Goal: Task Accomplishment & Management: Use online tool/utility

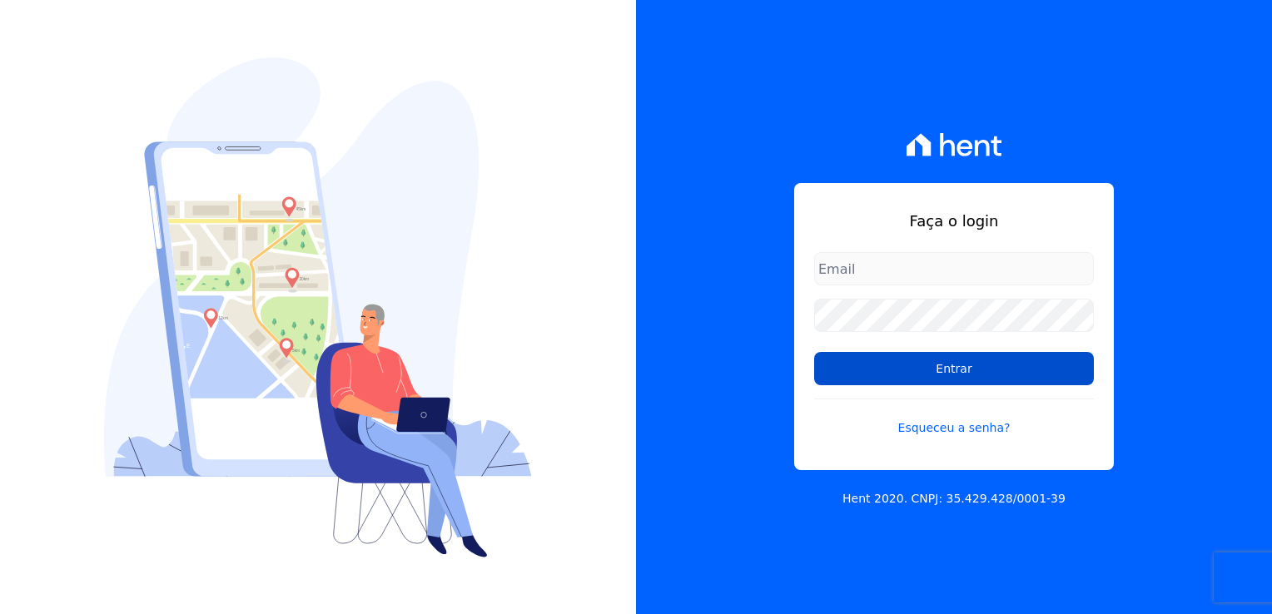
type input "[PERSON_NAME][EMAIL_ADDRESS][DOMAIN_NAME]"
click at [887, 361] on input "Entrar" at bounding box center [954, 368] width 280 height 33
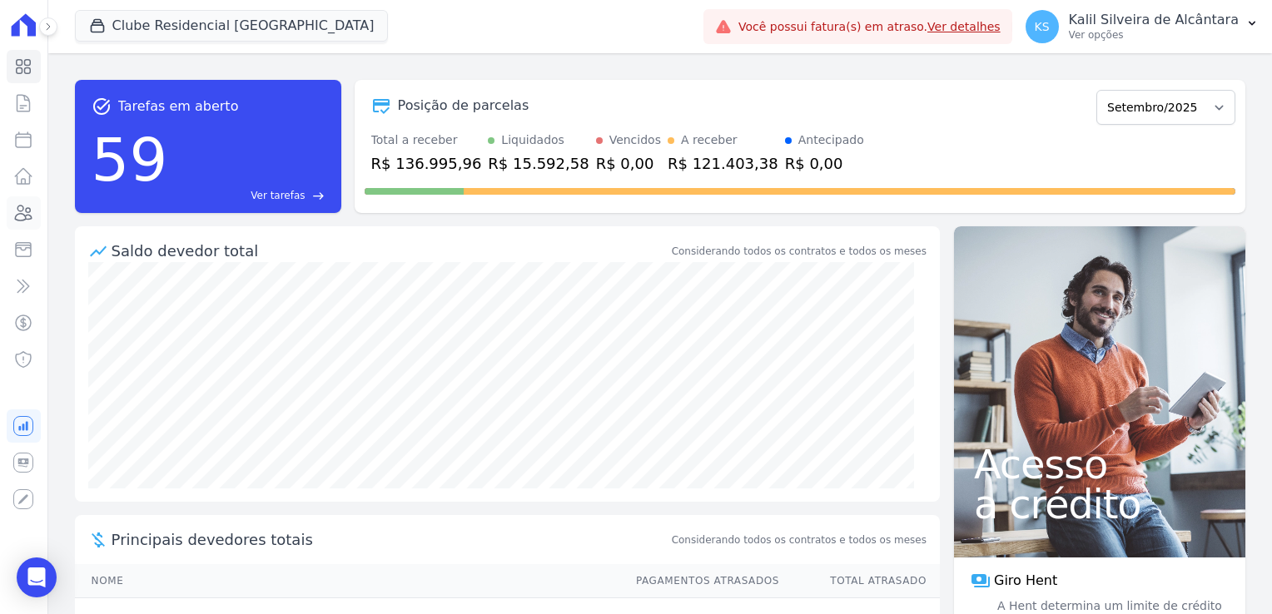
click at [27, 221] on icon at bounding box center [23, 213] width 20 height 20
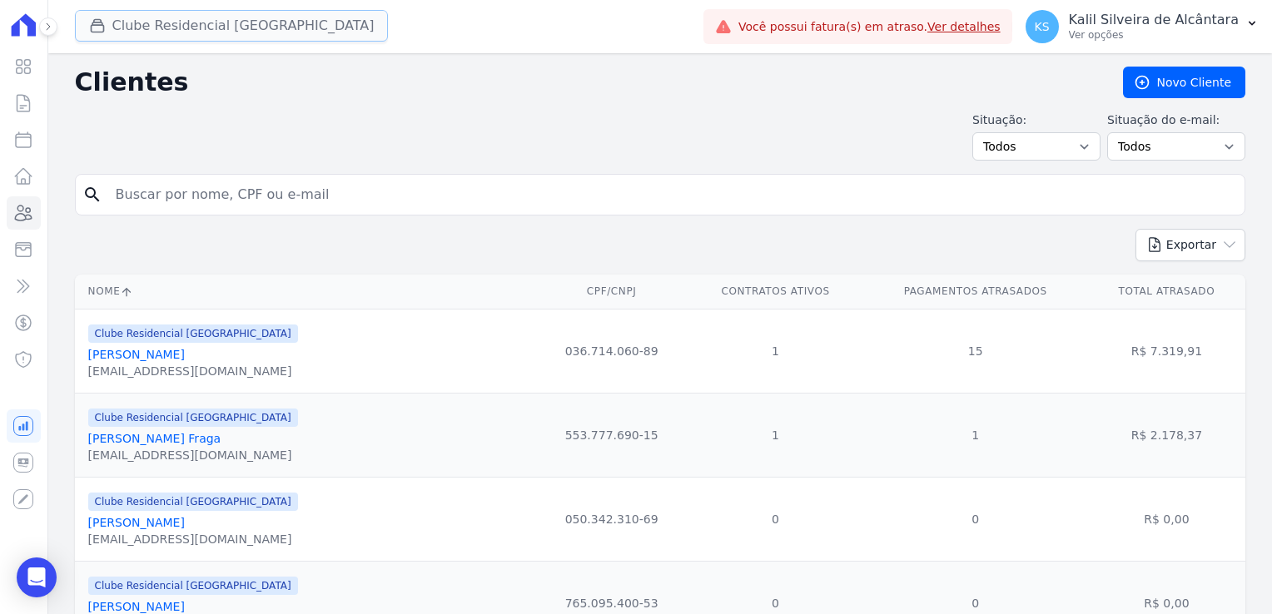
drag, startPoint x: 27, startPoint y: 221, endPoint x: 221, endPoint y: 23, distance: 277.2
click at [221, 23] on button "Clube Residencial [GEOGRAPHIC_DATA]" at bounding box center [232, 26] width 314 height 32
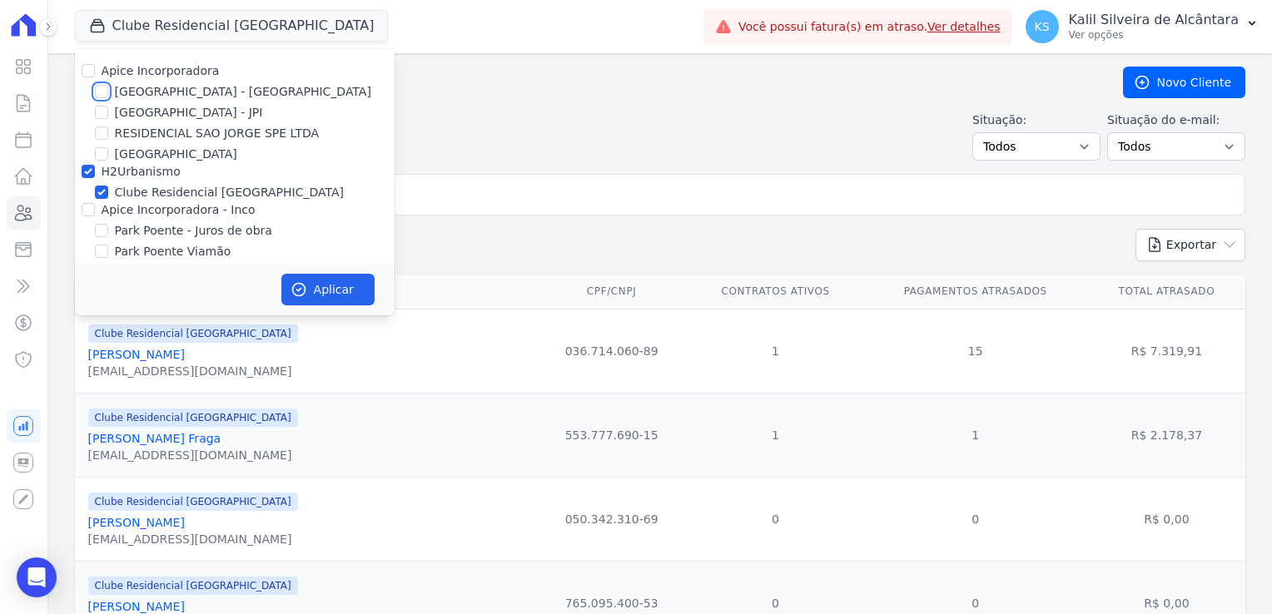
click at [103, 85] on input "[GEOGRAPHIC_DATA] - [GEOGRAPHIC_DATA]" at bounding box center [101, 91] width 13 height 13
checkbox input "true"
drag, startPoint x: 95, startPoint y: 208, endPoint x: 102, endPoint y: 214, distance: 8.8
click at [95, 208] on div "Apice Incorporadora - Inco" at bounding box center [235, 209] width 320 height 17
click at [82, 208] on input "Apice Incorporadora - Inco" at bounding box center [88, 209] width 13 height 13
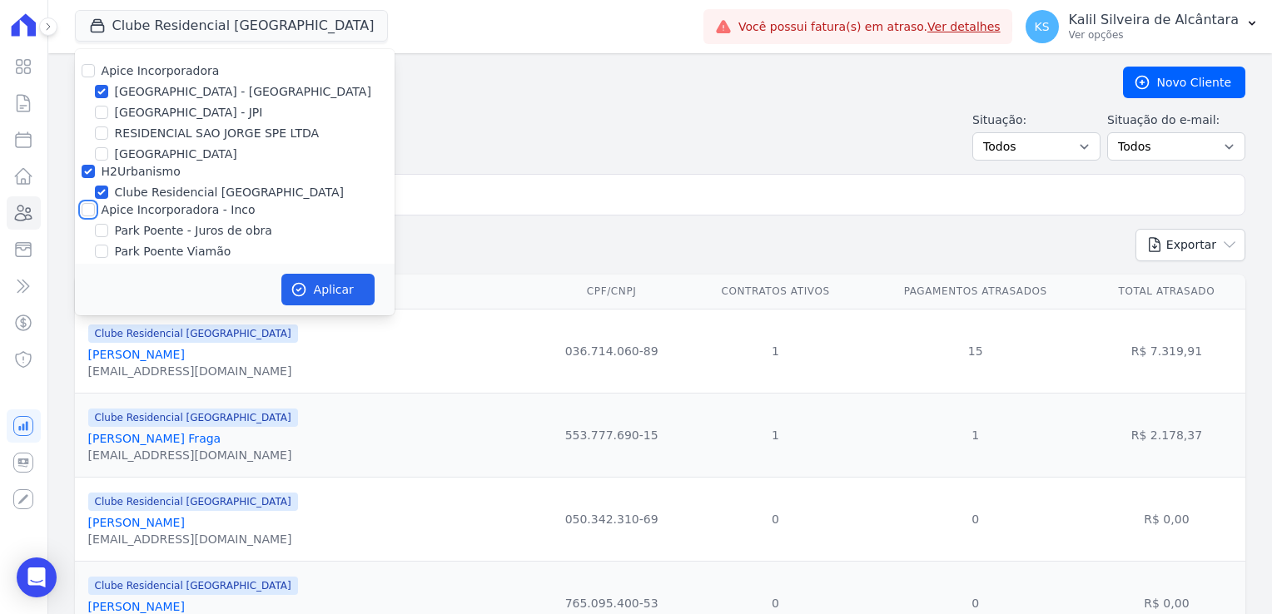
checkbox input "true"
click at [317, 291] on button "Aplicar" at bounding box center [327, 290] width 93 height 32
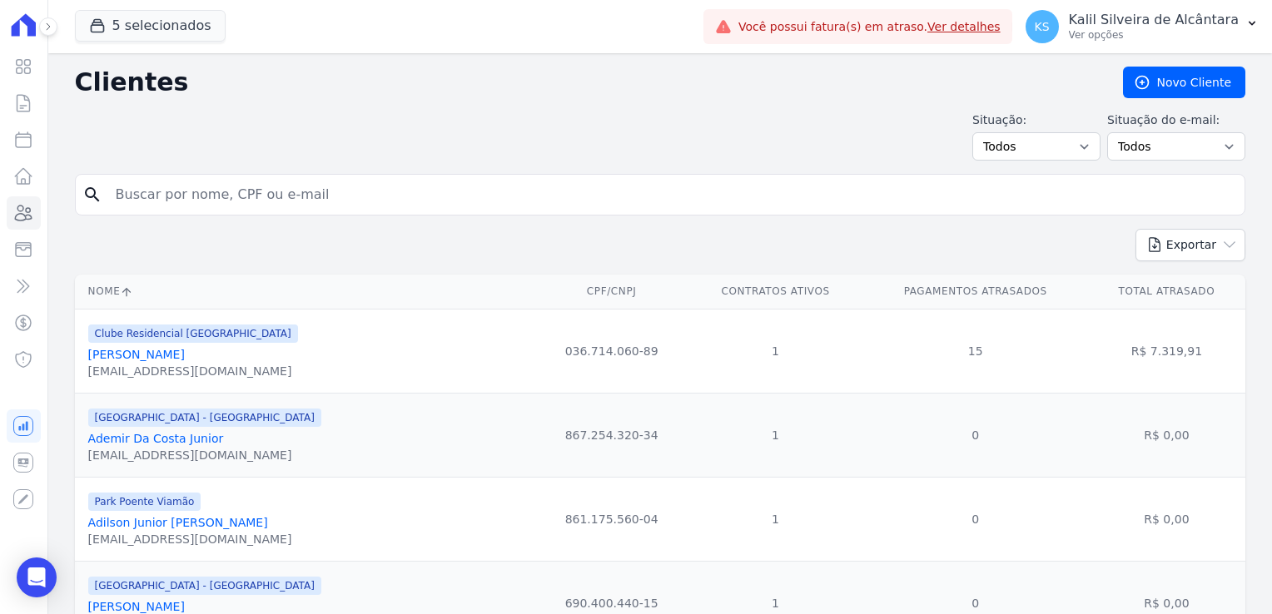
click at [465, 186] on input "search" at bounding box center [672, 194] width 1132 height 33
type input "[PERSON_NAME]"
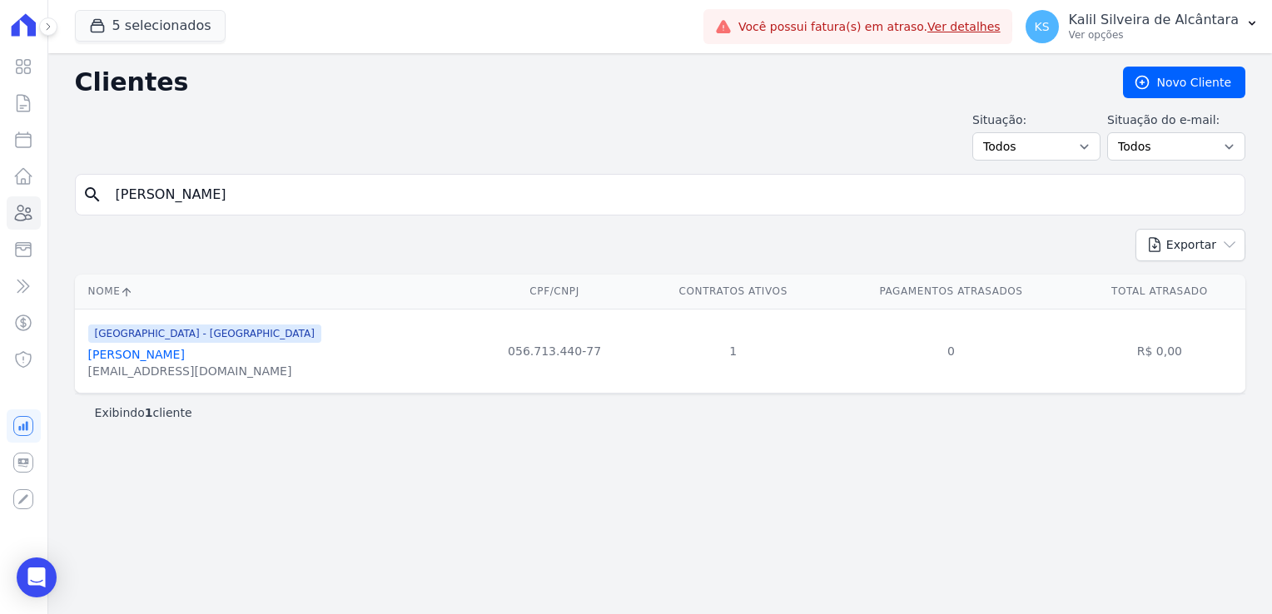
click at [153, 361] on link "[PERSON_NAME]" at bounding box center [136, 354] width 97 height 13
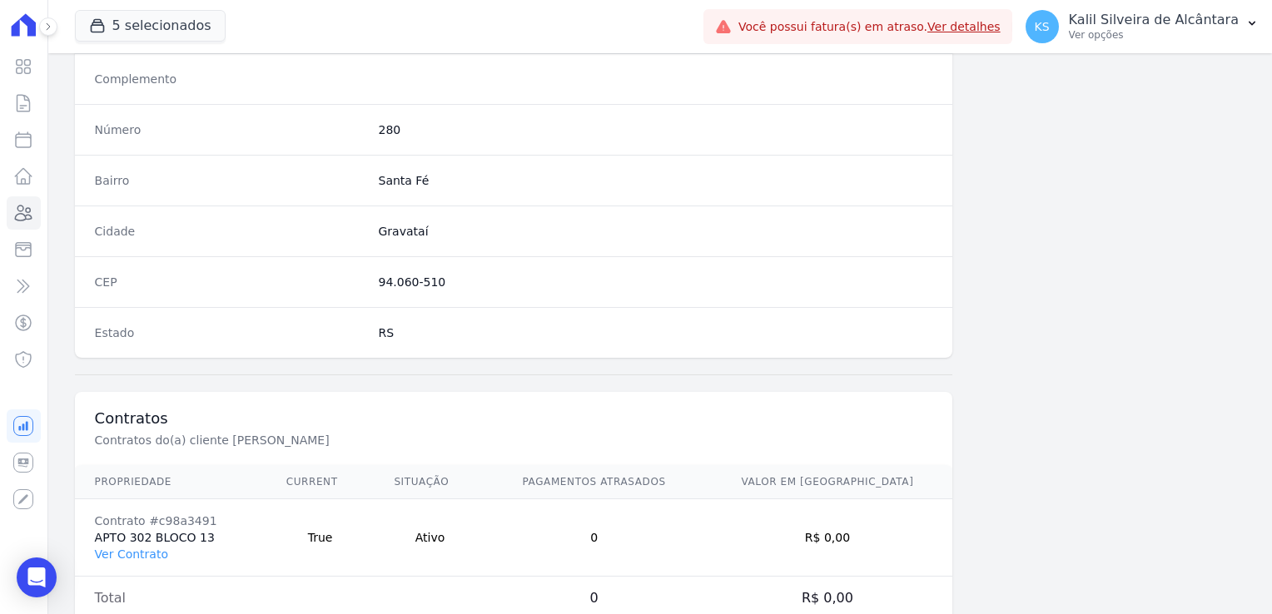
scroll to position [937, 0]
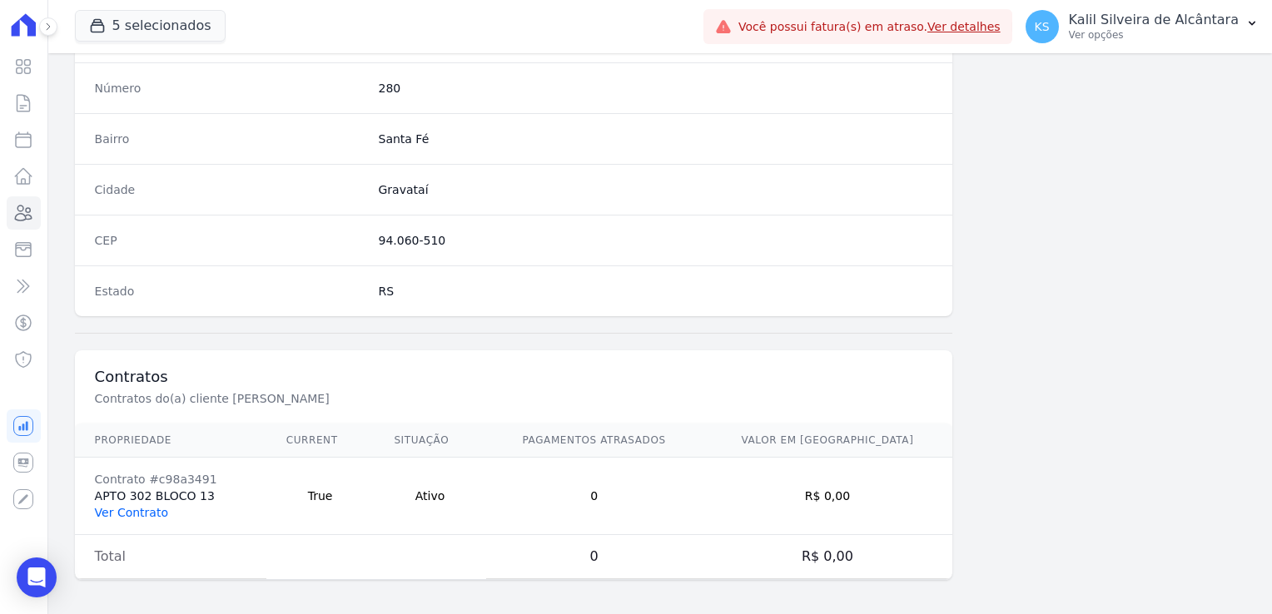
click at [123, 511] on link "Ver Contrato" at bounding box center [131, 512] width 73 height 13
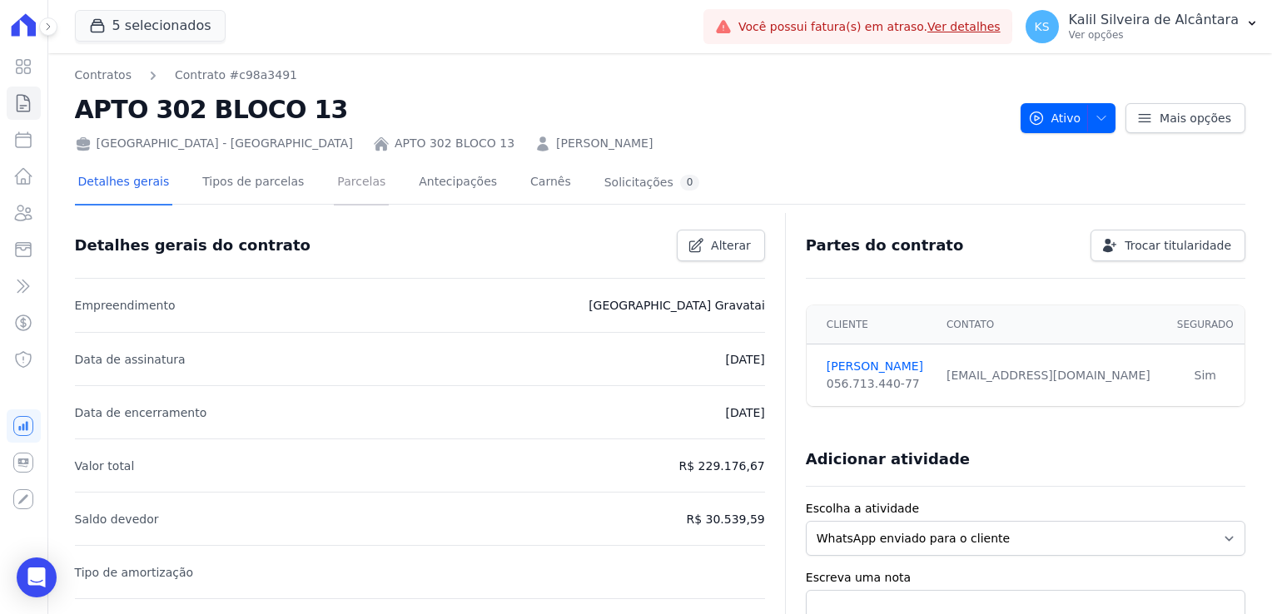
click at [341, 202] on link "Parcelas" at bounding box center [361, 183] width 55 height 44
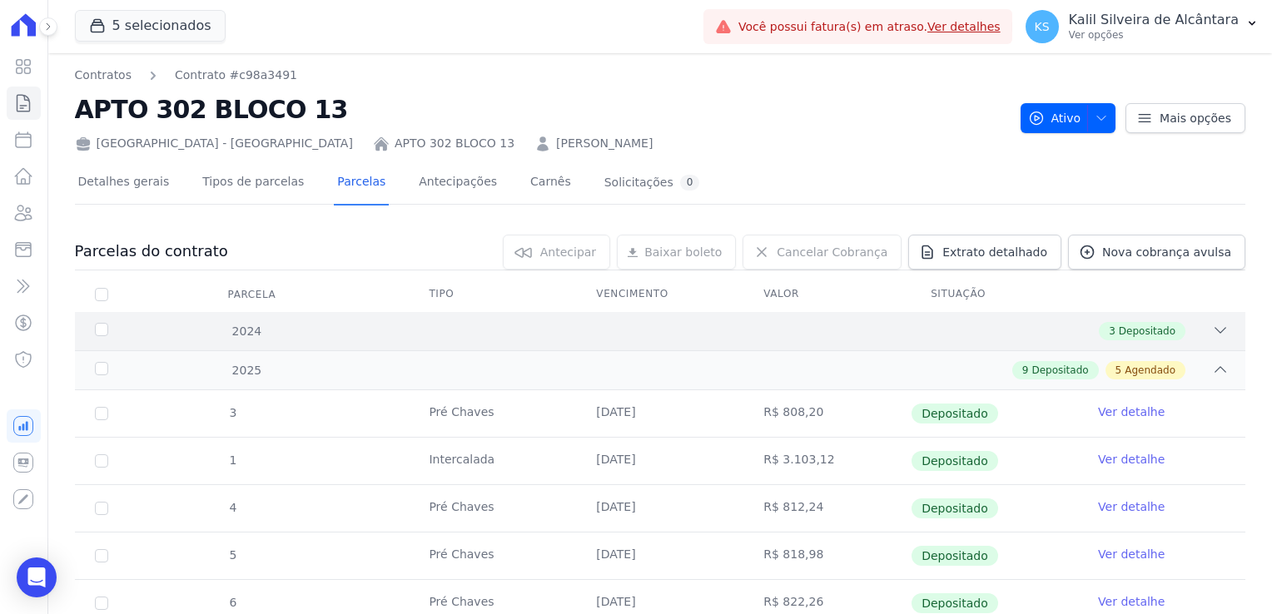
click at [251, 335] on div "3 Depositado" at bounding box center [717, 331] width 1023 height 18
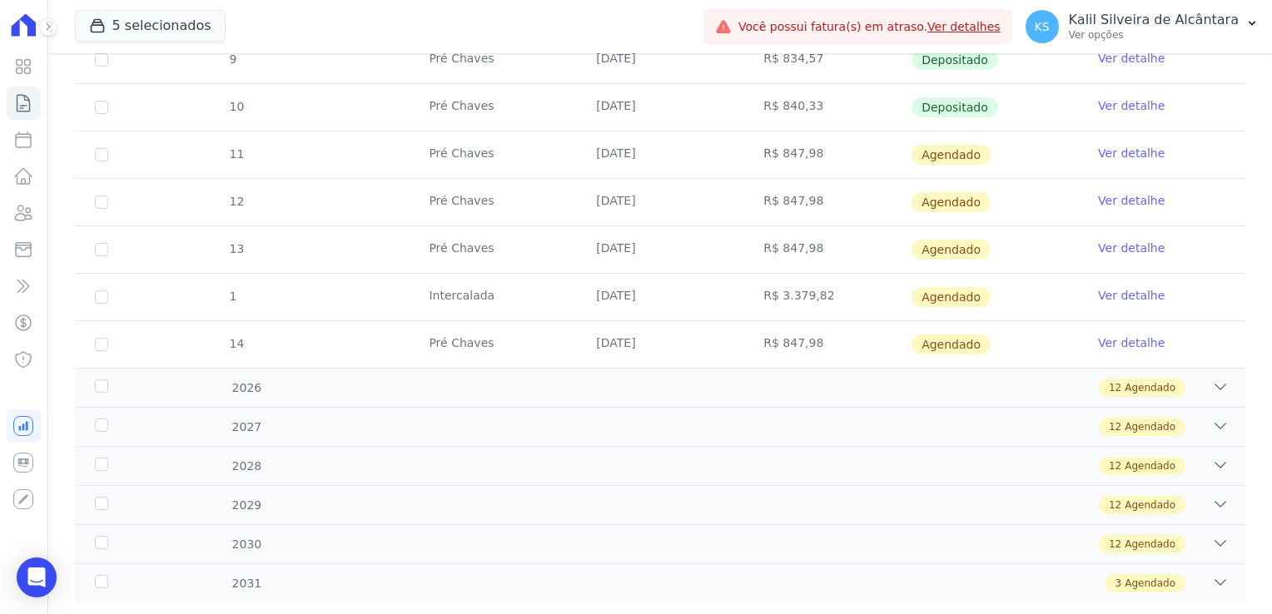
scroll to position [832, 0]
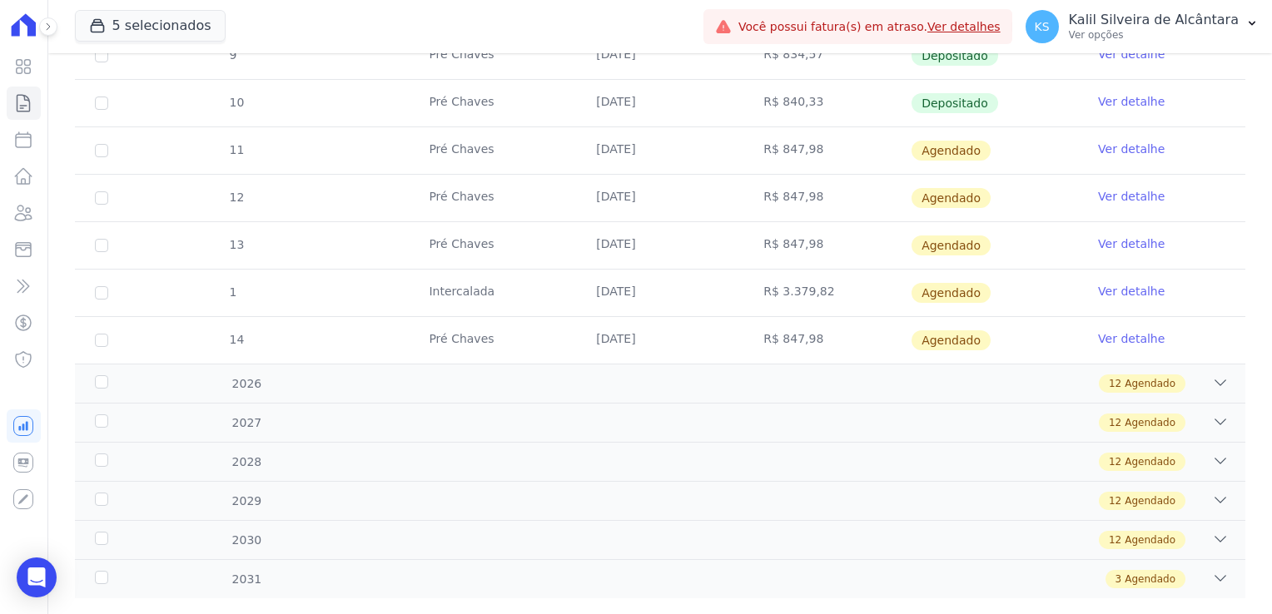
drag, startPoint x: 852, startPoint y: 286, endPoint x: 415, endPoint y: 297, distance: 437.1
click at [415, 297] on tr "1 [GEOGRAPHIC_DATA] [DATE] R$ 3.379,82 [GEOGRAPHIC_DATA] Ver detalhe" at bounding box center [660, 292] width 1170 height 47
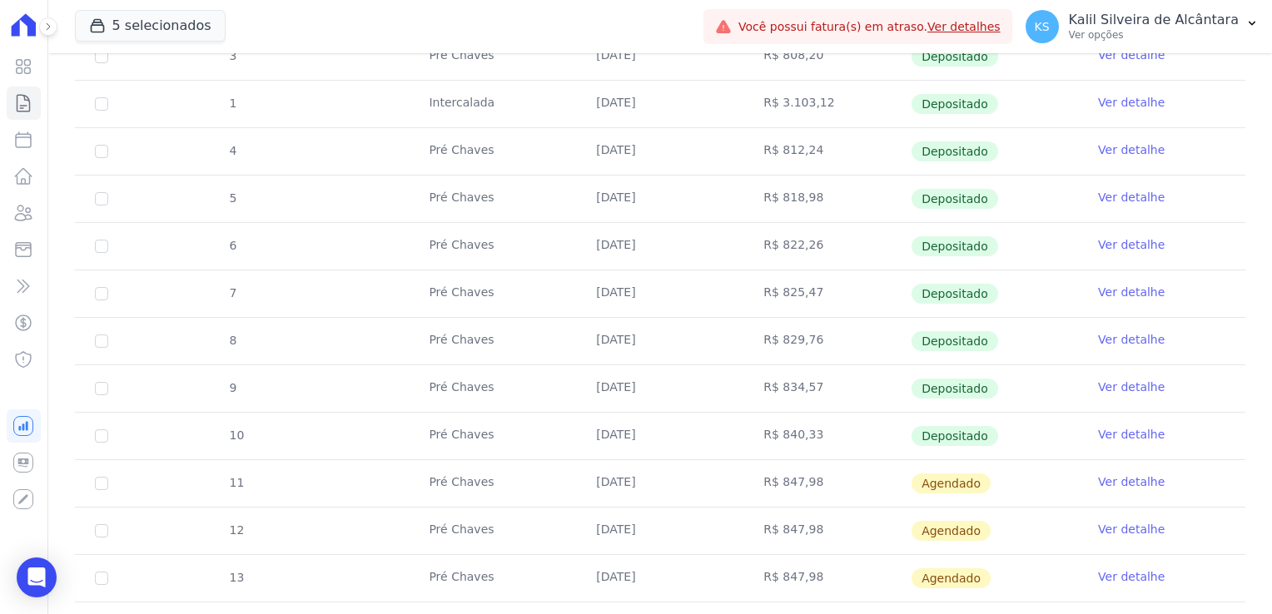
scroll to position [666, 0]
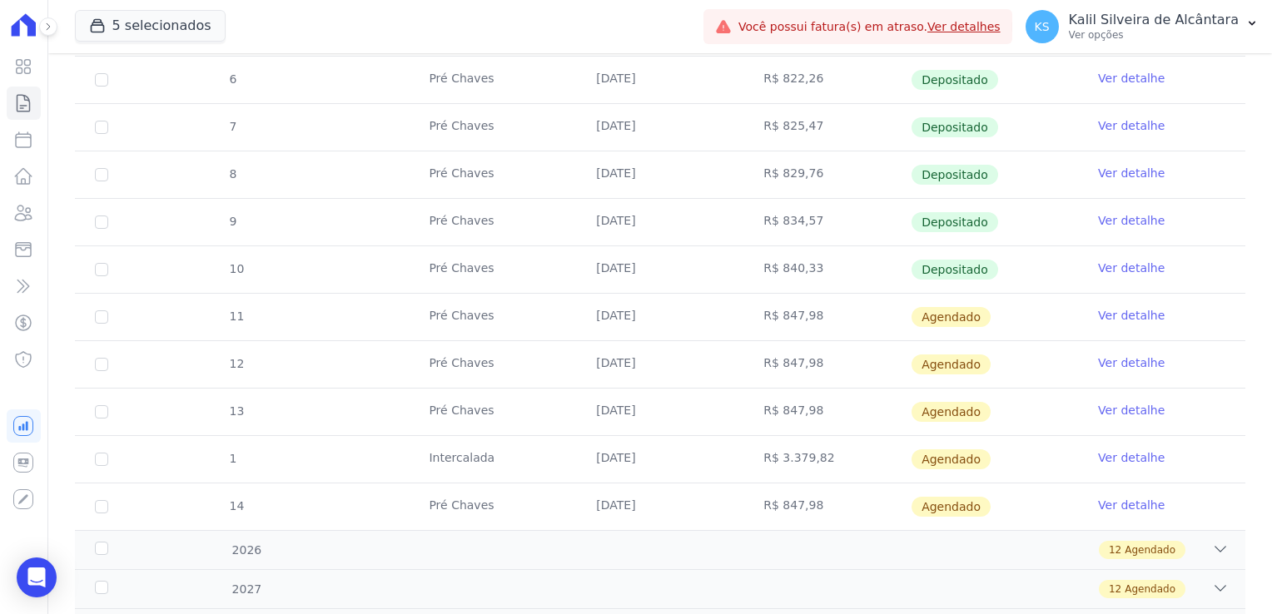
click at [820, 471] on td "R$ 3.379,82" at bounding box center [826, 459] width 167 height 47
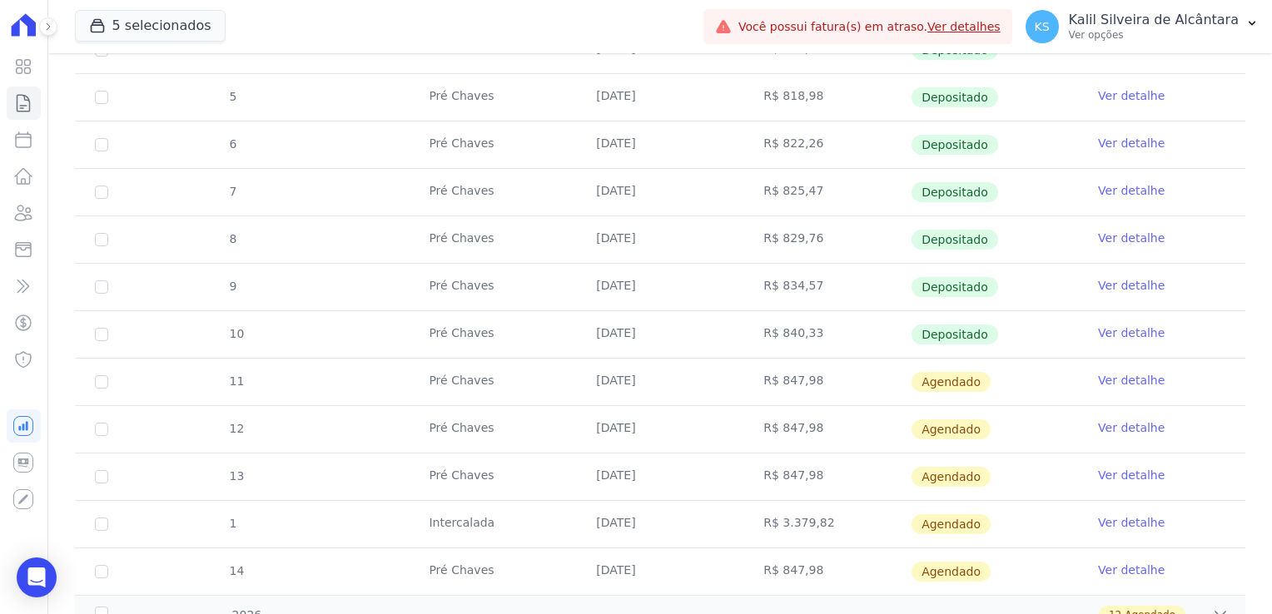
scroll to position [749, 0]
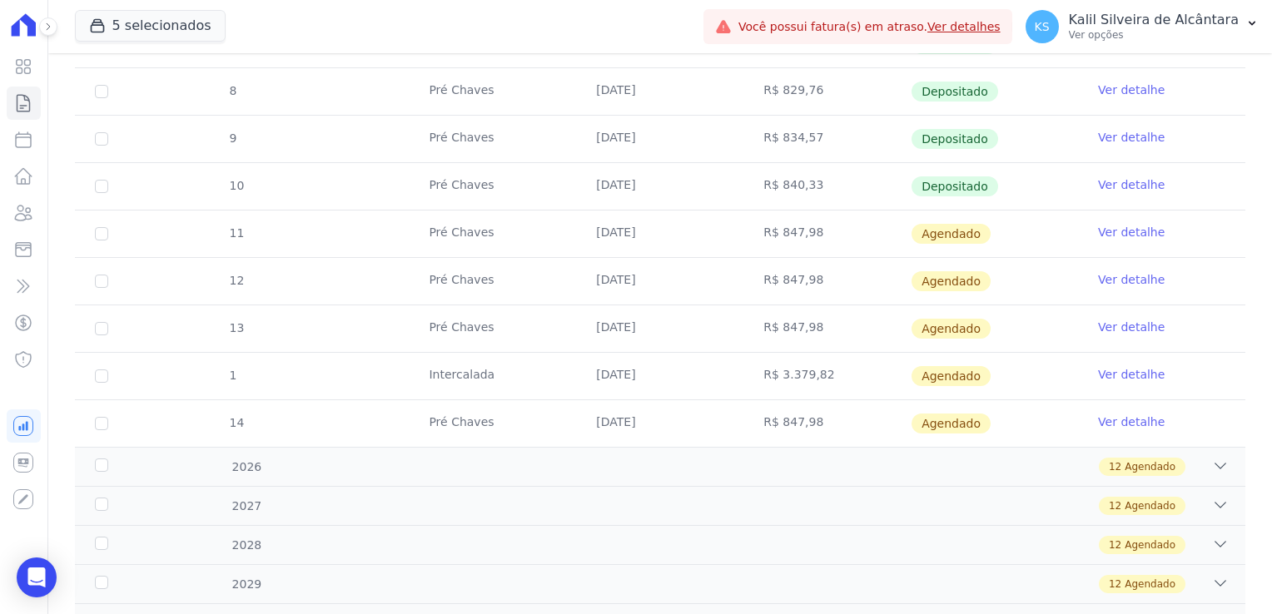
click at [794, 368] on td "R$ 3.379,82" at bounding box center [826, 376] width 167 height 47
click at [99, 370] on input "checkbox" at bounding box center [101, 376] width 13 height 13
checkbox input "true"
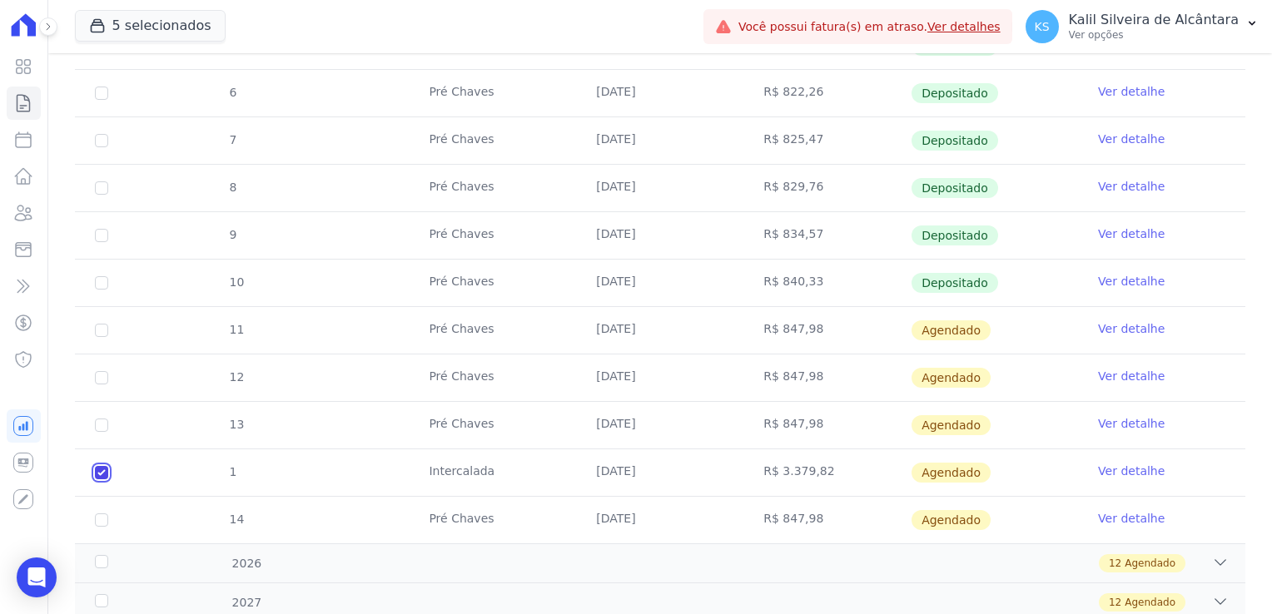
scroll to position [832, 0]
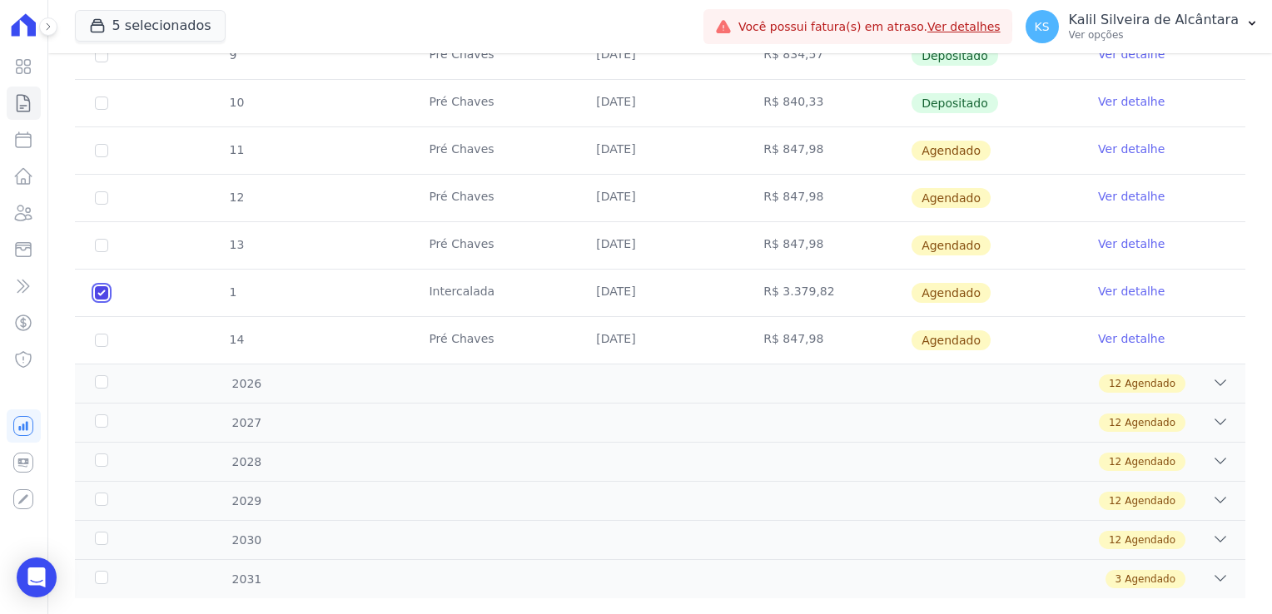
click at [103, 287] on input "checkbox" at bounding box center [101, 292] width 13 height 13
checkbox input "false"
click at [1109, 289] on link "Ver detalhe" at bounding box center [1131, 291] width 67 height 17
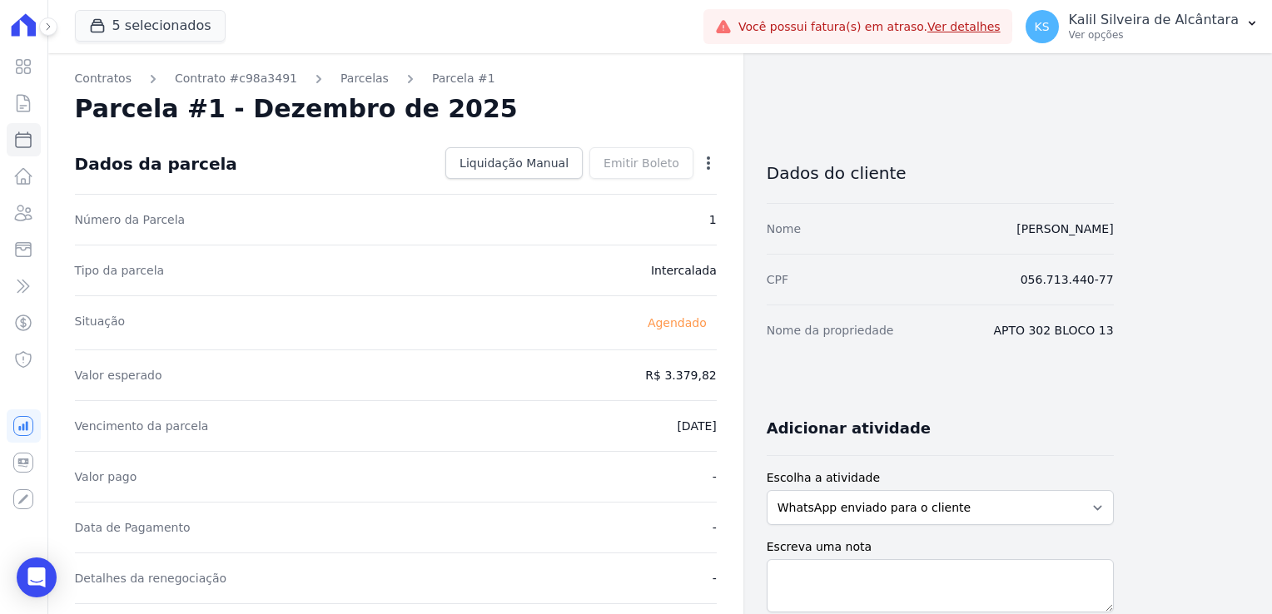
click at [713, 165] on icon "button" at bounding box center [708, 163] width 17 height 17
click at [670, 191] on link "Alterar" at bounding box center [637, 186] width 146 height 30
drag, startPoint x: 719, startPoint y: 221, endPoint x: 703, endPoint y: 219, distance: 16.8
click at [703, 219] on div "Contratos Contrato #c98a3491 [GEOGRAPHIC_DATA] Parcela #1 [GEOGRAPHIC_DATA] #1 …" at bounding box center [395, 587] width 695 height 1069
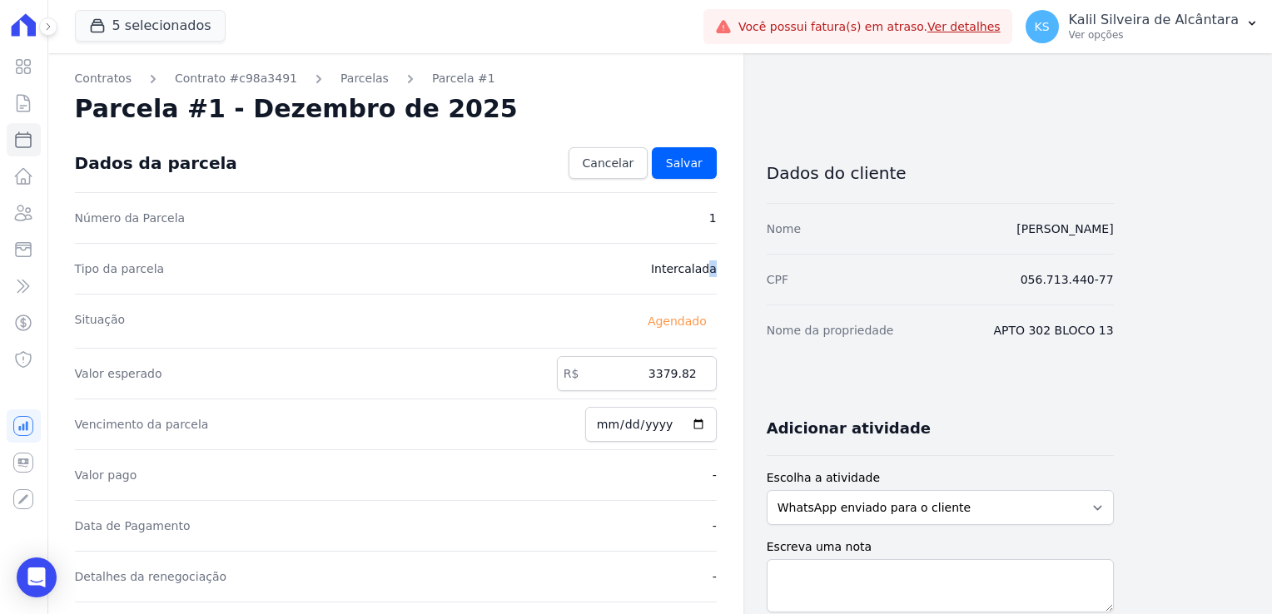
drag, startPoint x: 703, startPoint y: 219, endPoint x: 686, endPoint y: 245, distance: 30.7
click at [686, 245] on div "Tipo da parcela [GEOGRAPHIC_DATA]" at bounding box center [396, 268] width 642 height 51
click at [16, 203] on icon at bounding box center [23, 213] width 20 height 20
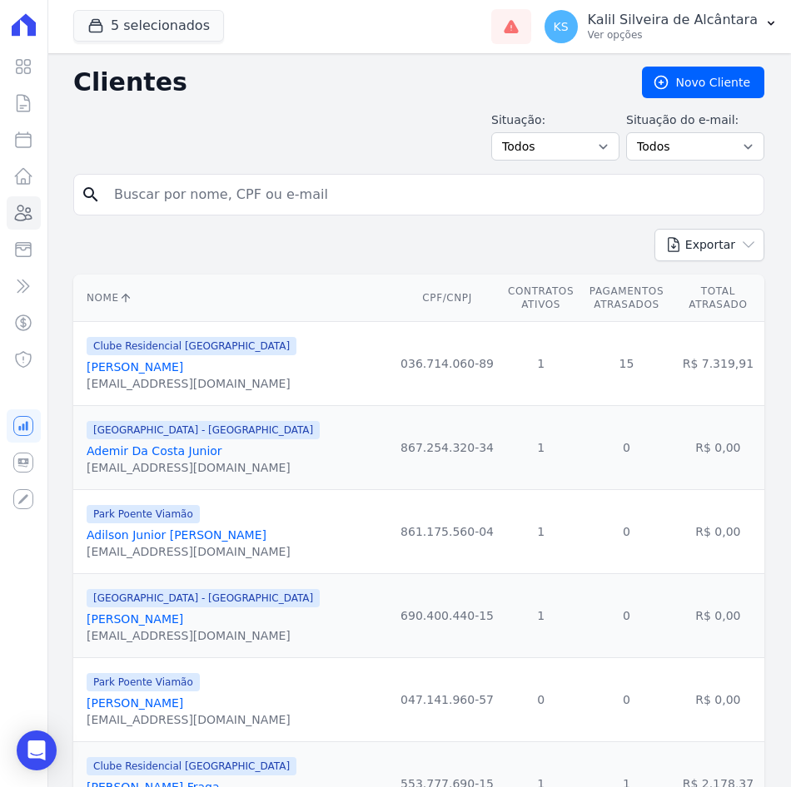
click at [155, 204] on input "search" at bounding box center [430, 194] width 653 height 33
paste input "[PERSON_NAME]"
type input "[PERSON_NAME]"
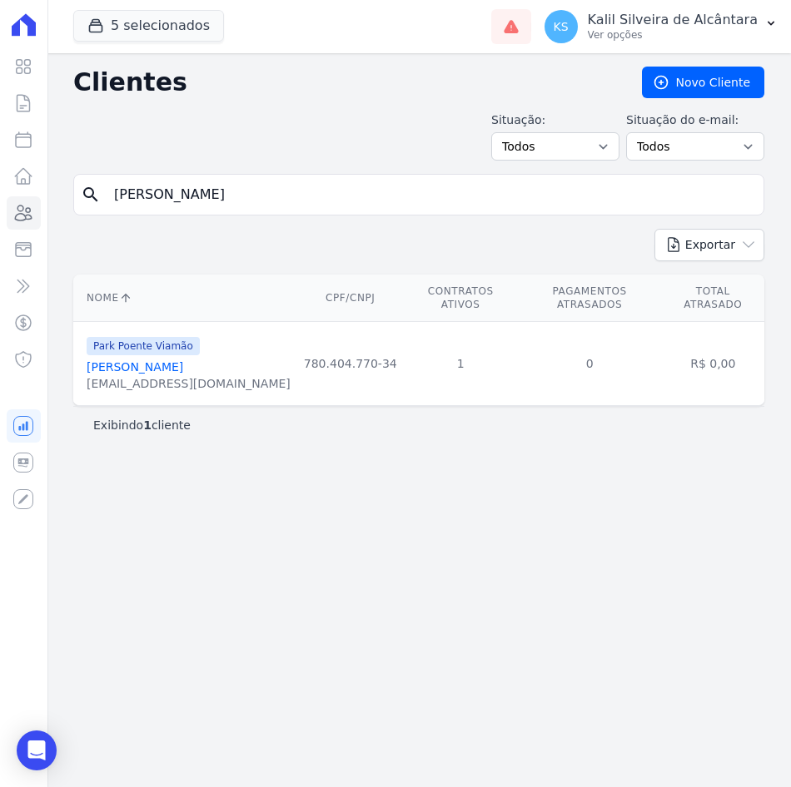
click at [124, 360] on link "[PERSON_NAME]" at bounding box center [135, 366] width 97 height 13
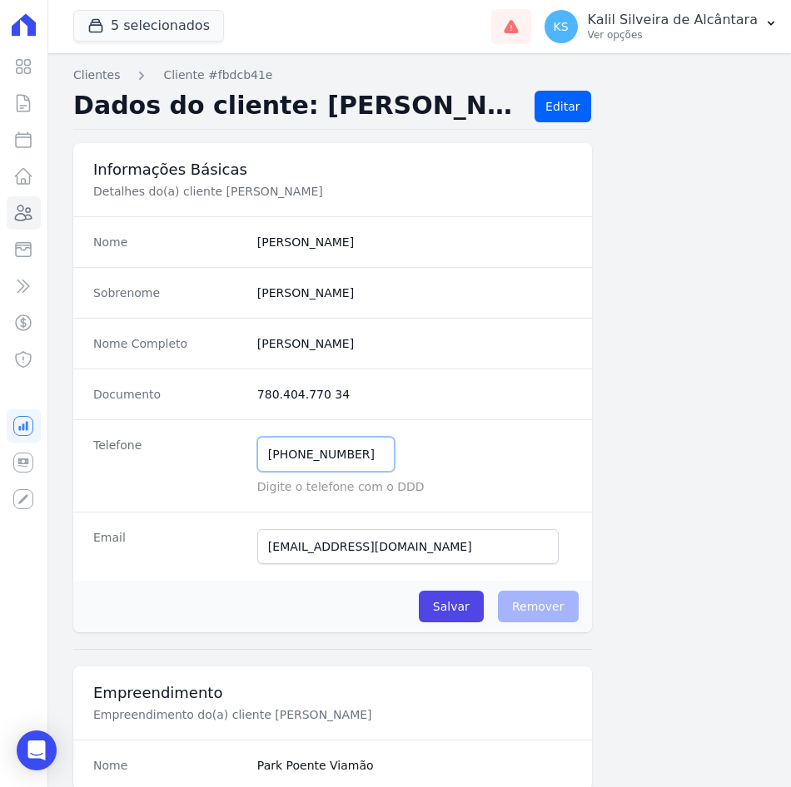
drag, startPoint x: 354, startPoint y: 450, endPoint x: 166, endPoint y: 460, distance: 188.4
click at [166, 460] on div "Telefone [PHONE_NUMBER] Mensagem de SMS ainda não enviada.. Mensagem de [PERSON…" at bounding box center [332, 466] width 519 height 92
click at [25, 196] on link "Clientes" at bounding box center [24, 212] width 34 height 33
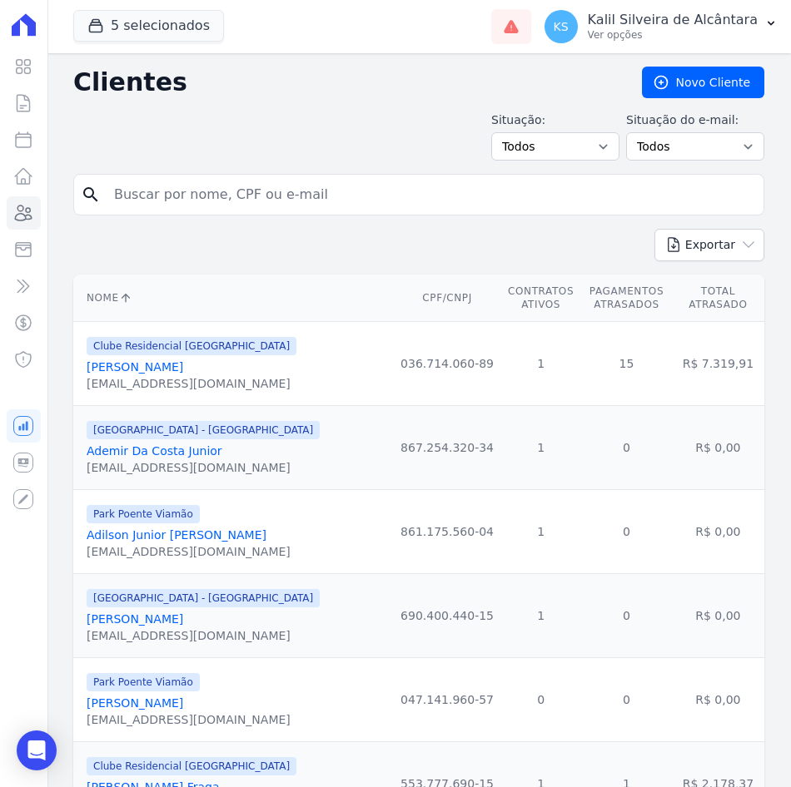
drag, startPoint x: 226, startPoint y: 185, endPoint x: 111, endPoint y: 196, distance: 115.4
click at [112, 196] on input "search" at bounding box center [430, 194] width 653 height 33
paste input "[PERSON_NAME]"
type input "[PERSON_NAME]"
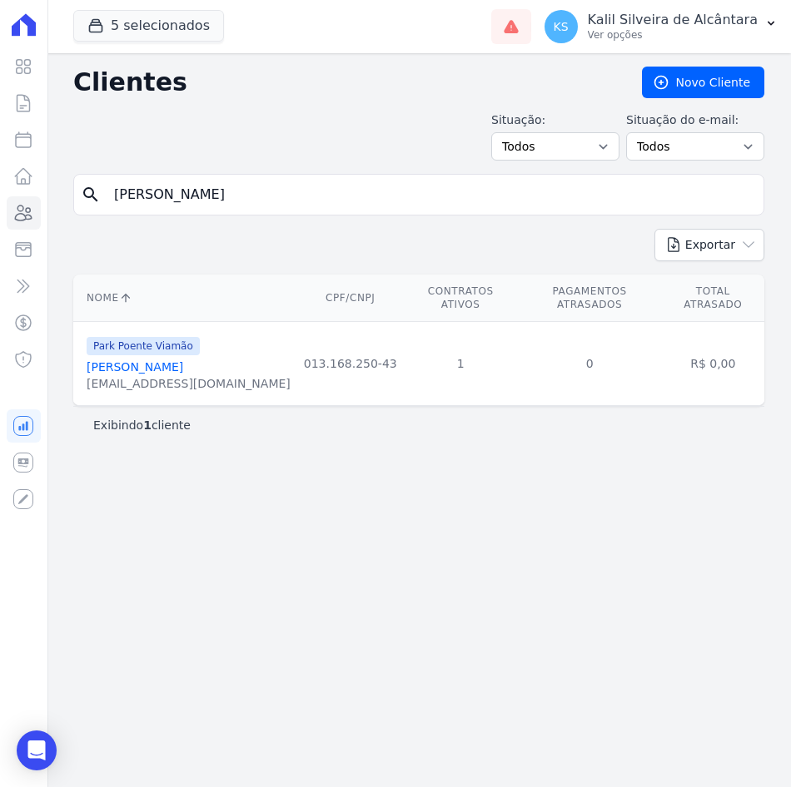
click at [162, 360] on link "[PERSON_NAME]" at bounding box center [135, 366] width 97 height 13
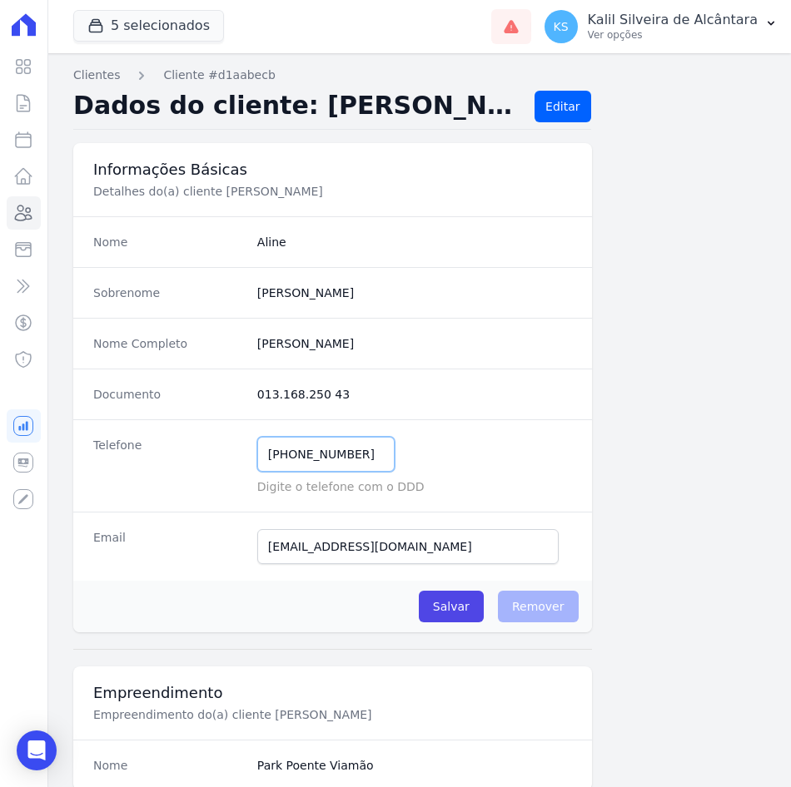
drag, startPoint x: 354, startPoint y: 451, endPoint x: 281, endPoint y: 465, distance: 73.8
click at [281, 465] on input "[PHONE_NUMBER]" at bounding box center [325, 454] width 137 height 35
click at [360, 460] on input "[PHONE_NUMBER]" at bounding box center [325, 454] width 137 height 35
click at [200, 451] on div "Telefone [PHONE_NUMBER] Mensagem de SMS ainda não enviada.. Mensagem de [PERSON…" at bounding box center [332, 466] width 519 height 92
click at [29, 216] on icon at bounding box center [24, 213] width 17 height 15
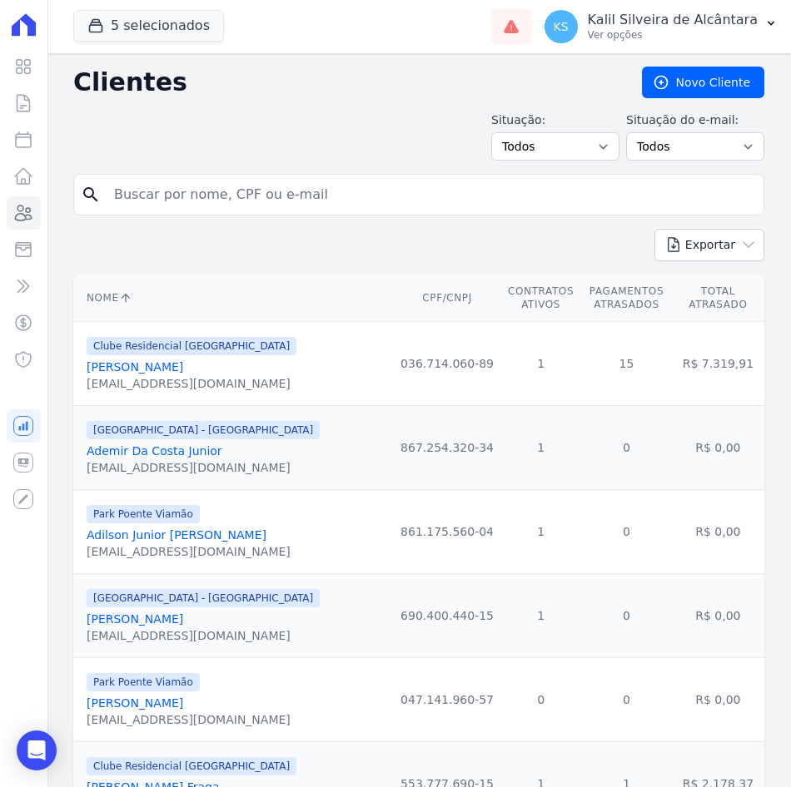
click at [180, 186] on input "search" at bounding box center [430, 194] width 653 height 33
paste input "[PERSON_NAME]"
type input "[PERSON_NAME]"
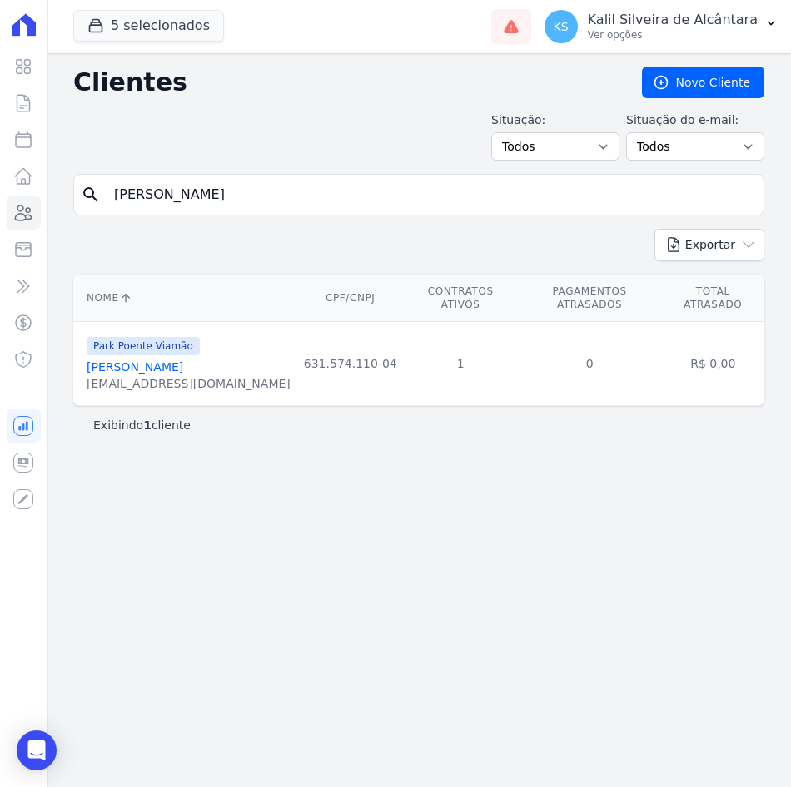
click at [183, 360] on link "[PERSON_NAME]" at bounding box center [135, 366] width 97 height 13
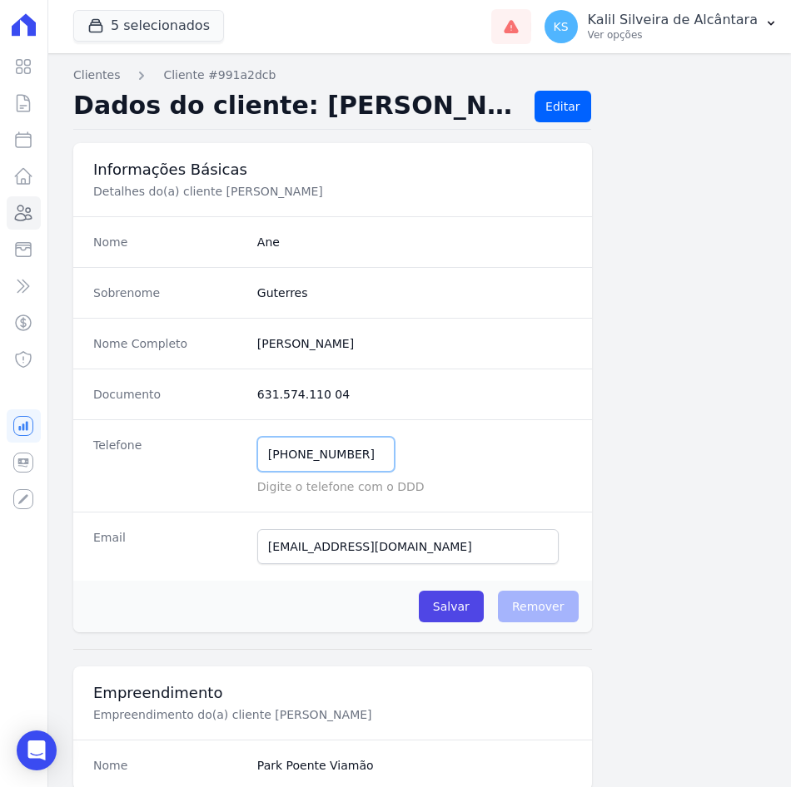
drag, startPoint x: 352, startPoint y: 462, endPoint x: 223, endPoint y: 452, distance: 129.4
click at [223, 452] on div "Telefone [PHONE_NUMBER] Mensagem de SMS ainda não enviada.. Mensagem de [PERSON…" at bounding box center [332, 466] width 519 height 92
click at [34, 217] on link "Clientes" at bounding box center [24, 212] width 34 height 33
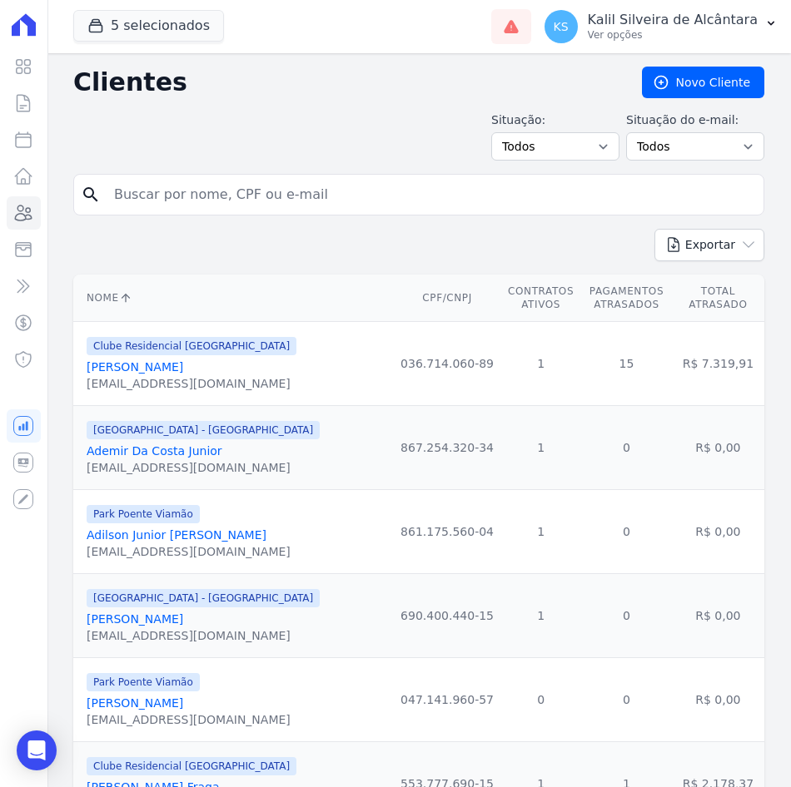
click at [189, 209] on input "search" at bounding box center [430, 194] width 653 height 33
paste input "[PERSON_NAME]"
type input "[PERSON_NAME]"
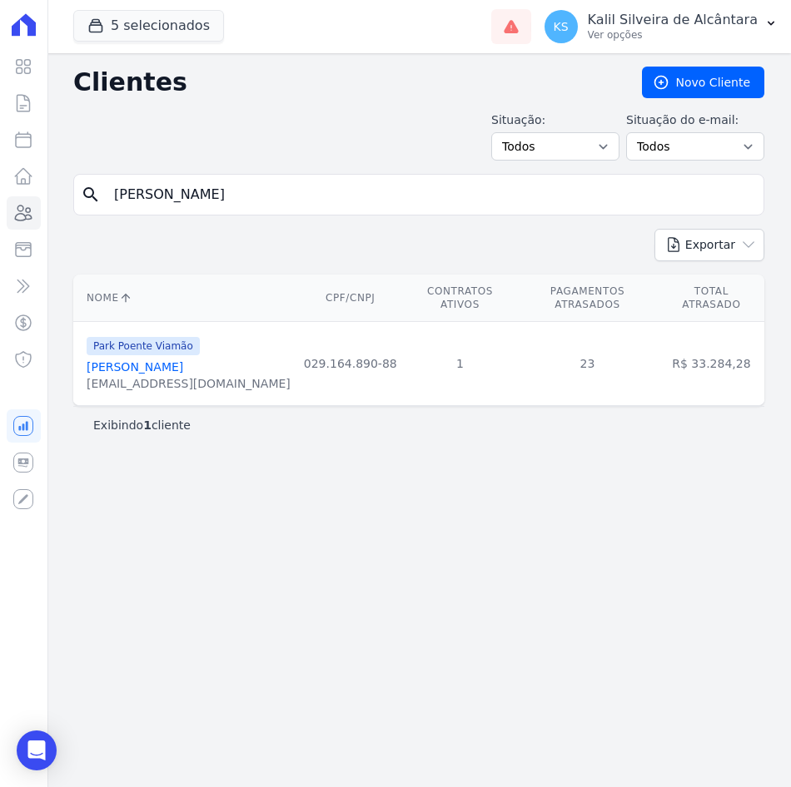
click at [183, 360] on link "[PERSON_NAME]" at bounding box center [135, 366] width 97 height 13
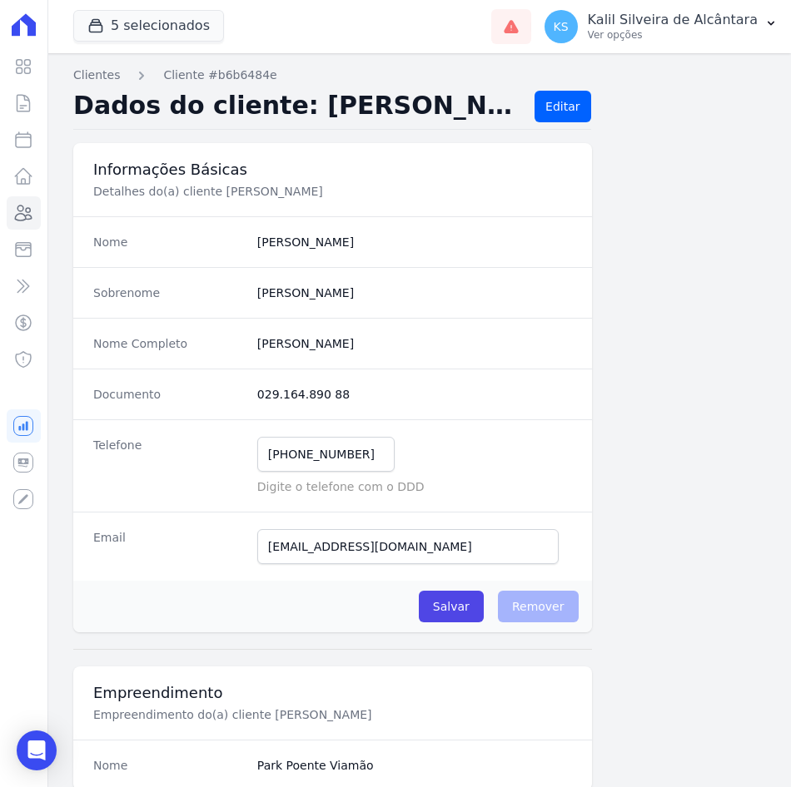
click at [17, 231] on ul "Visão Geral Contratos [GEOGRAPHIC_DATA] Lotes Clientes Minha Carteira Transferê…" at bounding box center [24, 213] width 34 height 326
click at [27, 219] on icon at bounding box center [24, 213] width 17 height 15
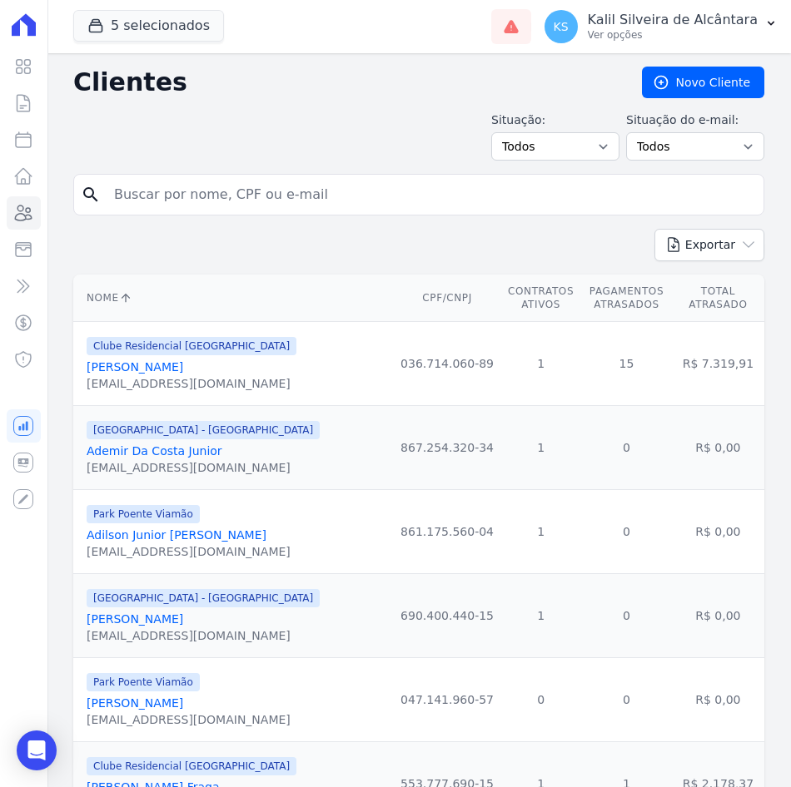
click at [184, 192] on input "search" at bounding box center [430, 194] width 653 height 33
click at [231, 208] on input "search" at bounding box center [430, 194] width 653 height 33
paste input "[PERSON_NAME]"
type input "[PERSON_NAME]"
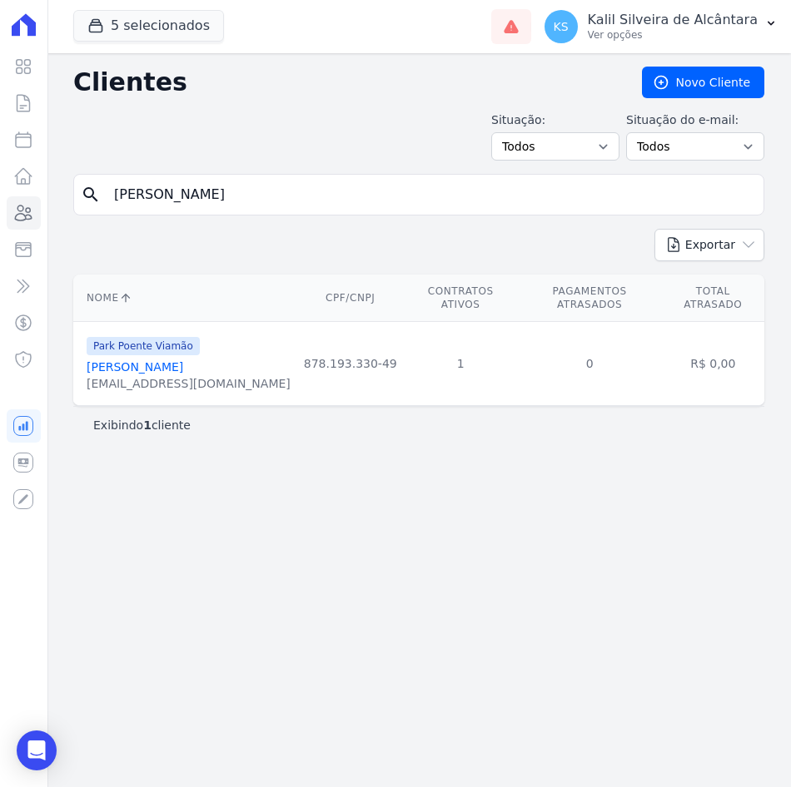
click at [102, 360] on link "[PERSON_NAME]" at bounding box center [135, 366] width 97 height 13
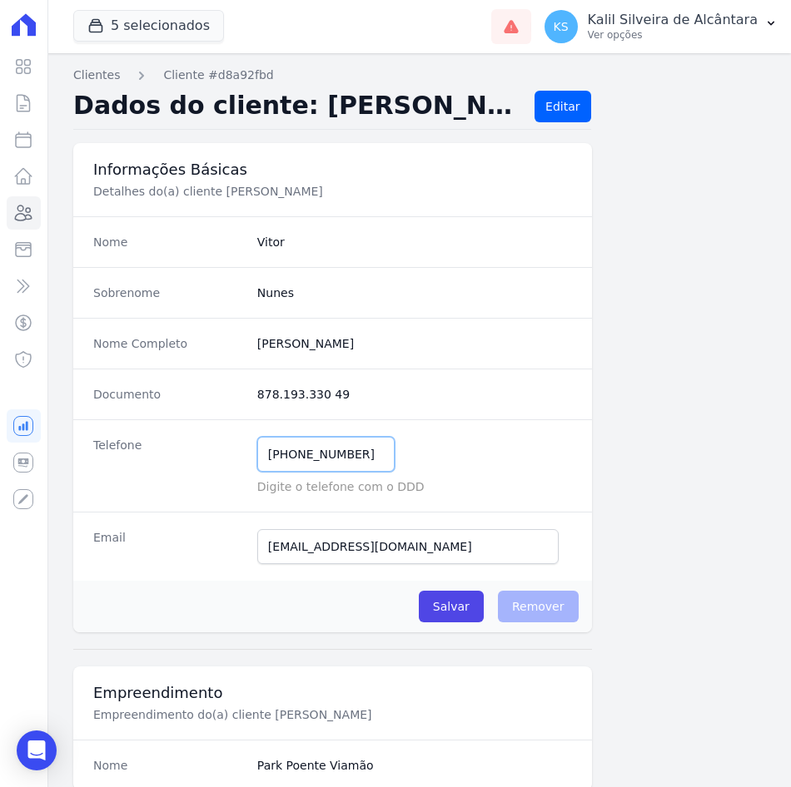
drag, startPoint x: 368, startPoint y: 459, endPoint x: 234, endPoint y: 472, distance: 134.6
click at [248, 471] on div "Telefone [PHONE_NUMBER] Mensagem de SMS ainda não enviada.. Mensagem de [PERSON…" at bounding box center [332, 466] width 519 height 92
click at [29, 217] on icon at bounding box center [23, 213] width 20 height 20
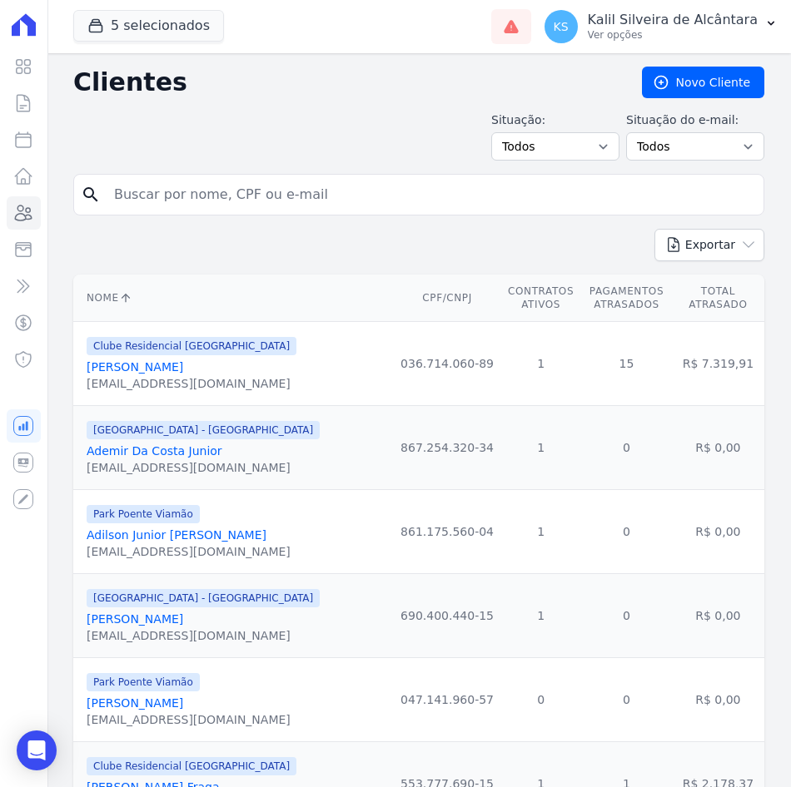
click at [144, 201] on input "search" at bounding box center [430, 194] width 653 height 33
type input "V"
paste input "[PERSON_NAME]"
type input "[PERSON_NAME]"
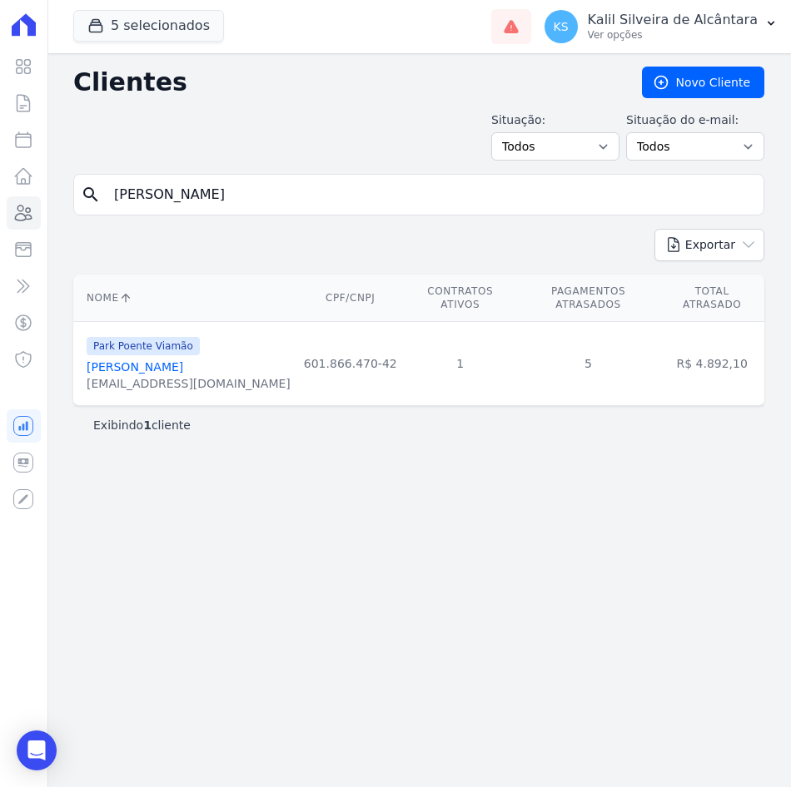
click at [168, 360] on link "[PERSON_NAME]" at bounding box center [135, 366] width 97 height 13
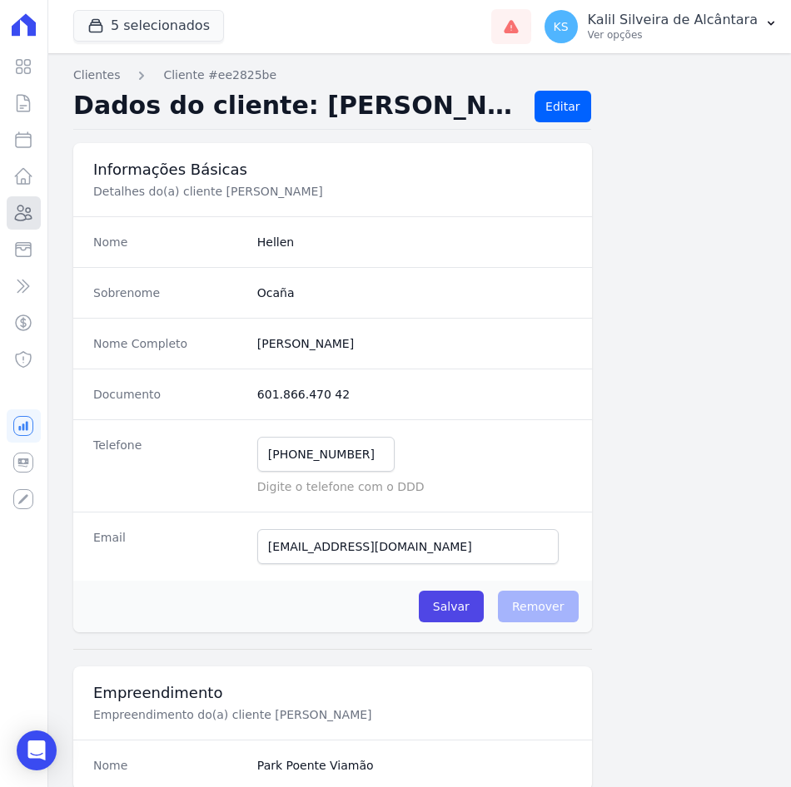
click at [33, 225] on link "Clientes" at bounding box center [24, 212] width 34 height 33
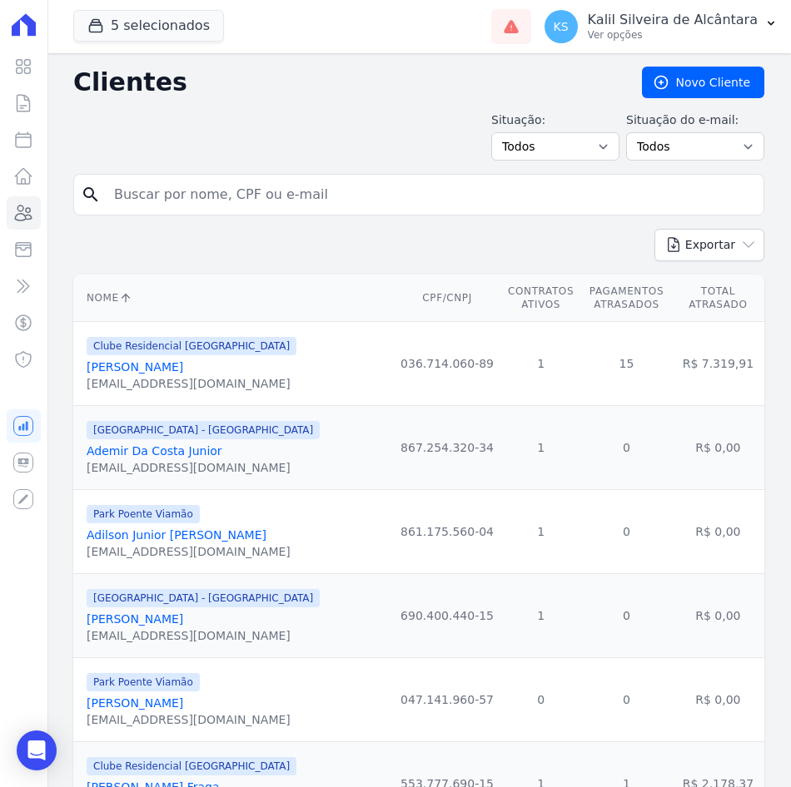
click at [186, 201] on input "search" at bounding box center [430, 194] width 653 height 33
paste input "[PERSON_NAME]"
type input "[PERSON_NAME]"
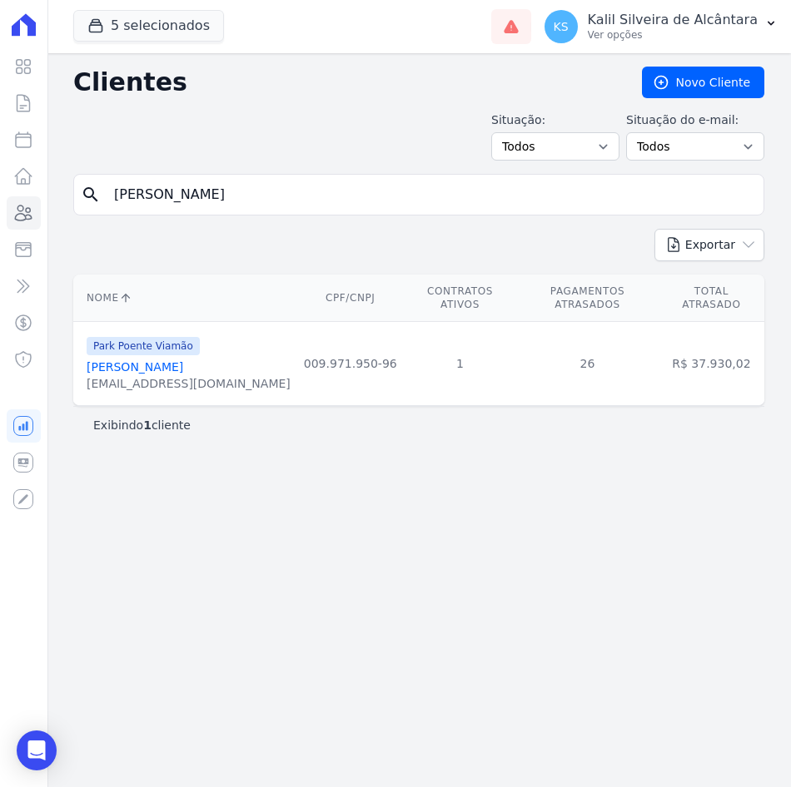
drag, startPoint x: 257, startPoint y: 197, endPoint x: 44, endPoint y: 217, distance: 214.0
click at [73, 213] on form "search [PERSON_NAME]" at bounding box center [418, 201] width 691 height 55
paste input "[PERSON_NAME]"
type input "[PERSON_NAME]"
click at [171, 360] on link "[PERSON_NAME]" at bounding box center [135, 366] width 97 height 13
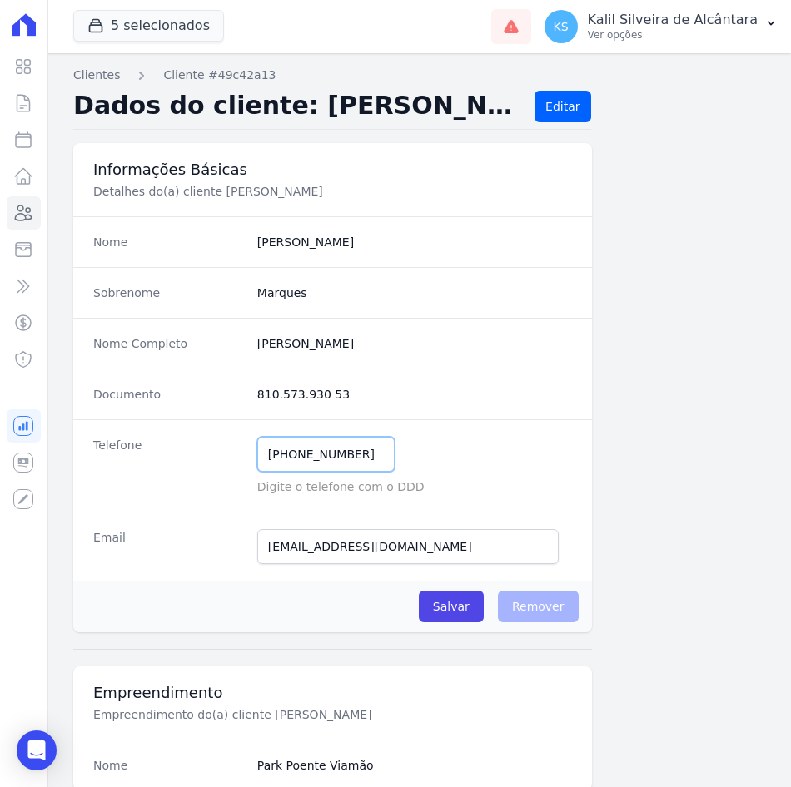
drag, startPoint x: 353, startPoint y: 453, endPoint x: 187, endPoint y: 456, distance: 165.7
click at [187, 456] on div "Telefone [PHONE_NUMBER] Mensagem de SMS ainda não enviada.. Mensagem de [PERSON…" at bounding box center [332, 466] width 519 height 92
click at [22, 219] on icon at bounding box center [23, 213] width 20 height 20
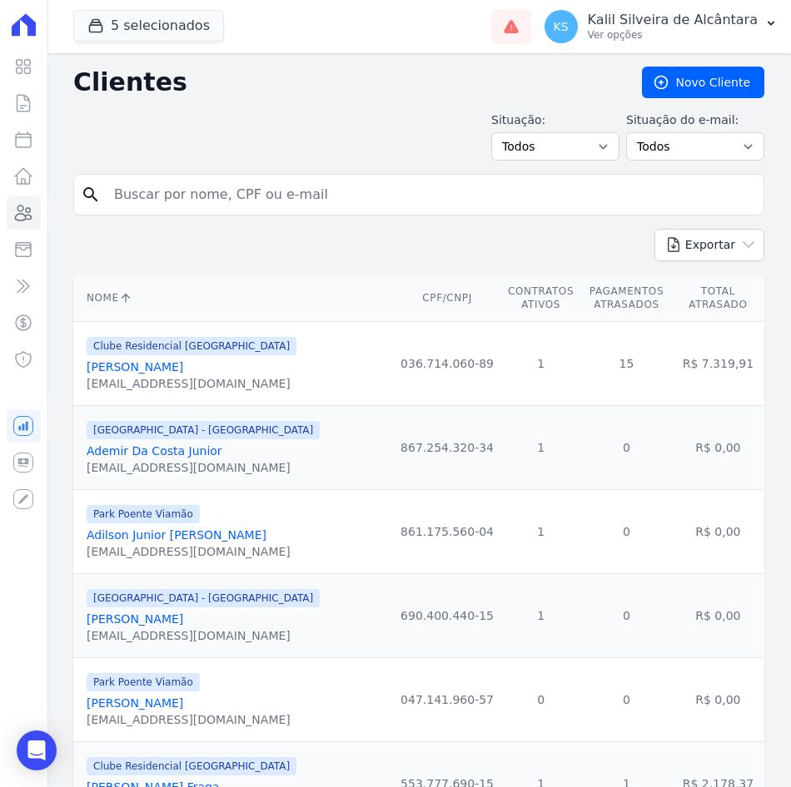
click at [189, 197] on input "search" at bounding box center [430, 194] width 653 height 33
paste input "[PERSON_NAME] FEIJO DA [PERSON_NAME]"
type input "[PERSON_NAME] FEIJO DA [PERSON_NAME]"
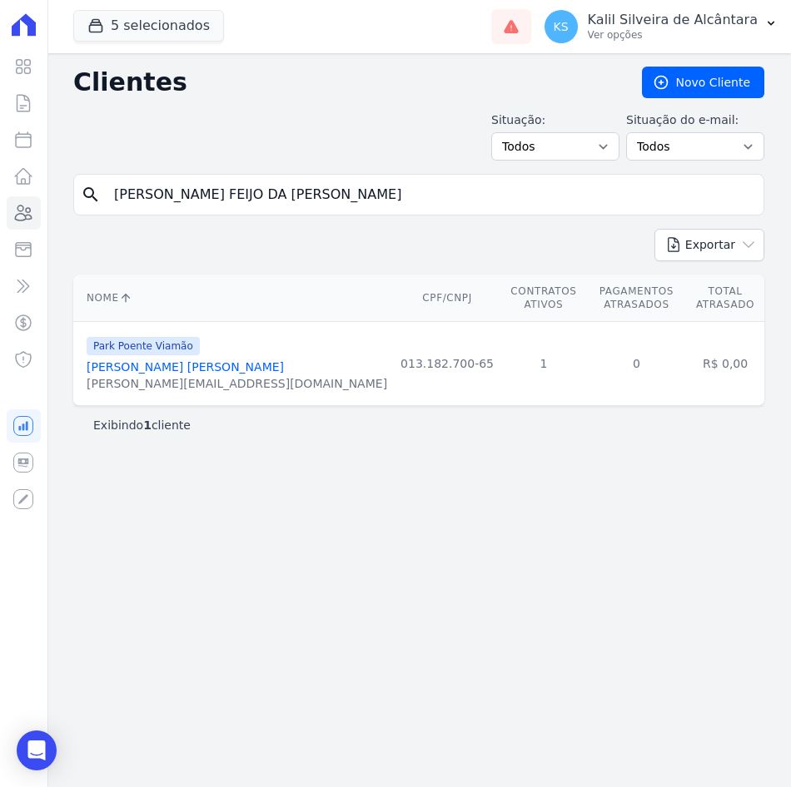
click at [206, 360] on link "[PERSON_NAME] [PERSON_NAME]" at bounding box center [185, 366] width 197 height 13
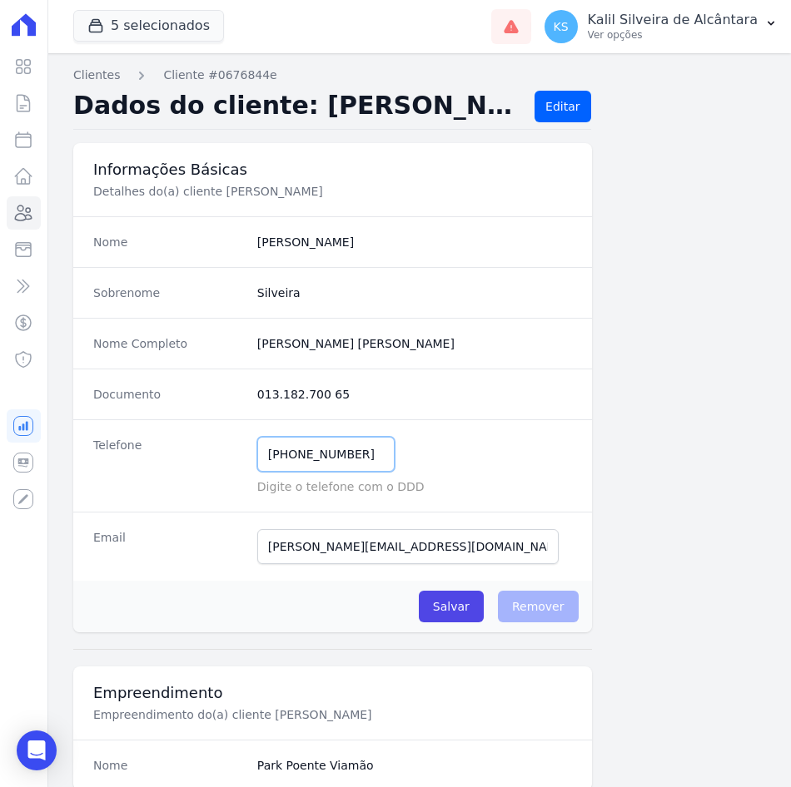
drag, startPoint x: 361, startPoint y: 457, endPoint x: 251, endPoint y: 444, distance: 111.4
click at [259, 444] on input "[PHONE_NUMBER]" at bounding box center [325, 454] width 137 height 35
click at [456, 442] on div "[PHONE_NUMBER] Mensagem de SMS ainda não enviada.. Mensagem de [PERSON_NAME] ai…" at bounding box center [414, 454] width 315 height 35
drag, startPoint x: 359, startPoint y: 455, endPoint x: 221, endPoint y: 455, distance: 138.2
click at [221, 455] on div "Telefone [PHONE_NUMBER] Mensagem de SMS ainda não enviada.. Mensagem de [PERSON…" at bounding box center [332, 466] width 519 height 92
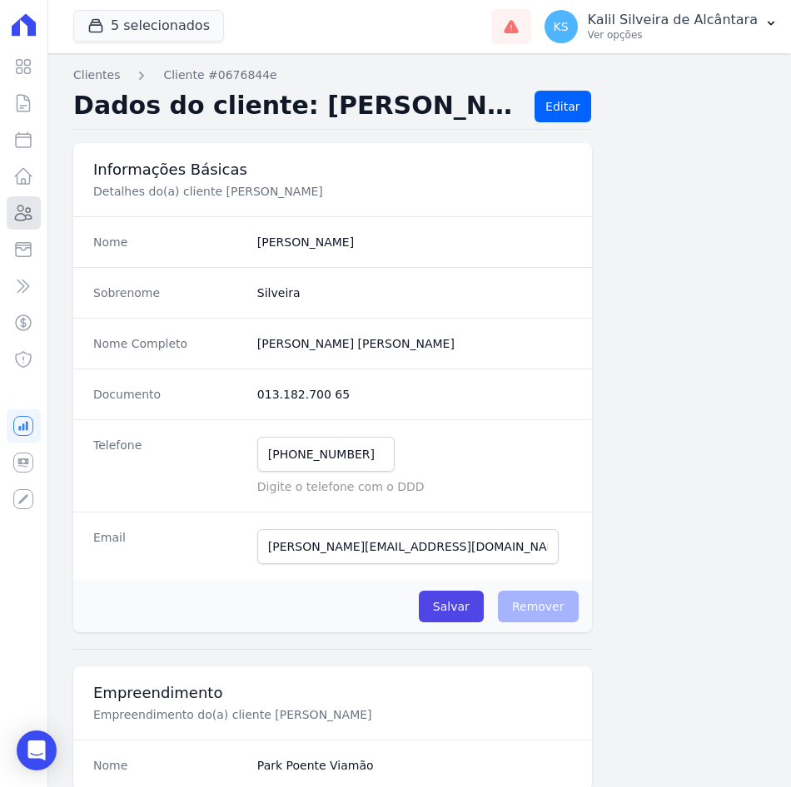
click at [20, 224] on link "Clientes" at bounding box center [24, 212] width 34 height 33
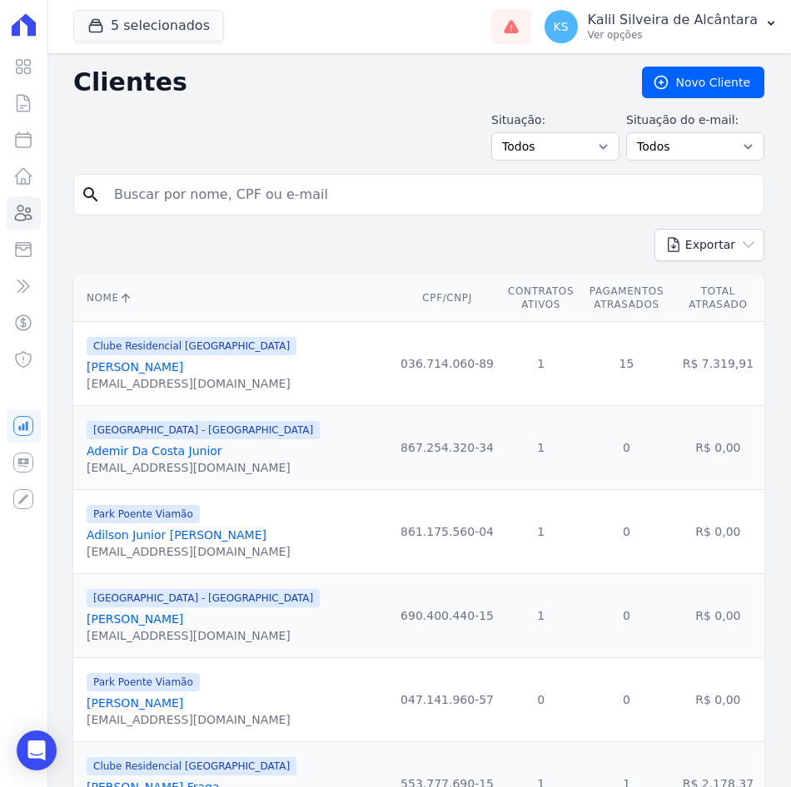
click at [235, 201] on input "search" at bounding box center [430, 194] width 653 height 33
paste input "MAGNUM [PERSON_NAME]"
type input "MAGNUM [PERSON_NAME]"
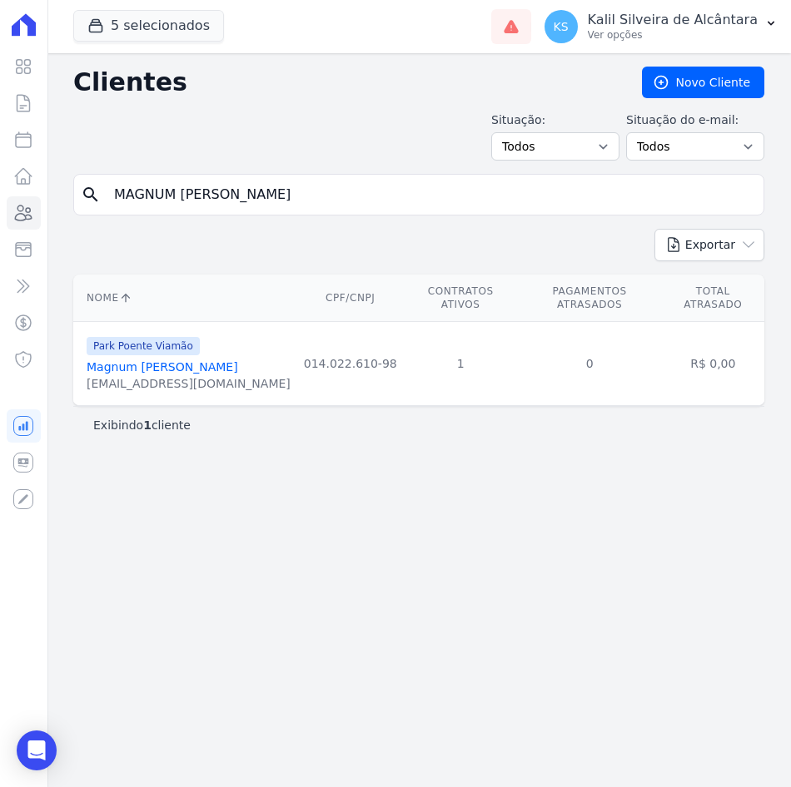
click at [201, 360] on link "Magnum [PERSON_NAME]" at bounding box center [162, 366] width 151 height 13
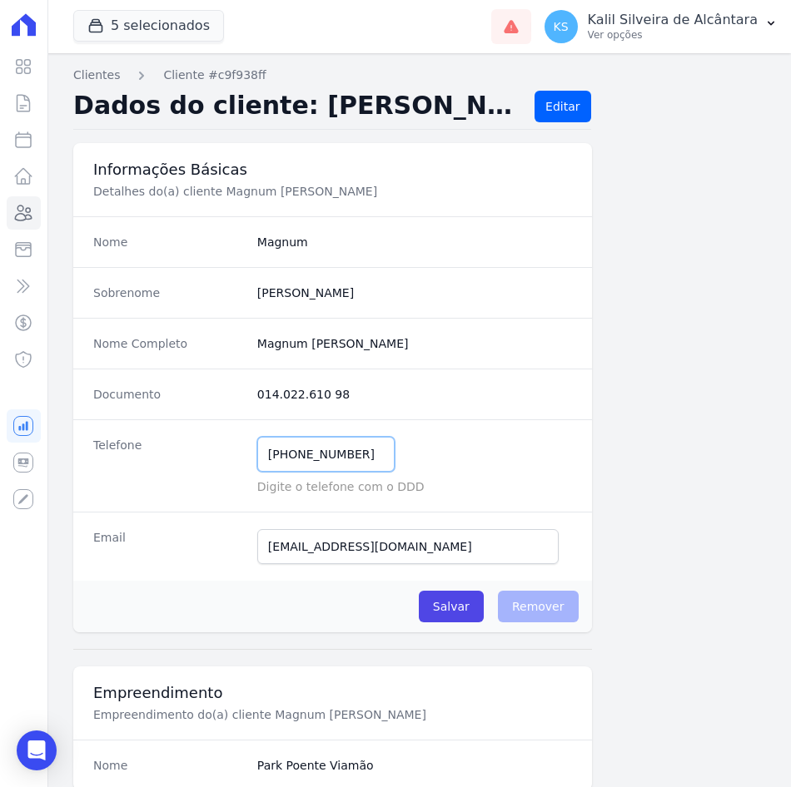
drag, startPoint x: 365, startPoint y: 455, endPoint x: 226, endPoint y: 459, distance: 139.9
click at [231, 458] on div "Telefone [PHONE_NUMBER] Mensagem de SMS ainda não enviada.. Mensagem de [PERSON…" at bounding box center [332, 466] width 519 height 92
click at [472, 360] on div "Nome Completo Magnum Drebes Fernandes" at bounding box center [332, 343] width 519 height 51
click at [25, 213] on icon at bounding box center [23, 213] width 20 height 20
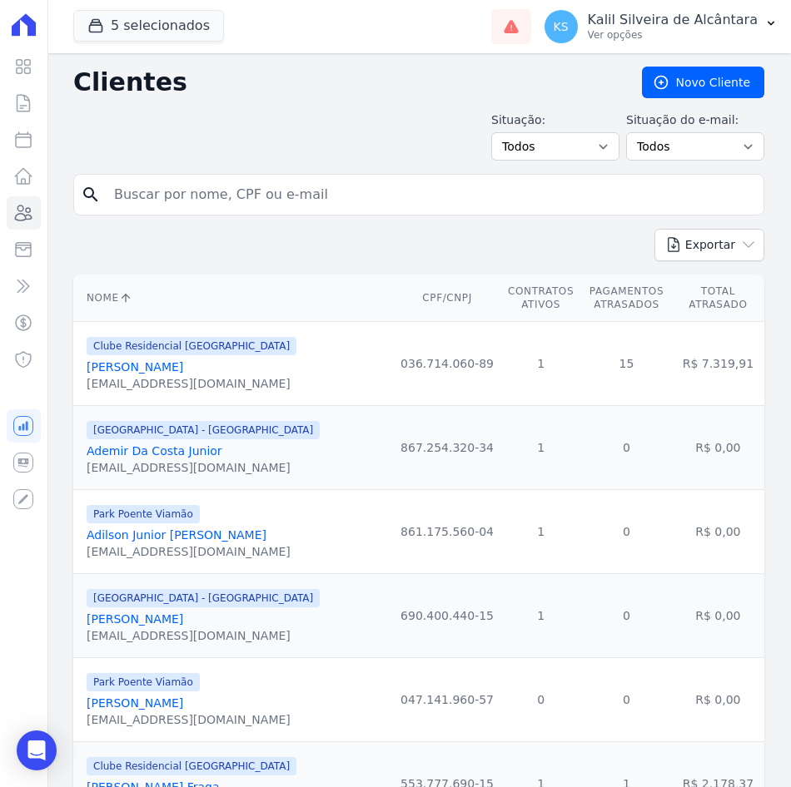
click at [263, 187] on input "search" at bounding box center [430, 194] width 653 height 33
paste input "[PERSON_NAME][DATE]"
type input "[PERSON_NAME][DATE]"
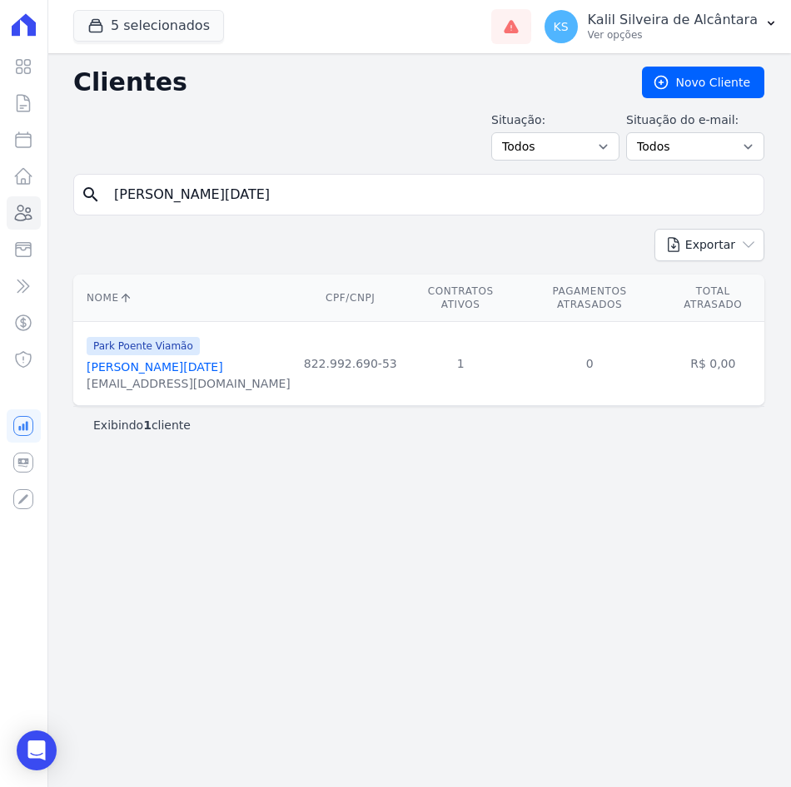
click at [161, 360] on link "[PERSON_NAME][DATE]" at bounding box center [155, 366] width 137 height 13
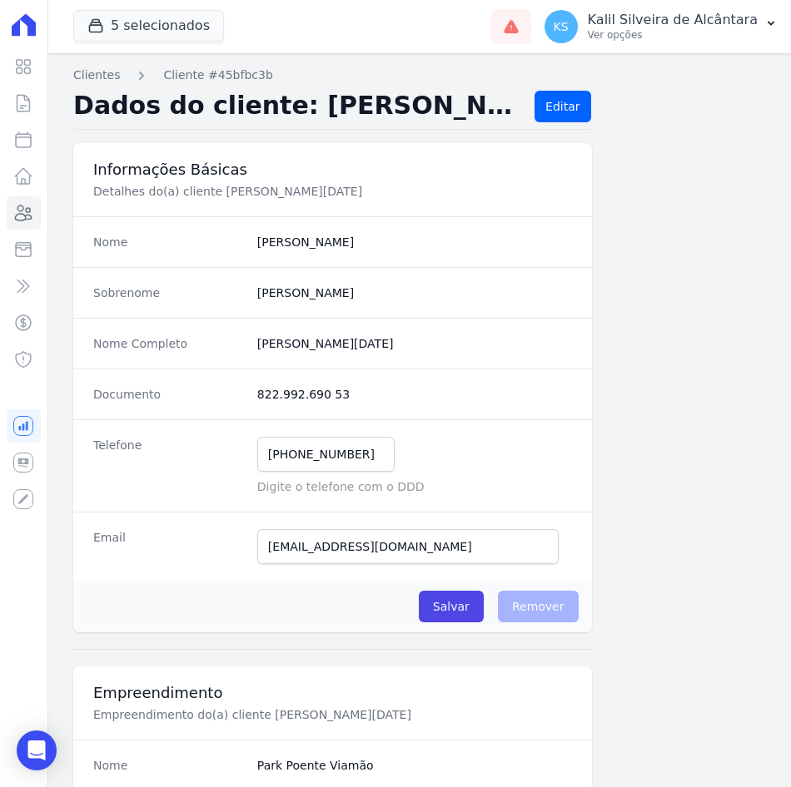
click at [437, 437] on div "[PHONE_NUMBER] Mensagem de SMS ainda não enviada.. Mensagem de [PERSON_NAME] ai…" at bounding box center [414, 454] width 315 height 35
drag, startPoint x: 368, startPoint y: 452, endPoint x: 243, endPoint y: 452, distance: 124.9
click at [244, 452] on div "Telefone [PHONE_NUMBER] Mensagem de SMS ainda não enviada.. Mensagem de [PERSON…" at bounding box center [332, 466] width 519 height 92
click at [27, 221] on icon at bounding box center [23, 213] width 20 height 20
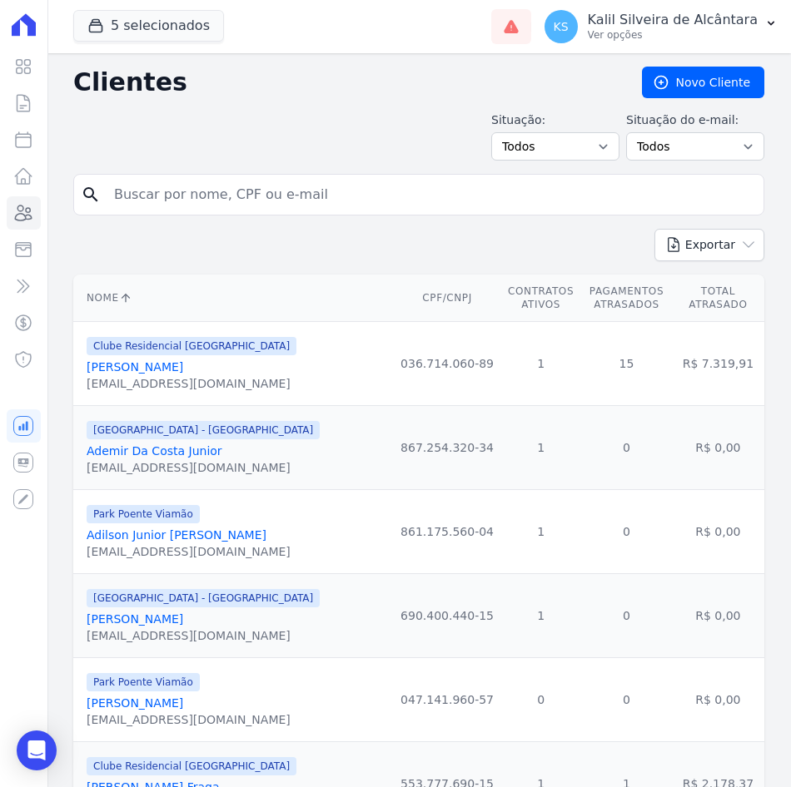
click at [320, 192] on input "search" at bounding box center [430, 194] width 653 height 33
paste input "[PERSON_NAME]"
type input "[PERSON_NAME]"
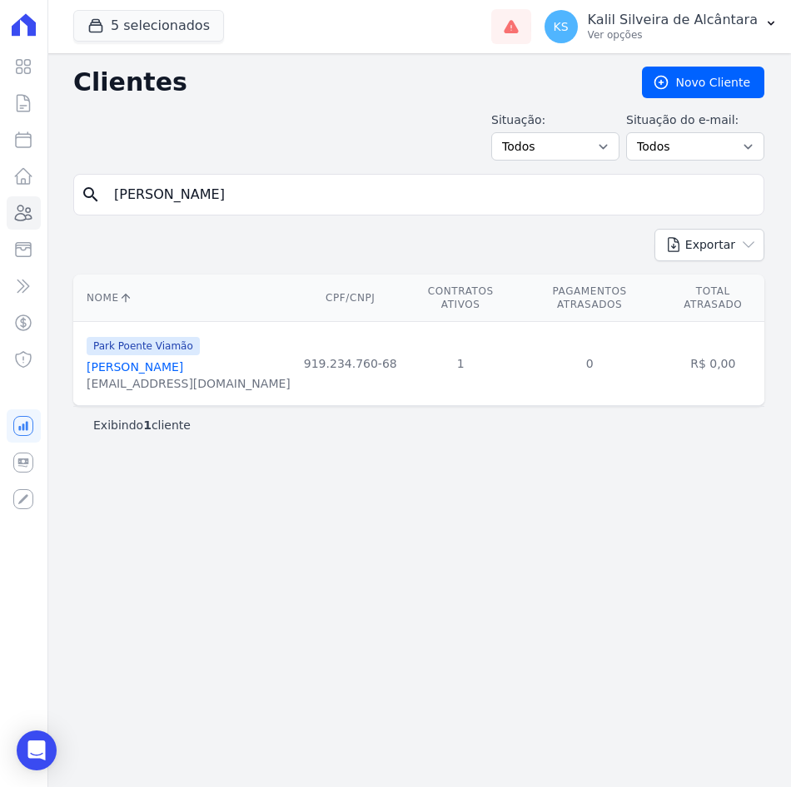
click at [162, 360] on link "[PERSON_NAME]" at bounding box center [135, 366] width 97 height 13
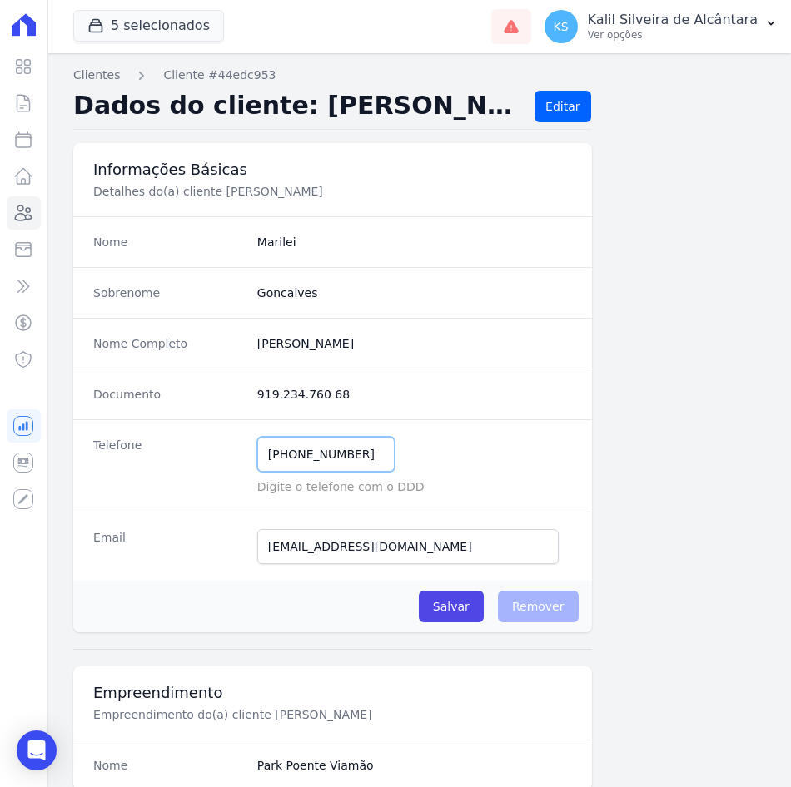
drag, startPoint x: 358, startPoint y: 454, endPoint x: 218, endPoint y: 449, distance: 139.9
click at [218, 449] on div "Telefone [PHONE_NUMBER] Mensagem de SMS ainda não enviada.. Mensagem de [PERSON…" at bounding box center [332, 466] width 519 height 92
click at [21, 206] on icon at bounding box center [24, 213] width 17 height 15
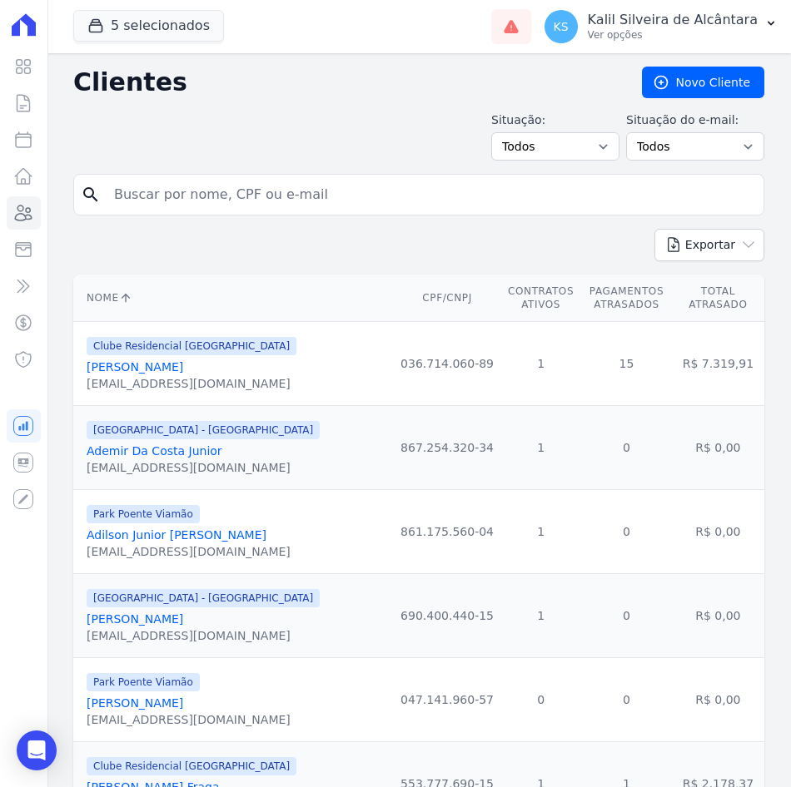
click at [324, 196] on input "search" at bounding box center [430, 194] width 653 height 33
paste input "[PERSON_NAME]"
type input "[PERSON_NAME]"
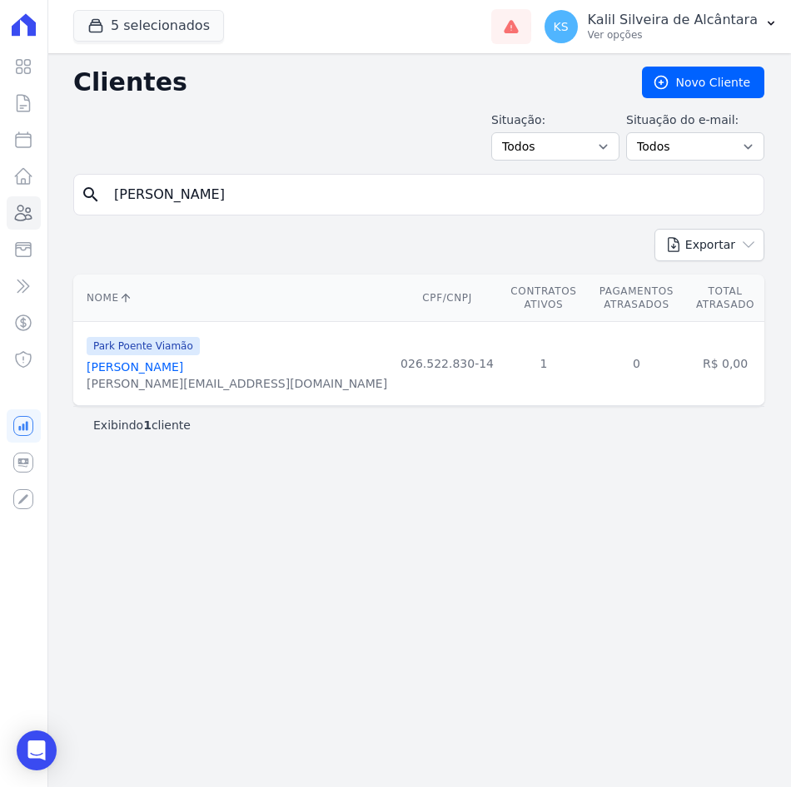
click at [180, 360] on link "[PERSON_NAME]" at bounding box center [135, 366] width 97 height 13
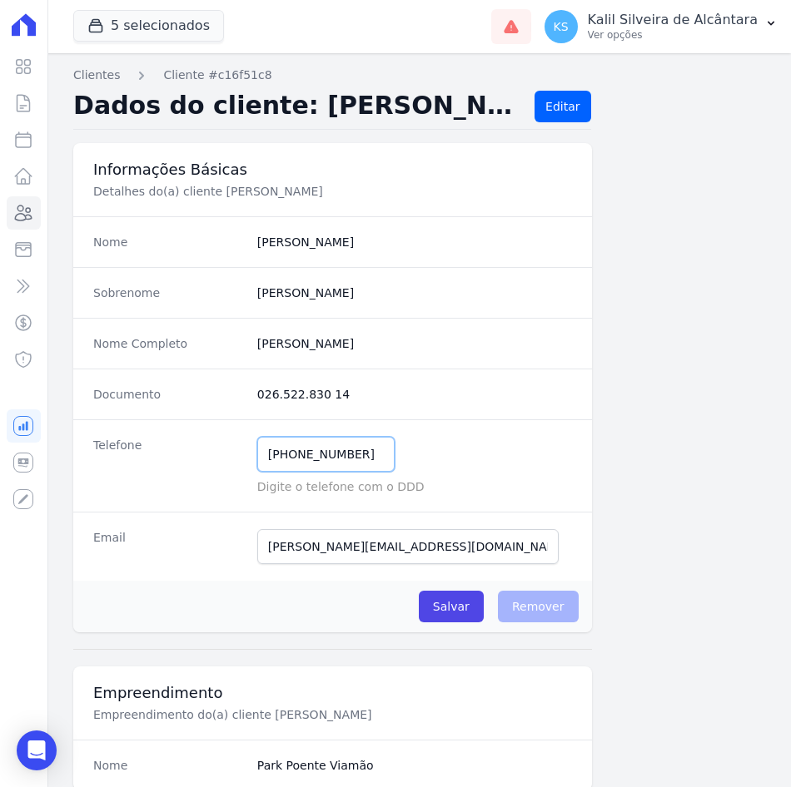
drag, startPoint x: 352, startPoint y: 462, endPoint x: 258, endPoint y: 453, distance: 94.5
click at [258, 453] on input "[PHONE_NUMBER]" at bounding box center [325, 454] width 137 height 35
click at [27, 203] on icon at bounding box center [23, 213] width 20 height 20
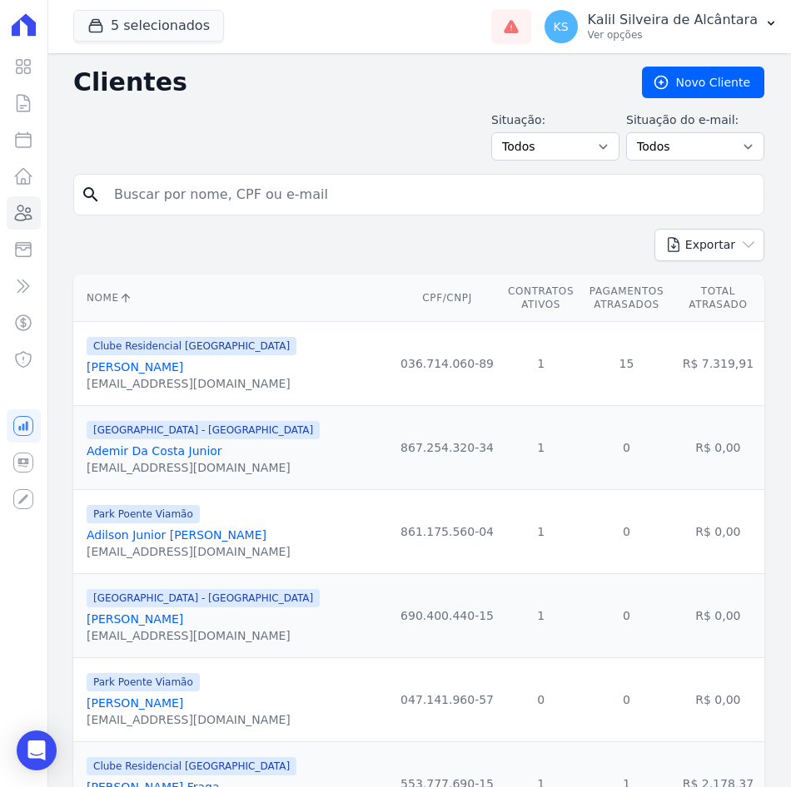
click at [172, 206] on input "search" at bounding box center [430, 194] width 653 height 33
paste input "[PERSON_NAME]"
type input "[PERSON_NAME]"
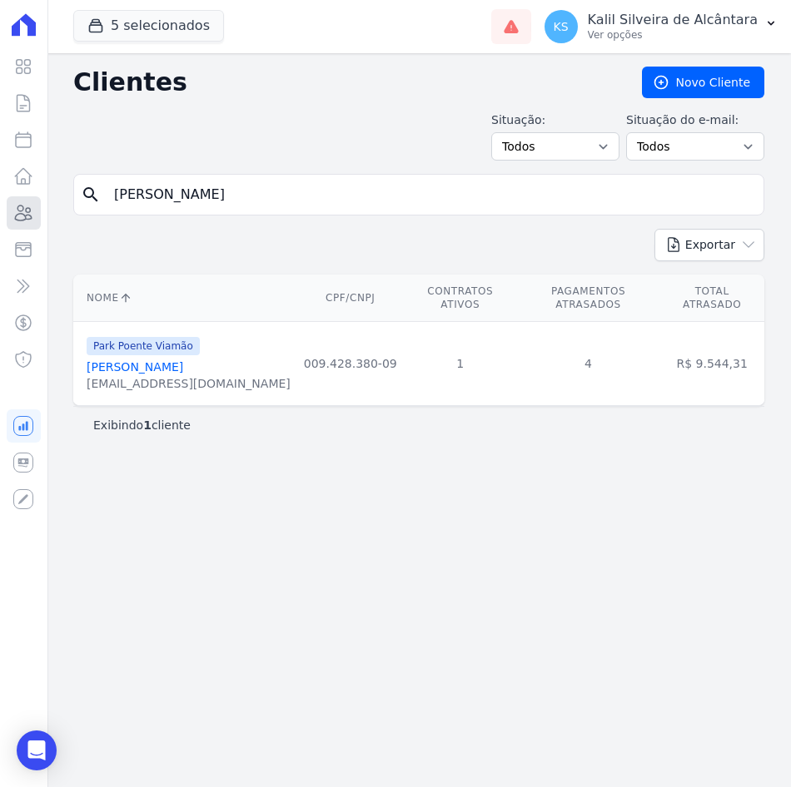
click at [15, 206] on icon at bounding box center [23, 213] width 20 height 20
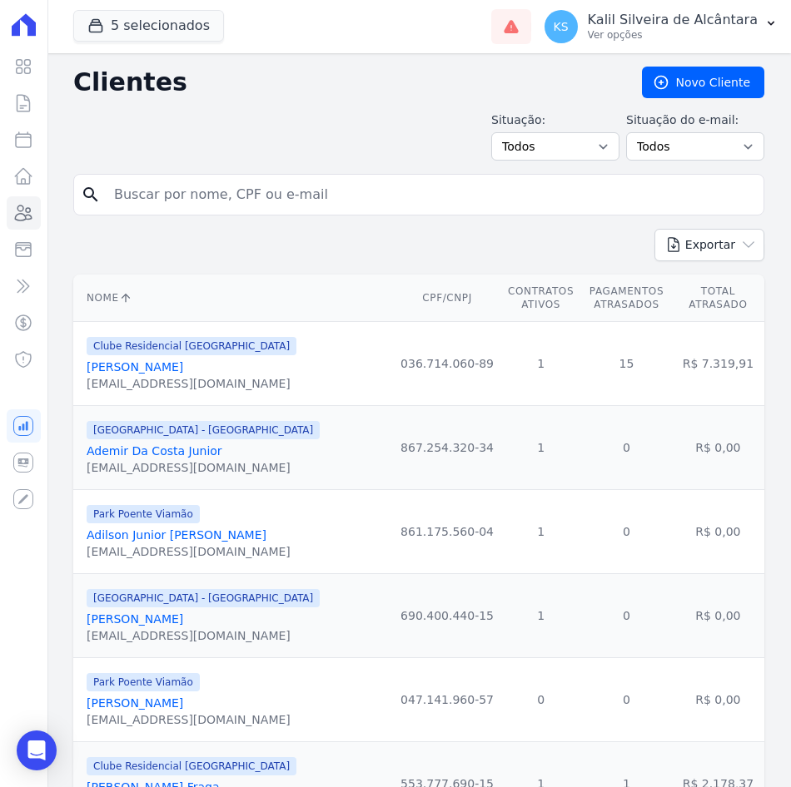
click at [338, 206] on input "search" at bounding box center [430, 194] width 653 height 33
paste input "[PERSON_NAME]"
type input "[PERSON_NAME]"
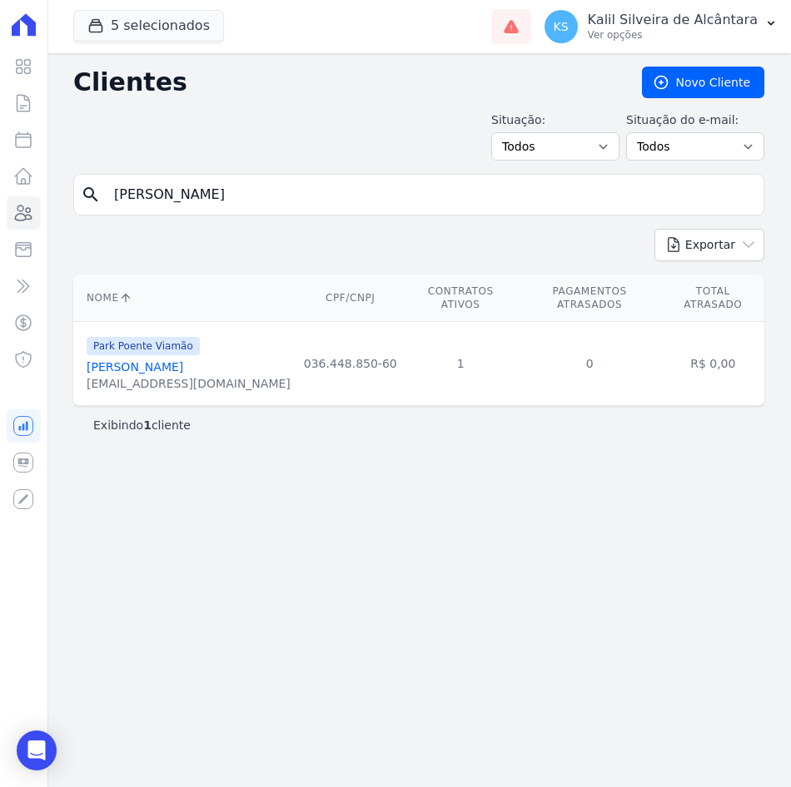
click at [173, 360] on link "[PERSON_NAME]" at bounding box center [135, 366] width 97 height 13
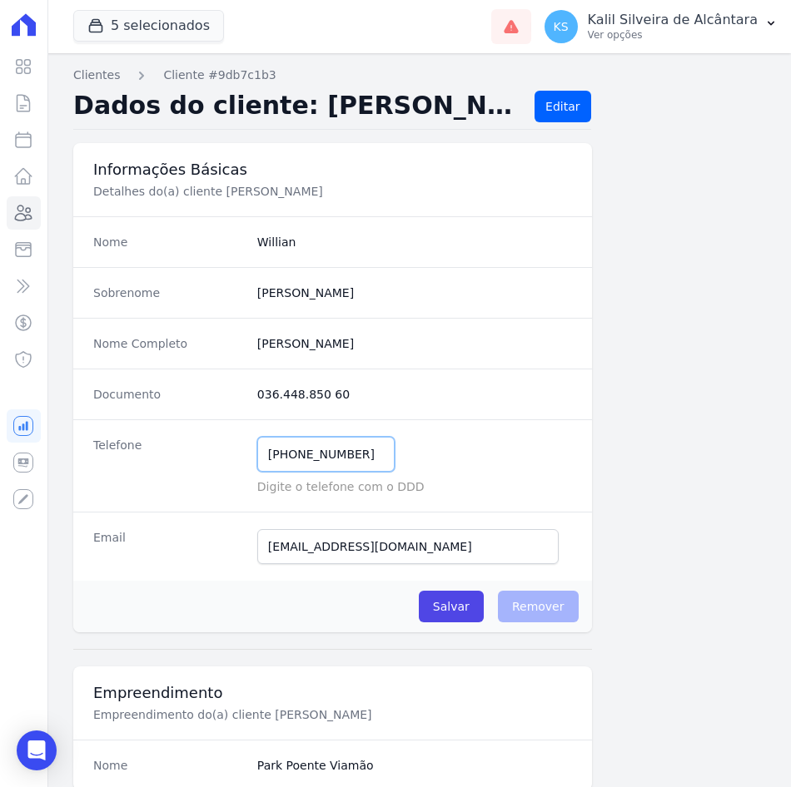
drag, startPoint x: 362, startPoint y: 448, endPoint x: 226, endPoint y: 457, distance: 136.8
click at [226, 457] on div "Telefone [PHONE_NUMBER] Mensagem de SMS ainda não enviada.. Mensagem de [PERSON…" at bounding box center [332, 466] width 519 height 92
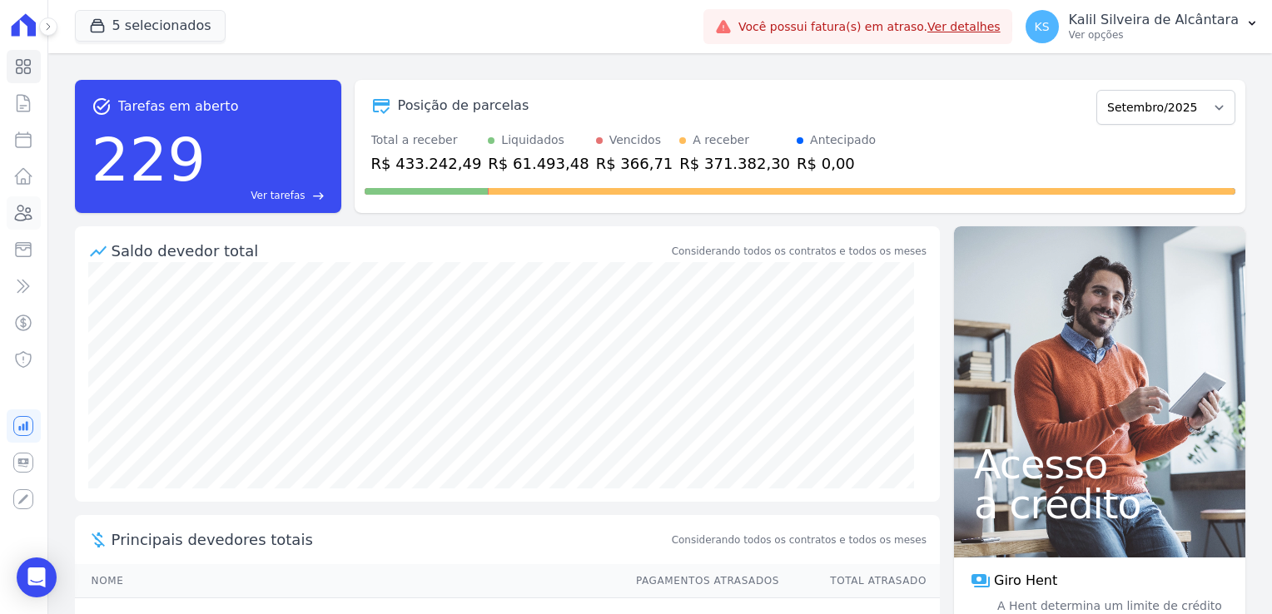
click at [27, 218] on icon at bounding box center [23, 213] width 20 height 20
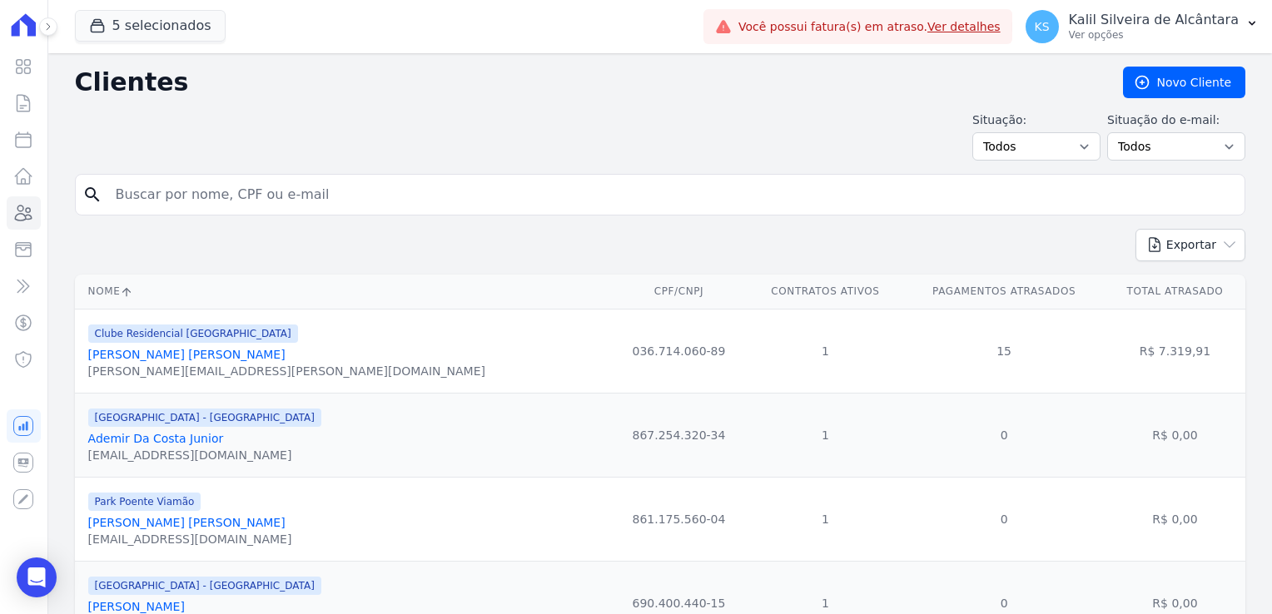
click at [174, 195] on input "search" at bounding box center [672, 194] width 1132 height 33
click at [200, 198] on input "search" at bounding box center [672, 194] width 1132 height 33
type input "joão vic"
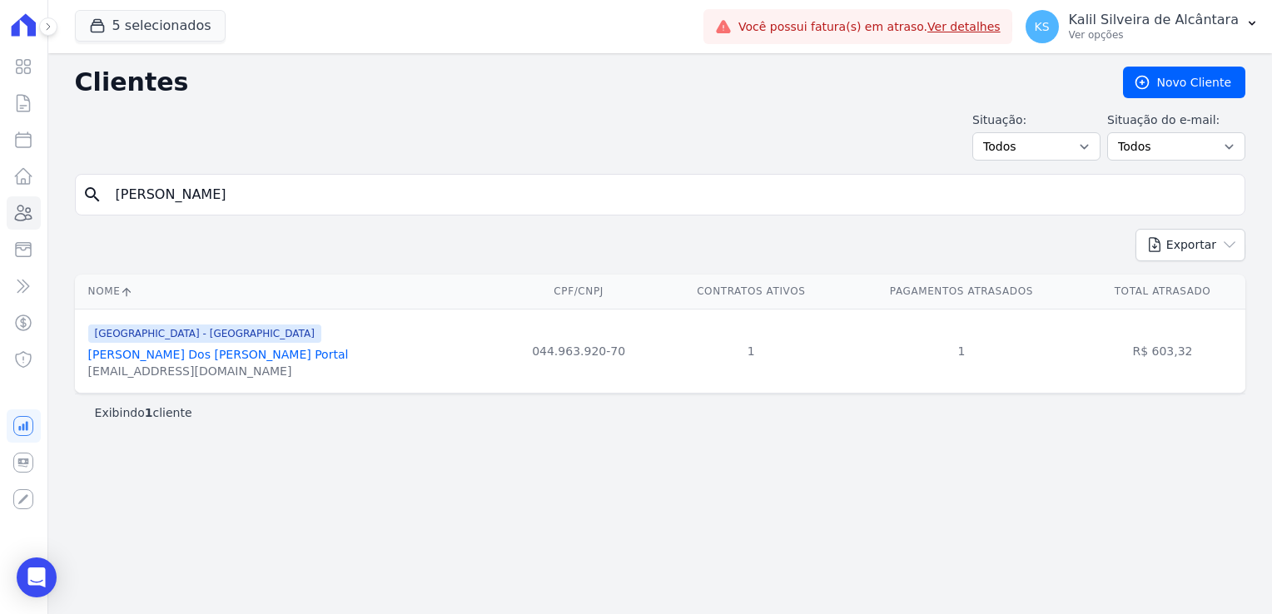
click at [159, 355] on link "João Victor Dos Santos Portal" at bounding box center [218, 354] width 261 height 13
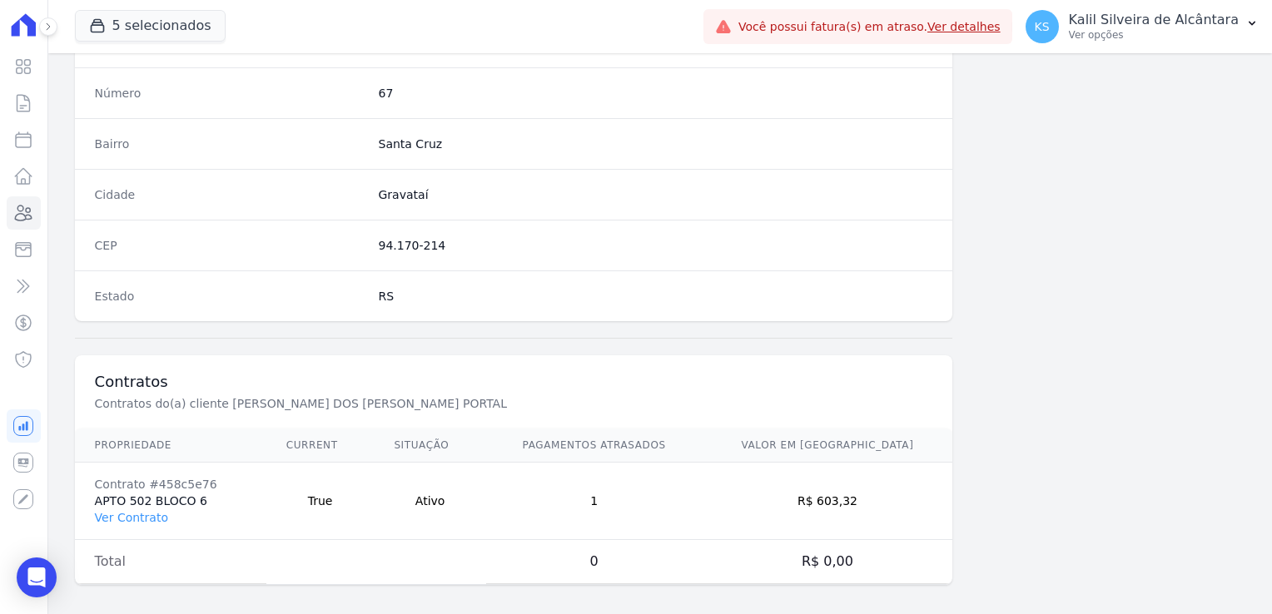
scroll to position [937, 0]
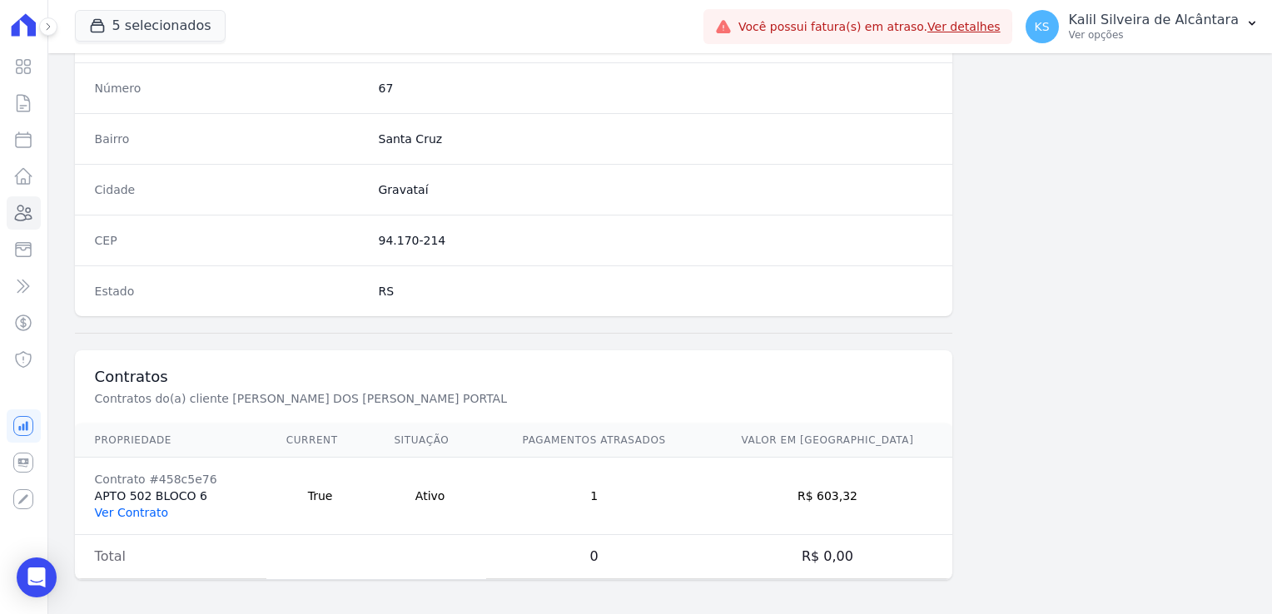
click at [127, 514] on link "Ver Contrato" at bounding box center [131, 512] width 73 height 13
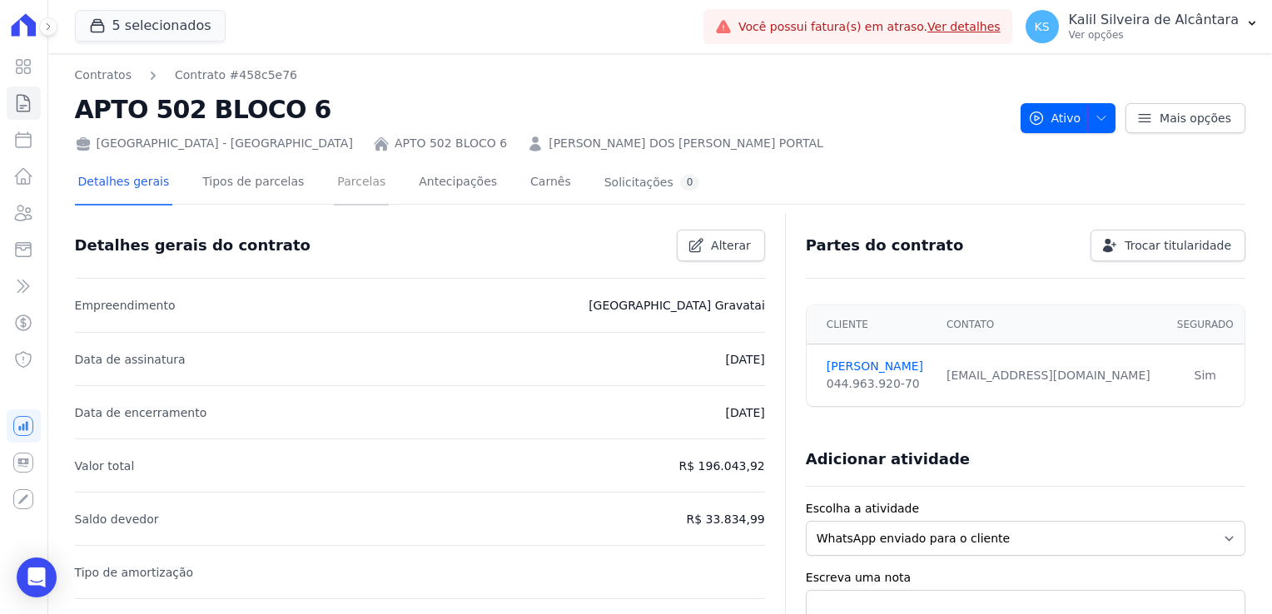
click at [334, 191] on link "Parcelas" at bounding box center [361, 183] width 55 height 44
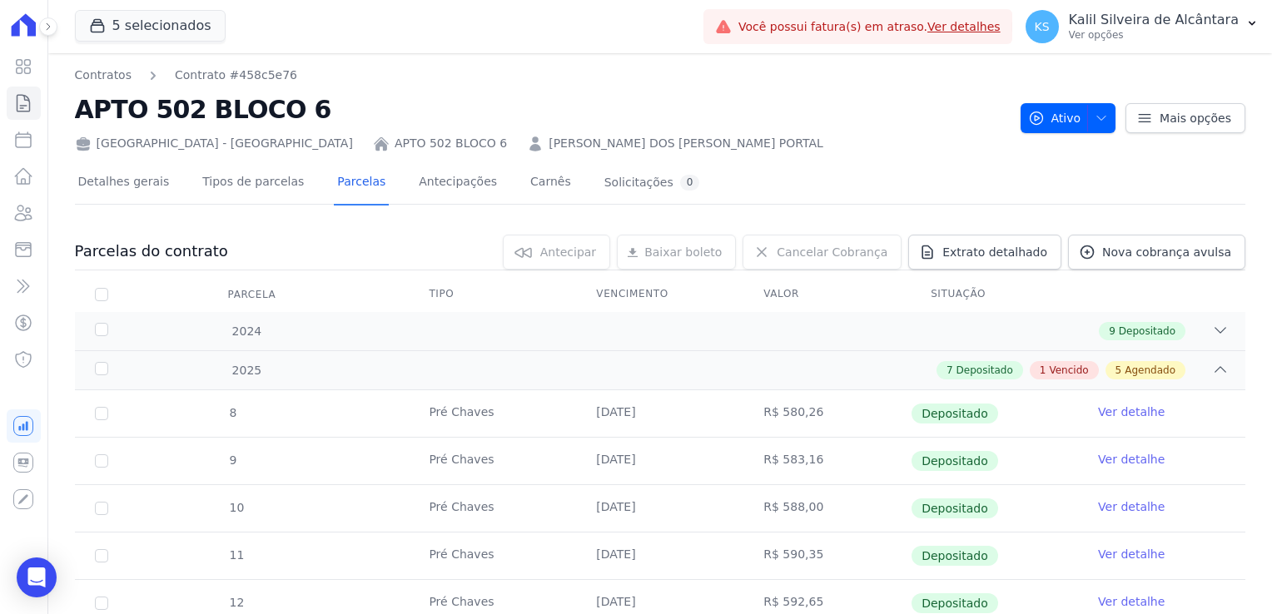
scroll to position [499, 0]
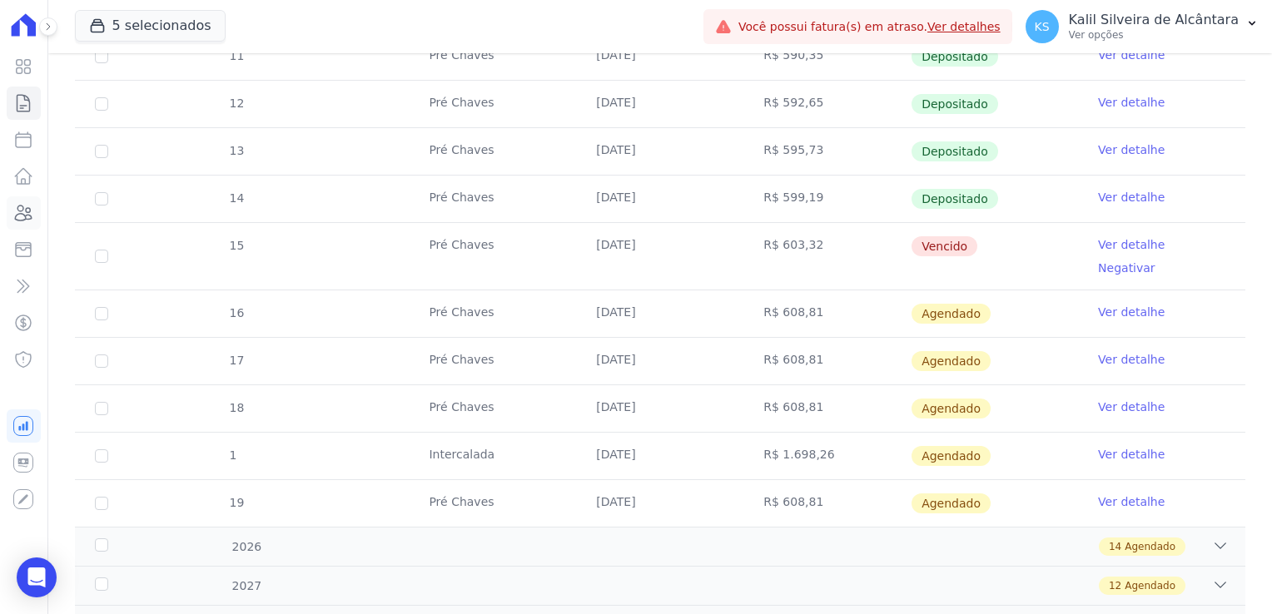
click at [30, 207] on icon at bounding box center [23, 213] width 20 height 20
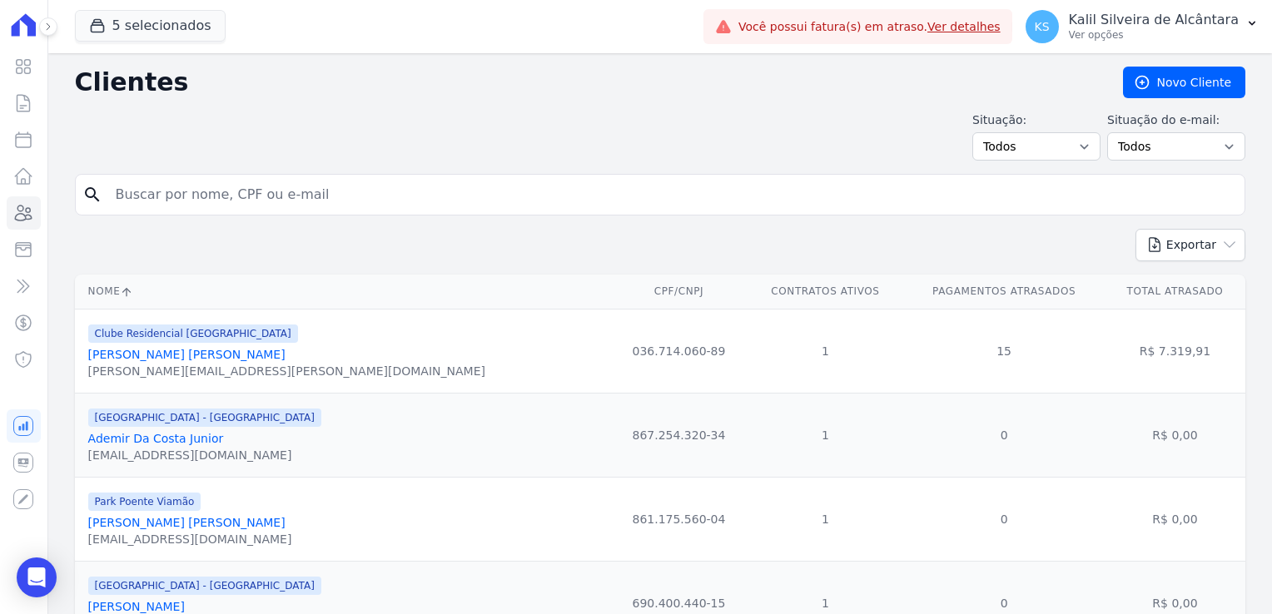
click at [197, 181] on input "search" at bounding box center [672, 194] width 1132 height 33
type input "lucia a"
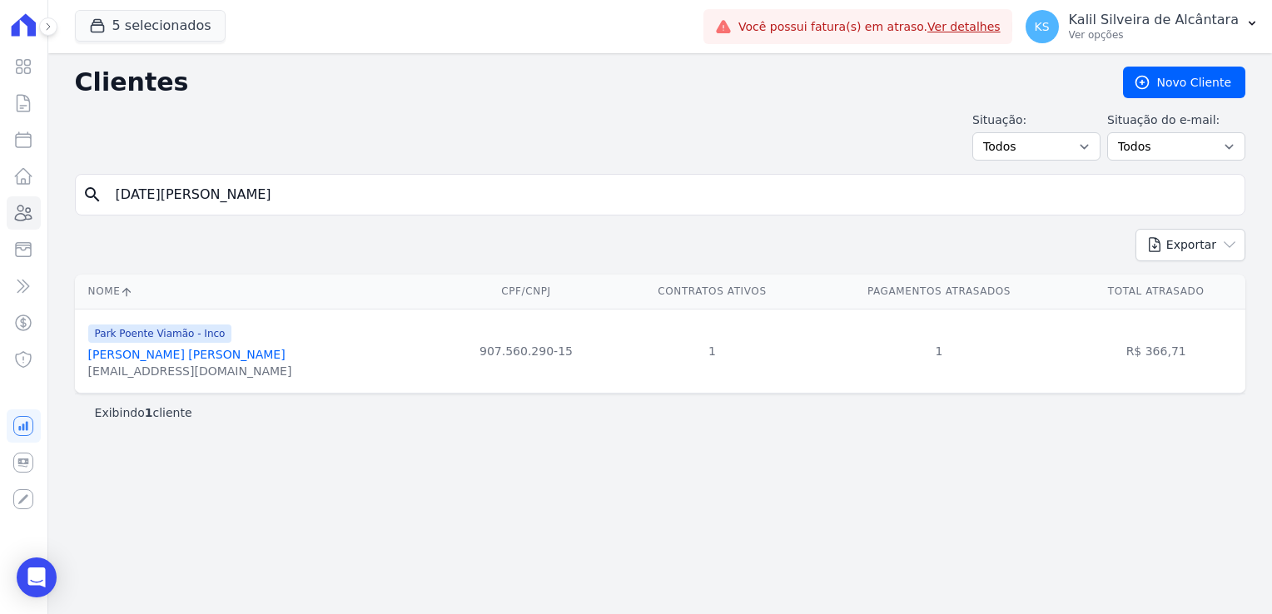
click at [172, 354] on link "Lucia Andreia Silva Da Silva" at bounding box center [186, 354] width 197 height 13
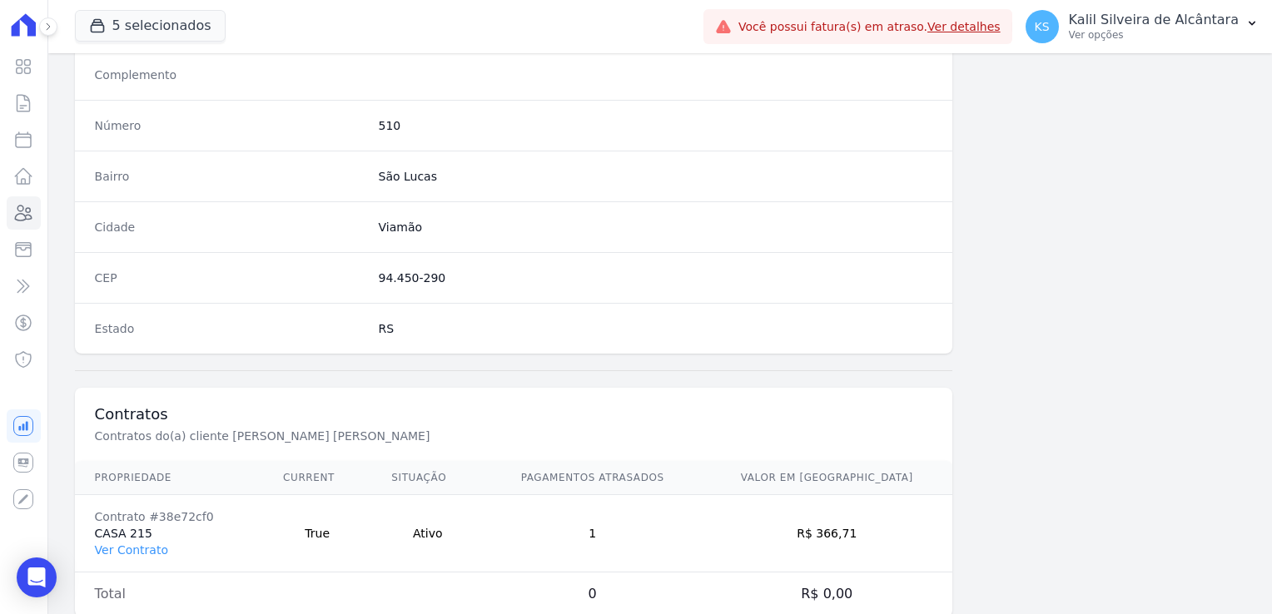
scroll to position [937, 0]
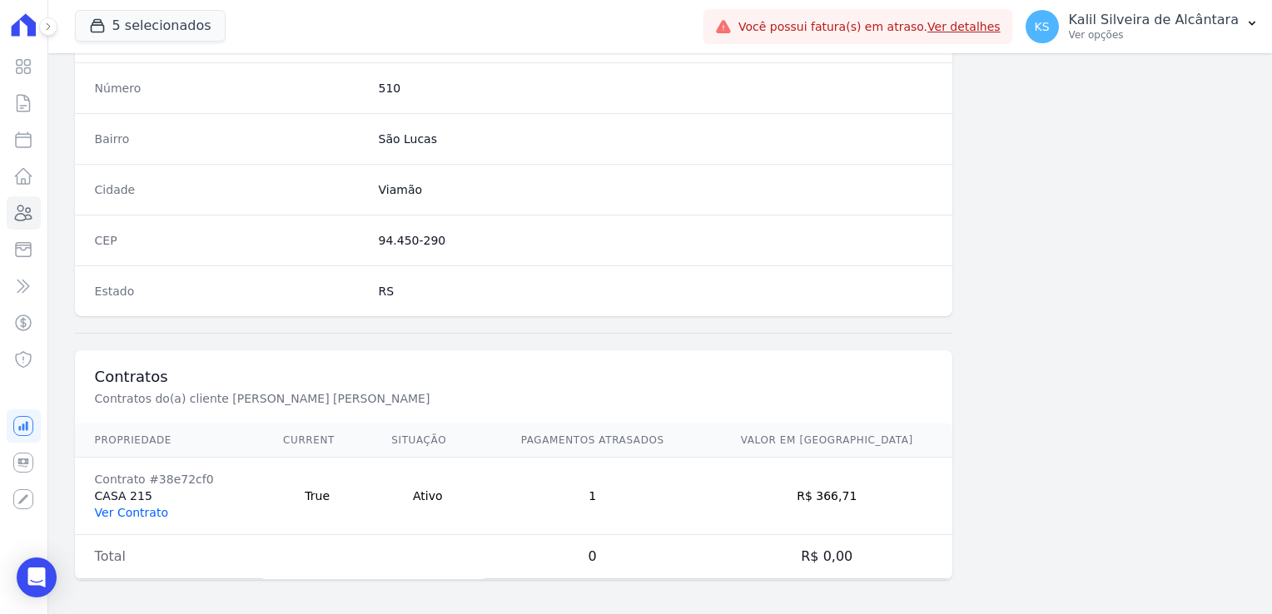
click at [120, 511] on link "Ver Contrato" at bounding box center [131, 512] width 73 height 13
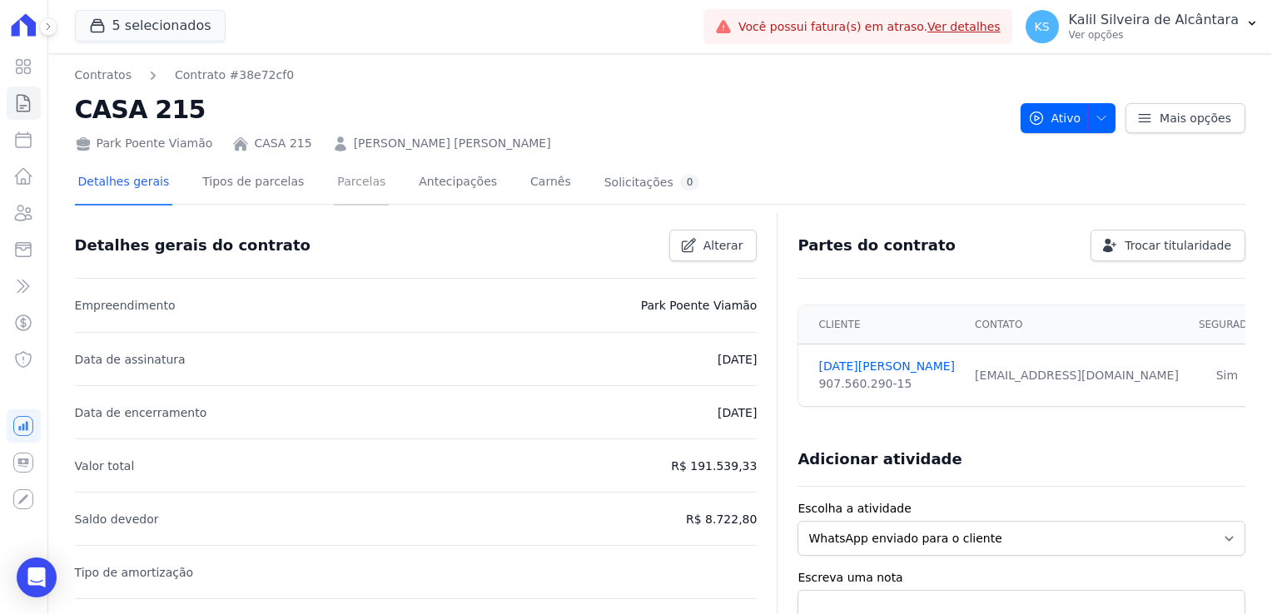
click at [334, 191] on link "Parcelas" at bounding box center [361, 183] width 55 height 44
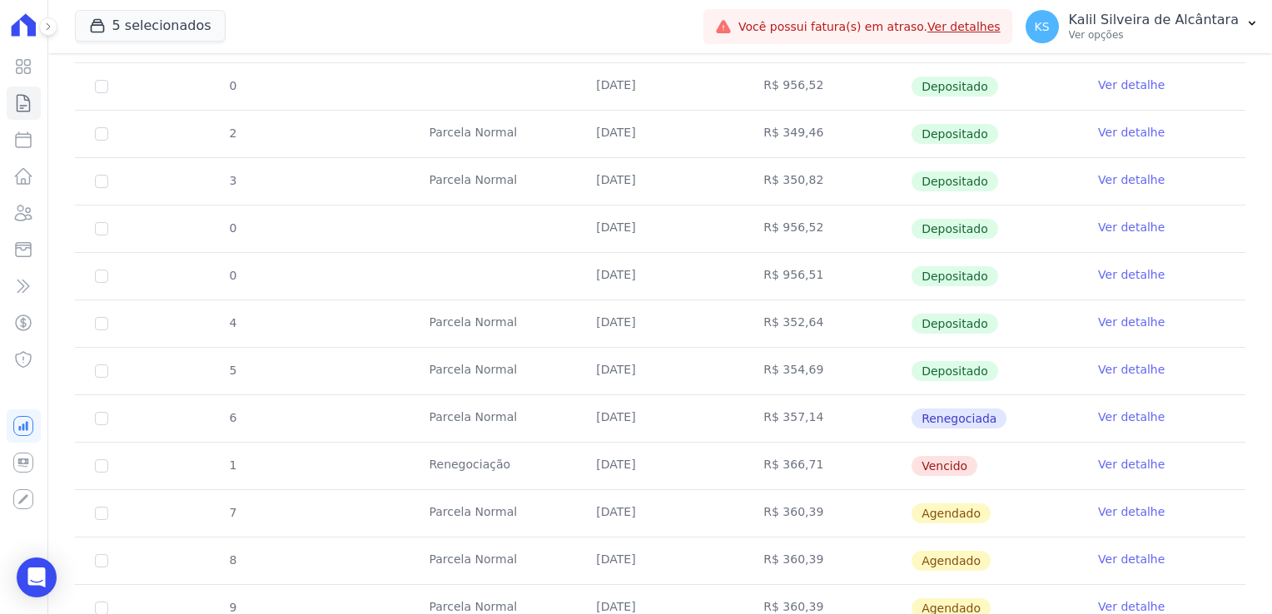
scroll to position [749, 0]
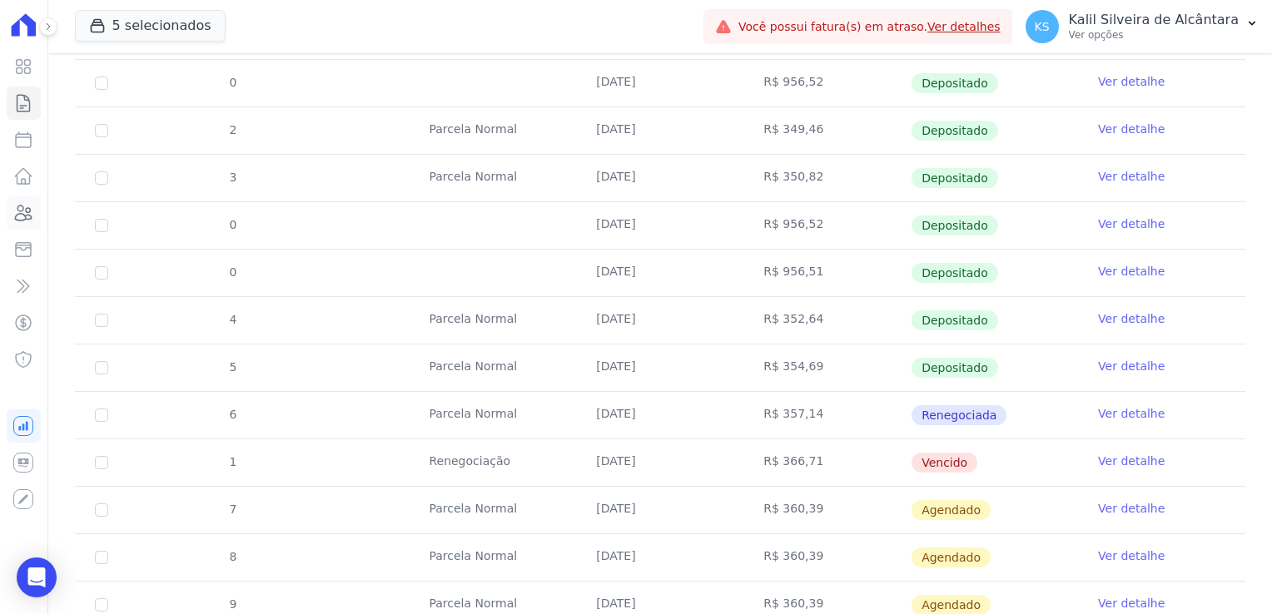
click at [32, 221] on icon at bounding box center [23, 213] width 20 height 20
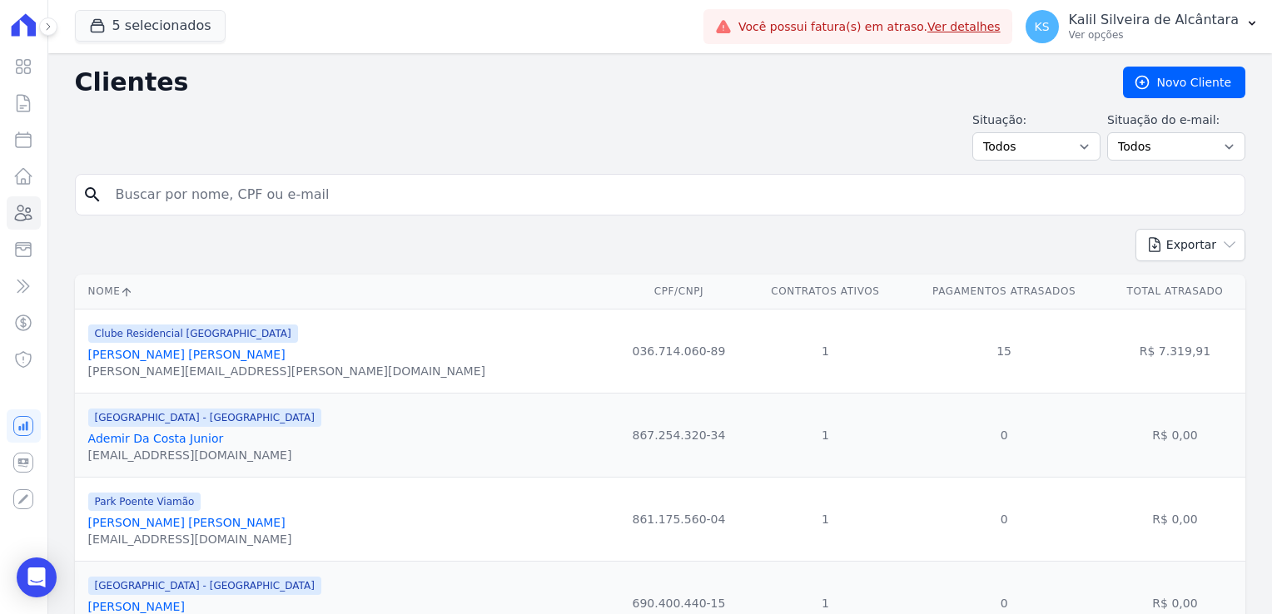
click at [211, 192] on input "search" at bounding box center [672, 194] width 1132 height 33
type input "bruna"
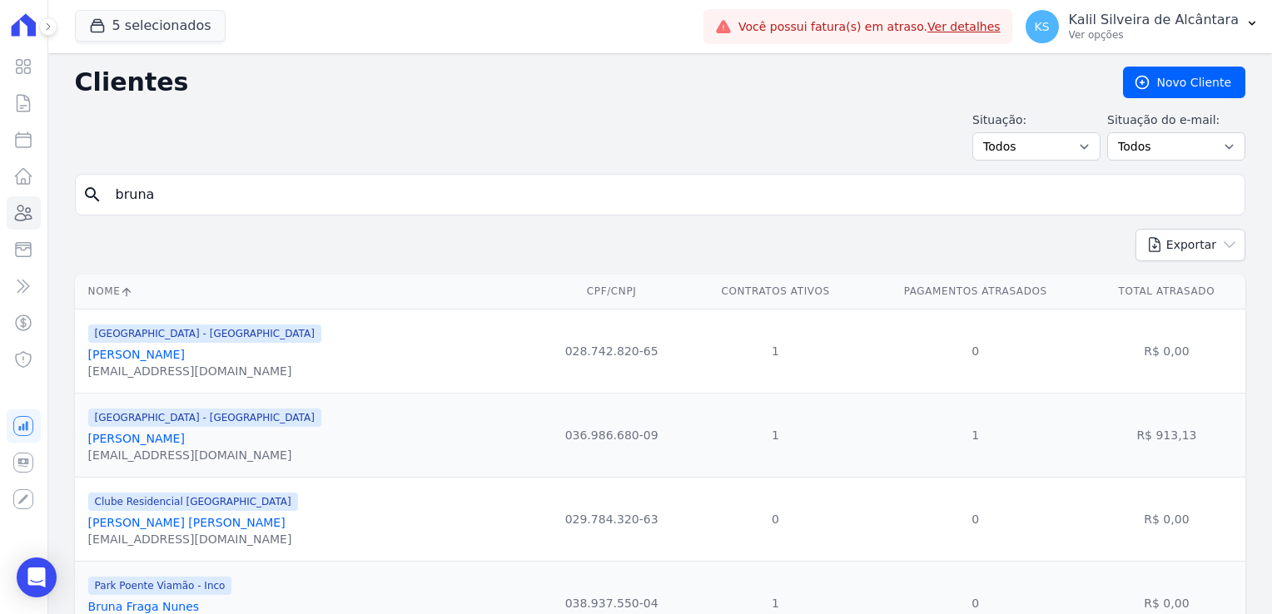
click at [195, 198] on input "bruna" at bounding box center [672, 194] width 1132 height 33
type input "bruna fra"
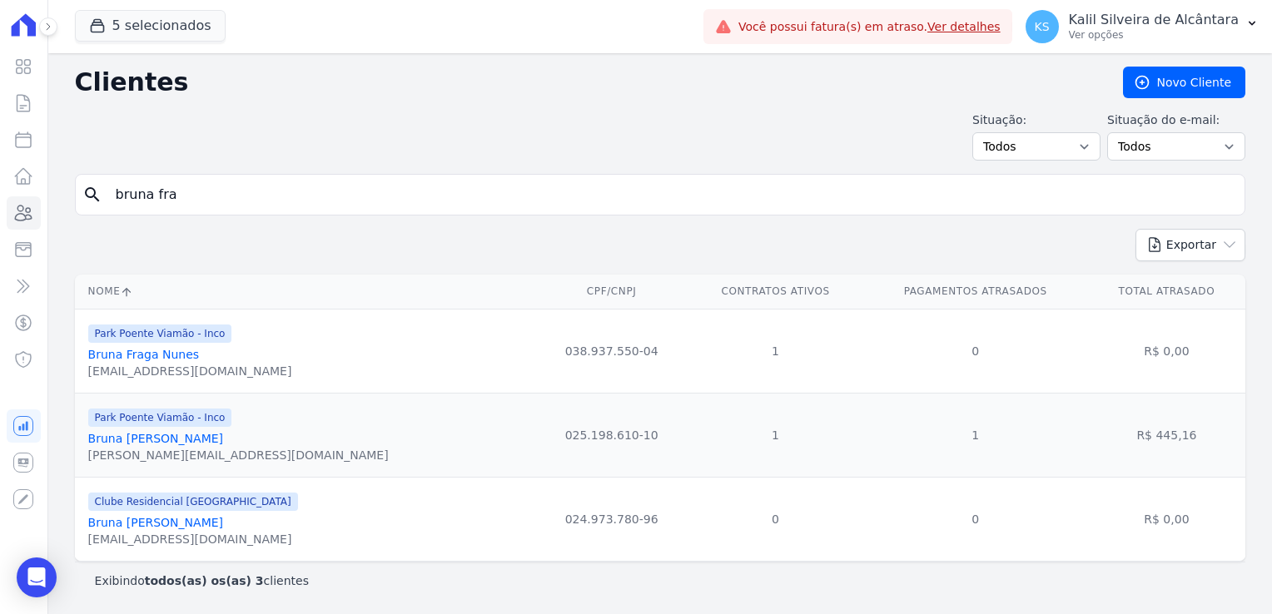
click at [211, 187] on input "bruna fra" at bounding box center [672, 194] width 1132 height 33
type input "bruna franciele a"
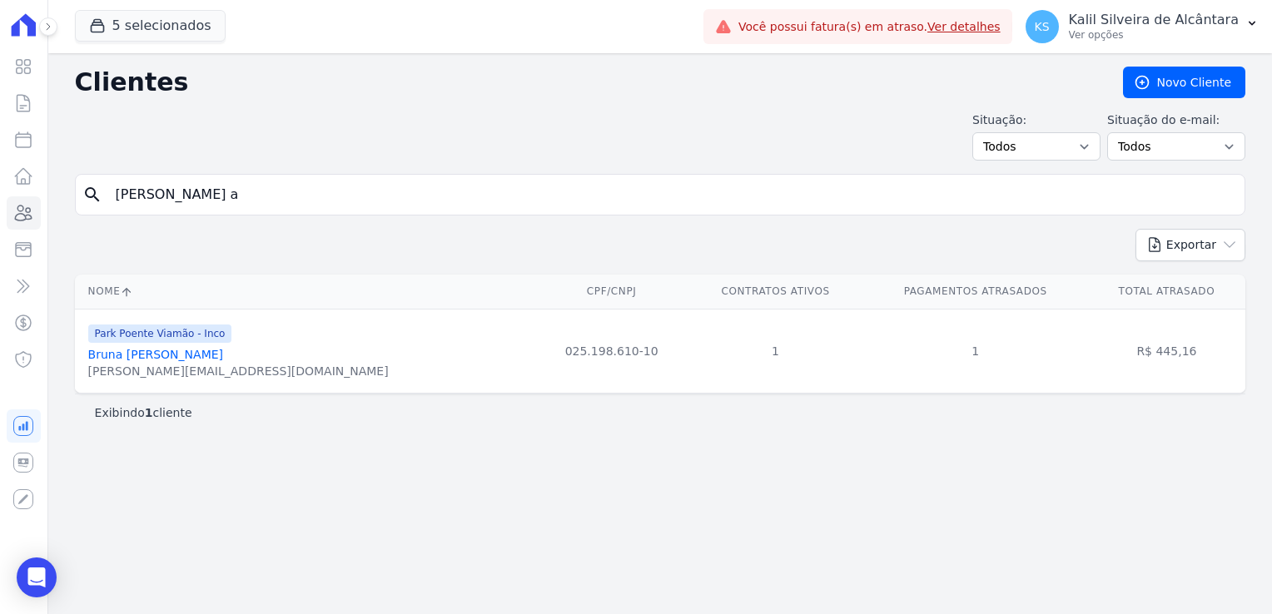
click at [185, 365] on div "bruna.druwitch@hotmail.com" at bounding box center [238, 371] width 300 height 17
click at [189, 355] on link "Bruna Franciele Azeredo Lima" at bounding box center [155, 354] width 135 height 13
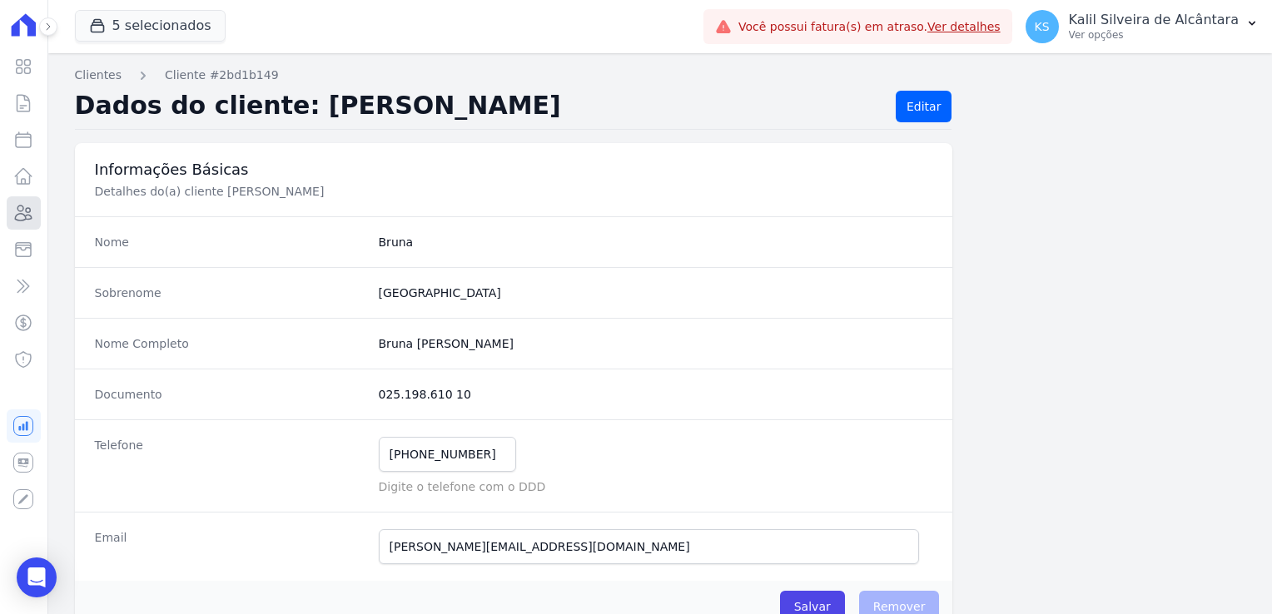
click at [27, 212] on icon at bounding box center [24, 213] width 17 height 15
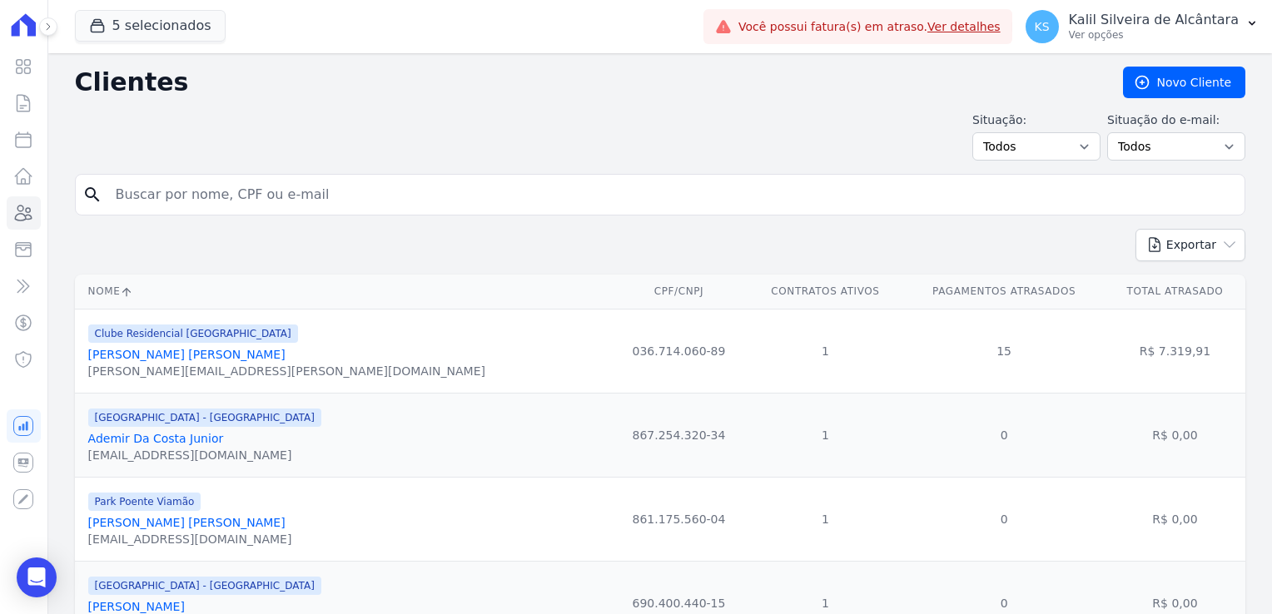
click at [246, 198] on input "search" at bounding box center [672, 194] width 1132 height 33
type input "franciele oli"
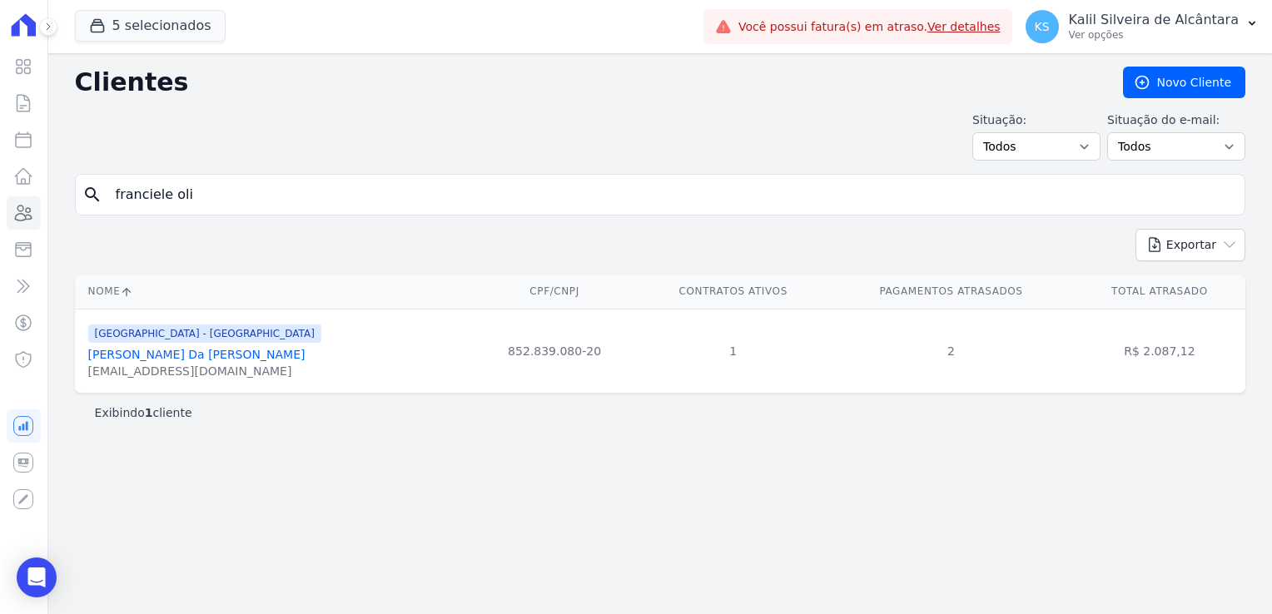
click at [176, 354] on link "Franciele Oliveira Da Luz" at bounding box center [196, 354] width 217 height 13
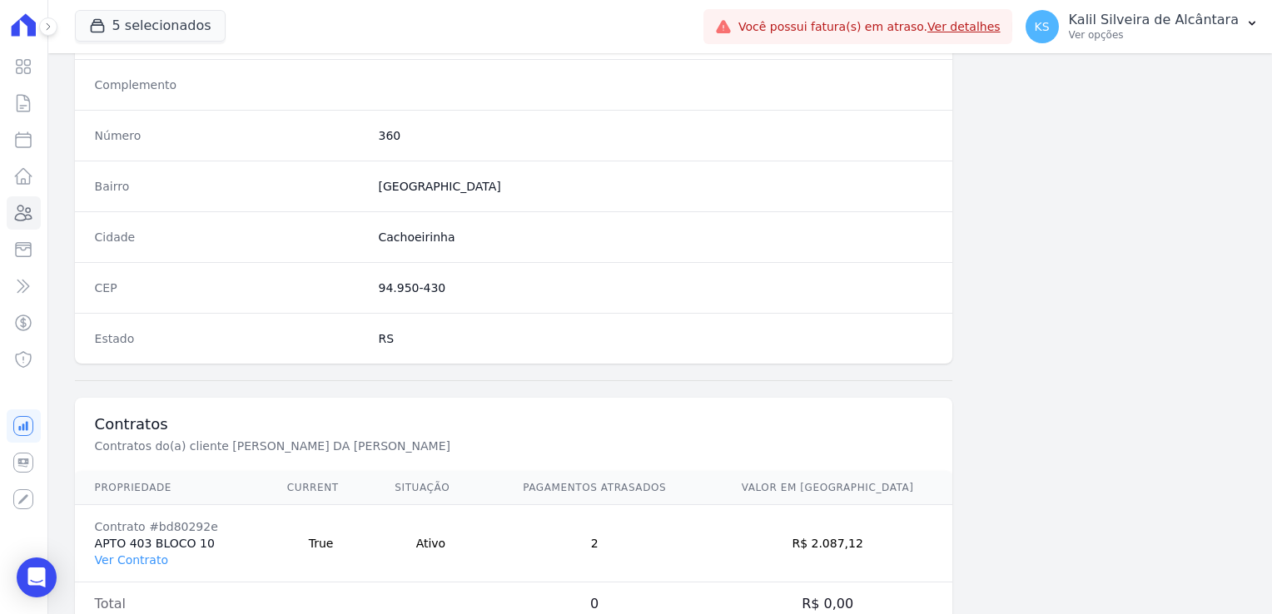
scroll to position [937, 0]
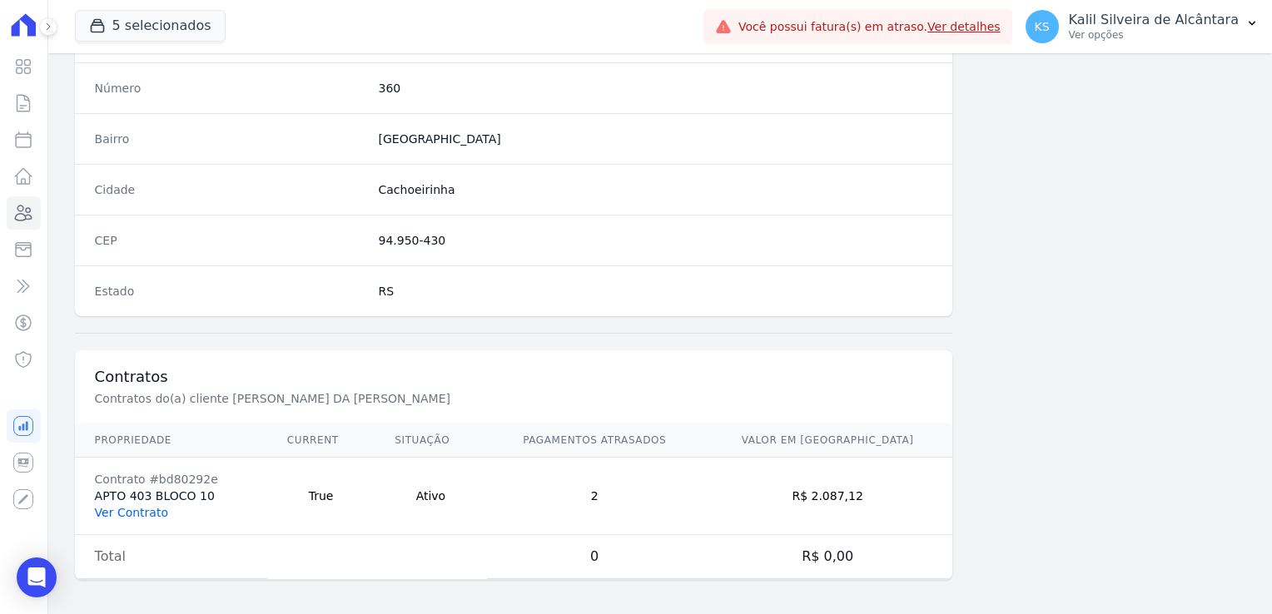
click at [142, 514] on link "Ver Contrato" at bounding box center [131, 512] width 73 height 13
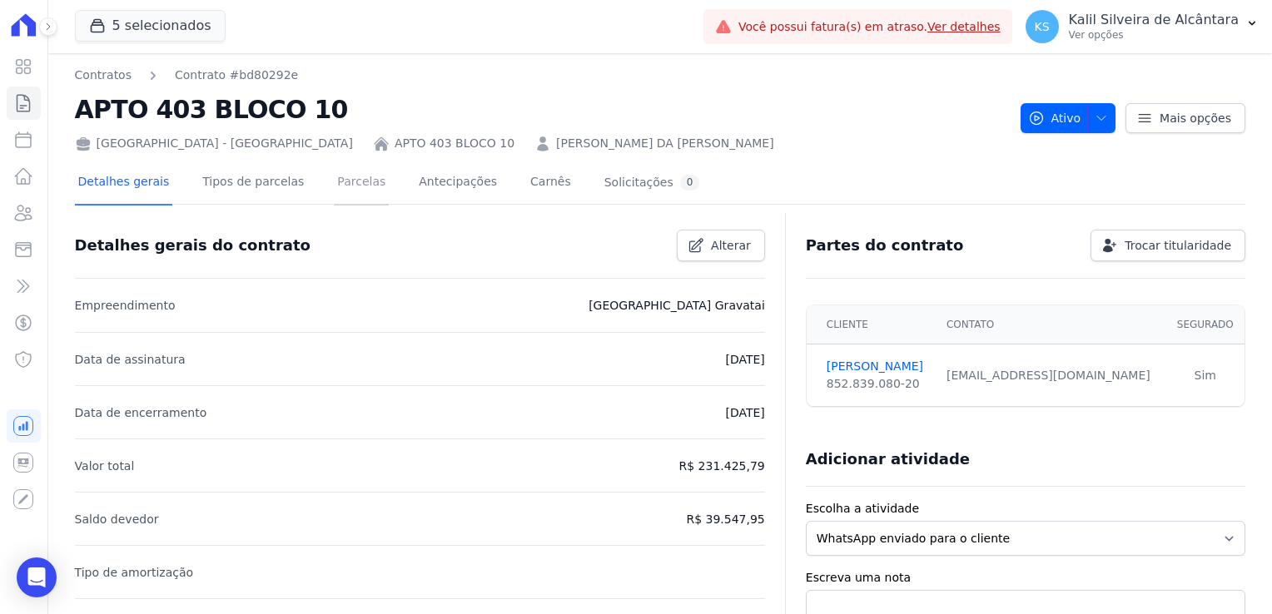
click at [343, 182] on link "Parcelas" at bounding box center [361, 183] width 55 height 44
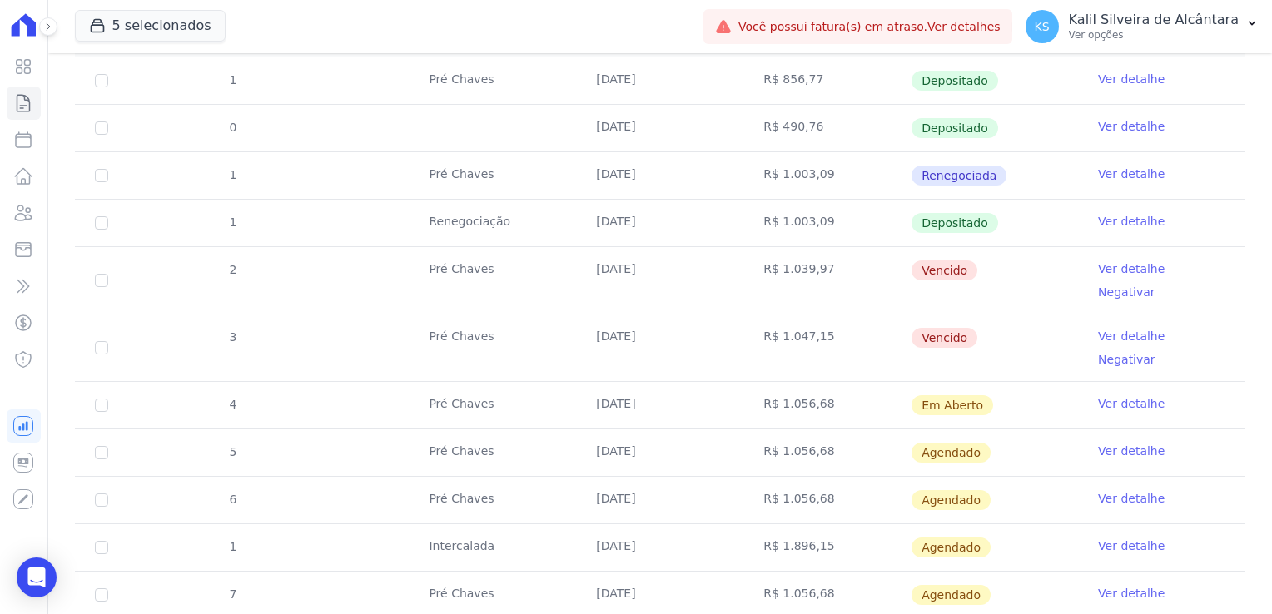
scroll to position [333, 0]
click at [20, 206] on icon at bounding box center [24, 213] width 17 height 15
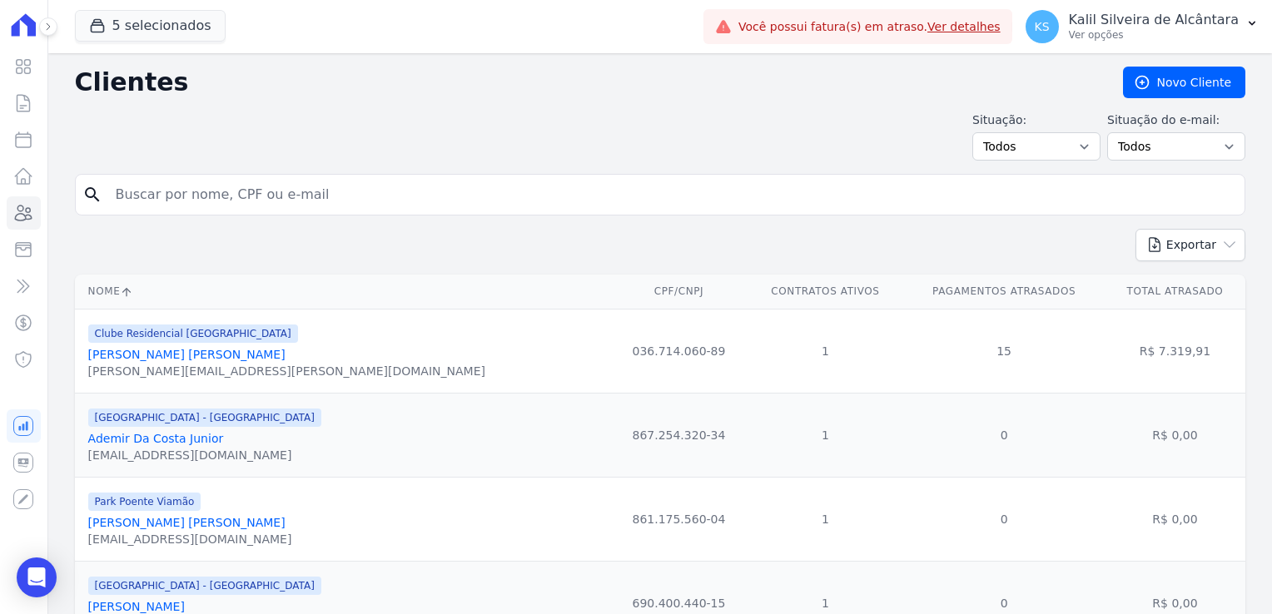
click at [263, 216] on form "search" at bounding box center [660, 201] width 1170 height 55
click at [272, 205] on input "search" at bounding box center [672, 194] width 1132 height 33
type input "franciele"
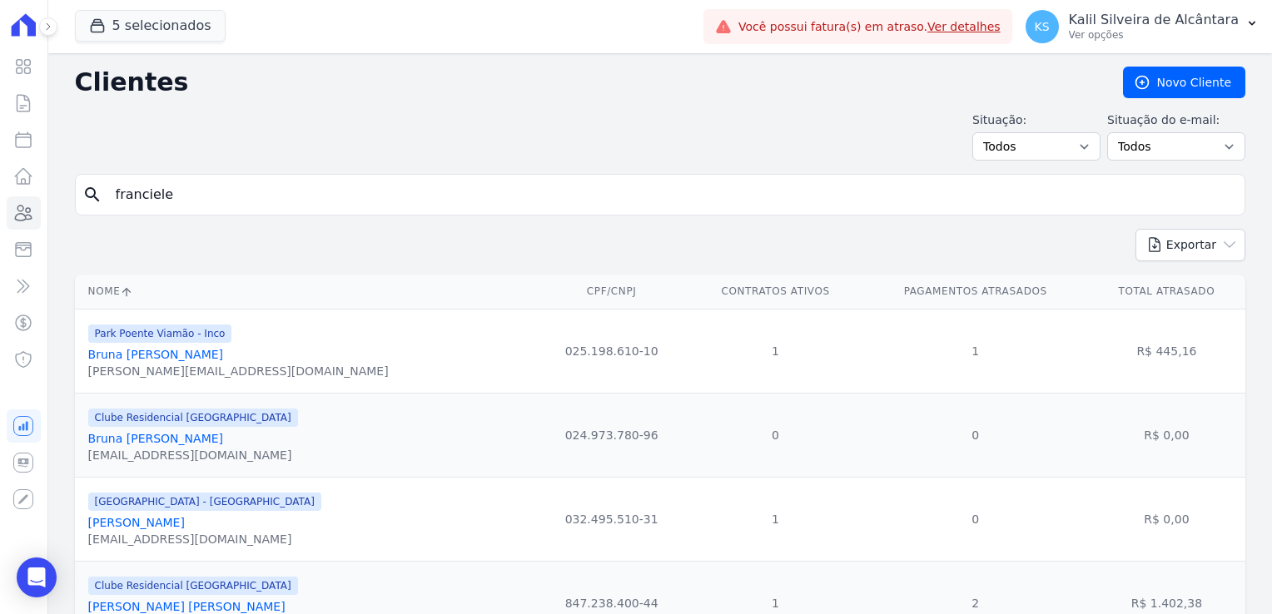
click at [212, 188] on input "franciele" at bounding box center [672, 194] width 1132 height 33
type input "f"
type input "lilian souza"
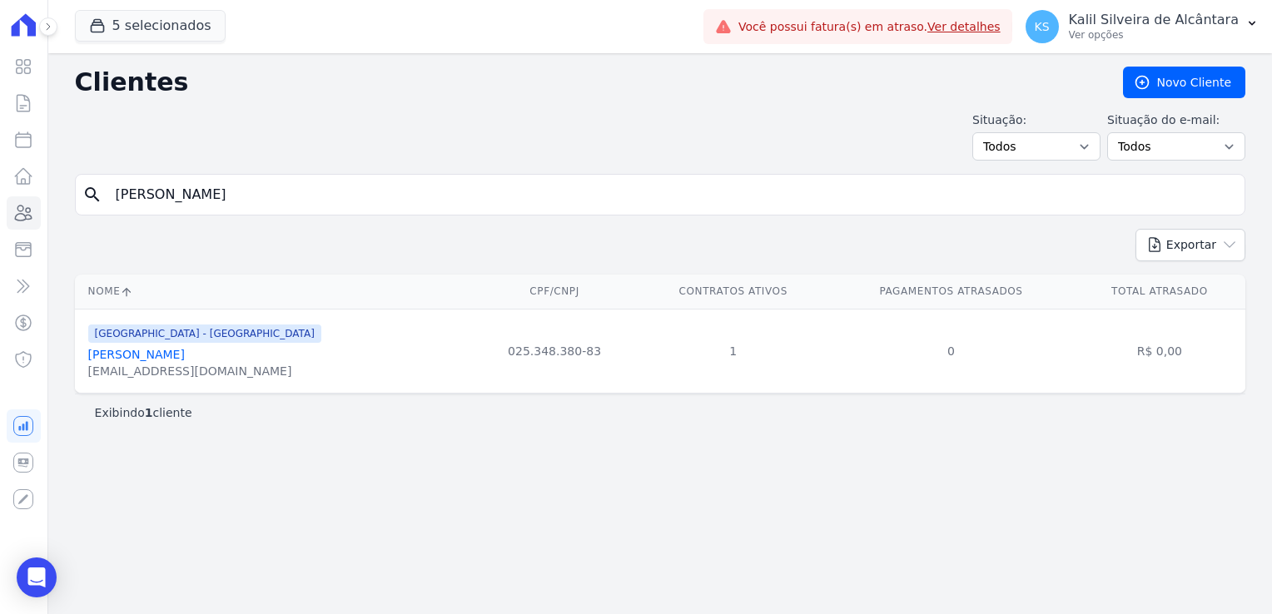
click at [185, 355] on link "Lilian Souza De Medeiros" at bounding box center [136, 354] width 97 height 13
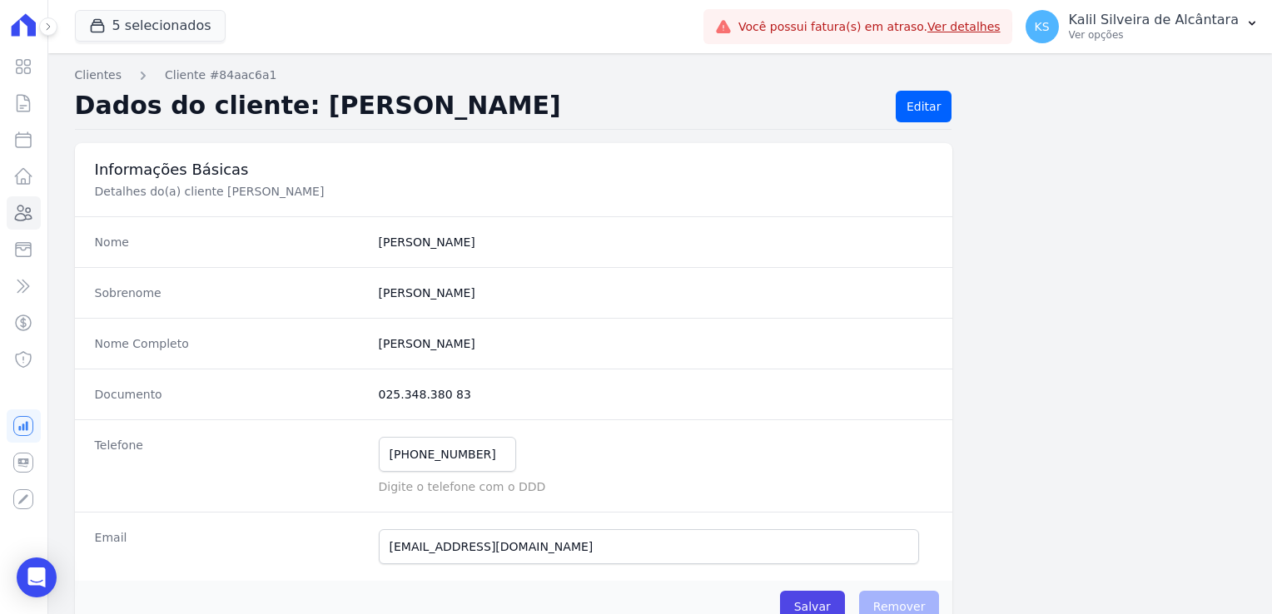
click at [305, 398] on div "Documento 025.348.380 83" at bounding box center [514, 394] width 878 height 51
click at [40, 221] on link "Clientes" at bounding box center [24, 212] width 34 height 33
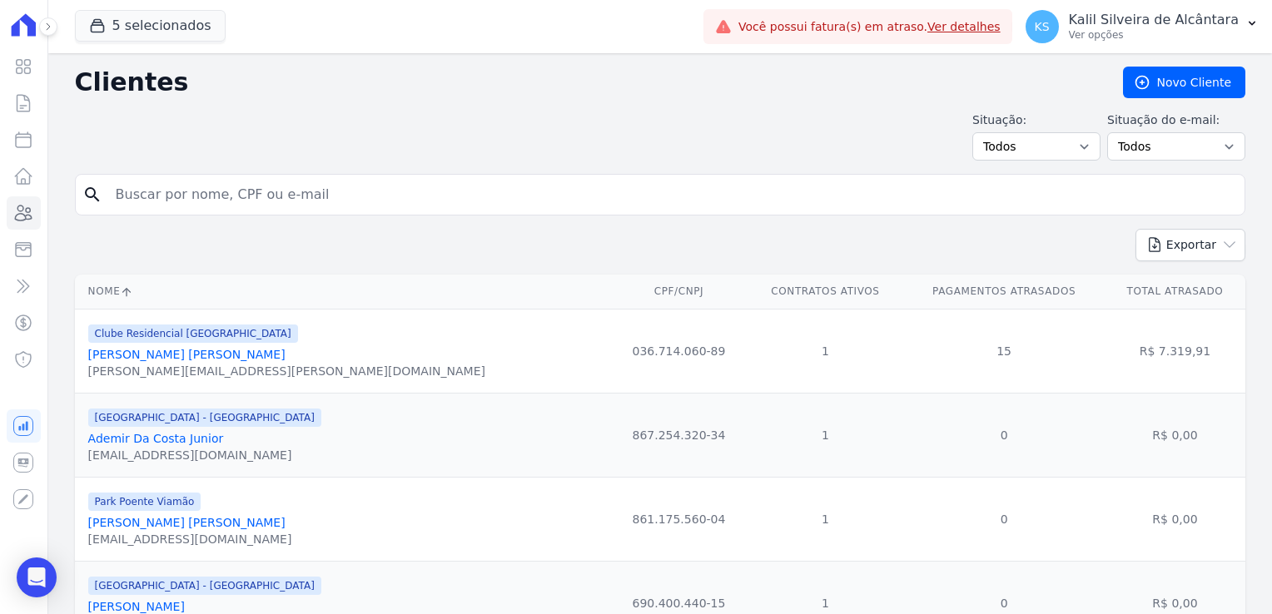
click at [213, 186] on input "search" at bounding box center [672, 194] width 1132 height 33
type input "maira"
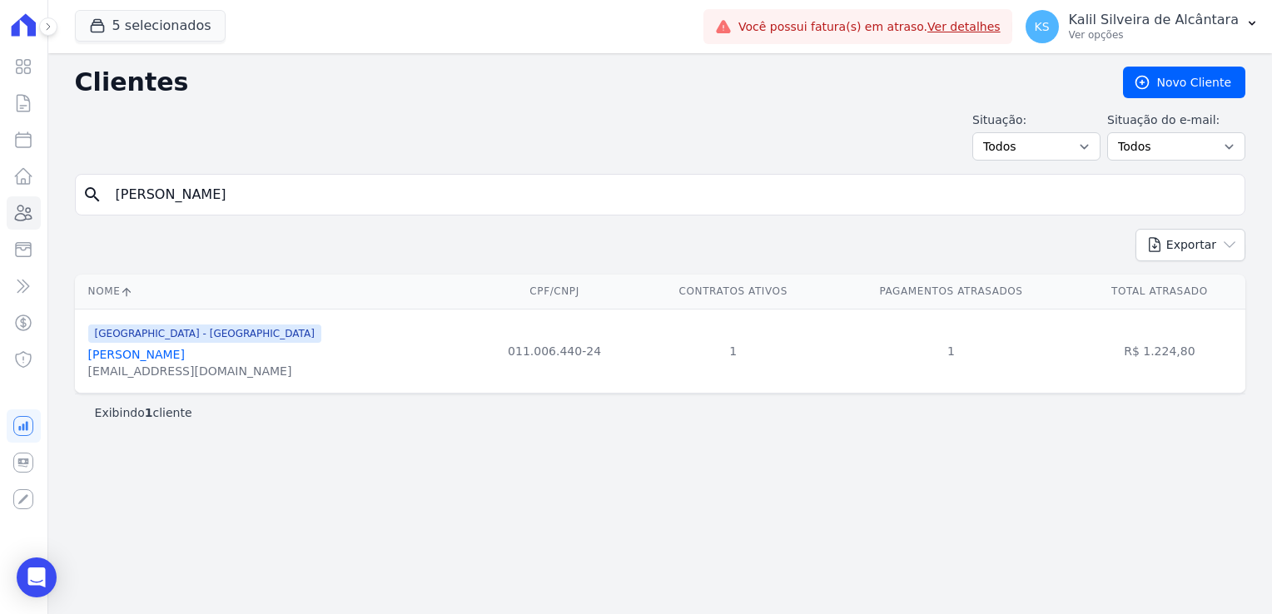
click at [185, 348] on link "Maira Simões Rodrigues" at bounding box center [136, 354] width 97 height 13
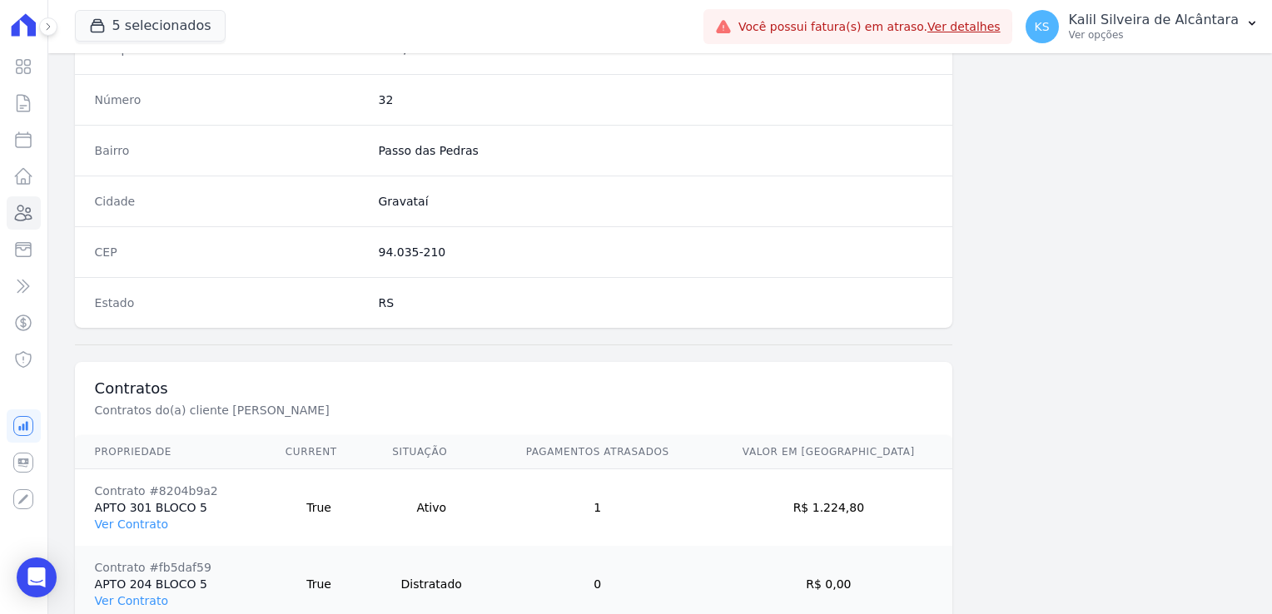
scroll to position [1014, 0]
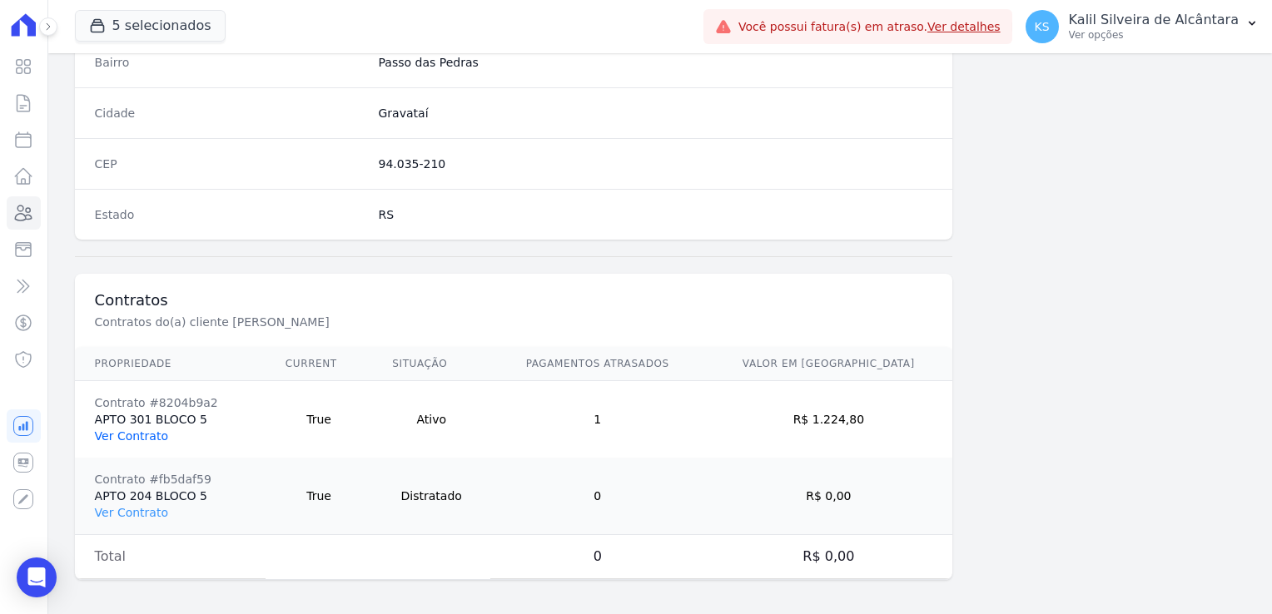
click at [149, 429] on link "Ver Contrato" at bounding box center [131, 435] width 73 height 13
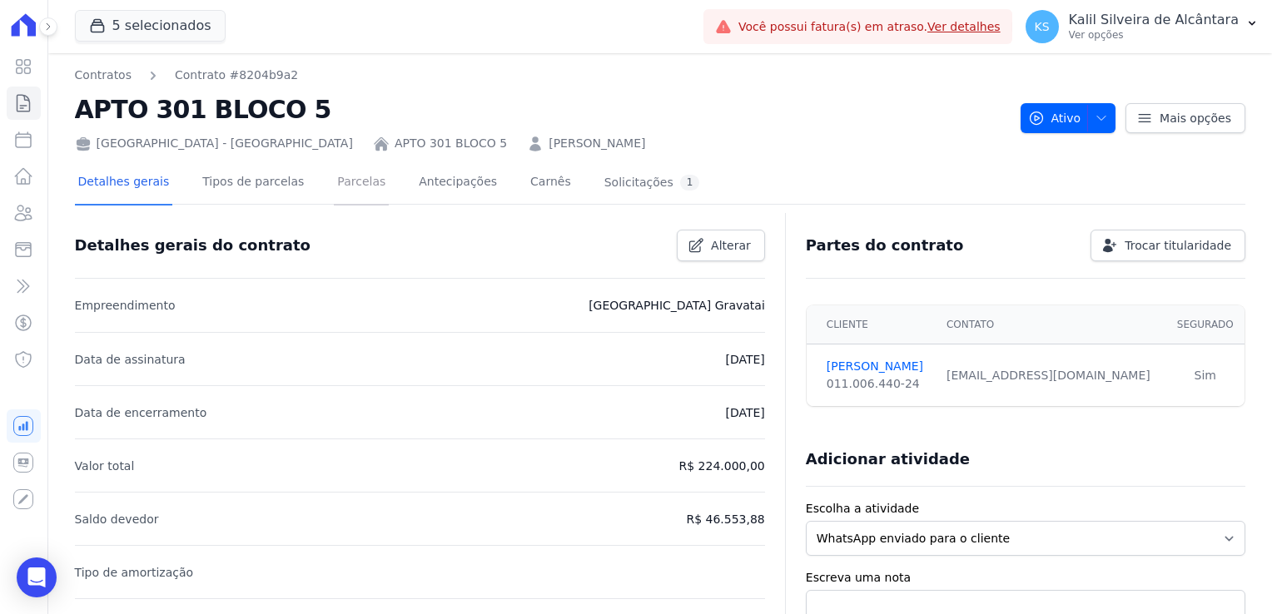
click at [334, 198] on link "Parcelas" at bounding box center [361, 183] width 55 height 44
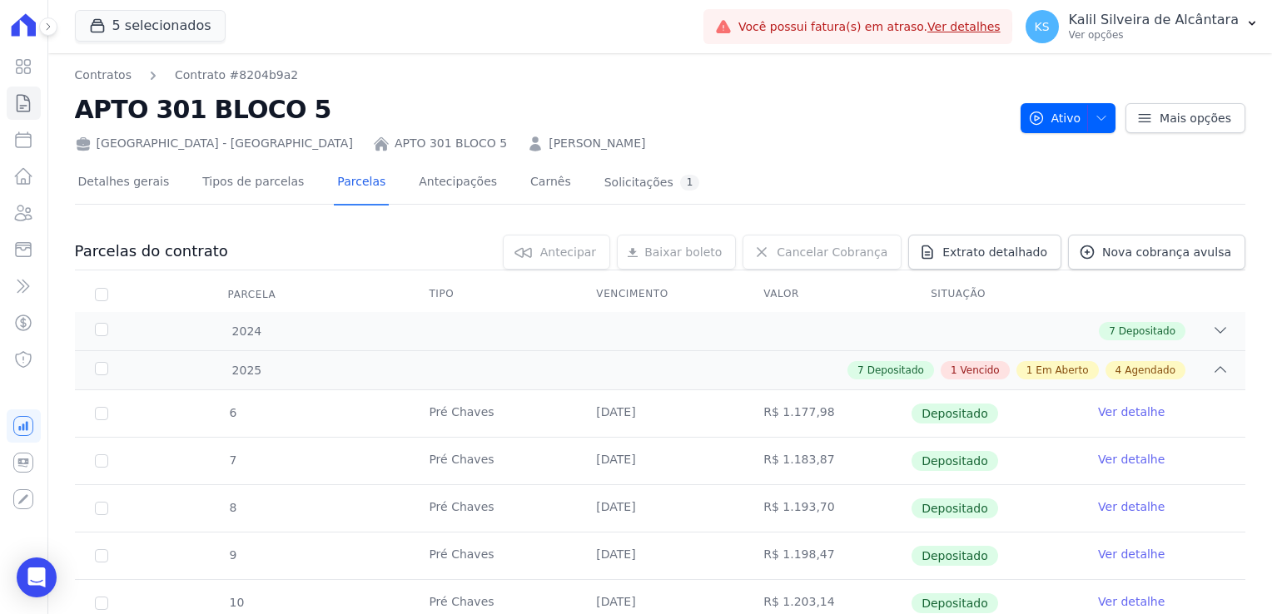
click at [549, 149] on link "Maira Simões Rodrigues" at bounding box center [597, 143] width 97 height 17
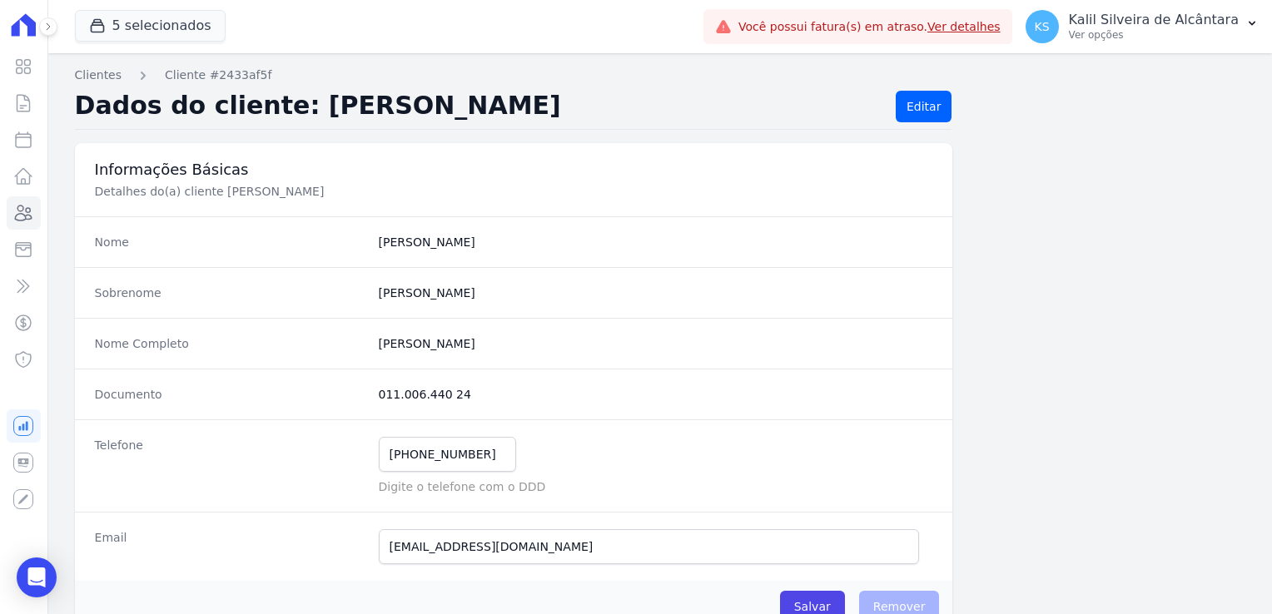
drag, startPoint x: 449, startPoint y: 393, endPoint x: 370, endPoint y: 395, distance: 79.9
click at [370, 395] on div "Documento 011.006.440 24" at bounding box center [514, 394] width 878 height 51
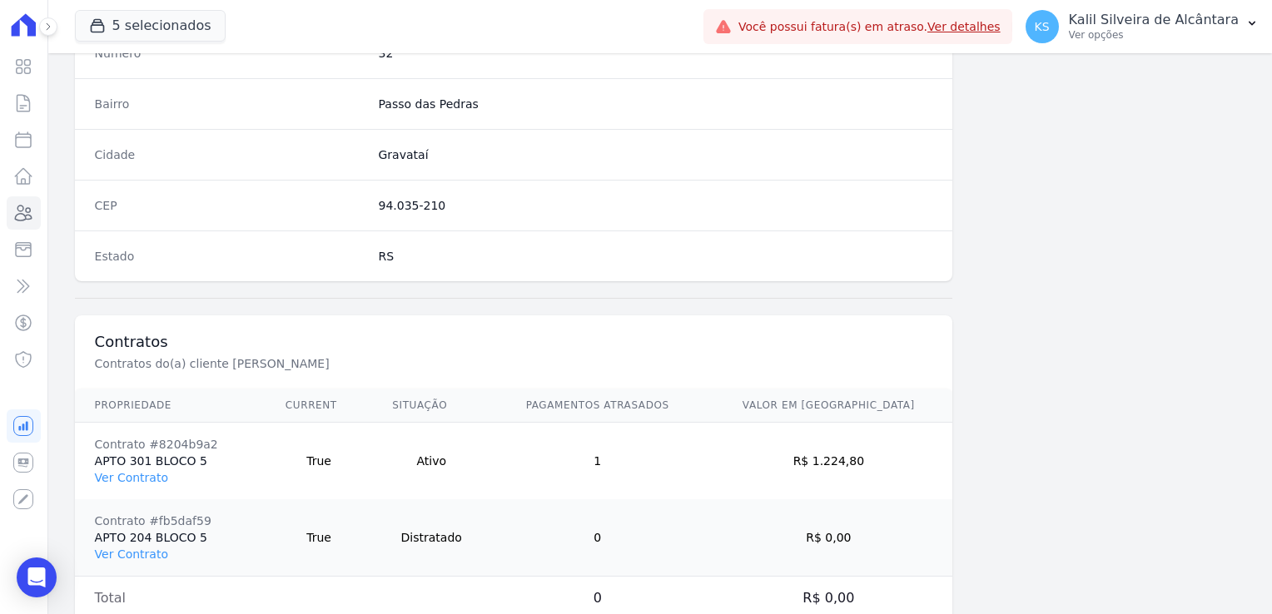
scroll to position [1014, 0]
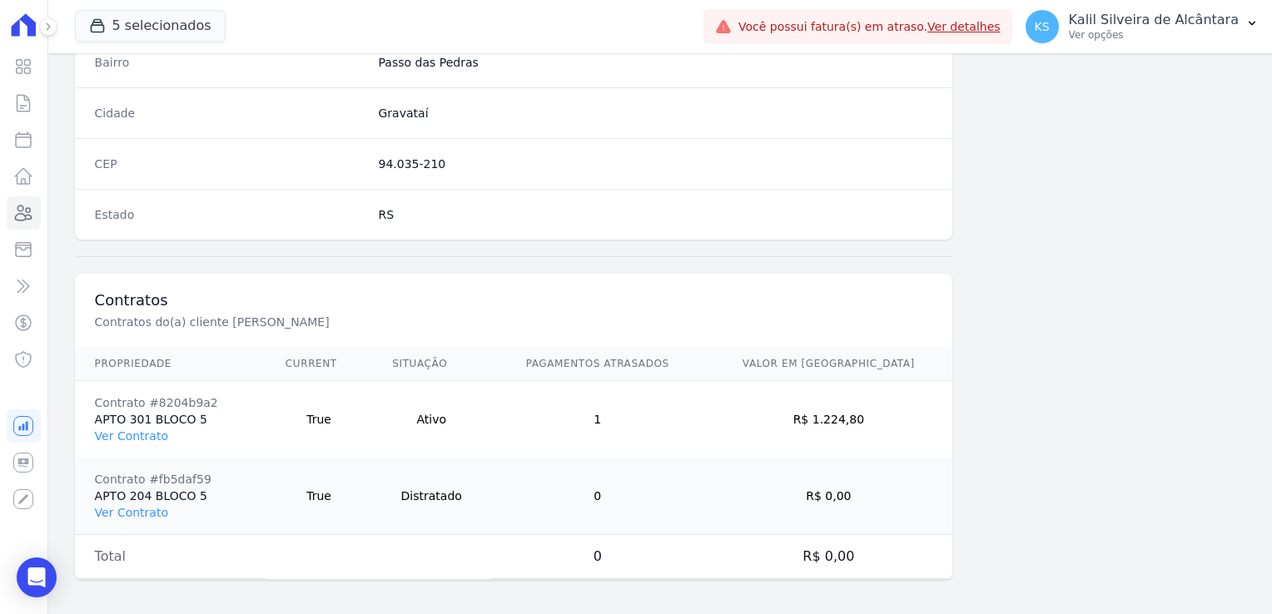
drag, startPoint x: 891, startPoint y: 418, endPoint x: 839, endPoint y: 417, distance: 52.4
click at [839, 417] on td "R$ 1.224,80" at bounding box center [828, 419] width 248 height 77
copy td "1.224,80"
click at [137, 429] on link "Ver Contrato" at bounding box center [131, 435] width 73 height 13
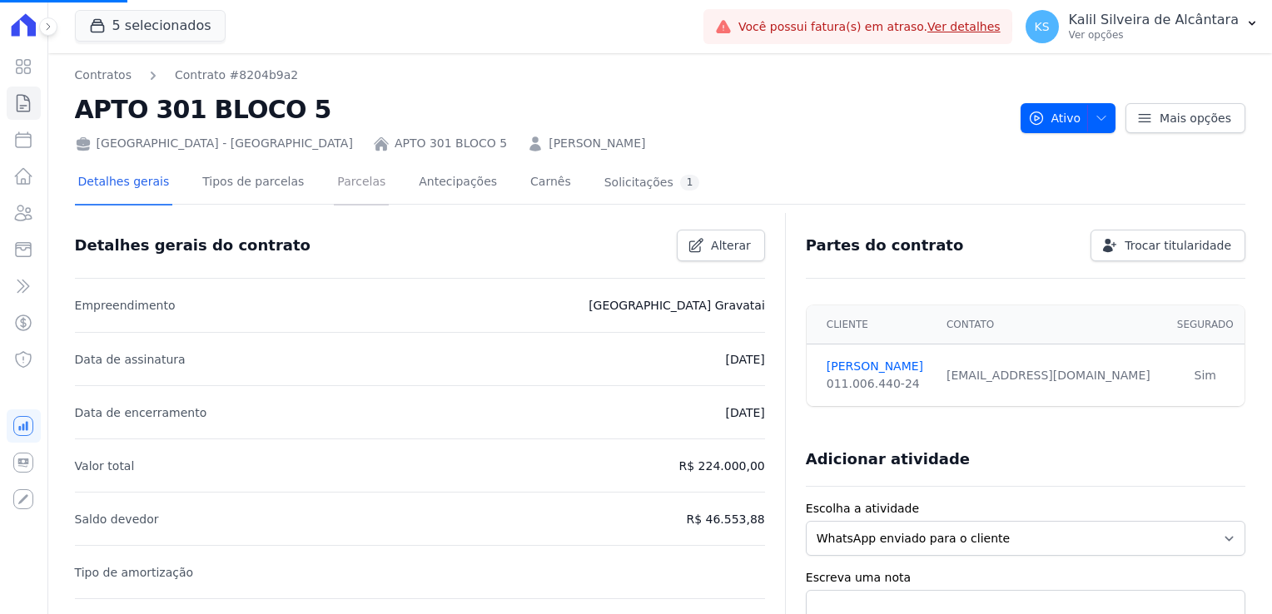
click at [353, 184] on link "Parcelas" at bounding box center [361, 183] width 55 height 44
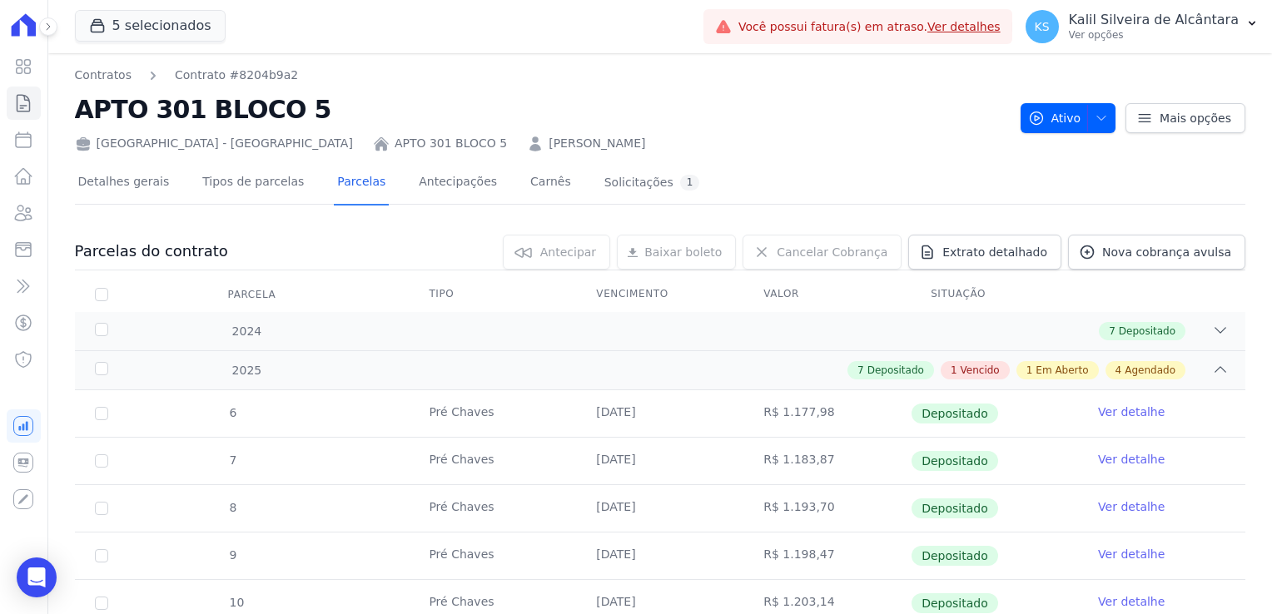
click at [549, 142] on link "Maira Simões Rodrigues" at bounding box center [597, 143] width 97 height 17
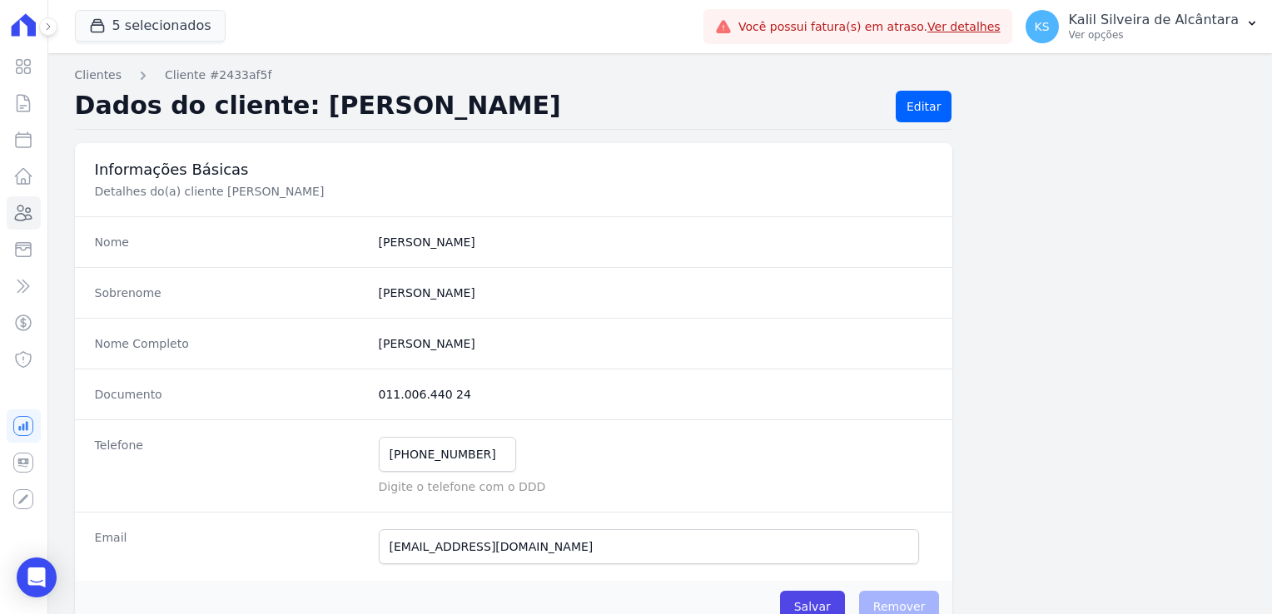
drag, startPoint x: 423, startPoint y: 394, endPoint x: 340, endPoint y: 395, distance: 83.3
click at [340, 395] on div "Documento 011.006.440 24" at bounding box center [514, 394] width 878 height 51
copy div "011.006.440 24"
drag, startPoint x: 514, startPoint y: 341, endPoint x: 371, endPoint y: 345, distance: 142.4
click at [371, 345] on div "Nome Completo Maira Simões Rodrigues" at bounding box center [514, 343] width 878 height 51
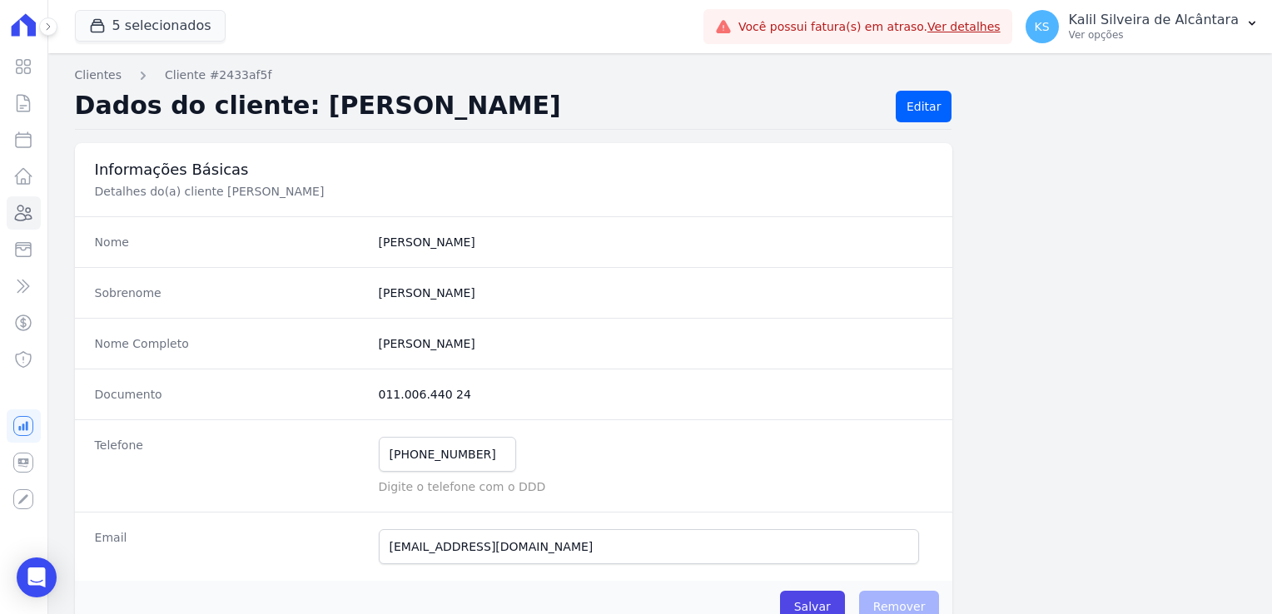
copy completo "Maira Simões Rodrigues"
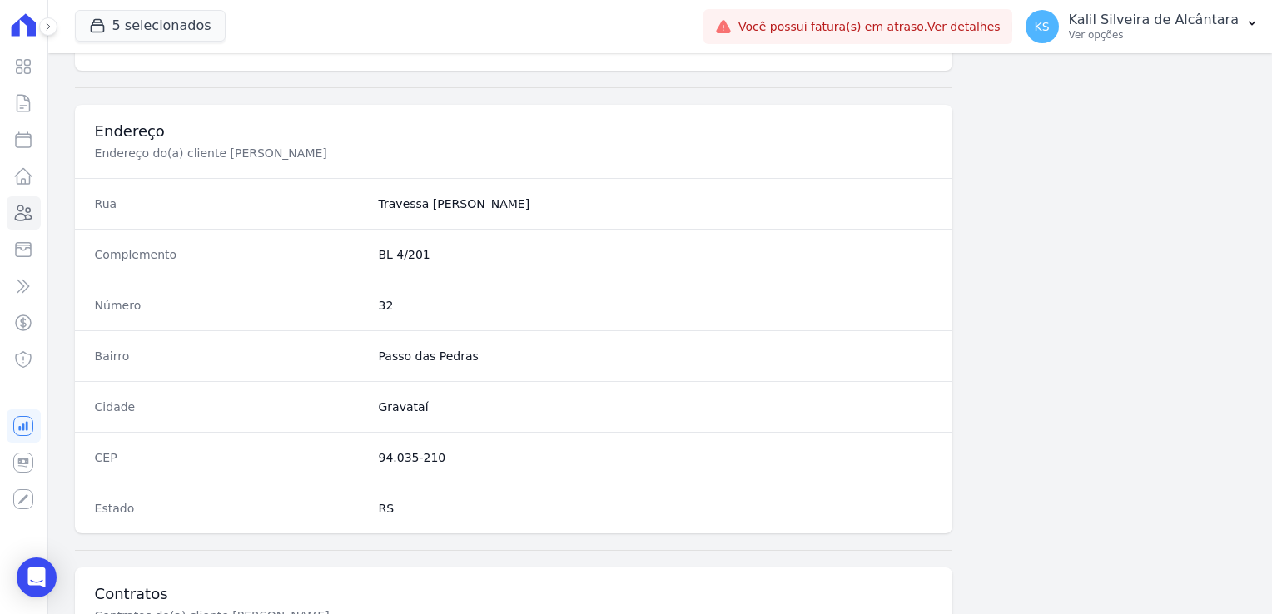
scroll to position [749, 0]
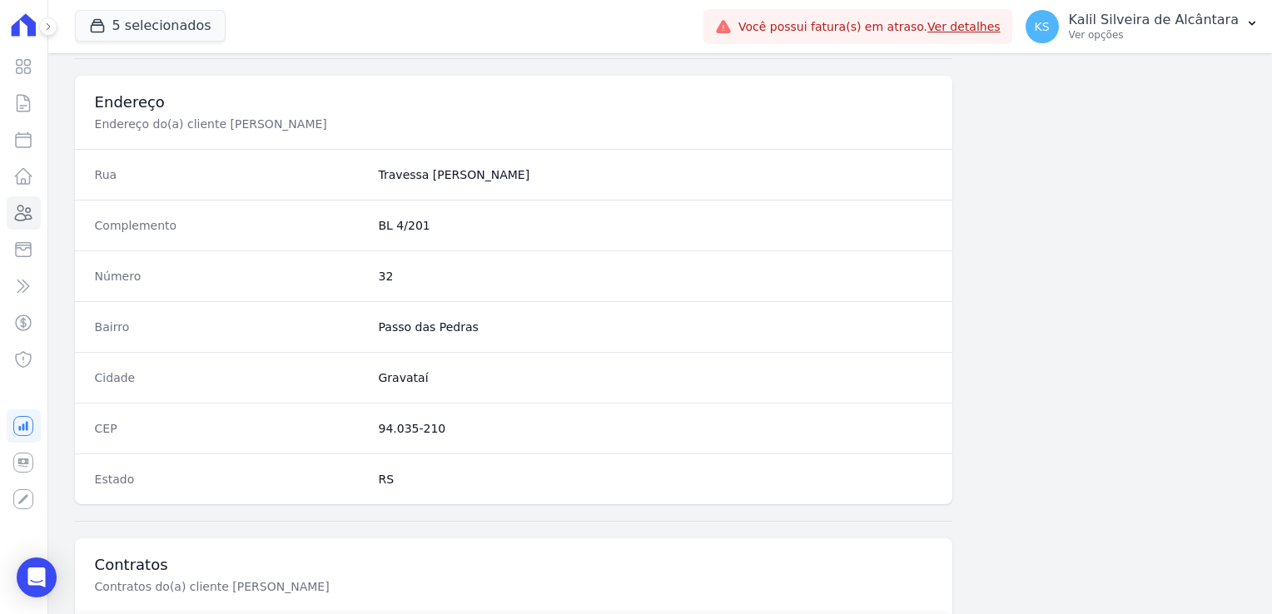
drag, startPoint x: 438, startPoint y: 424, endPoint x: 370, endPoint y: 436, distance: 68.6
click at [370, 436] on div "CEP 94.035-210" at bounding box center [514, 428] width 878 height 51
copy dd "94.035-210"
click at [391, 263] on div "Número 32" at bounding box center [514, 276] width 878 height 51
click at [390, 263] on div "Número 32" at bounding box center [514, 276] width 878 height 51
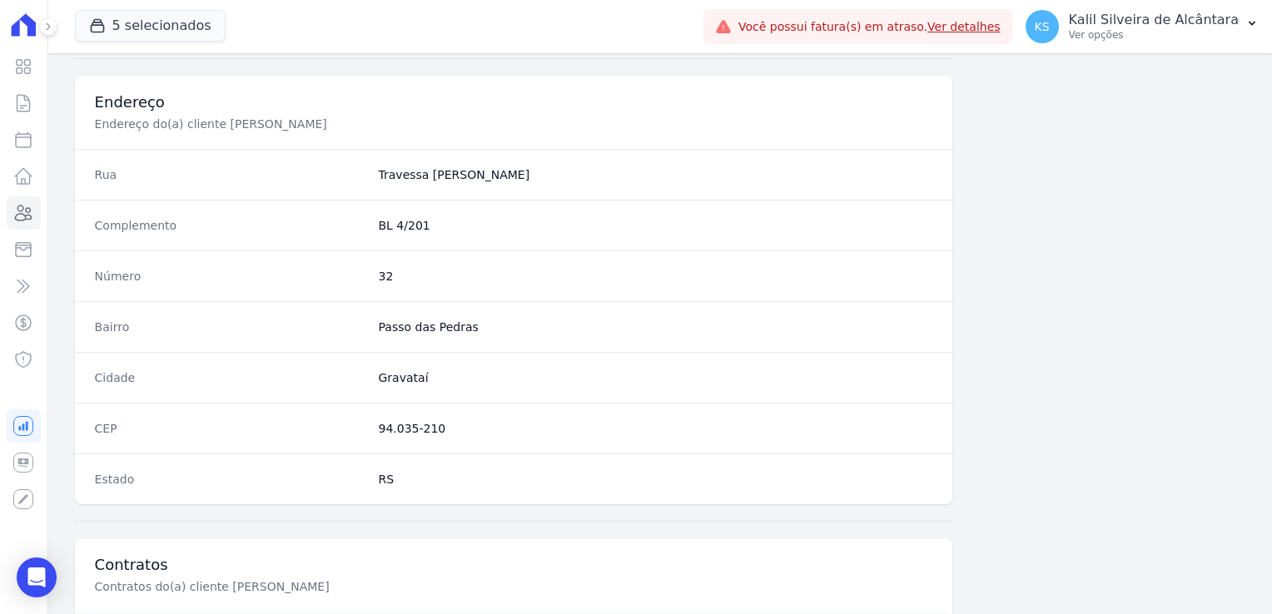
click at [383, 268] on dd "32" at bounding box center [656, 276] width 554 height 17
copy dl "32"
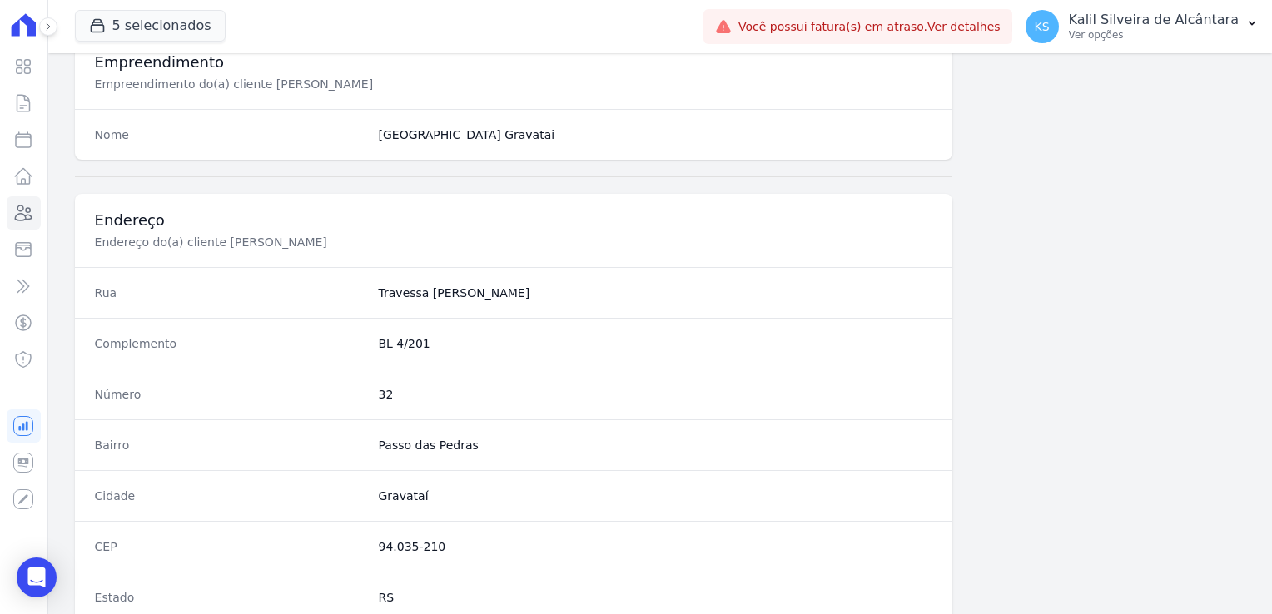
scroll to position [832, 0]
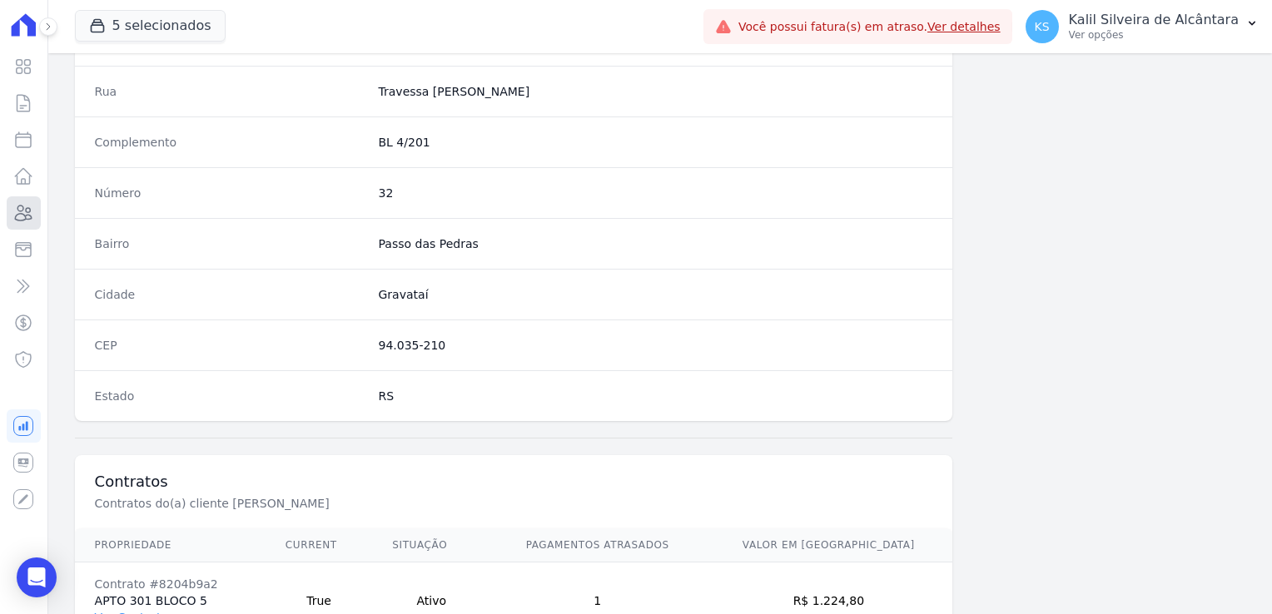
click at [34, 212] on link "Clientes" at bounding box center [24, 212] width 34 height 33
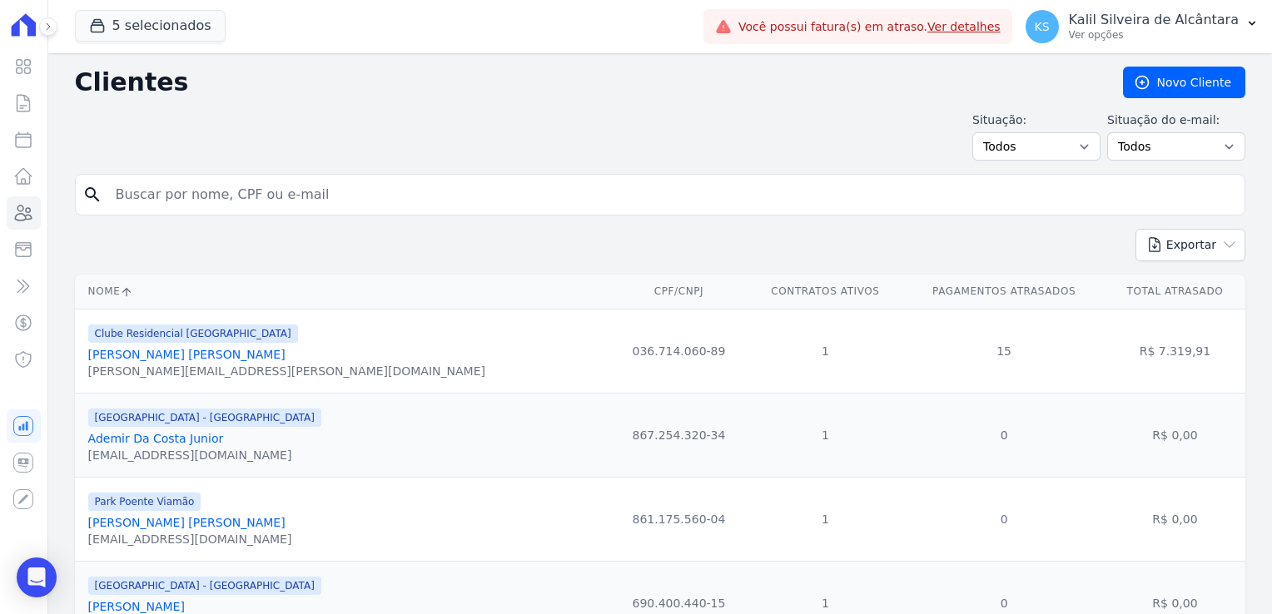
click at [336, 198] on input "search" at bounding box center [672, 194] width 1132 height 33
type input "joyci"
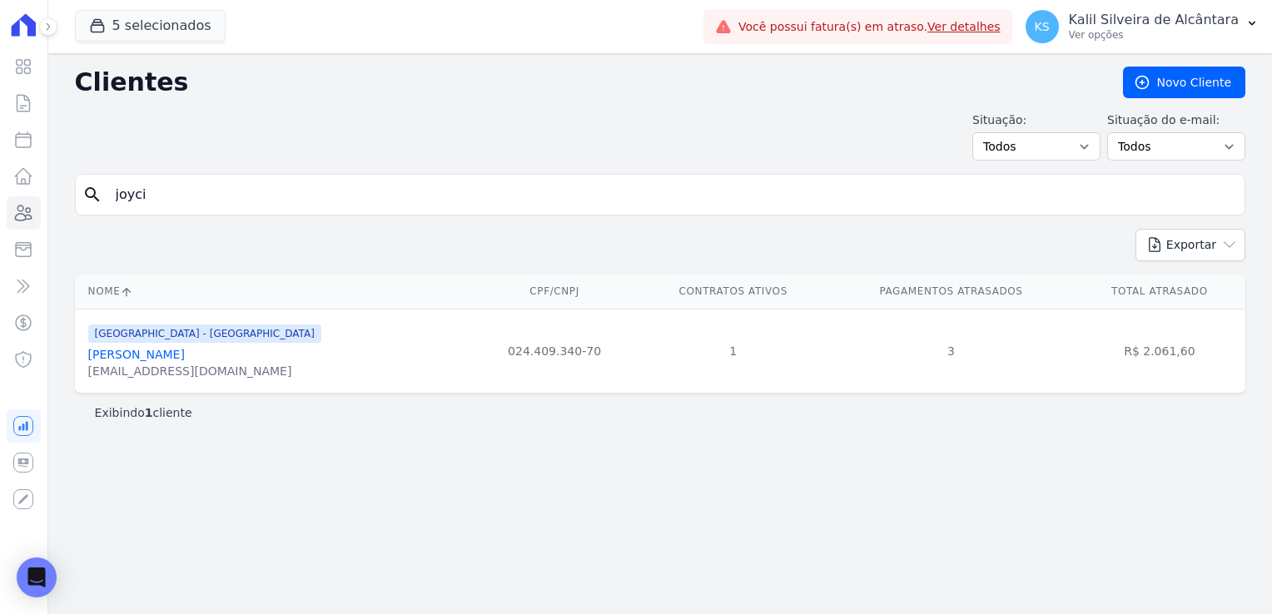
click at [131, 355] on link "Joyci Barboza Limberger" at bounding box center [136, 354] width 97 height 13
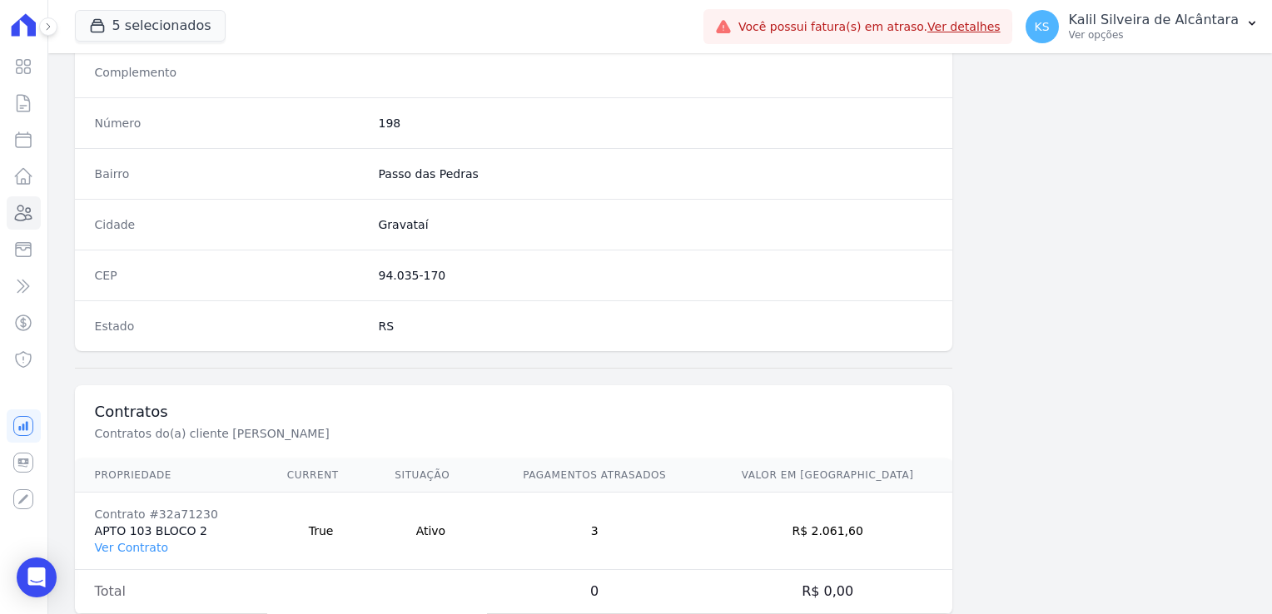
scroll to position [937, 0]
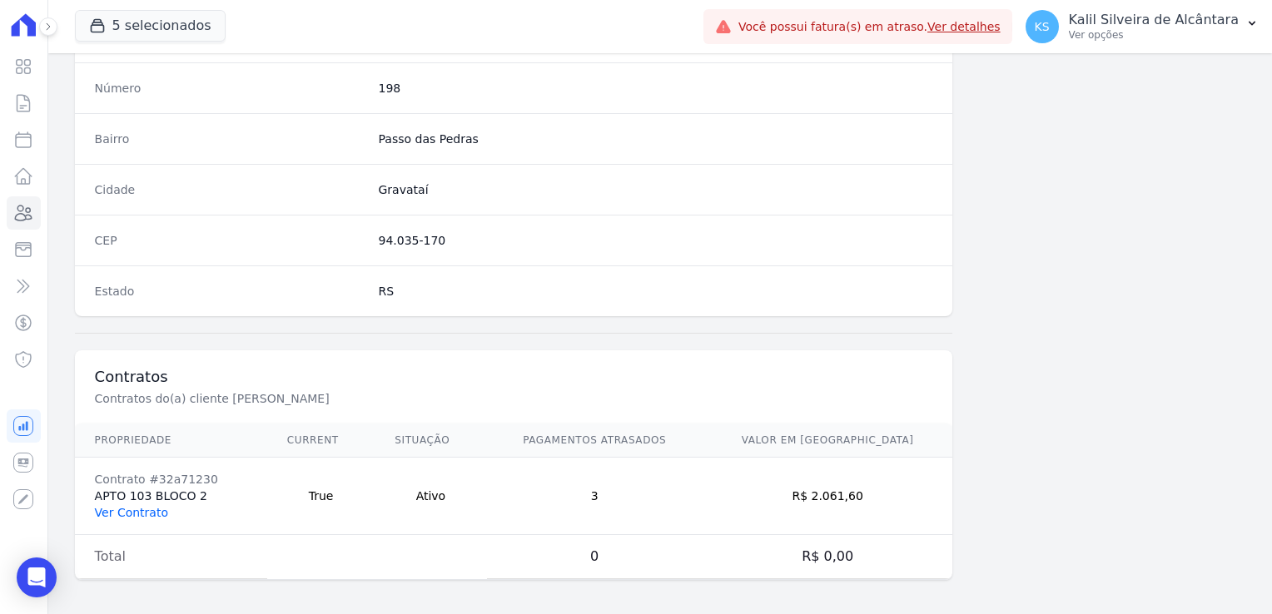
click at [130, 506] on link "Ver Contrato" at bounding box center [131, 512] width 73 height 13
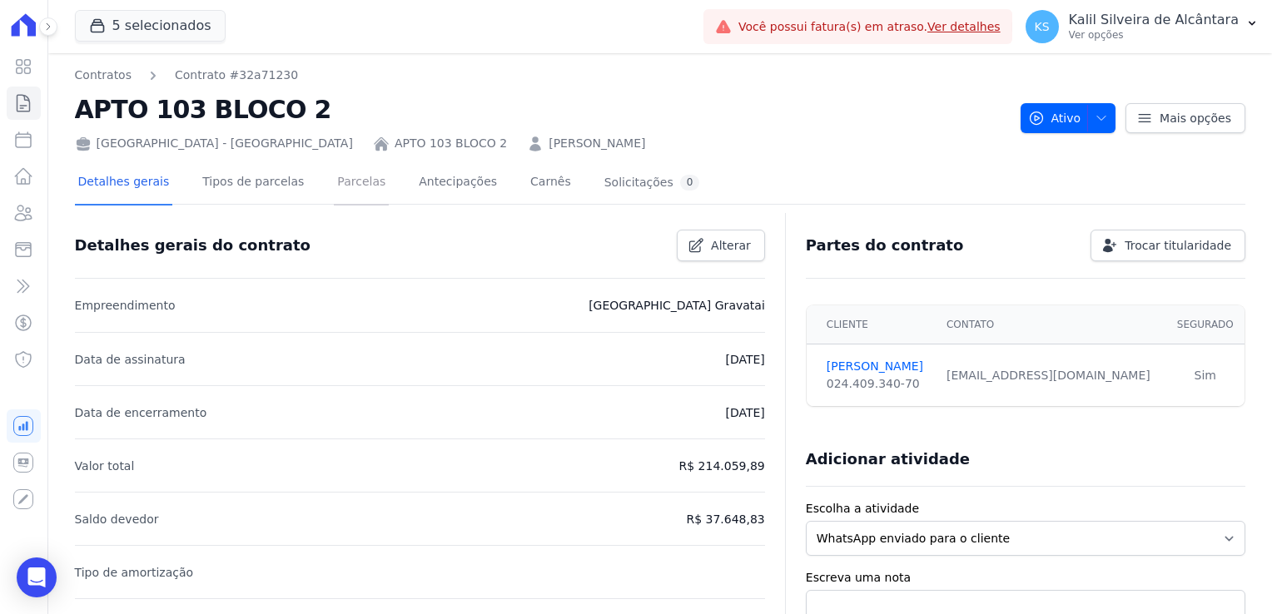
click at [350, 181] on link "Parcelas" at bounding box center [361, 183] width 55 height 44
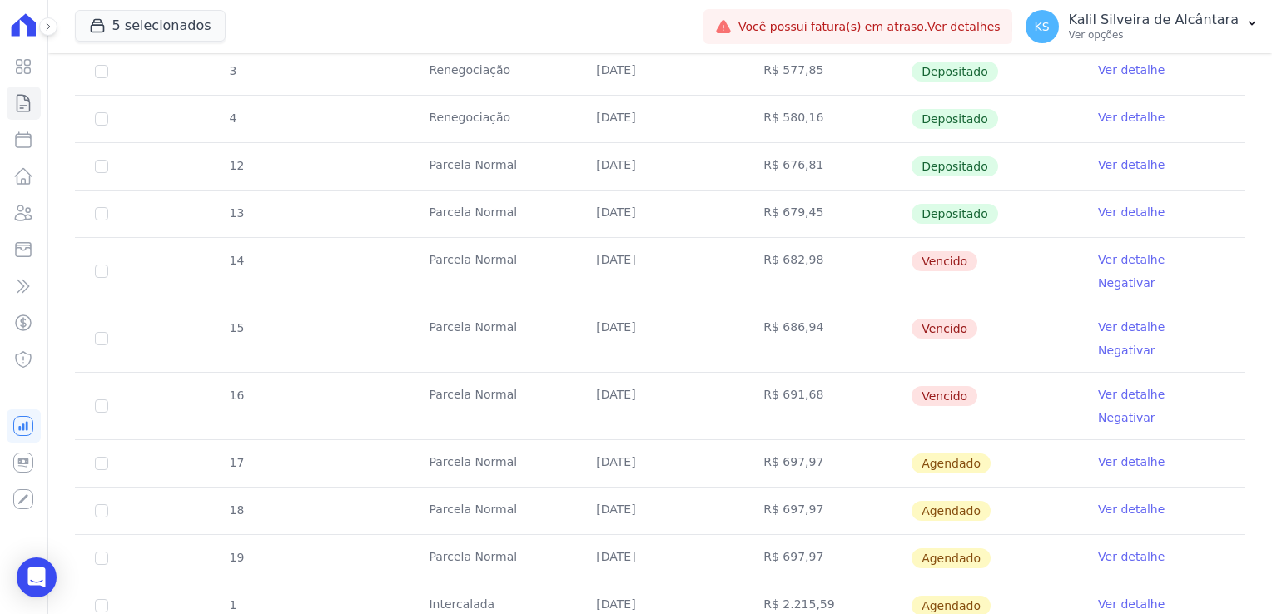
scroll to position [583, 0]
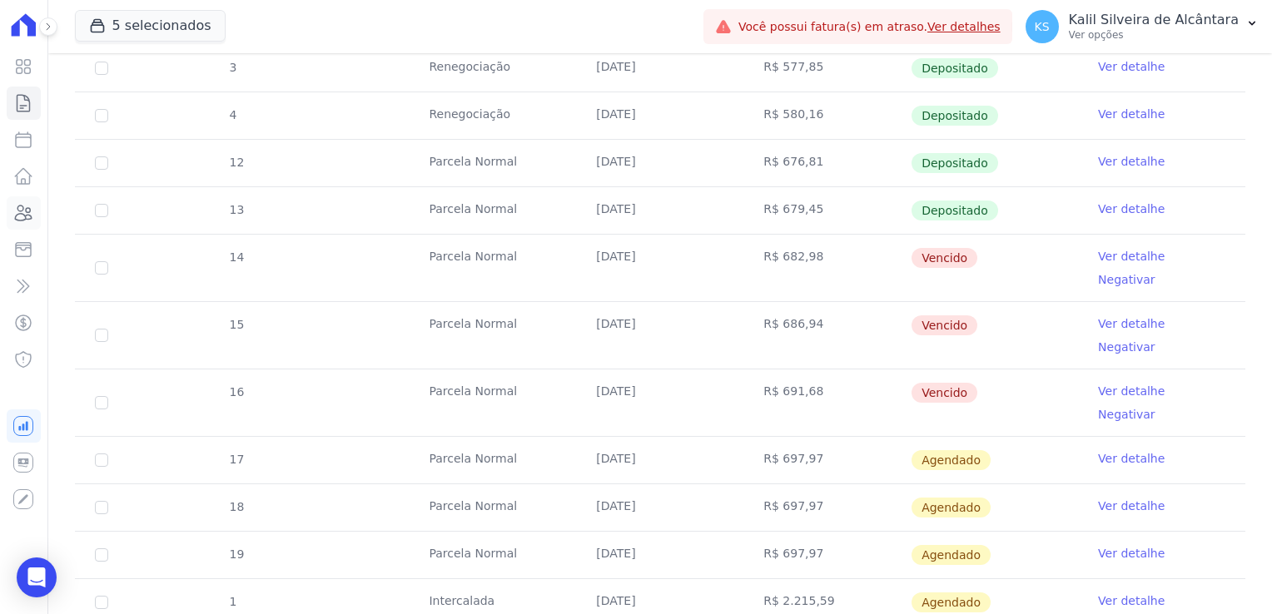
click at [23, 224] on link "Clientes" at bounding box center [24, 212] width 34 height 33
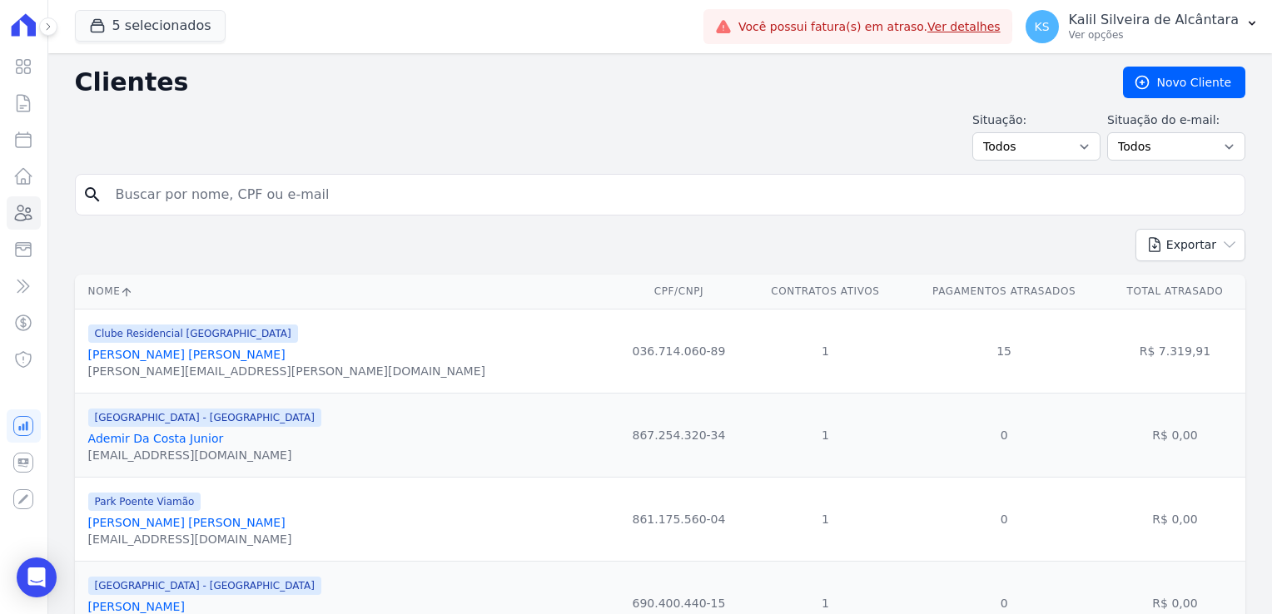
click at [246, 193] on input "search" at bounding box center [672, 194] width 1132 height 33
type input "joyci"
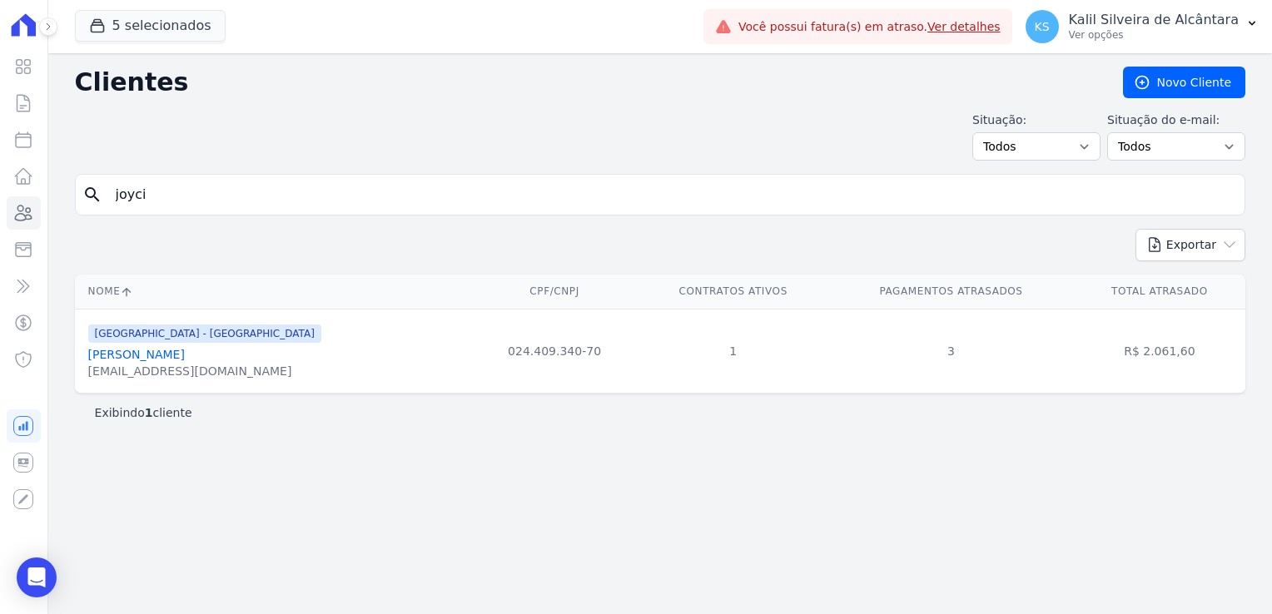
click at [164, 365] on div "jooycibarbosa@gmail.com" at bounding box center [204, 371] width 233 height 17
click at [169, 361] on link "Joyci Barboza Limberger" at bounding box center [136, 354] width 97 height 13
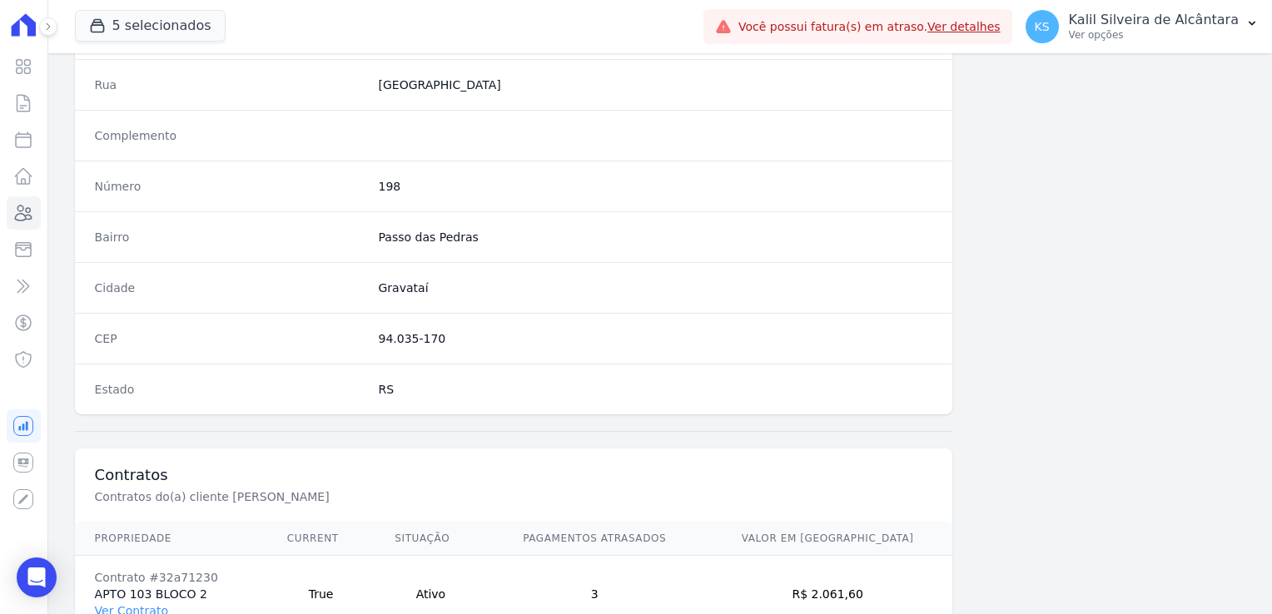
scroll to position [937, 0]
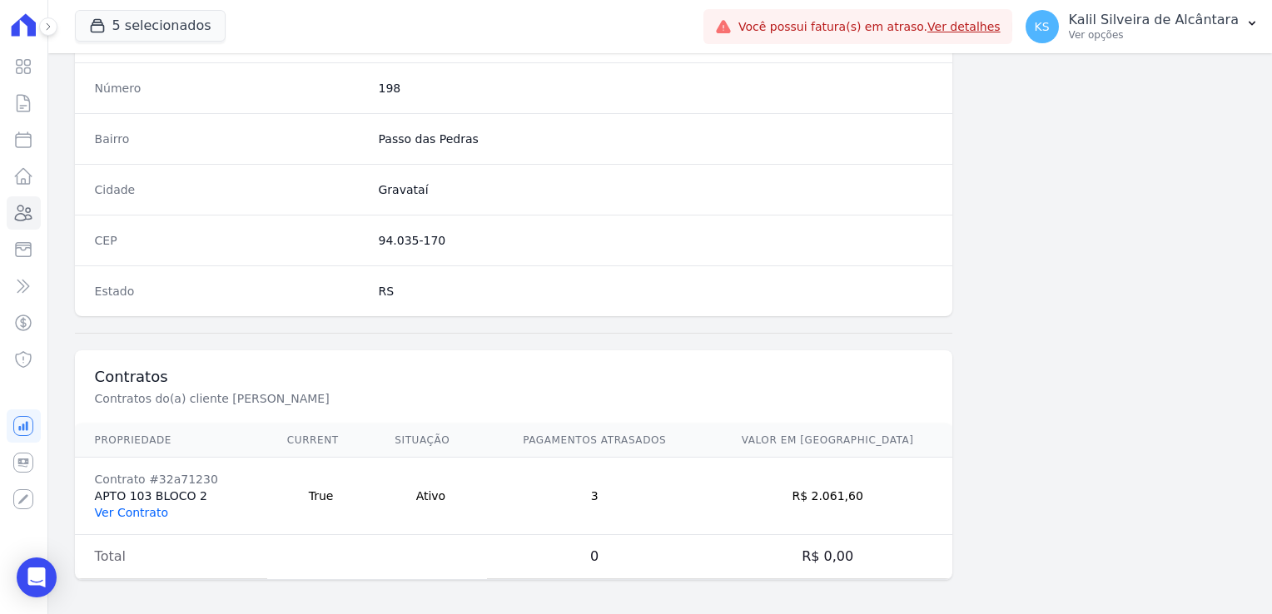
click at [137, 507] on link "Ver Contrato" at bounding box center [131, 512] width 73 height 13
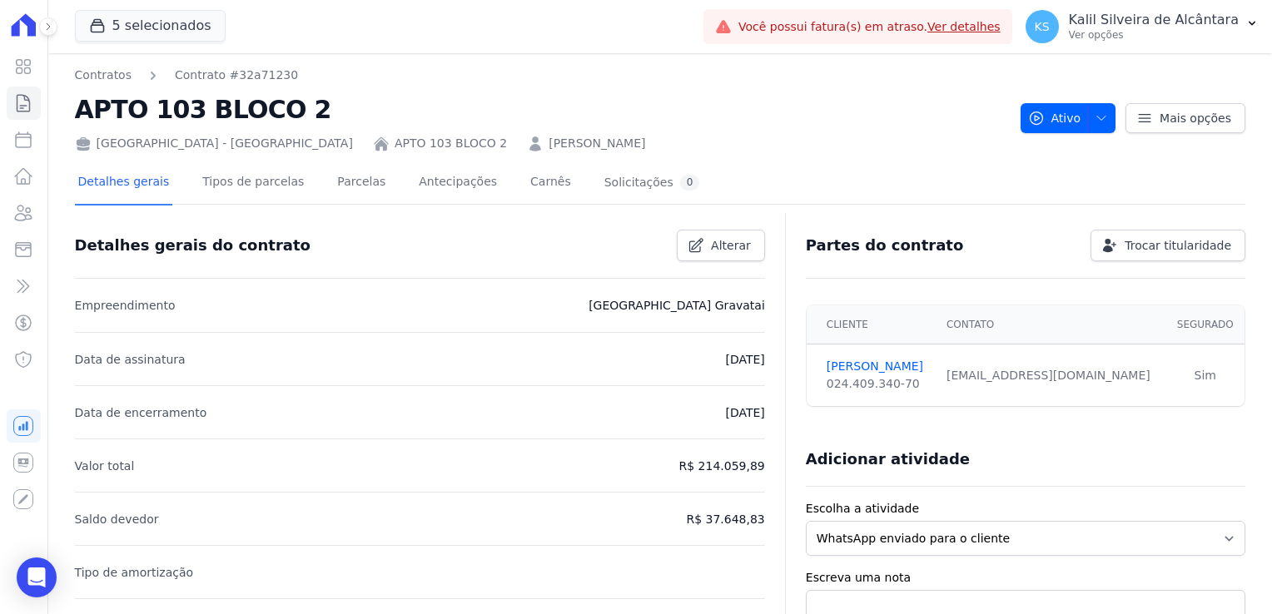
click at [549, 144] on link "JOYCI BARBOZA LIMBERGER" at bounding box center [597, 143] width 97 height 17
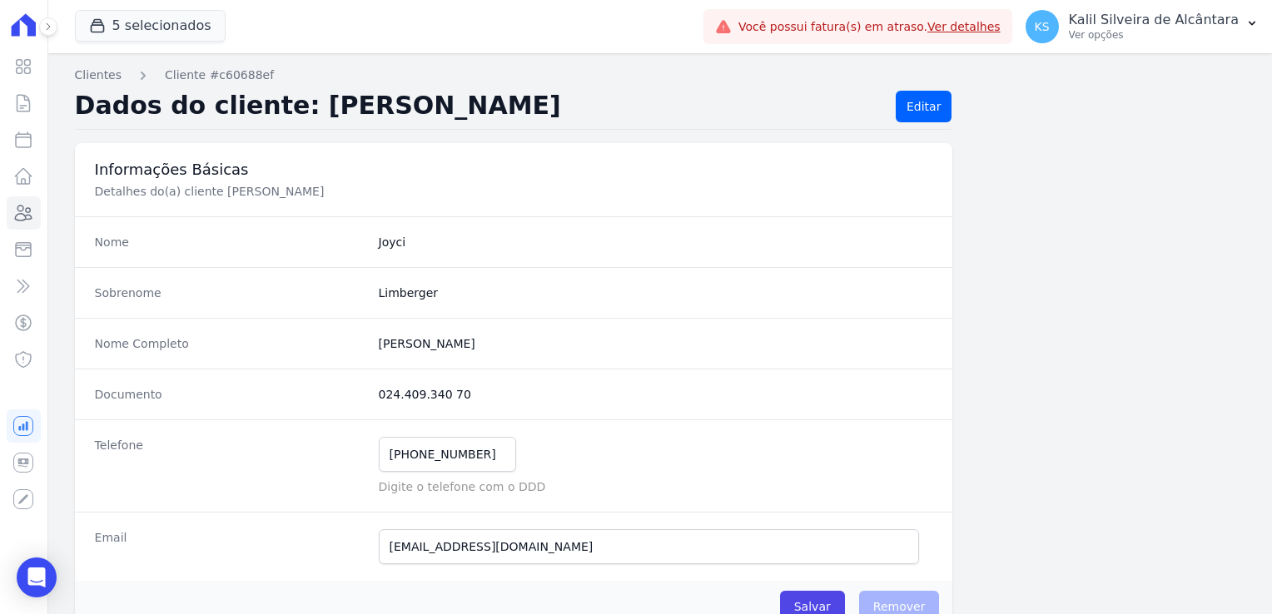
drag, startPoint x: 459, startPoint y: 400, endPoint x: 370, endPoint y: 390, distance: 89.5
click at [370, 390] on div "Documento 024.409.340 70" at bounding box center [514, 394] width 878 height 51
copy dd "024.409.340 70"
click at [17, 199] on link "Clientes" at bounding box center [24, 212] width 34 height 33
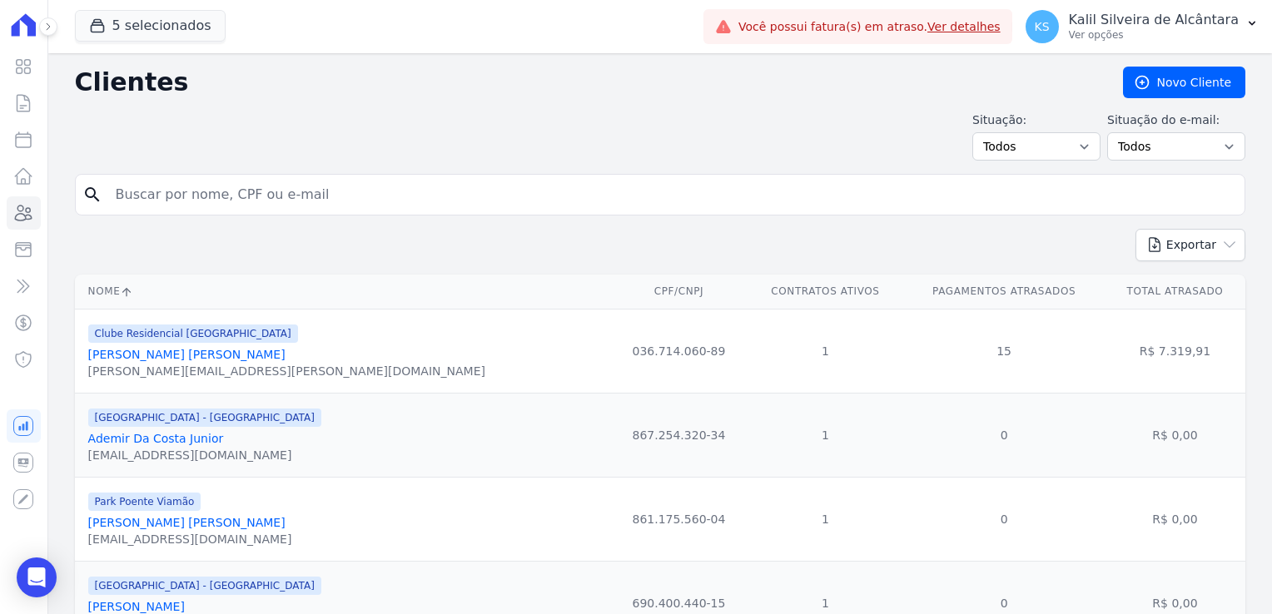
click at [153, 194] on input "search" at bounding box center [672, 194] width 1132 height 33
type input "litieli"
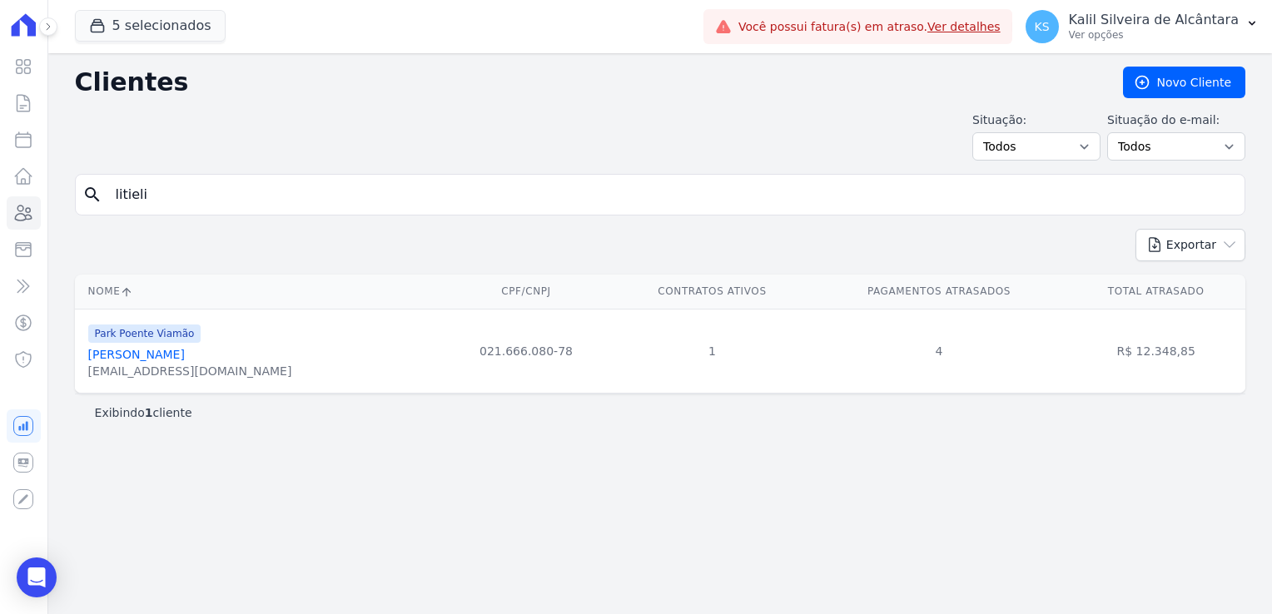
click at [116, 354] on link "Litieli Bedinoti Antunes" at bounding box center [136, 354] width 97 height 13
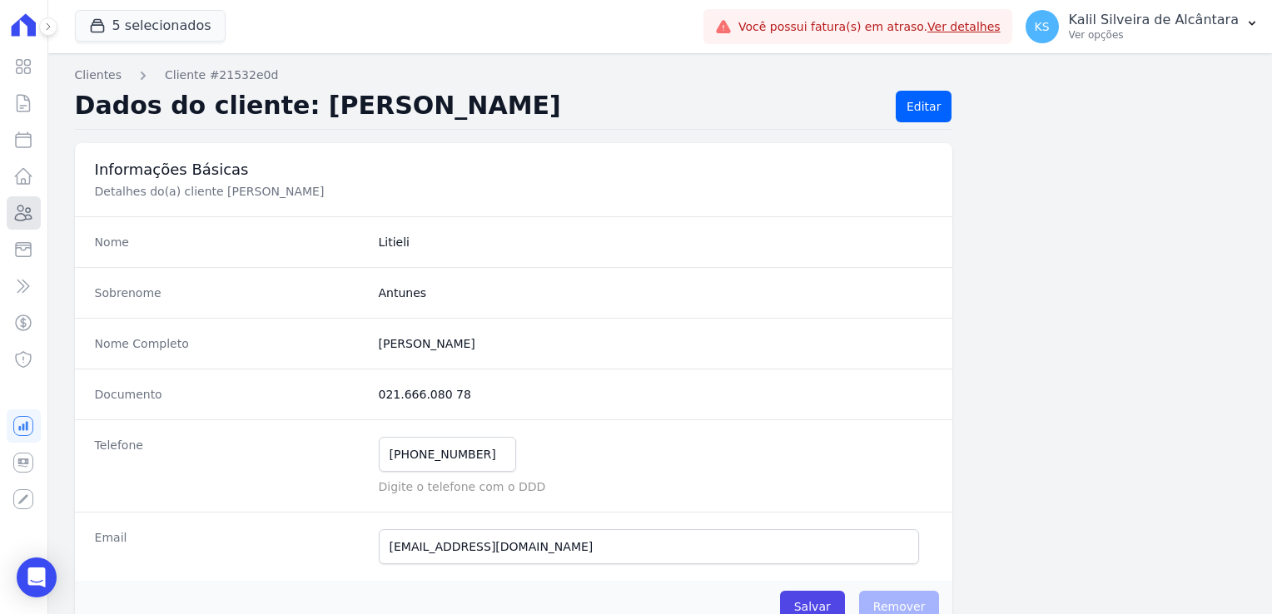
click at [33, 219] on icon at bounding box center [23, 213] width 20 height 20
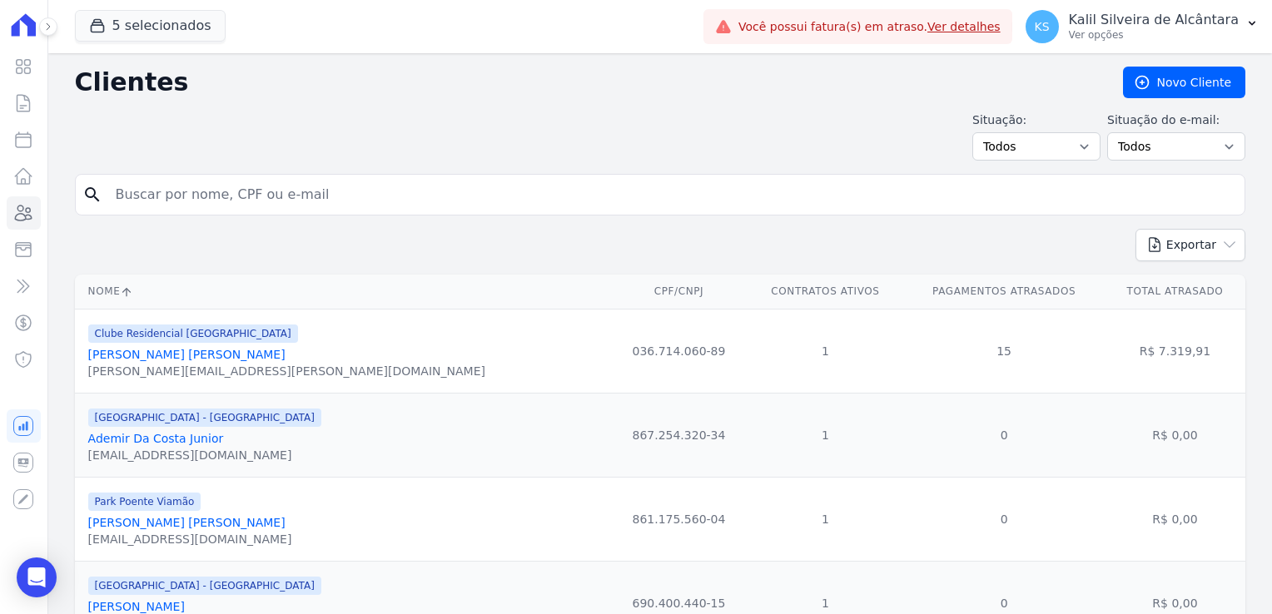
click at [173, 216] on form "search" at bounding box center [660, 201] width 1170 height 55
click at [193, 196] on input "search" at bounding box center [672, 194] width 1132 height 33
type input "rochele"
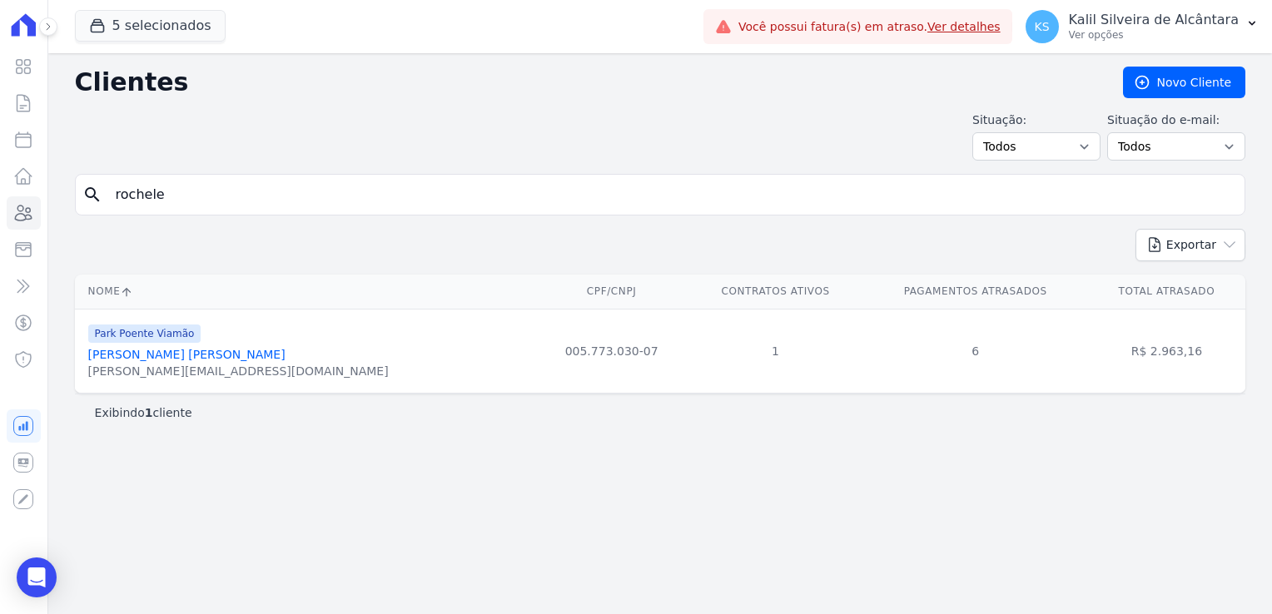
click at [224, 356] on link "Rochele Horiana Esparremberger" at bounding box center [186, 354] width 197 height 13
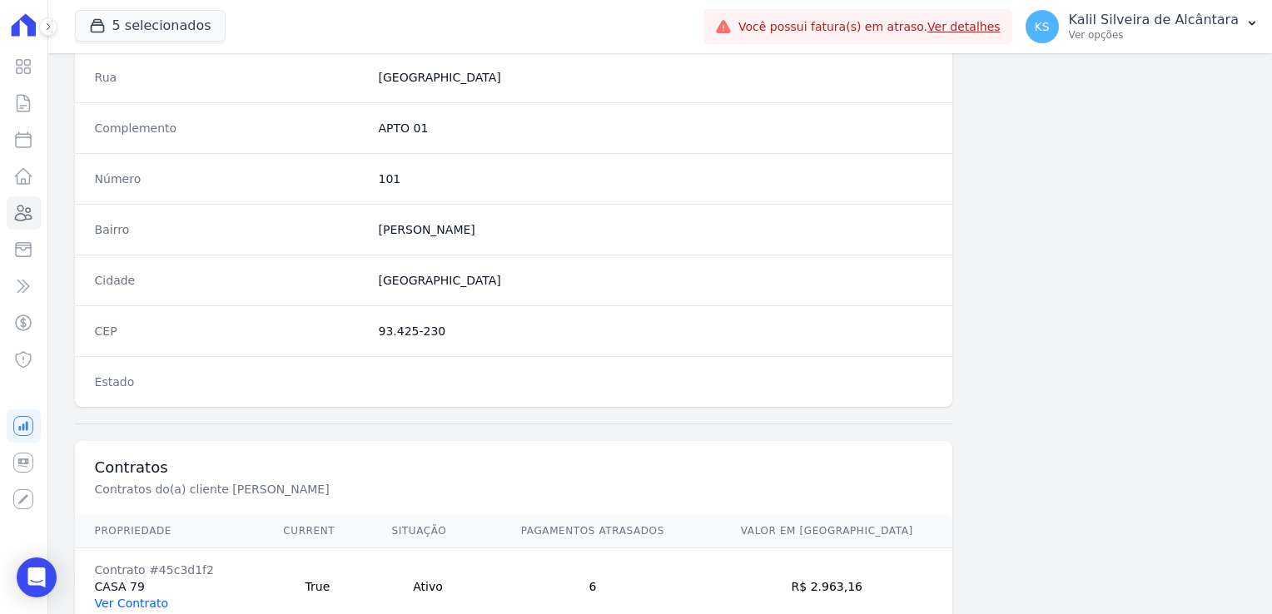
scroll to position [937, 0]
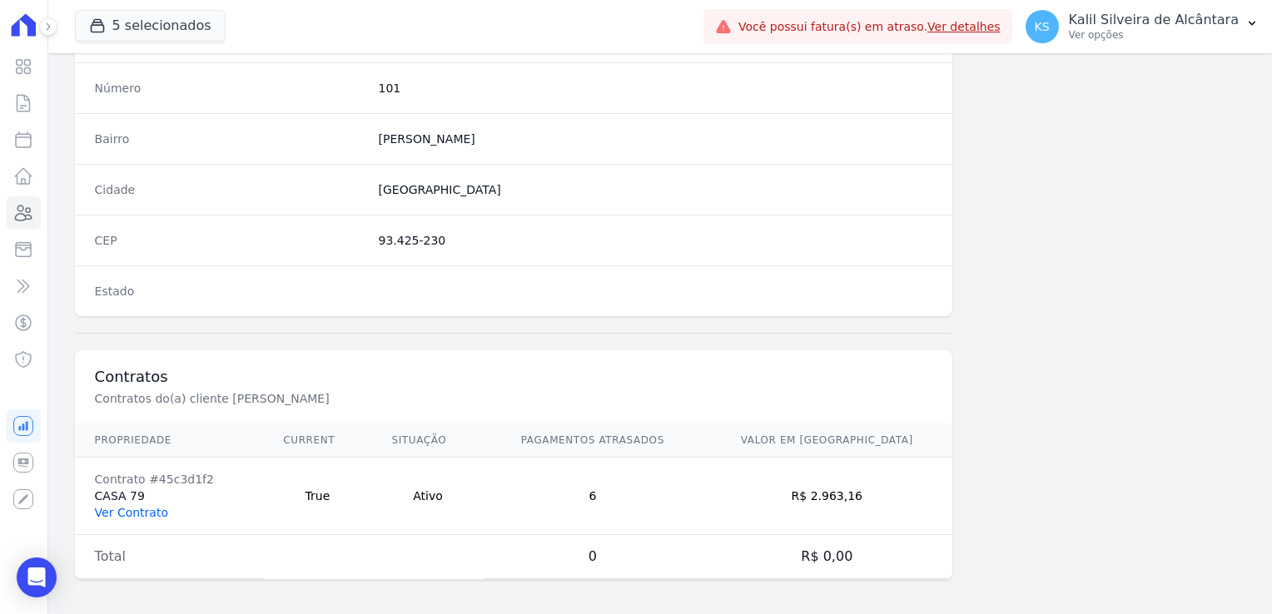
click at [124, 506] on link "Ver Contrato" at bounding box center [131, 512] width 73 height 13
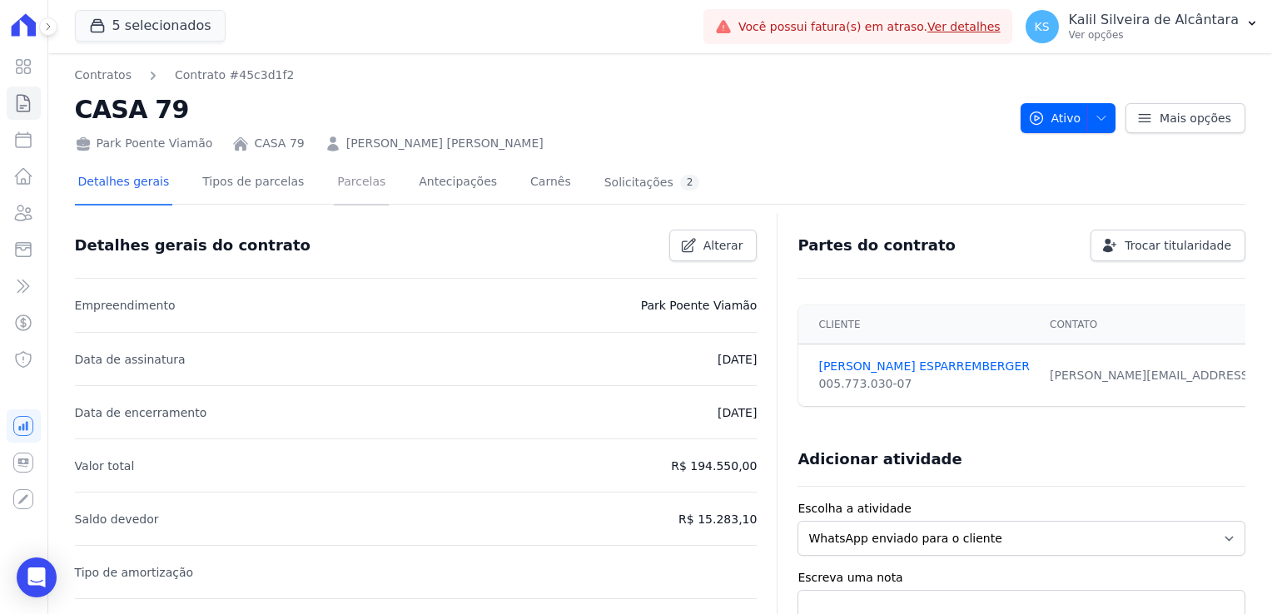
click at [334, 171] on link "Parcelas" at bounding box center [361, 183] width 55 height 44
click at [334, 177] on link "Parcelas" at bounding box center [361, 183] width 55 height 44
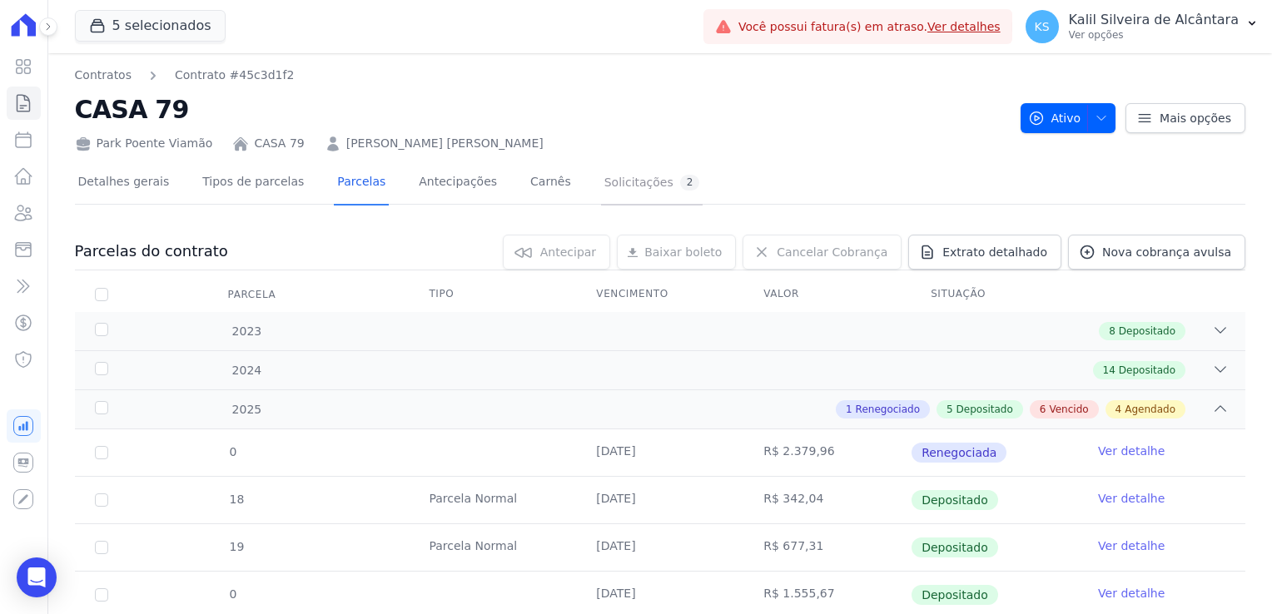
click at [614, 175] on div "Solicitações 2" at bounding box center [652, 183] width 96 height 16
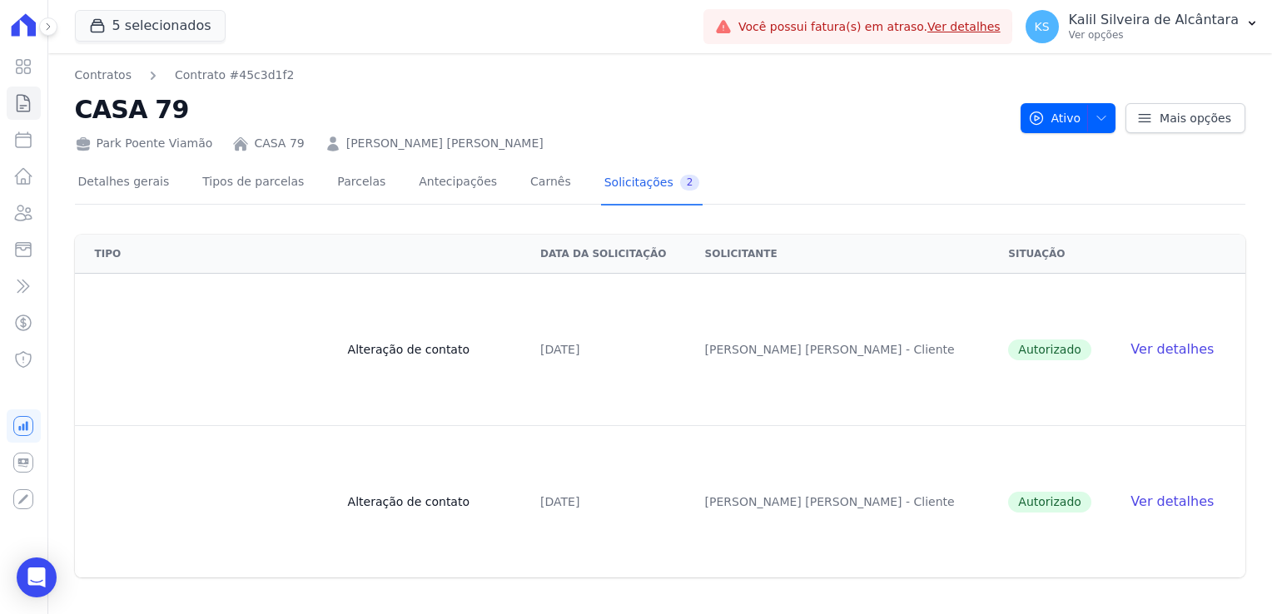
click at [415, 146] on link "ROCHELE HORIANA ESPARREMBERGER" at bounding box center [444, 143] width 197 height 17
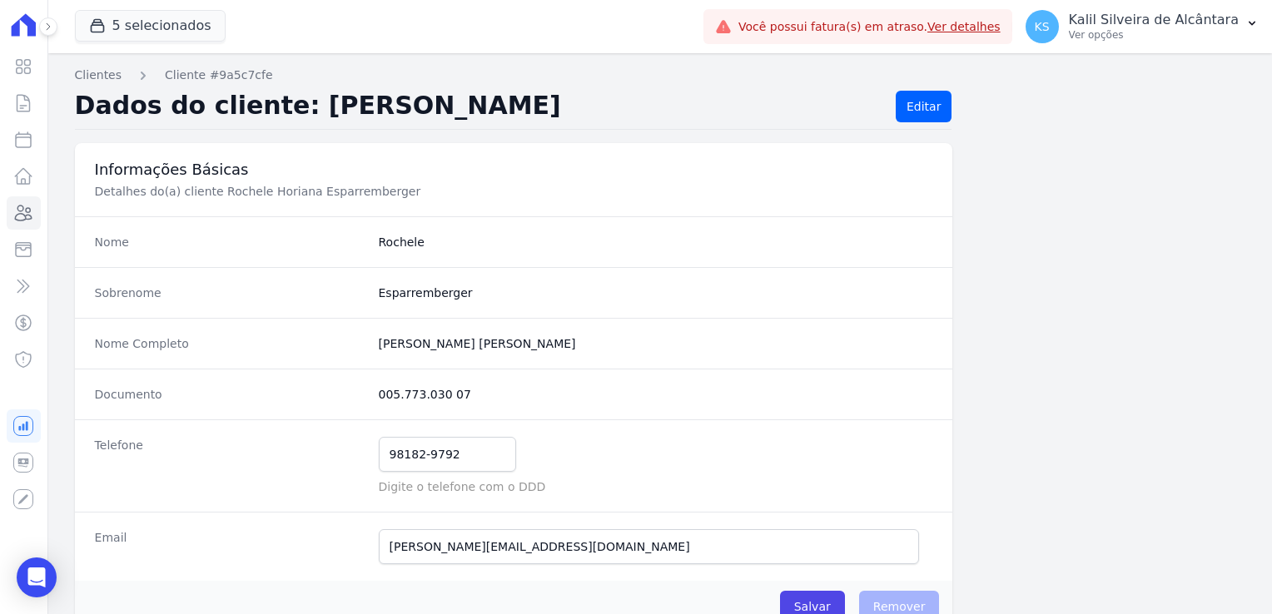
click at [356, 392] on div "Documento 005.773.030 07" at bounding box center [514, 394] width 878 height 51
click at [26, 210] on icon at bounding box center [24, 213] width 17 height 15
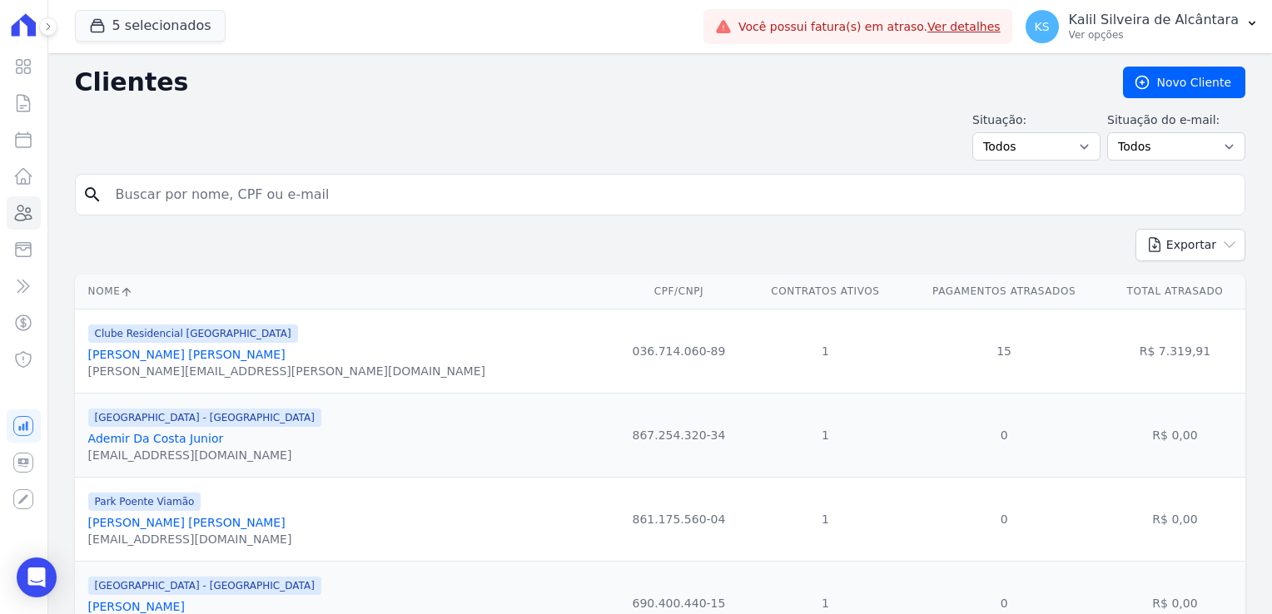
click at [182, 201] on input "search" at bounding box center [672, 194] width 1132 height 33
type input "yasmins"
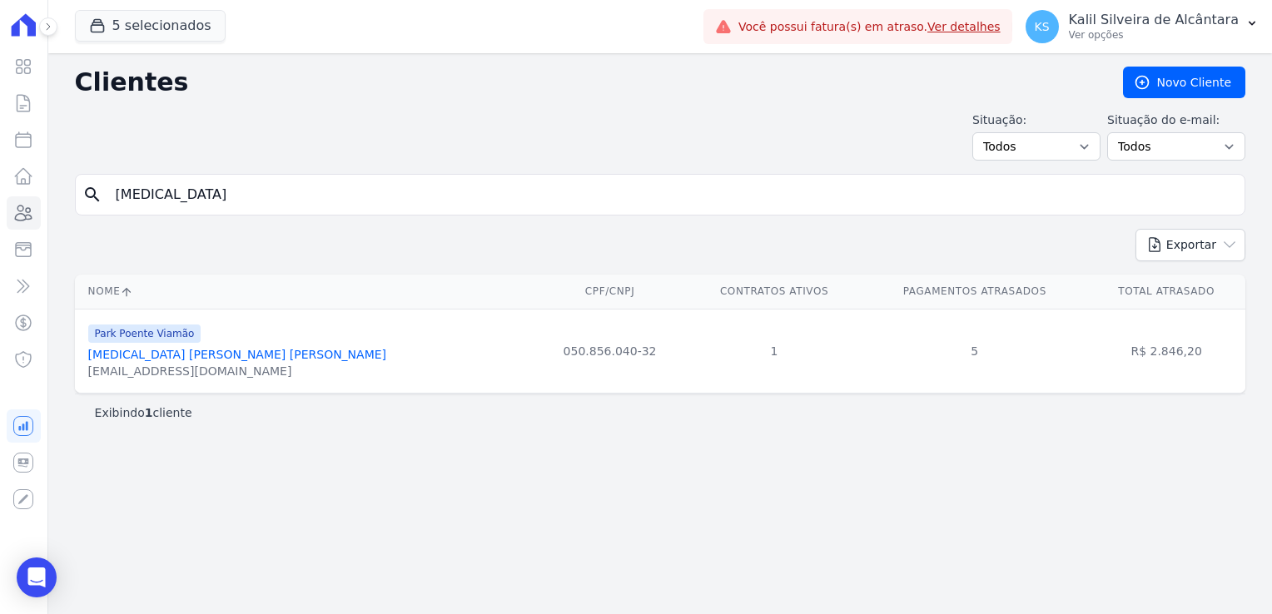
click at [231, 351] on link "Yasmin Rafaela Pereira Da Rosa" at bounding box center [237, 354] width 298 height 13
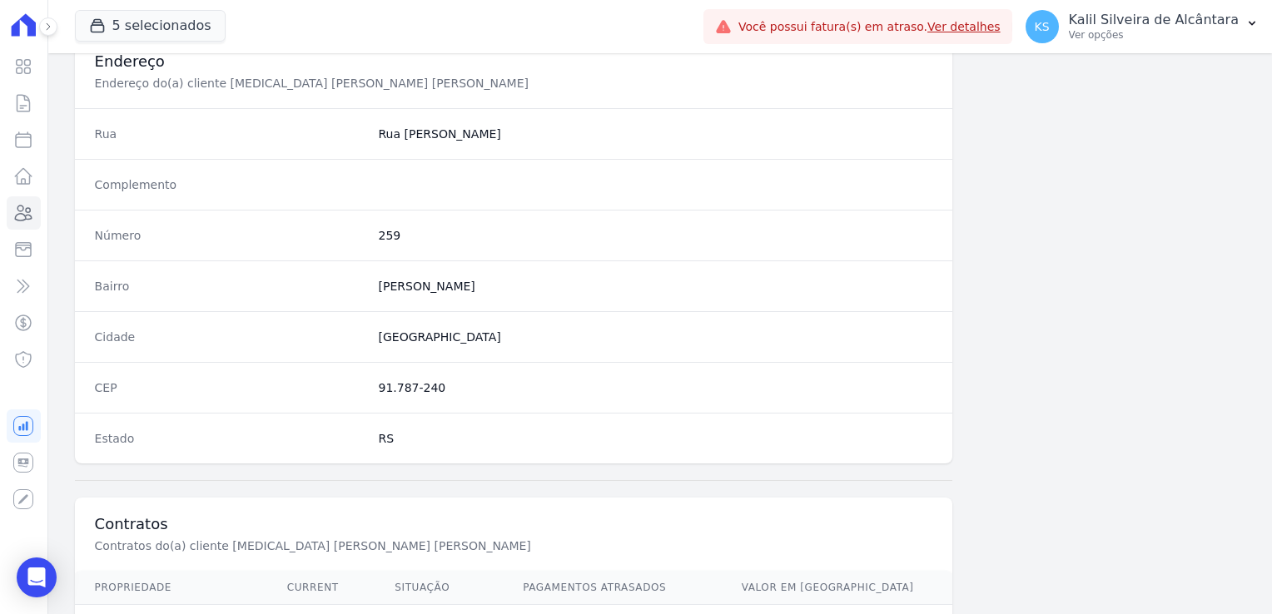
scroll to position [937, 0]
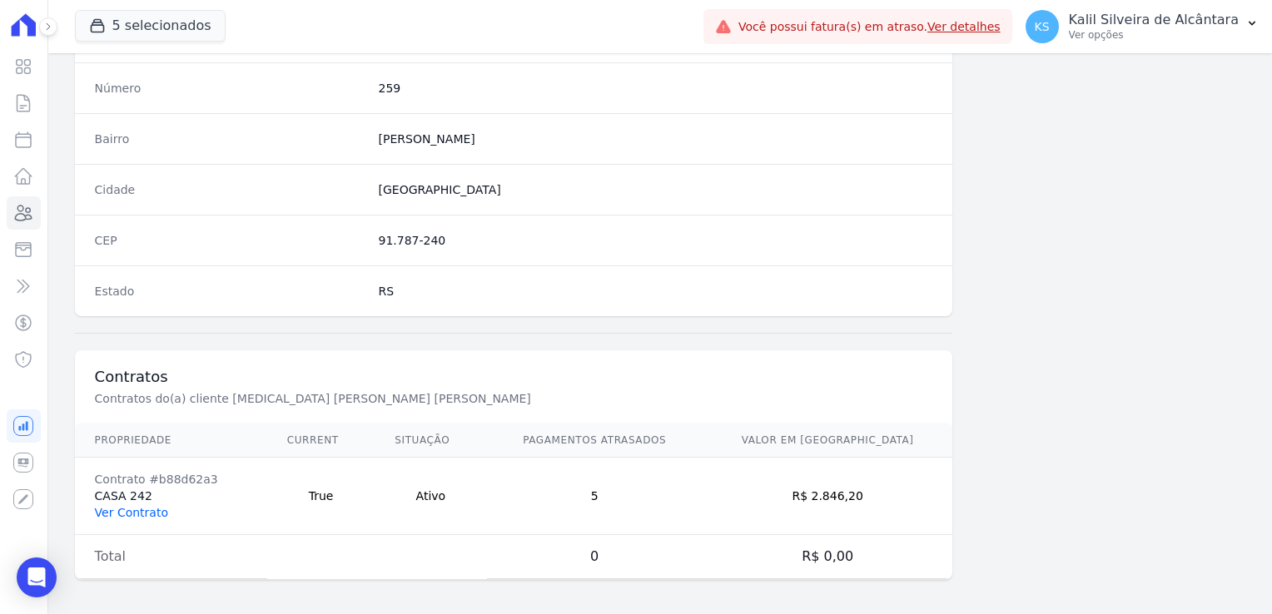
click at [132, 512] on link "Ver Contrato" at bounding box center [131, 512] width 73 height 13
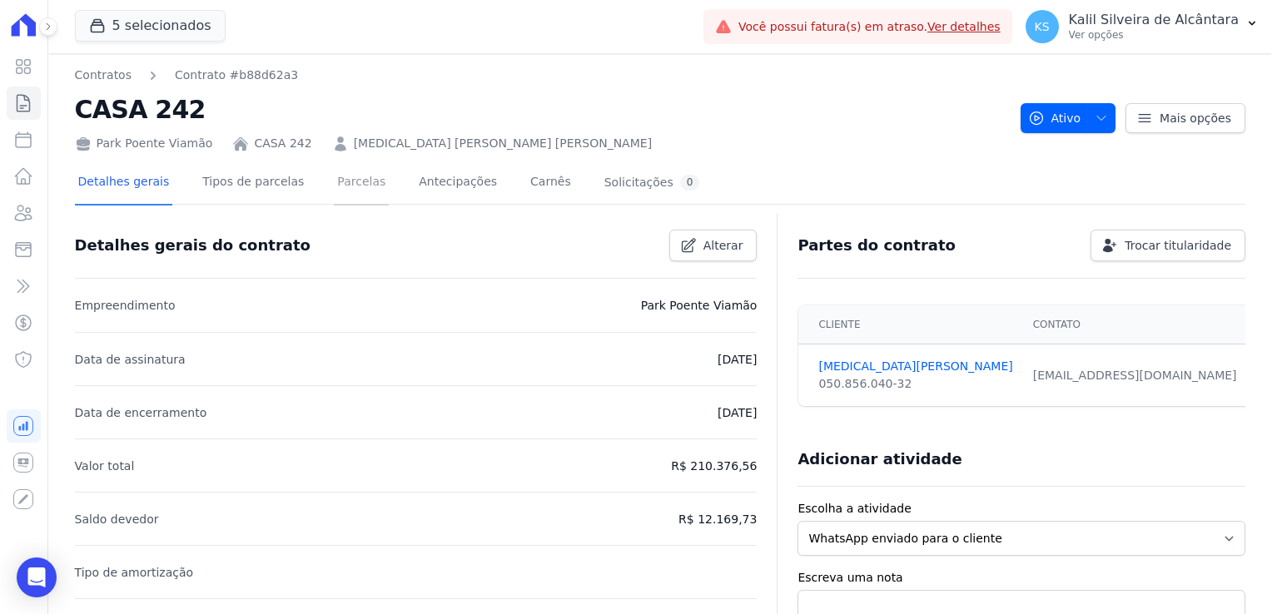
click at [343, 195] on link "Parcelas" at bounding box center [361, 183] width 55 height 44
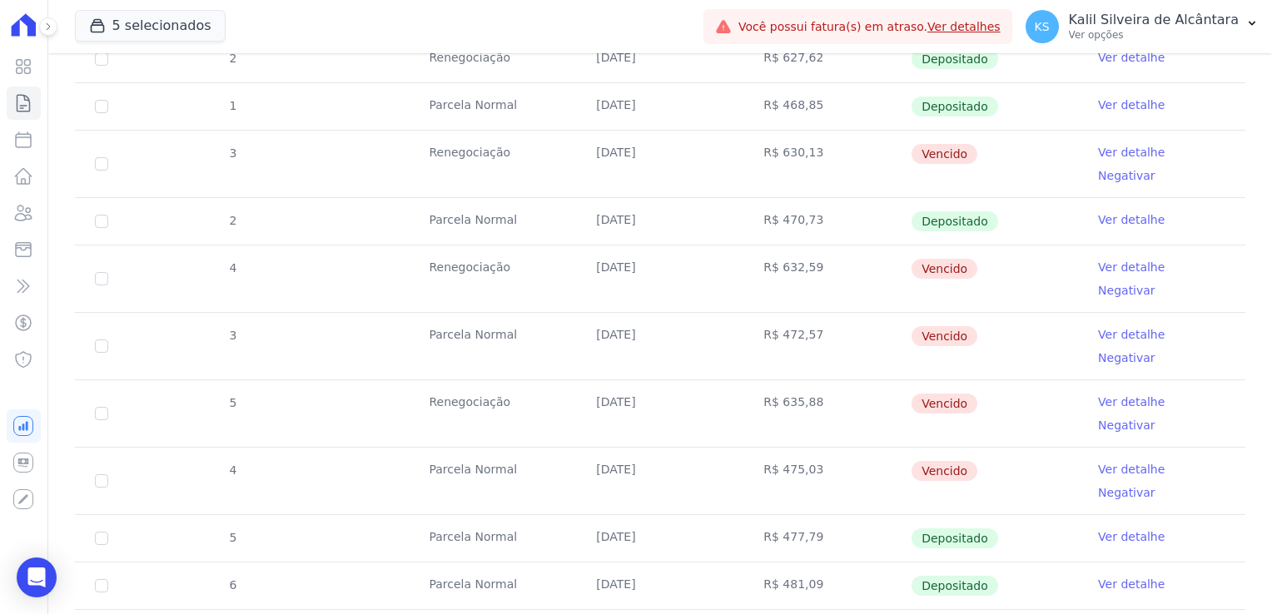
scroll to position [499, 0]
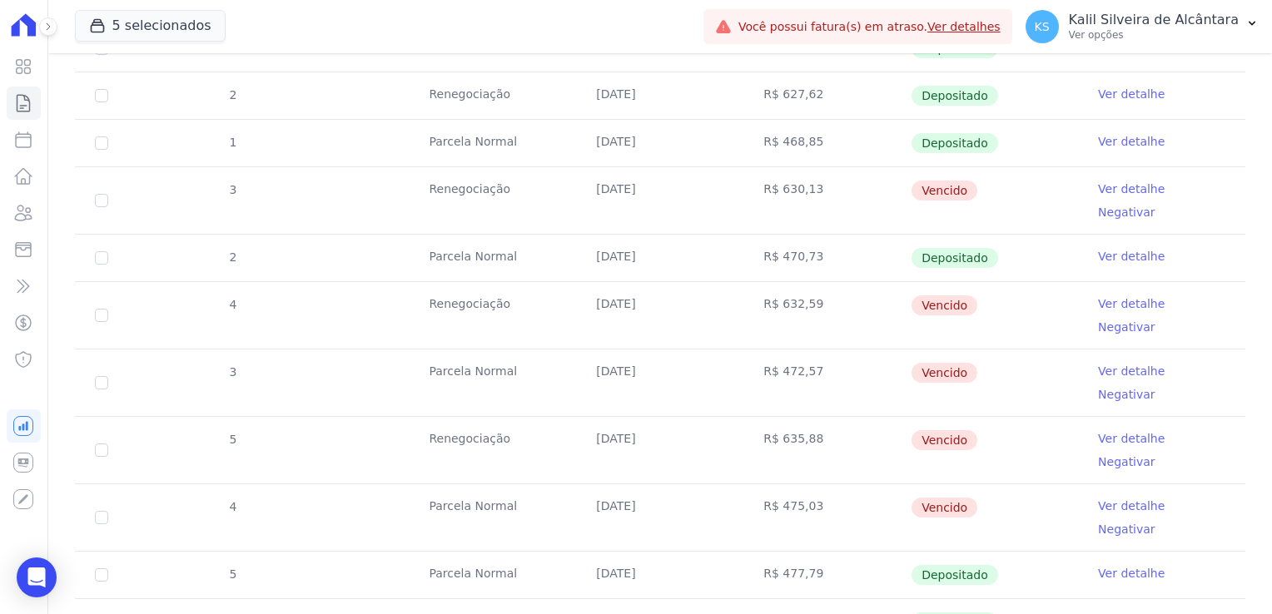
click at [772, 350] on td "R$ 472,57" at bounding box center [826, 383] width 167 height 67
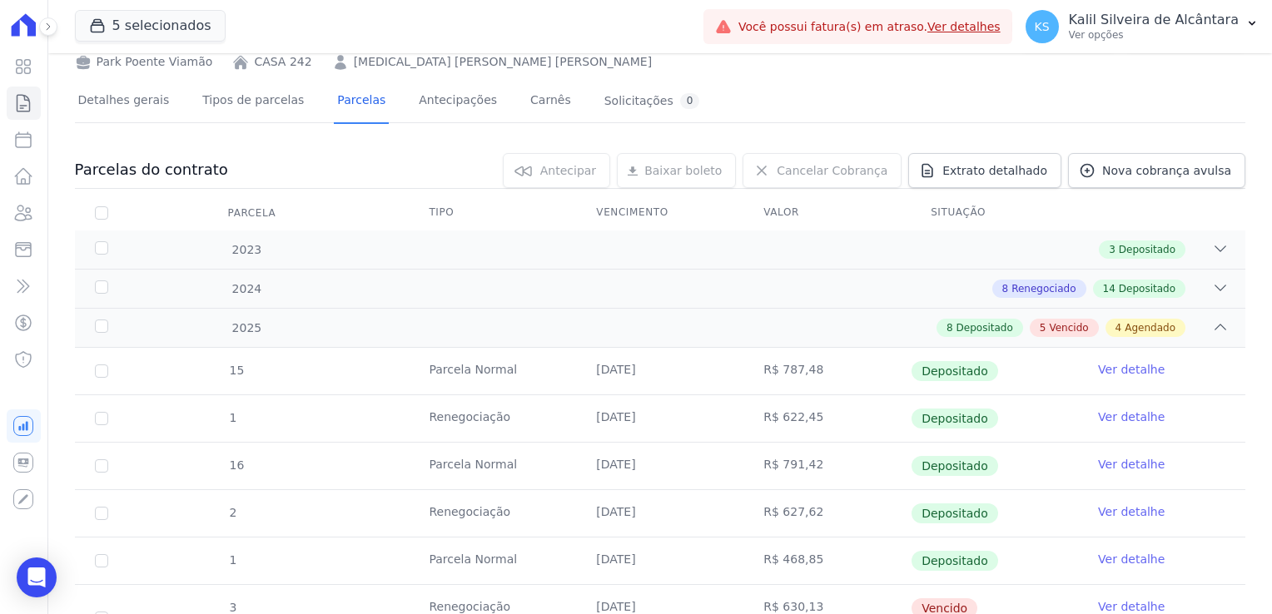
scroll to position [0, 0]
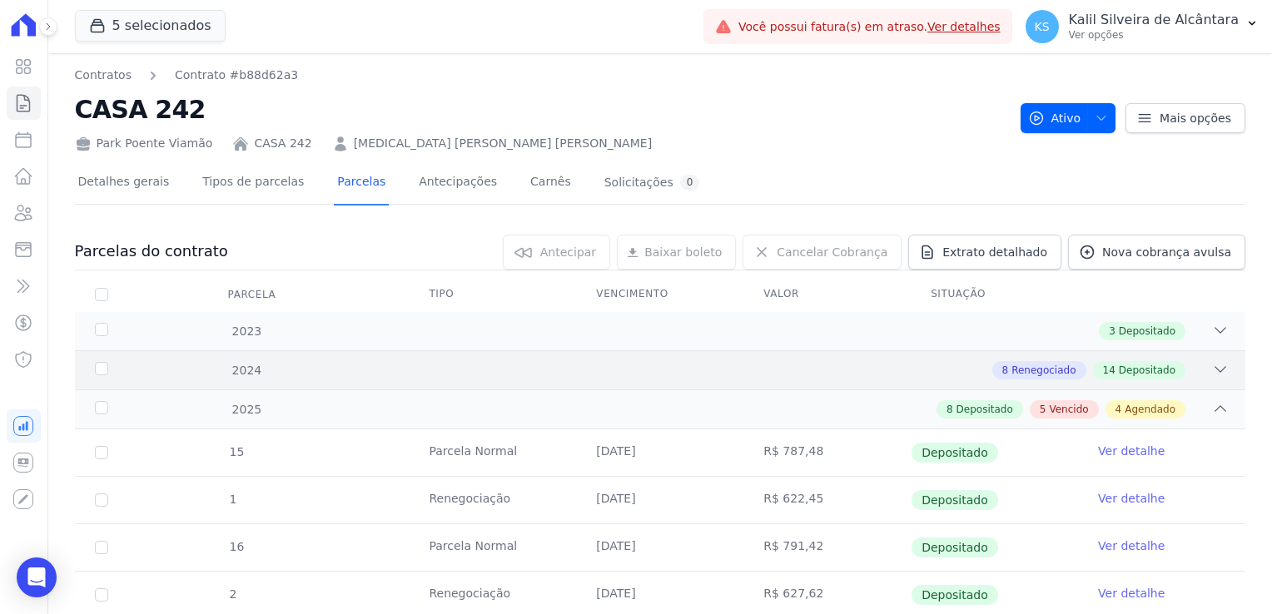
click at [952, 365] on div "8 Renegociado 14 Depositado" at bounding box center [717, 370] width 1023 height 18
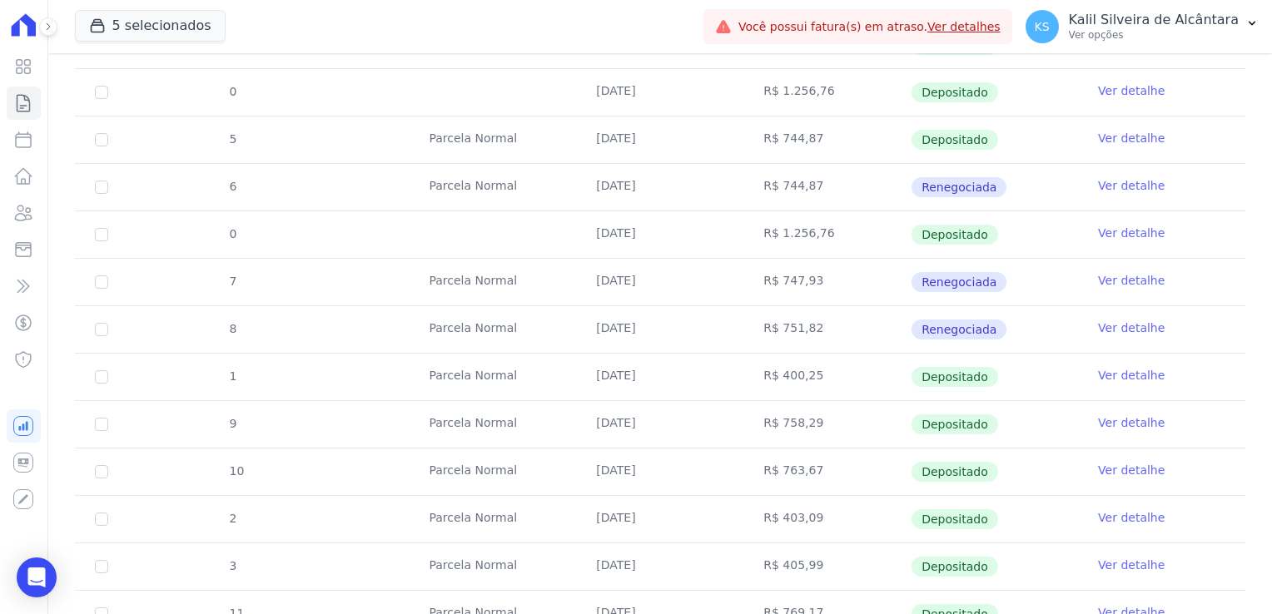
scroll to position [250, 0]
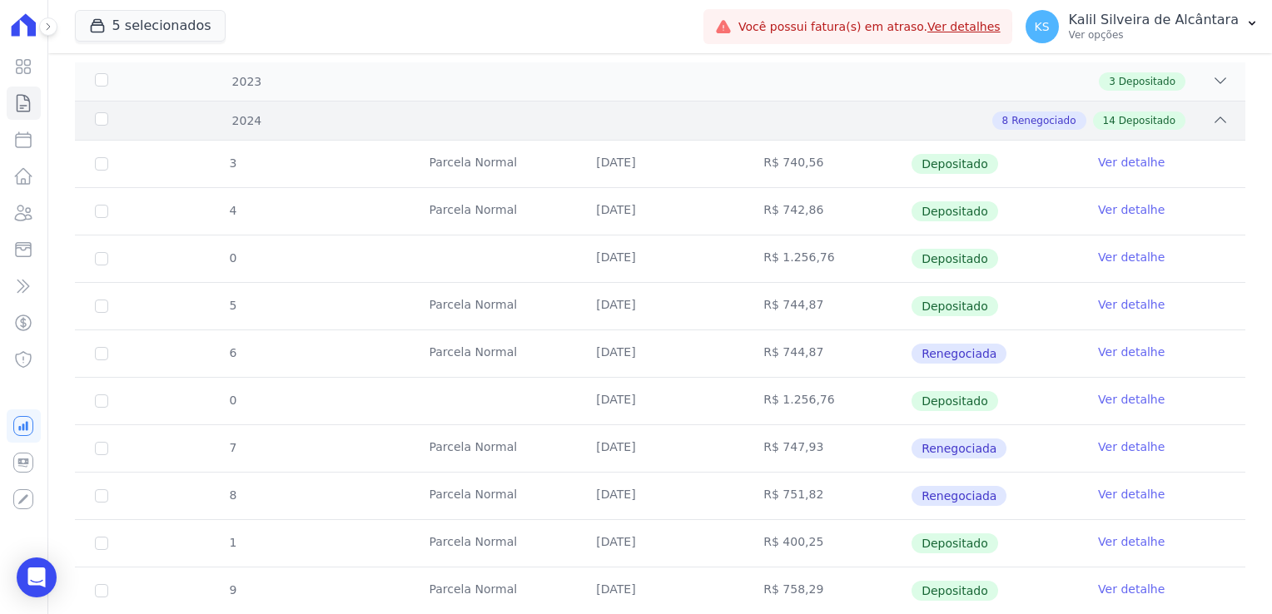
click at [389, 116] on div "8 Renegociado 14 Depositado" at bounding box center [717, 121] width 1023 height 18
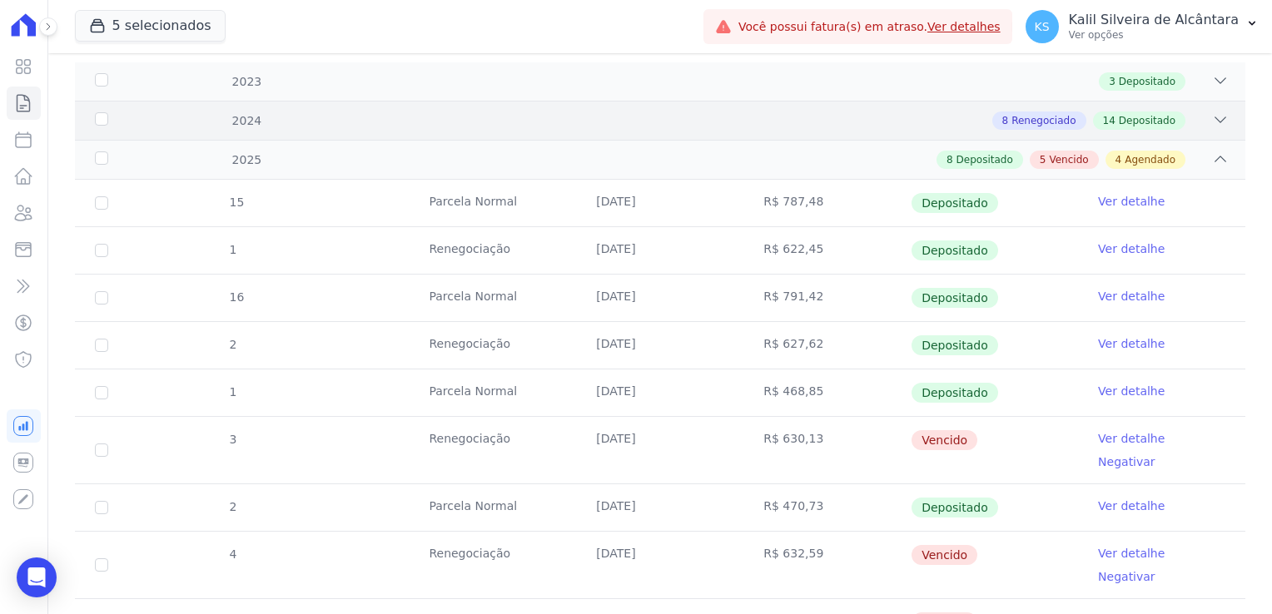
click at [879, 133] on div "2024 8 Renegociado 14 Depositado" at bounding box center [660, 120] width 1170 height 39
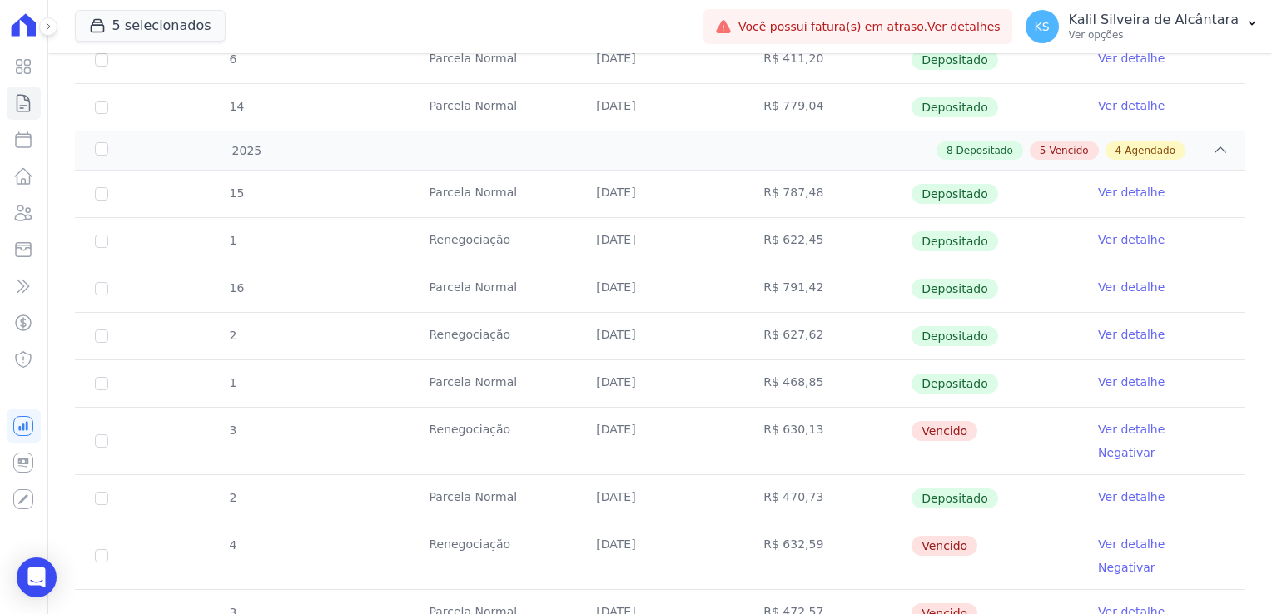
scroll to position [1332, 0]
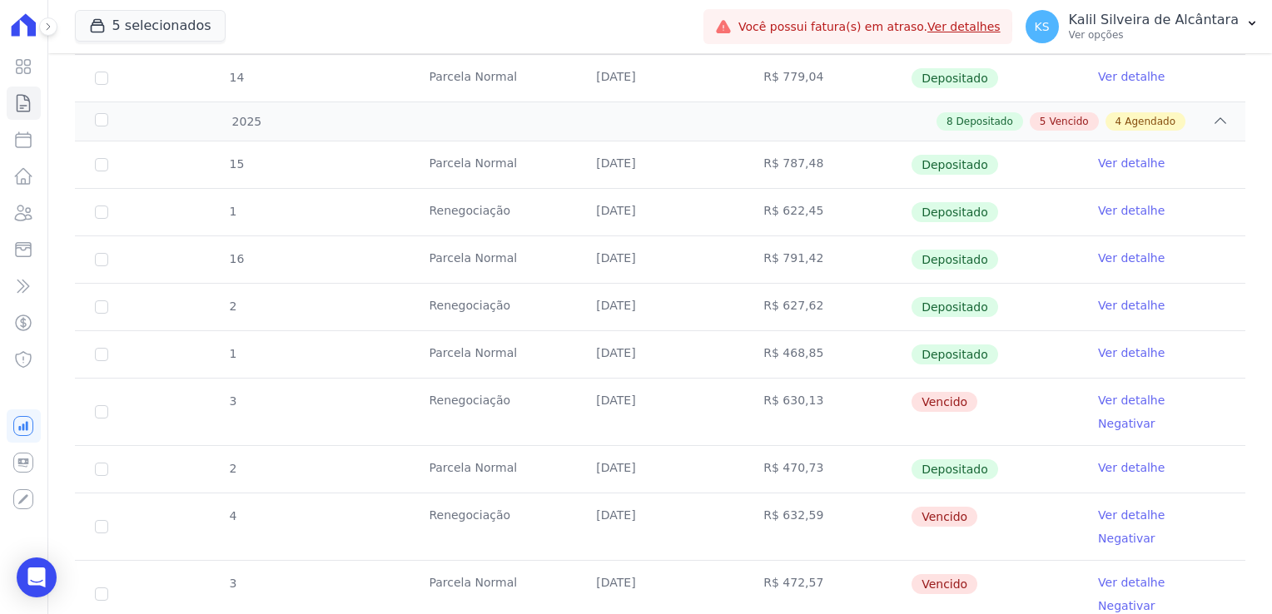
drag, startPoint x: 857, startPoint y: 137, endPoint x: 962, endPoint y: 586, distance: 460.9
click at [962, 586] on tbody "15 Parcela Normal 25/01/2025 R$ 787,48 Depositado Ver detalhe 1 Renegociação 10…" at bounding box center [660, 595] width 1170 height 906
click at [812, 352] on td "R$ 468,85" at bounding box center [826, 354] width 167 height 47
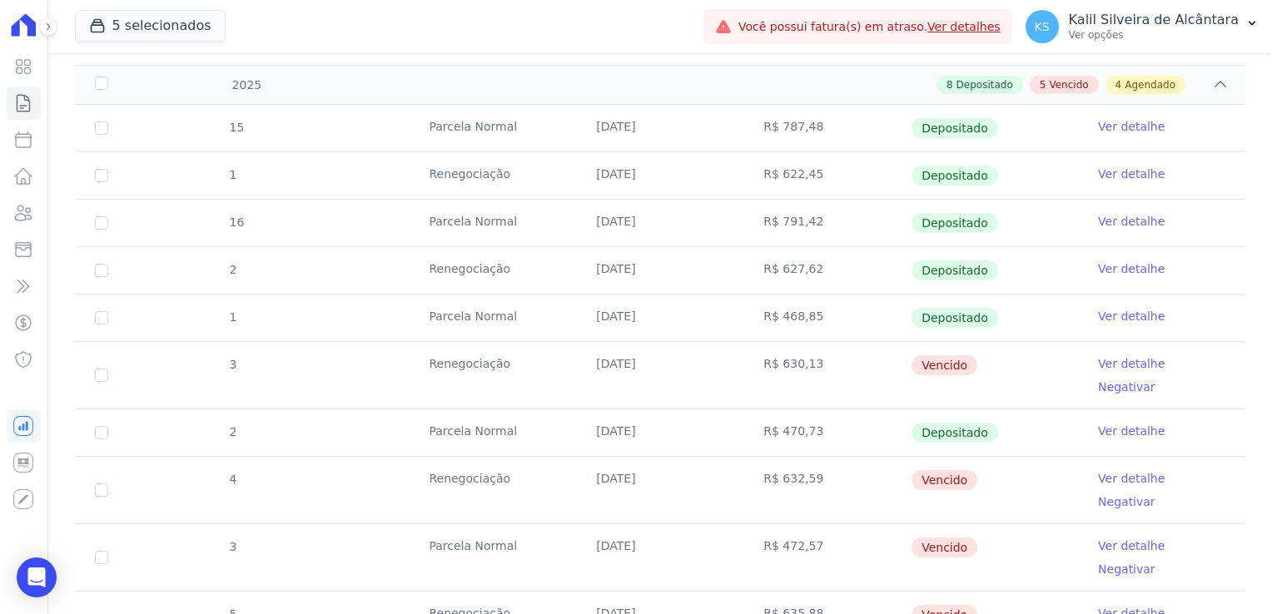
scroll to position [1368, 0]
drag, startPoint x: 453, startPoint y: 364, endPoint x: 544, endPoint y: 363, distance: 90.7
click at [544, 363] on td "Renegociação" at bounding box center [492, 375] width 167 height 67
drag, startPoint x: 544, startPoint y: 363, endPoint x: 489, endPoint y: 375, distance: 55.3
click at [522, 375] on td "Renegociação" at bounding box center [492, 375] width 167 height 67
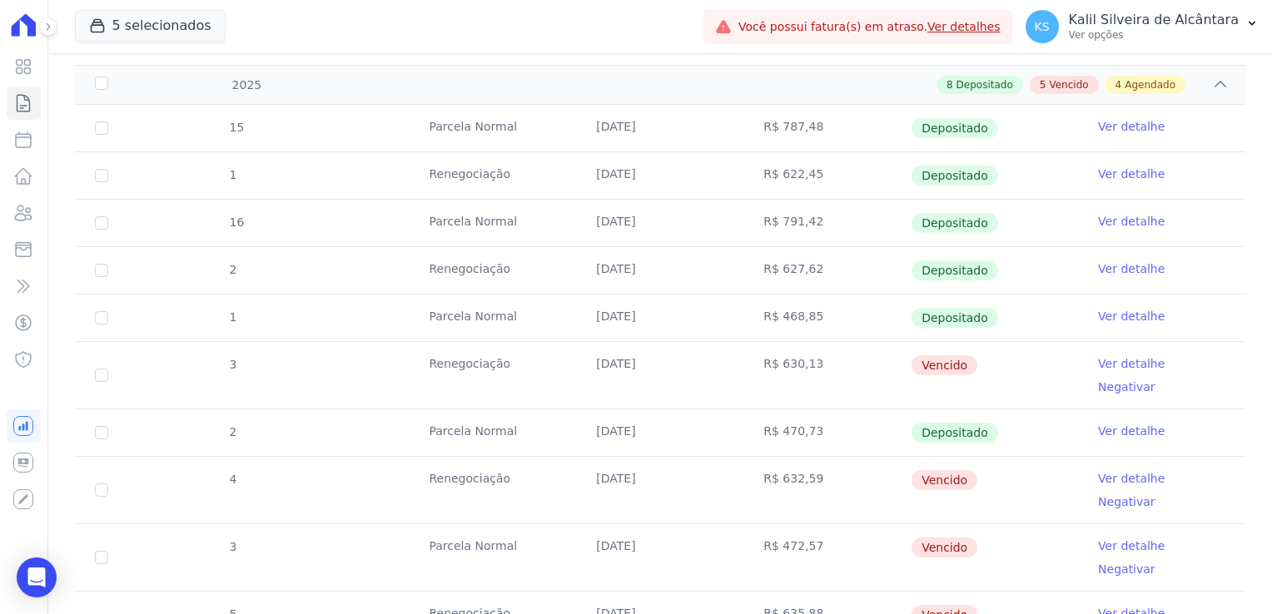
click at [807, 355] on td "R$ 630,13" at bounding box center [826, 375] width 167 height 67
click at [699, 363] on td "10/04/2025" at bounding box center [659, 375] width 167 height 67
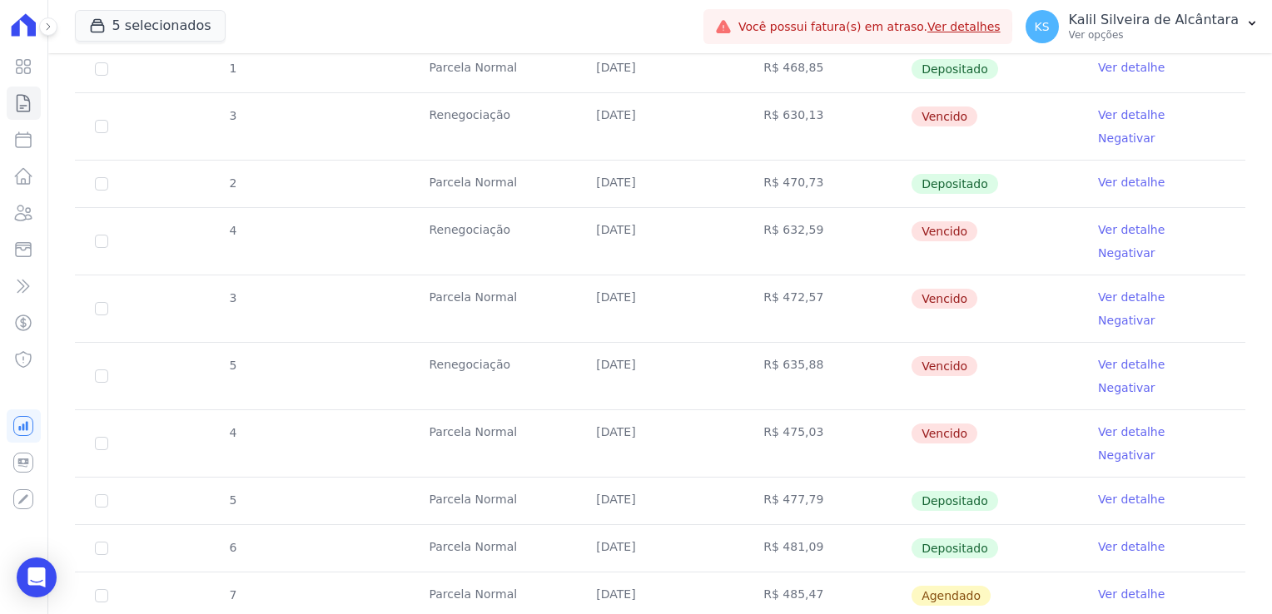
scroll to position [1618, 0]
drag, startPoint x: 818, startPoint y: 487, endPoint x: 720, endPoint y: 482, distance: 98.3
click at [720, 571] on tr "7 Parcela Normal 25/09/2025 R$ 485,47 Agendado Ver detalhe" at bounding box center [660, 594] width 1170 height 47
drag, startPoint x: 809, startPoint y: 92, endPoint x: 658, endPoint y: 92, distance: 151.5
click at [658, 92] on tr "3 Renegociação 10/04/2025 R$ 630,13 Vencido Ver detalhe Negativar" at bounding box center [660, 125] width 1170 height 67
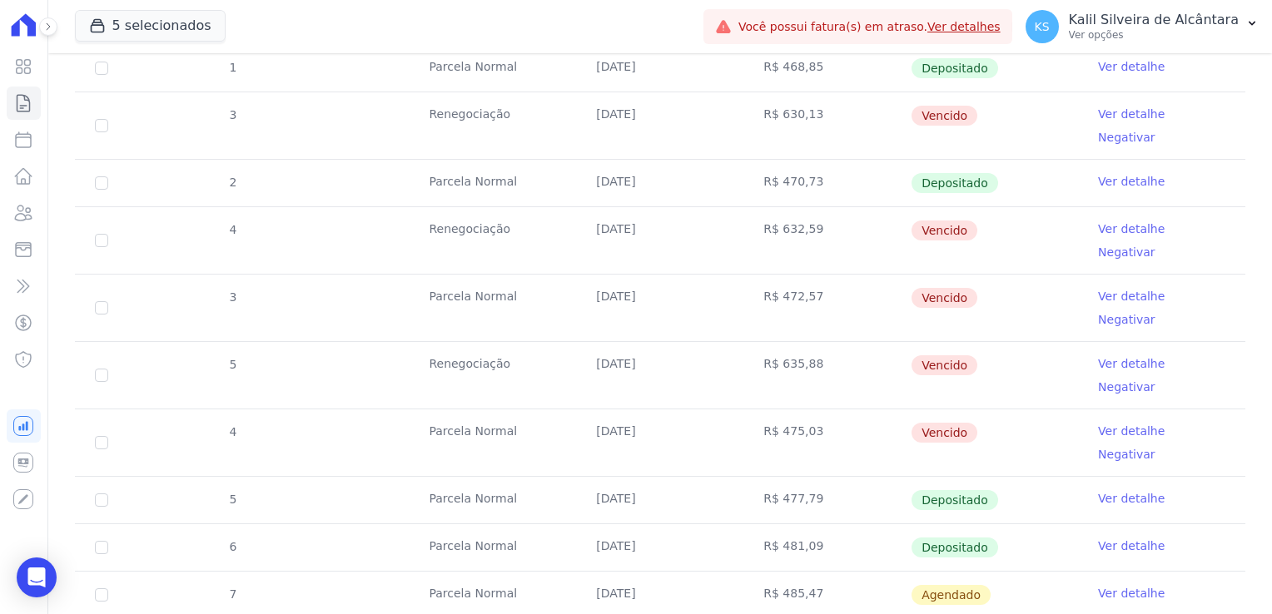
drag, startPoint x: 801, startPoint y: 184, endPoint x: 792, endPoint y: 182, distance: 8.5
click at [792, 207] on td "R$ 632,59" at bounding box center [826, 240] width 167 height 67
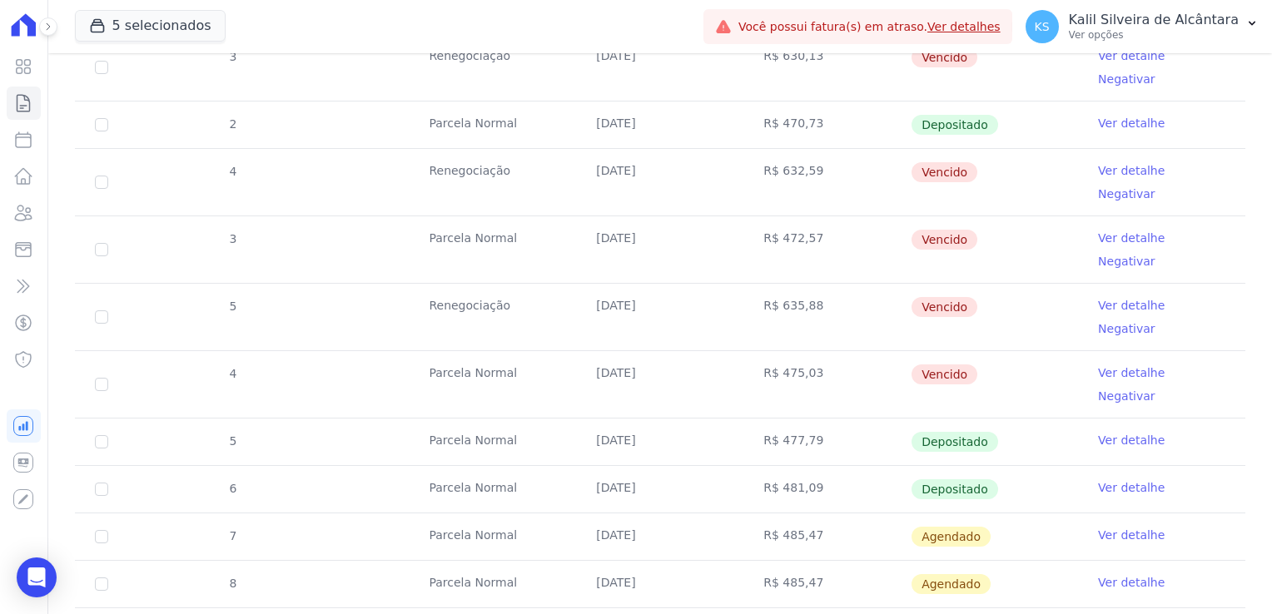
scroll to position [1701, 0]
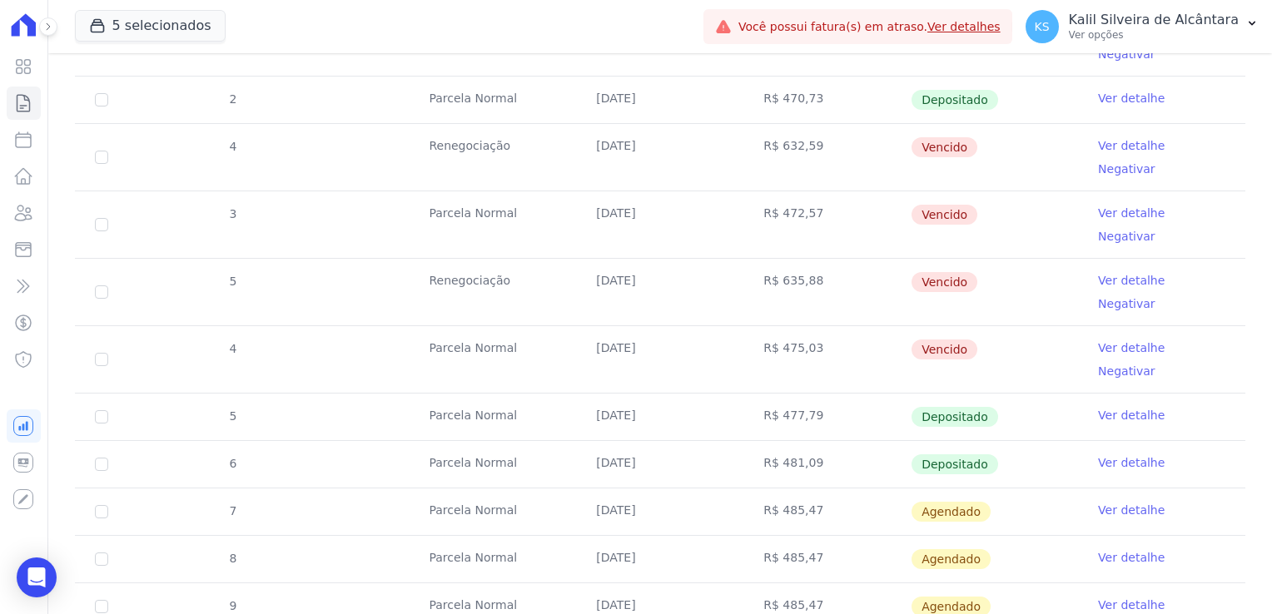
drag, startPoint x: 775, startPoint y: 501, endPoint x: 742, endPoint y: 501, distance: 33.3
click at [743, 583] on td "R$ 485,47" at bounding box center [826, 606] width 167 height 47
drag, startPoint x: 775, startPoint y: 165, endPoint x: 745, endPoint y: 174, distance: 31.3
click at [745, 191] on td "R$ 472,57" at bounding box center [826, 224] width 167 height 67
click at [27, 220] on icon at bounding box center [23, 213] width 20 height 20
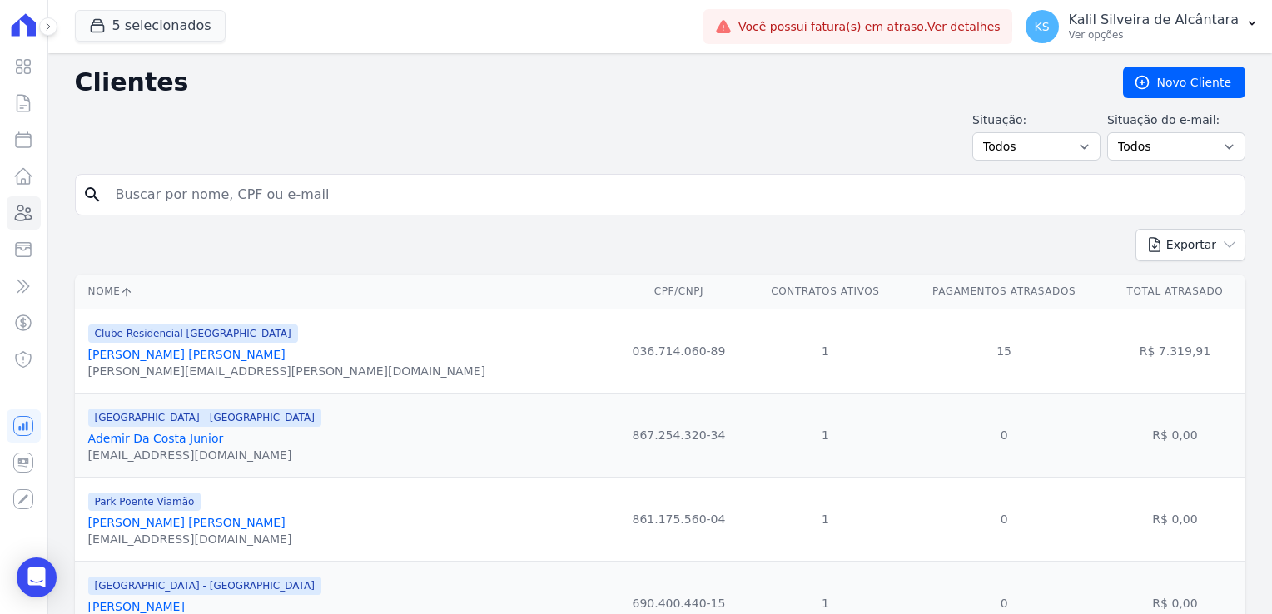
click at [163, 195] on input "search" at bounding box center [672, 194] width 1132 height 33
type input "jonas"
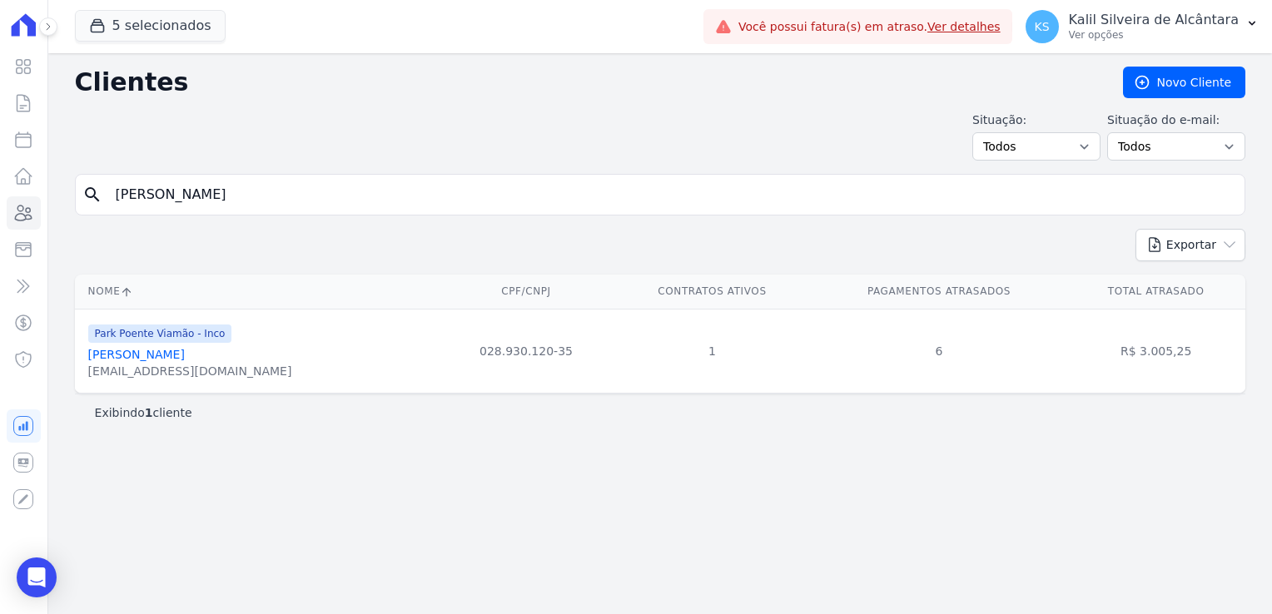
click at [191, 346] on div "Jonas Lopes De Oliveira" at bounding box center [190, 354] width 204 height 17
click at [185, 357] on link "Jonas Lopes De Oliveira" at bounding box center [136, 354] width 97 height 13
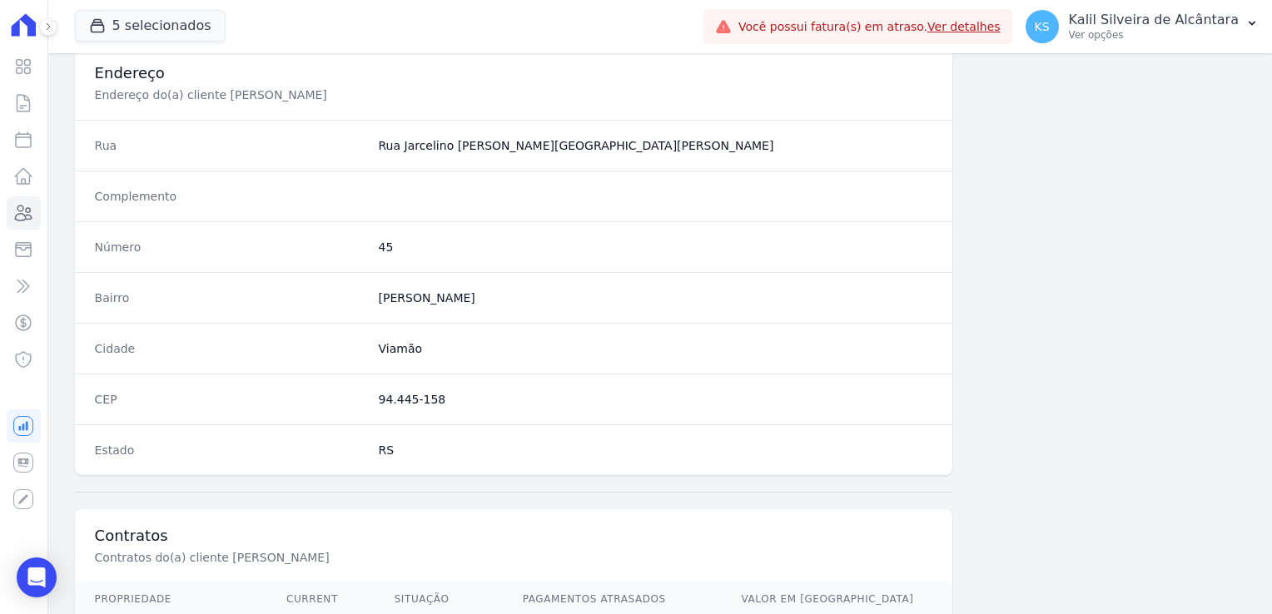
scroll to position [937, 0]
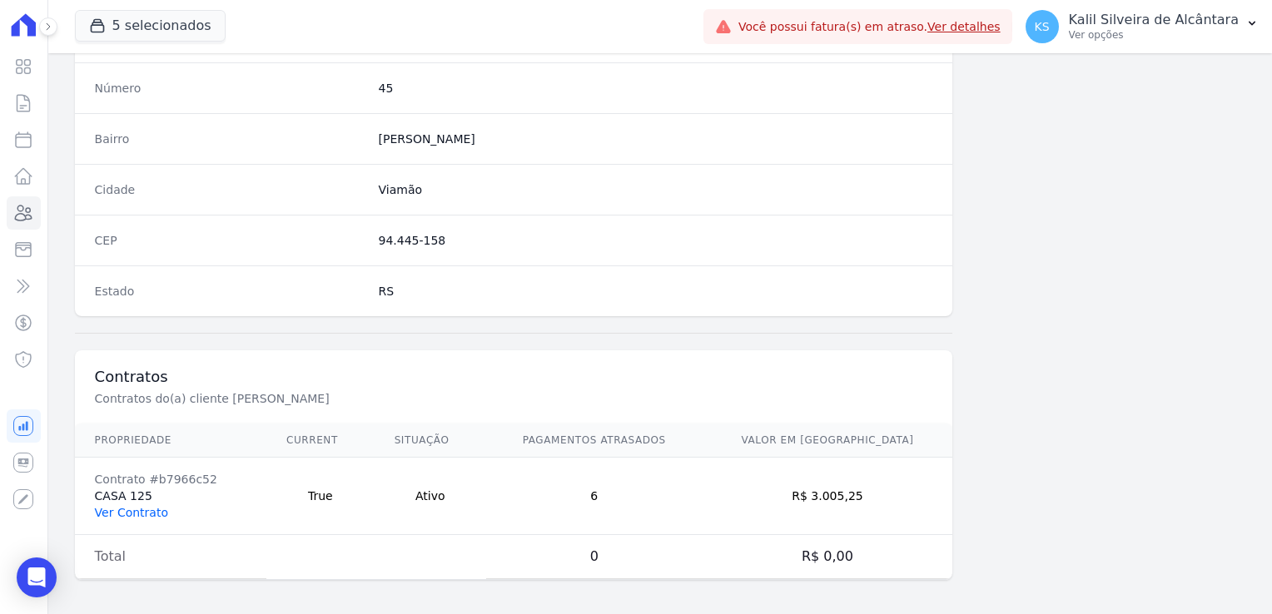
click at [122, 508] on link "Ver Contrato" at bounding box center [131, 512] width 73 height 13
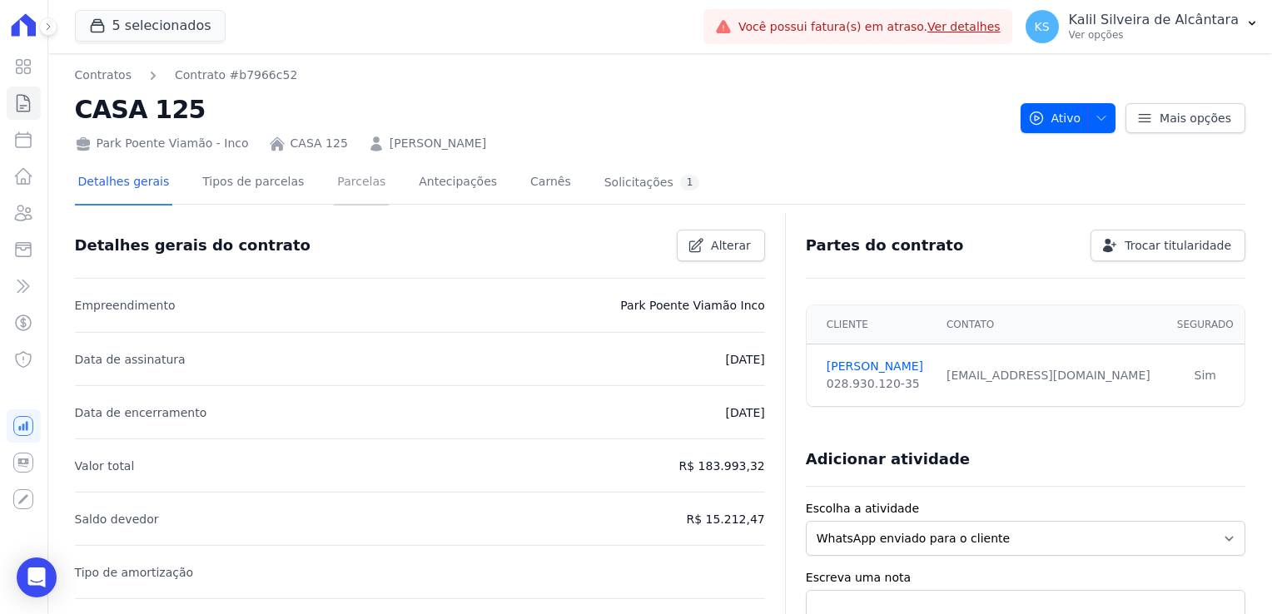
click at [344, 191] on link "Parcelas" at bounding box center [361, 183] width 55 height 44
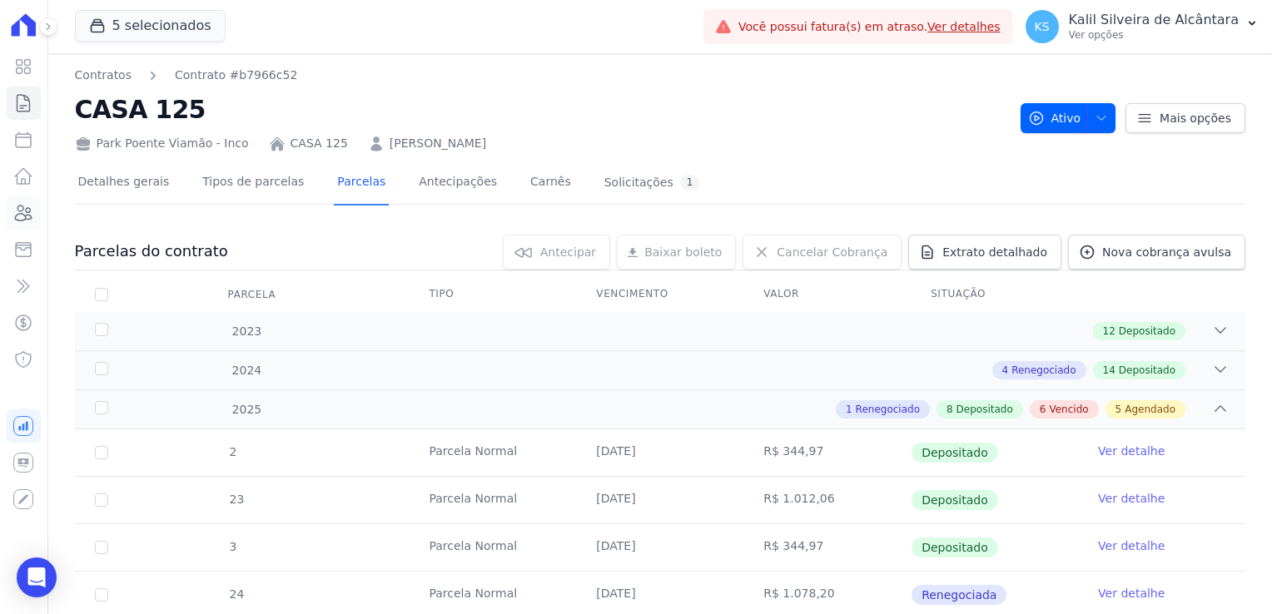
click at [27, 211] on icon at bounding box center [24, 213] width 17 height 15
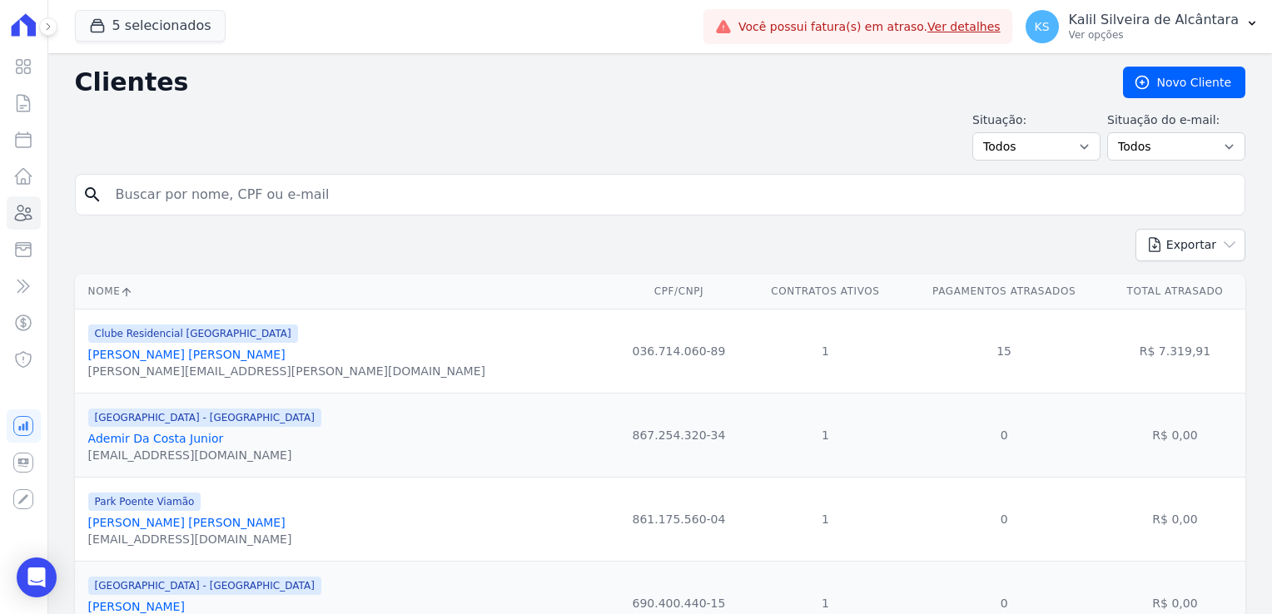
click at [156, 191] on input "search" at bounding box center [672, 194] width 1132 height 33
type input "eduardo oli"
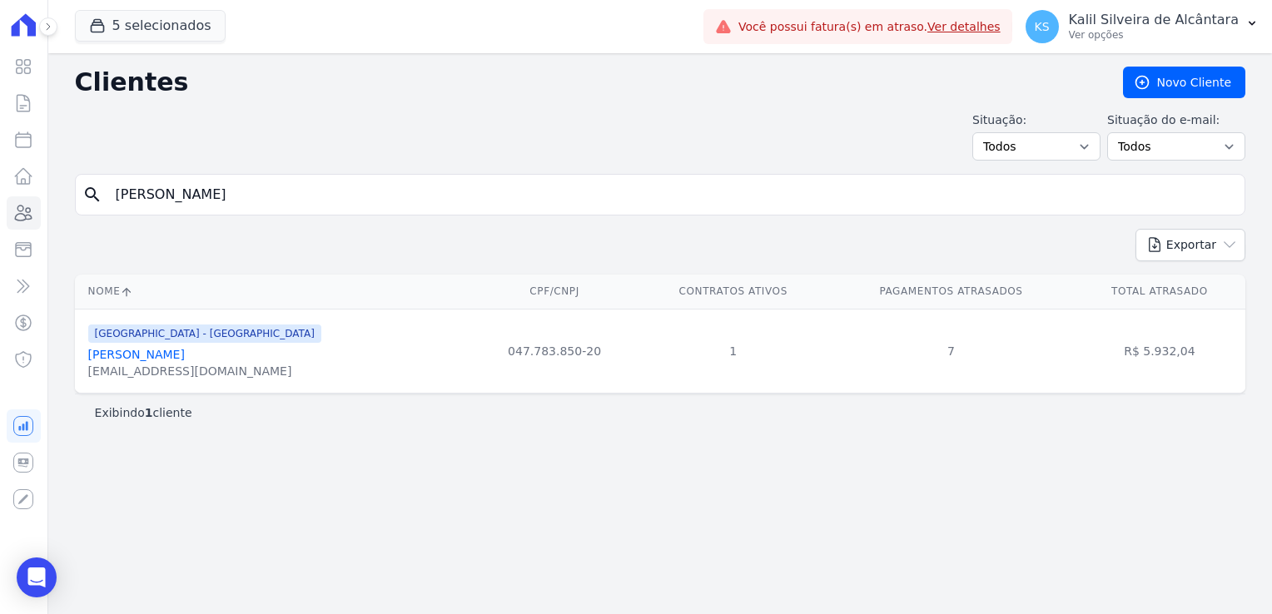
click at [183, 349] on link "Eduardo Oliveira De Castro" at bounding box center [136, 354] width 97 height 13
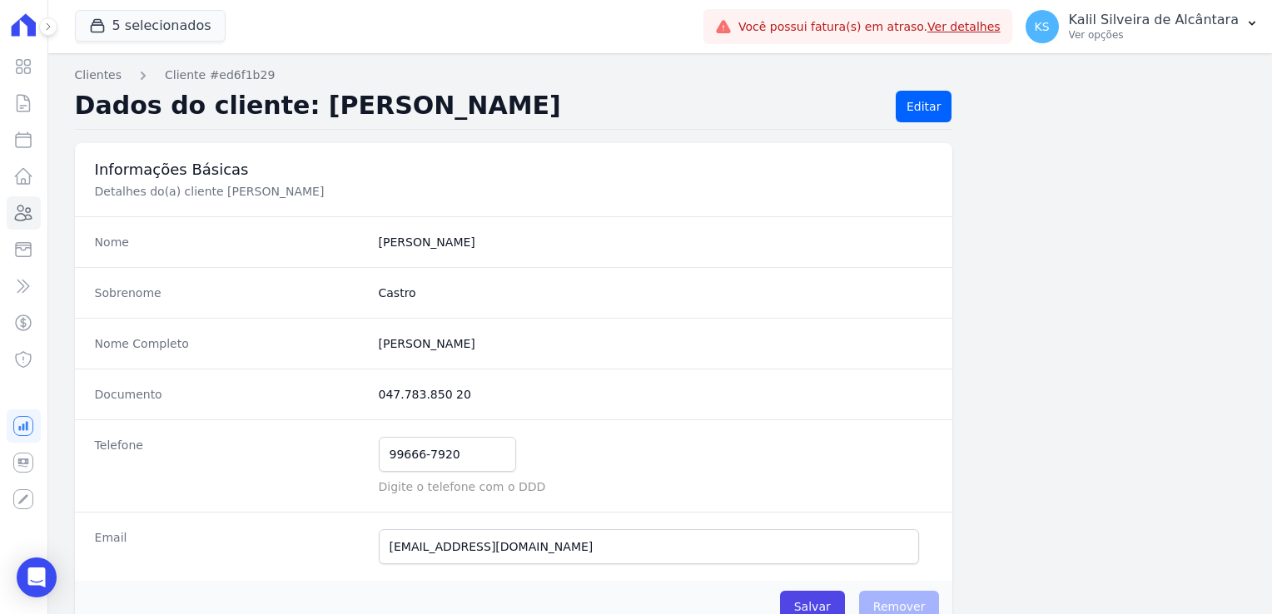
click at [43, 204] on div "Visão Geral Contratos [GEOGRAPHIC_DATA] Lotes Clientes Minha Carteira Transferê…" at bounding box center [23, 307] width 47 height 614
click at [31, 208] on icon at bounding box center [23, 213] width 20 height 20
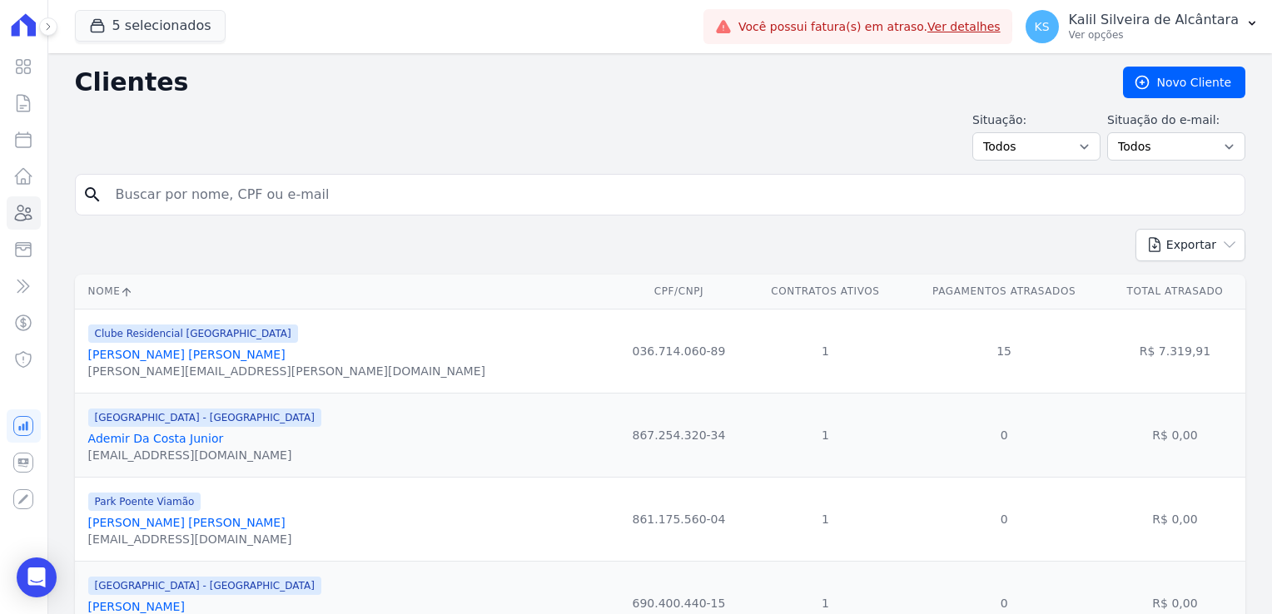
click at [199, 192] on input "search" at bounding box center [672, 194] width 1132 height 33
type input "eduardo"
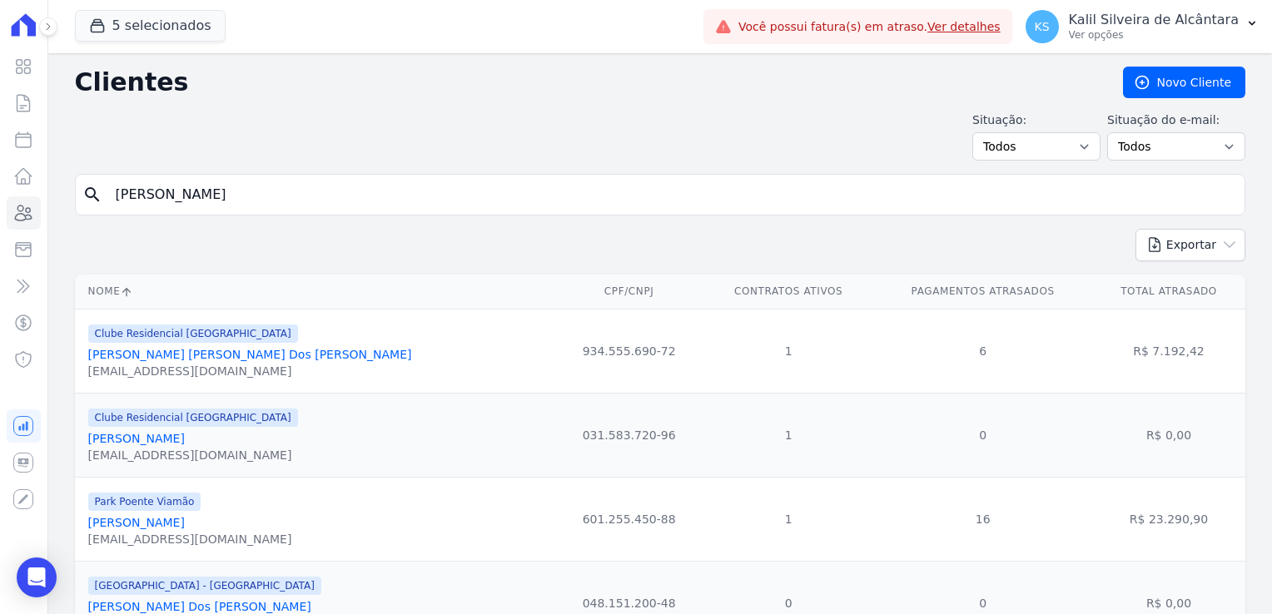
drag, startPoint x: 123, startPoint y: 202, endPoint x: -37, endPoint y: 211, distance: 160.0
click at [0, 211] on html "Visão Geral Contratos Parcelas Lotes Clientes Minha Carteira Transferências Cré…" at bounding box center [636, 307] width 1272 height 614
type input "cristiano"
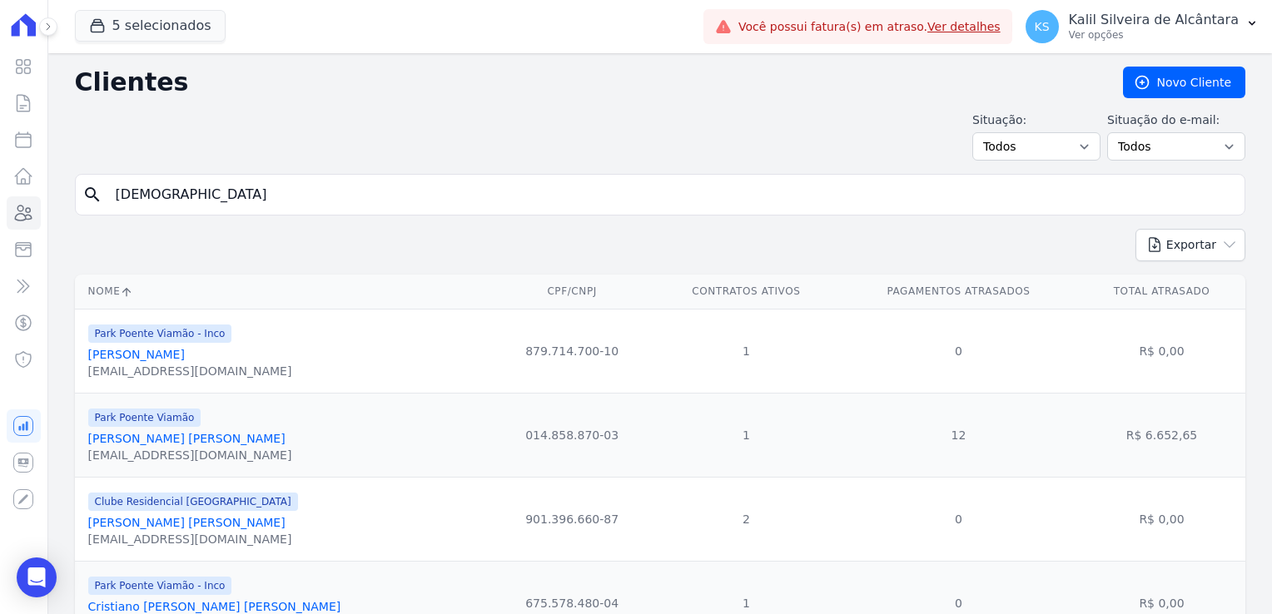
scroll to position [83, 0]
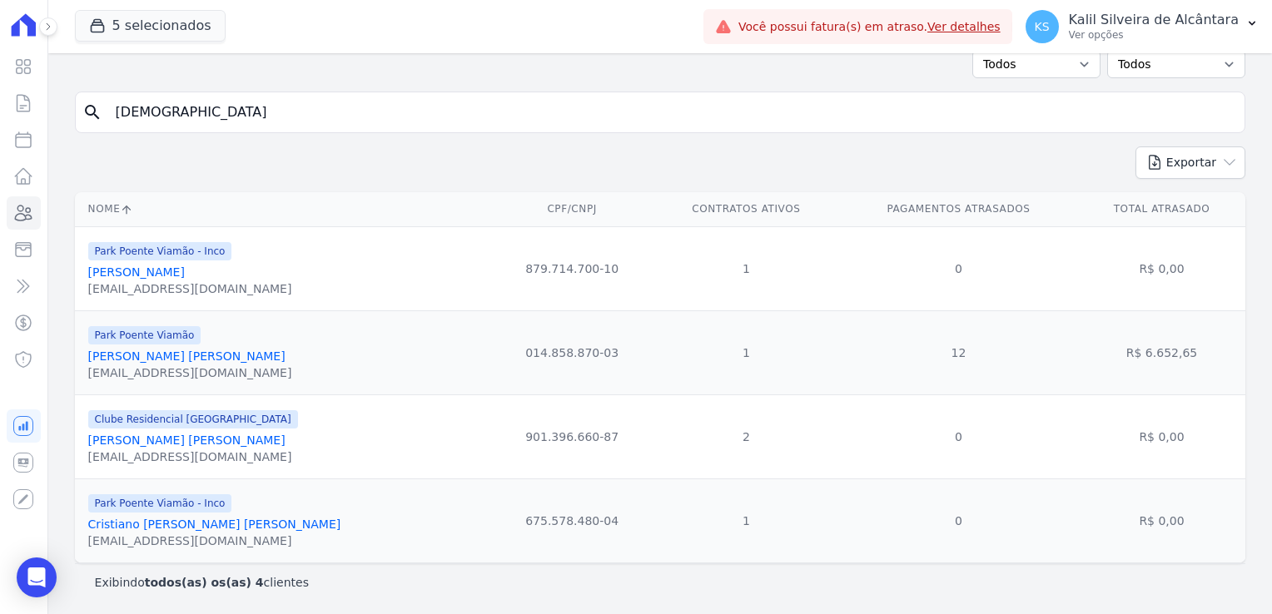
click at [191, 355] on link "Cristiano Da Silva Pereira" at bounding box center [186, 356] width 197 height 13
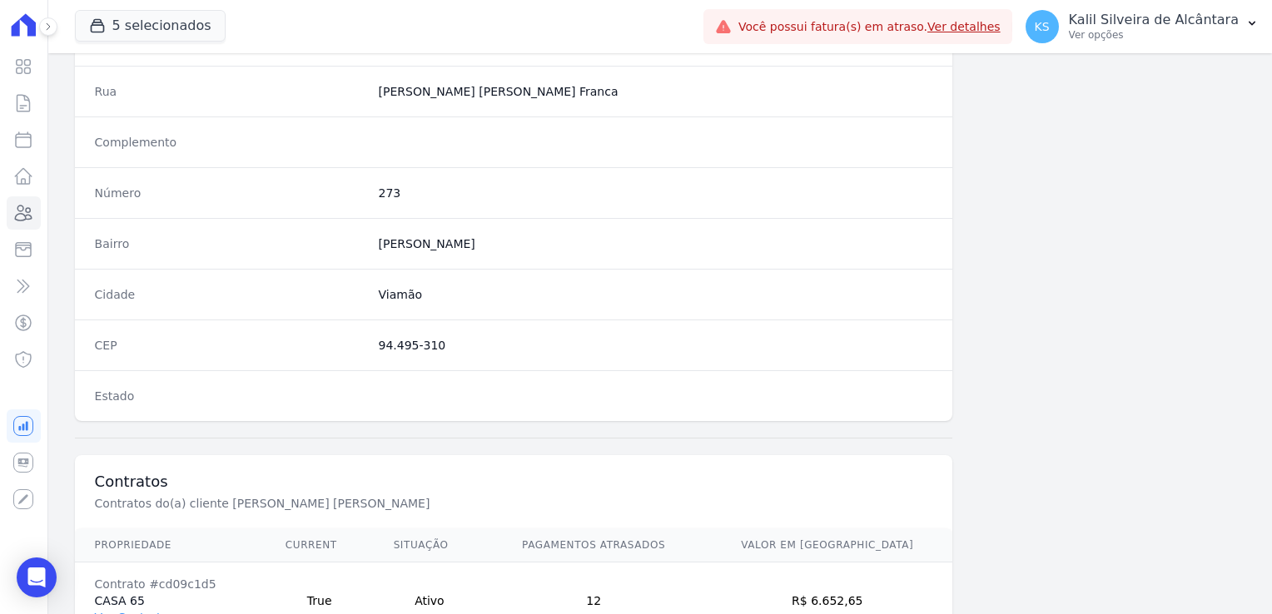
scroll to position [937, 0]
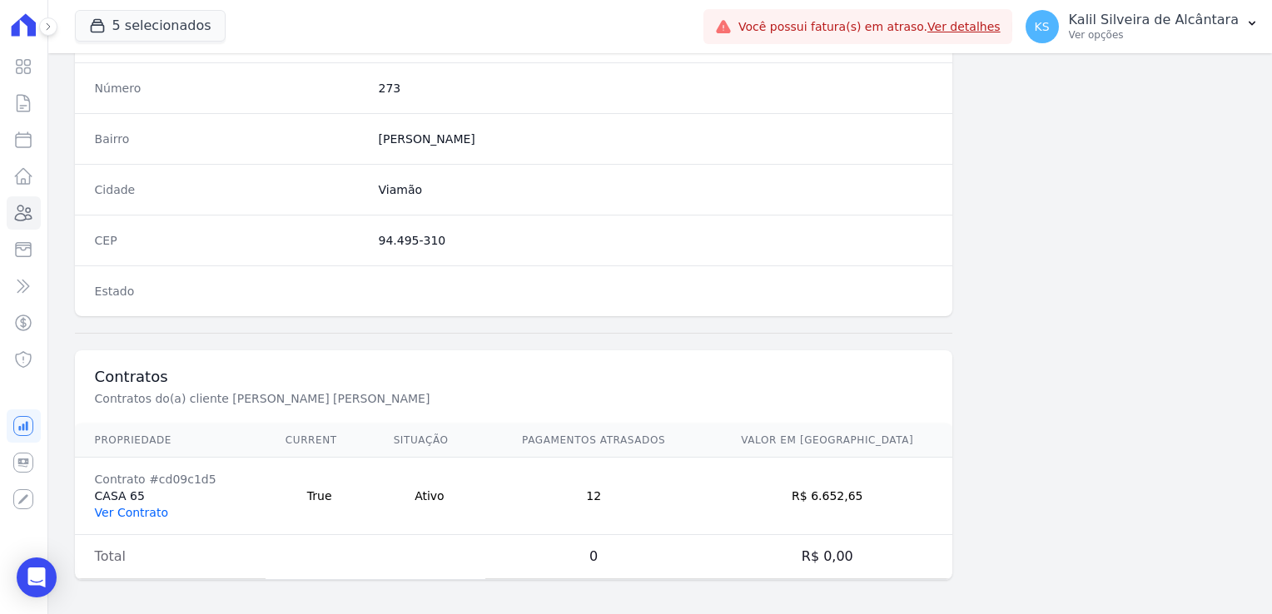
click at [129, 506] on link "Ver Contrato" at bounding box center [131, 512] width 73 height 13
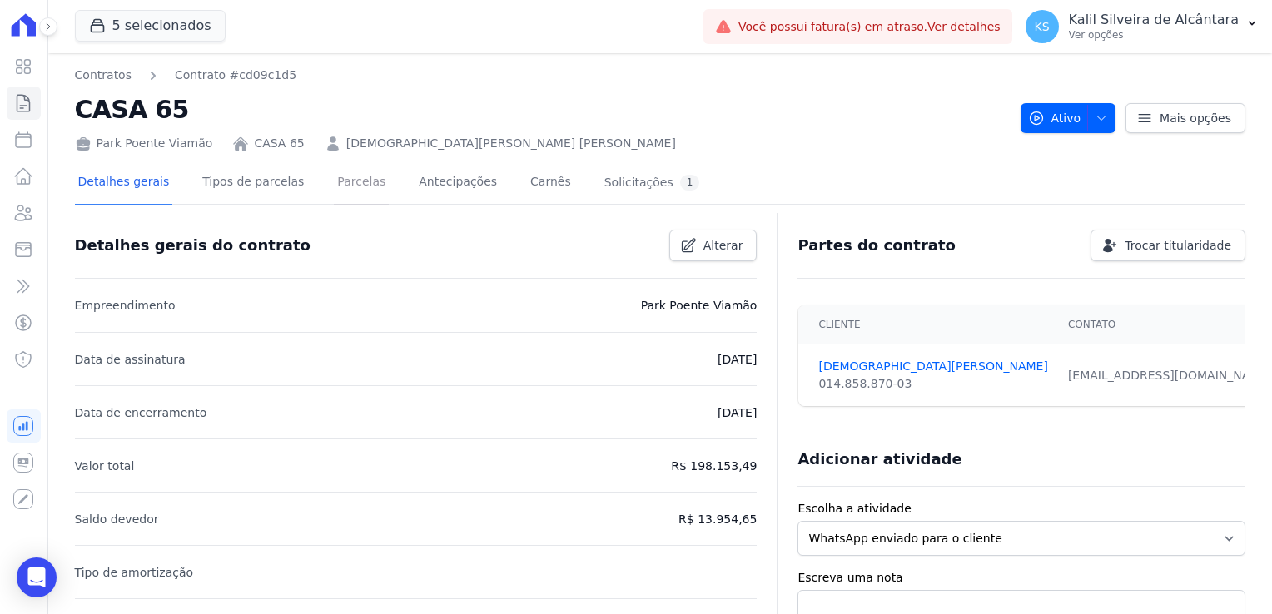
click at [339, 178] on link "Parcelas" at bounding box center [361, 183] width 55 height 44
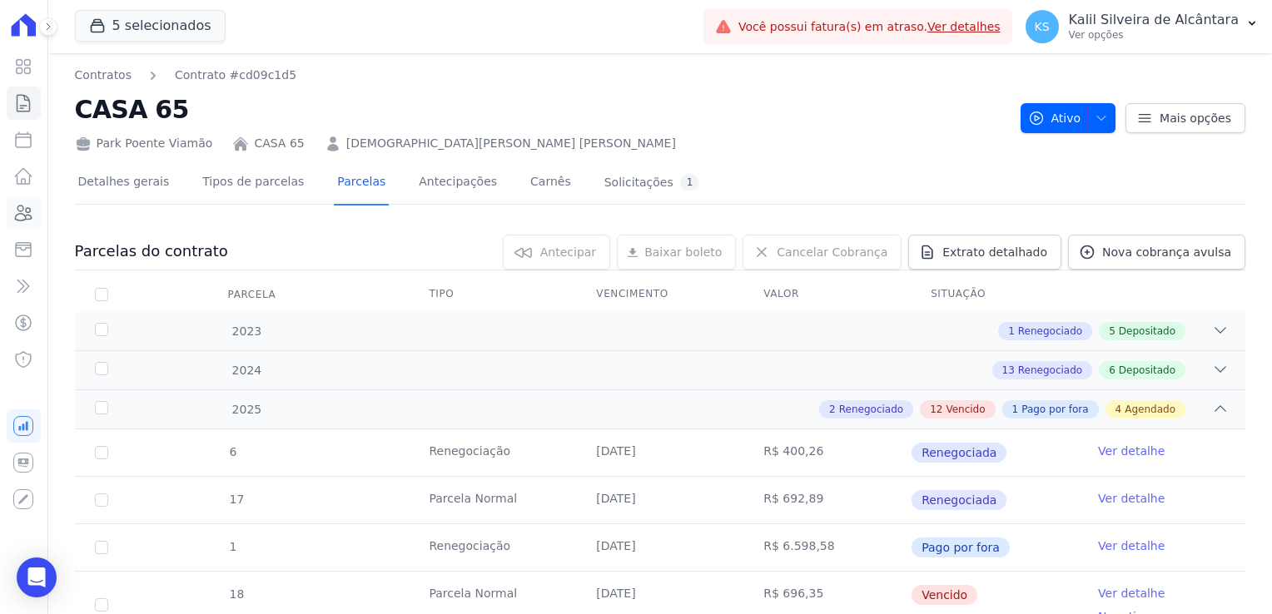
click at [37, 213] on link "Clientes" at bounding box center [24, 212] width 34 height 33
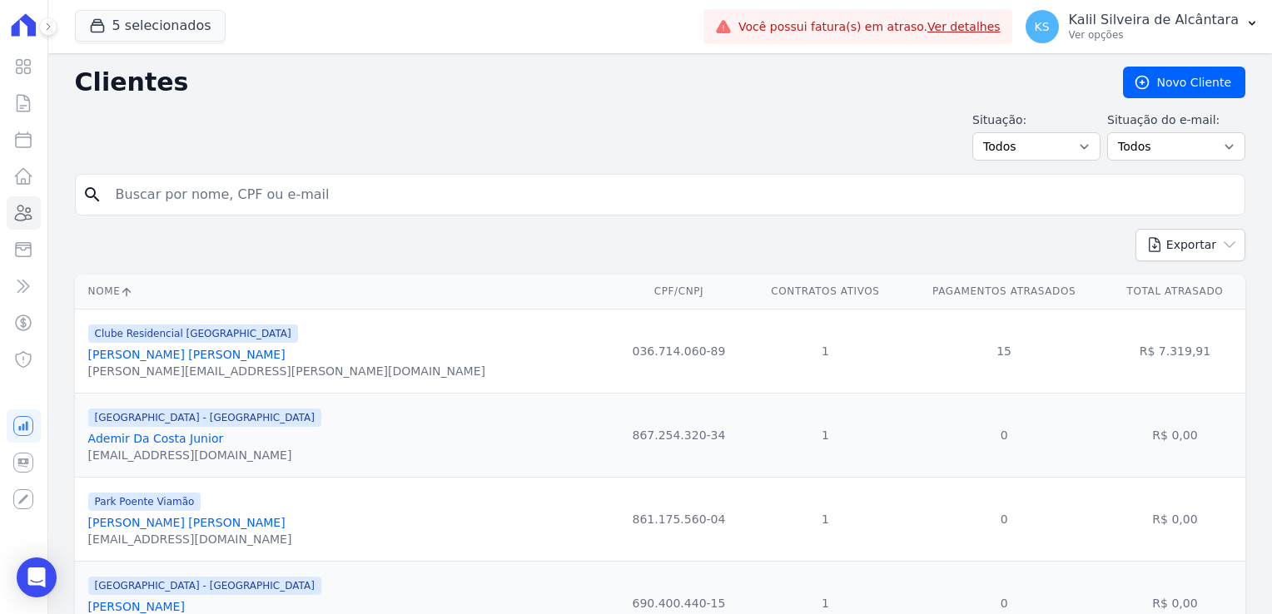
click at [273, 193] on input "search" at bounding box center [672, 194] width 1132 height 33
type input "bruno gabriel"
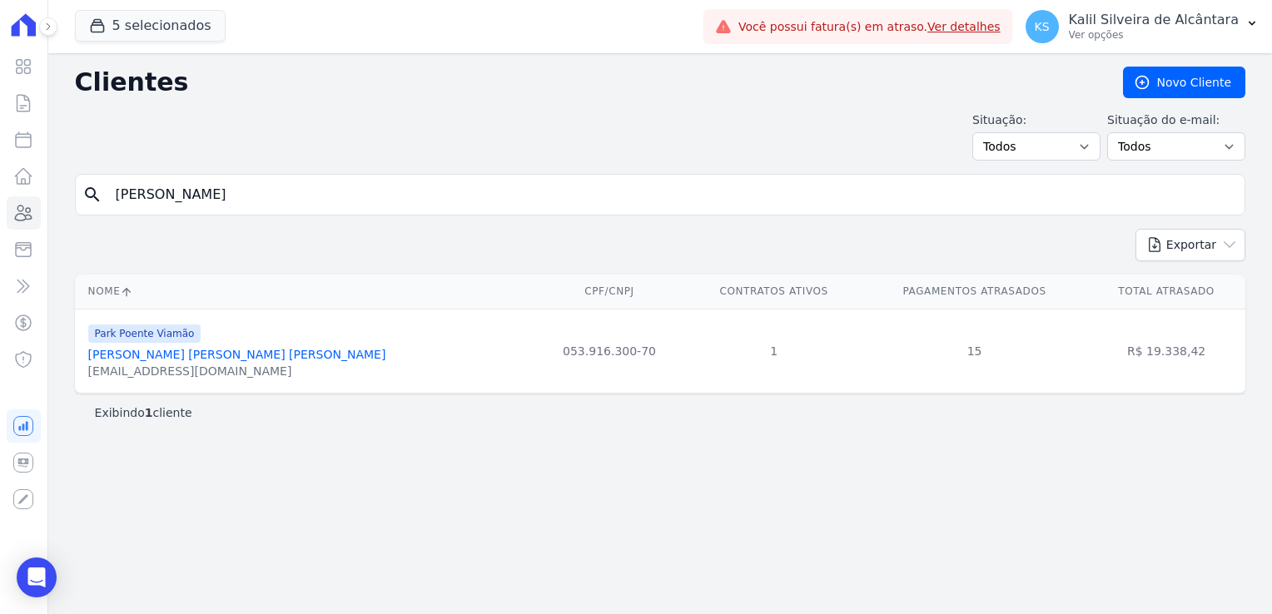
click at [199, 358] on link "Bruno Gabriel Amaro Martins" at bounding box center [237, 354] width 298 height 13
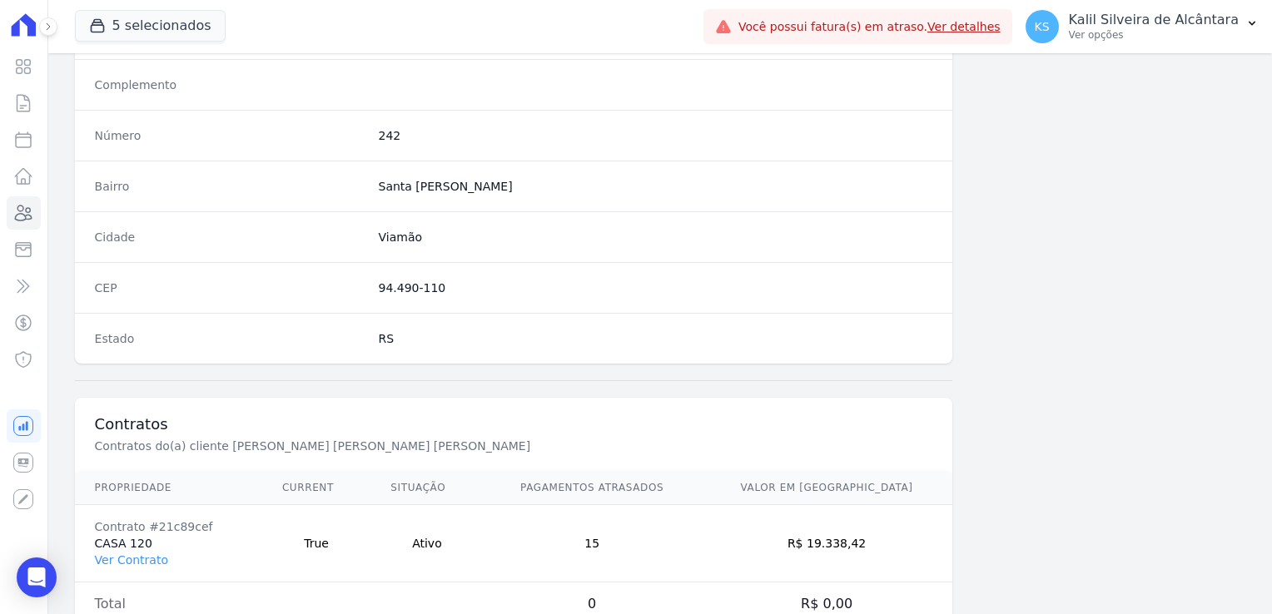
scroll to position [937, 0]
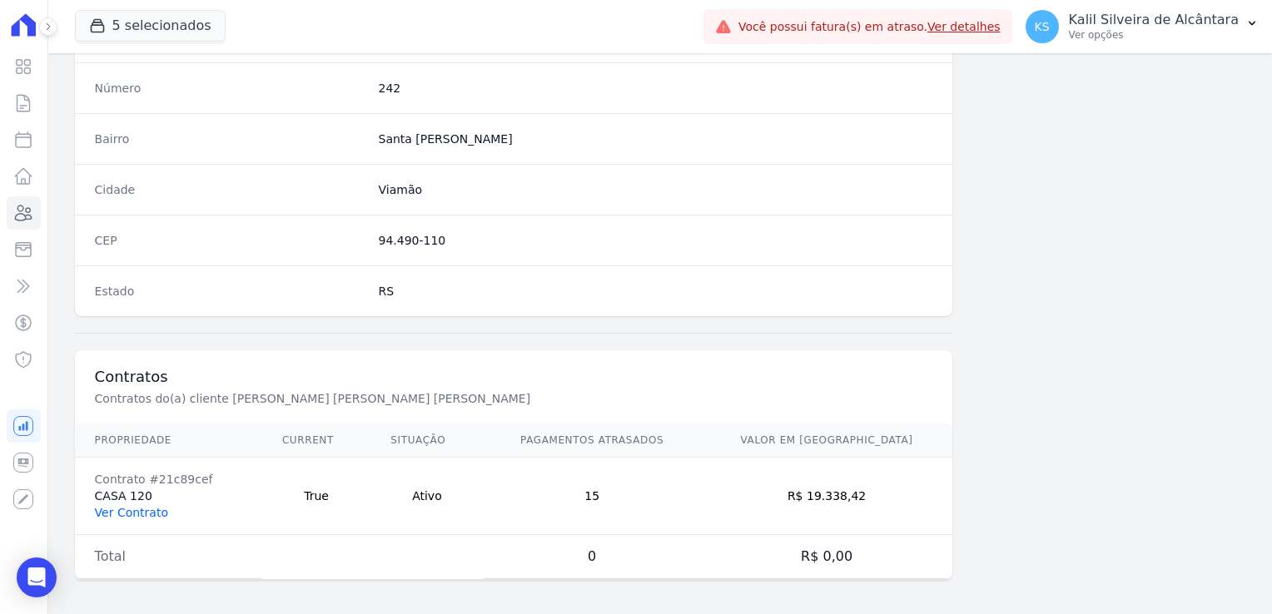
click at [150, 510] on link "Ver Contrato" at bounding box center [131, 512] width 73 height 13
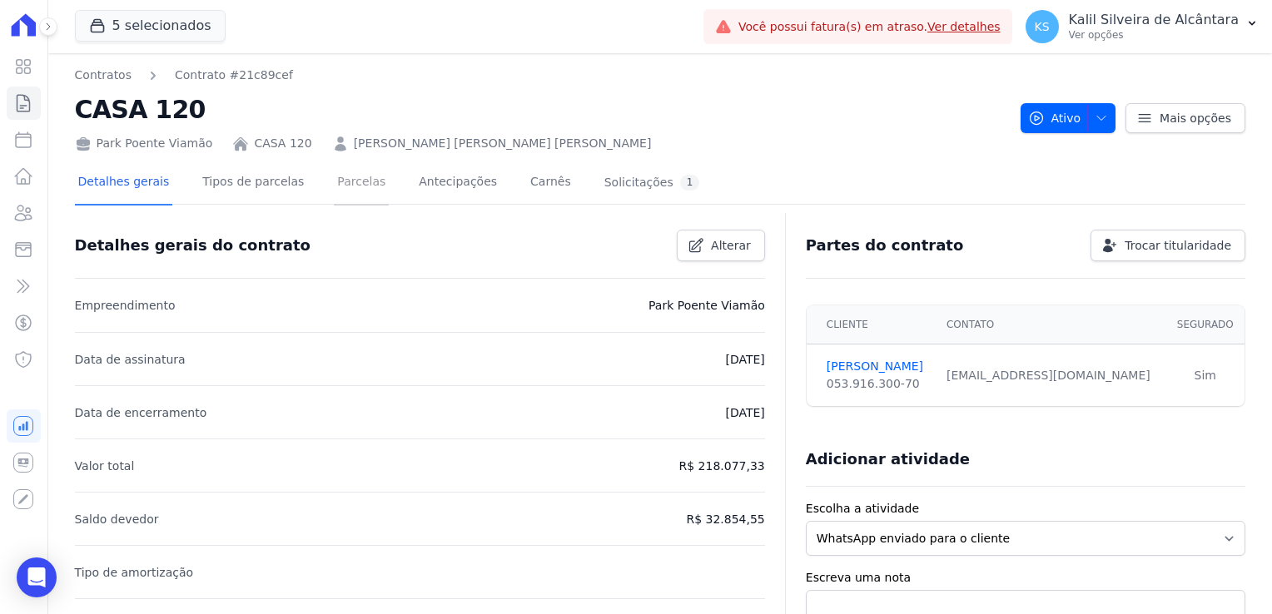
click at [344, 191] on link "Parcelas" at bounding box center [361, 183] width 55 height 44
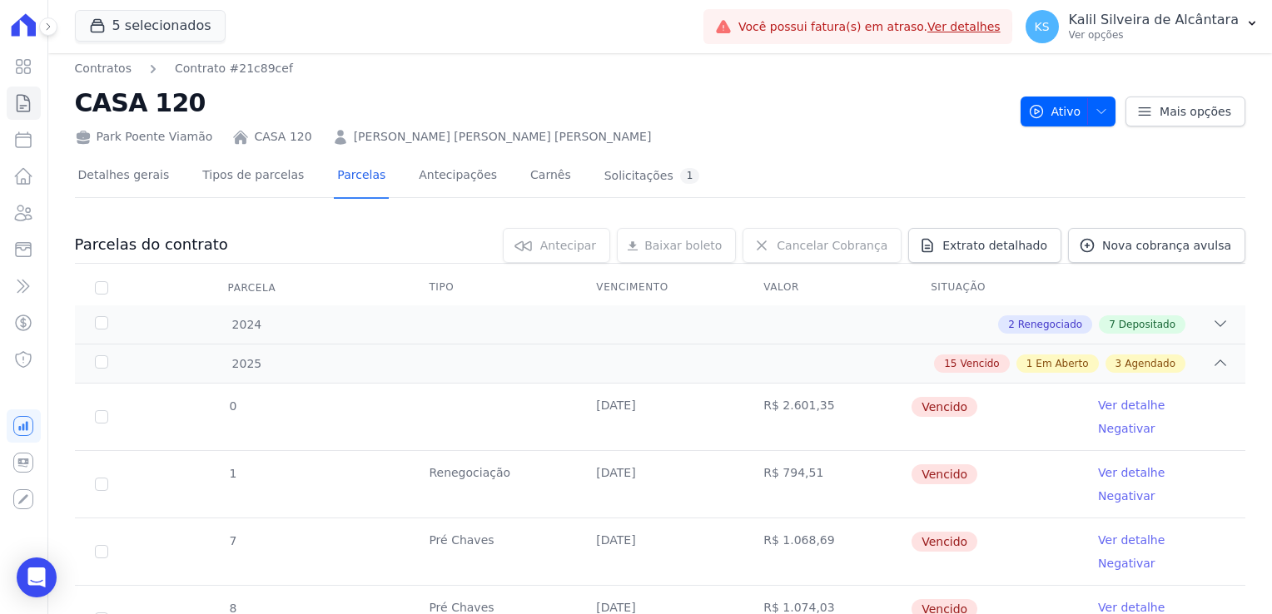
scroll to position [7, 0]
click at [19, 223] on link "Clientes" at bounding box center [24, 212] width 34 height 33
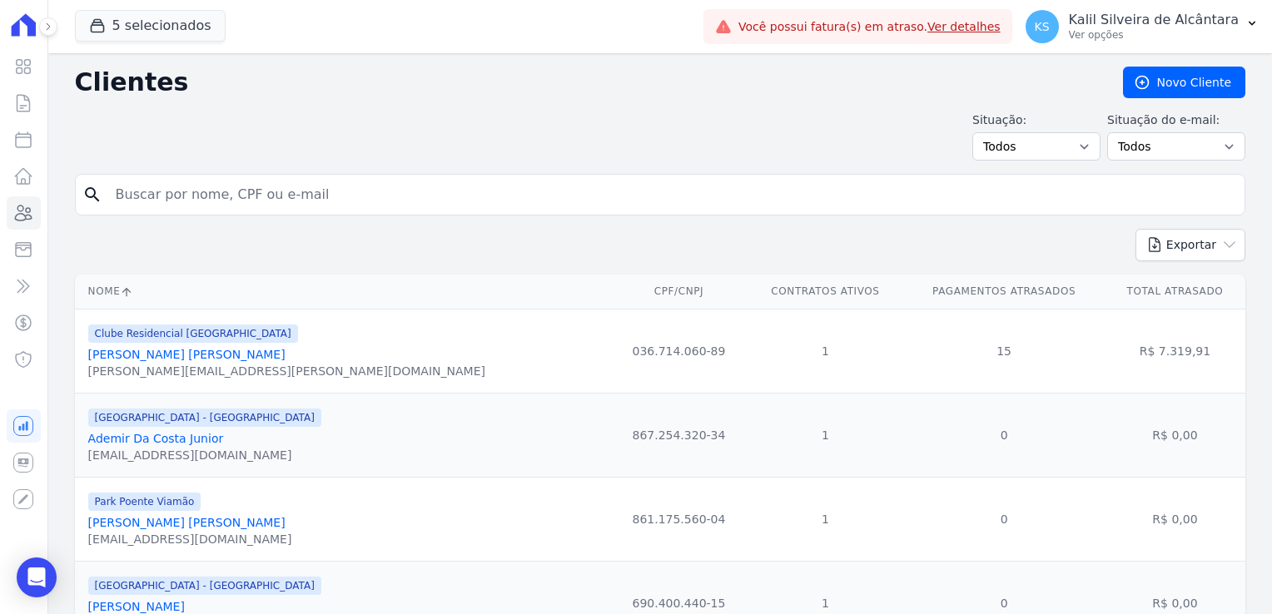
click at [273, 197] on input "search" at bounding box center [672, 194] width 1132 height 33
type input "julio"
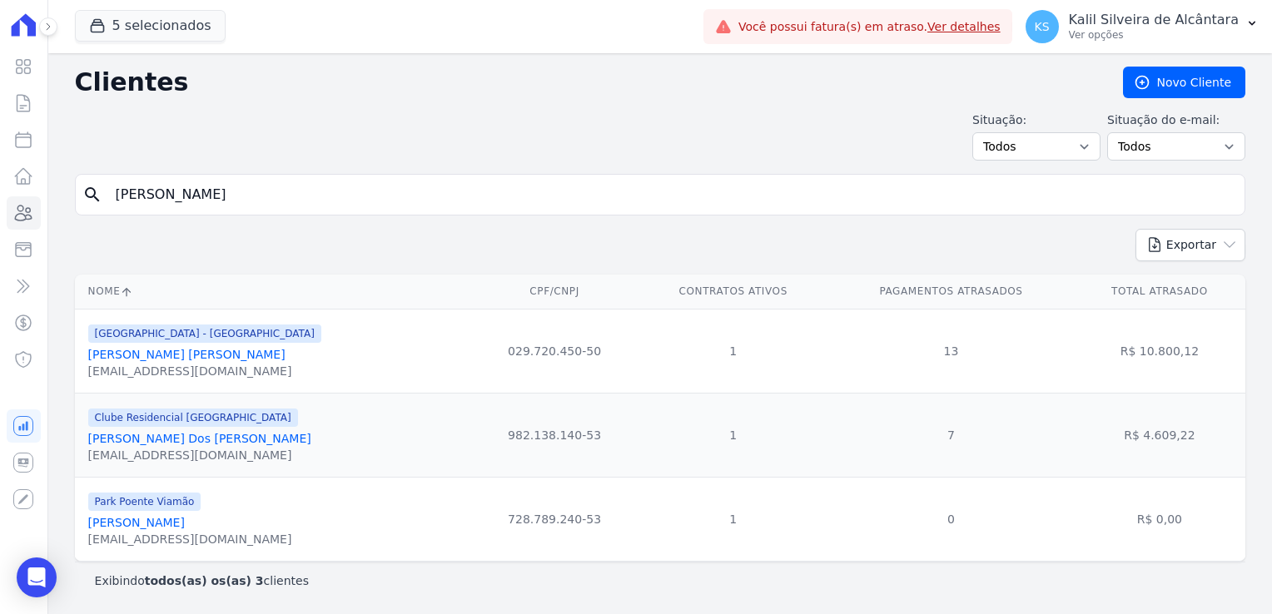
click at [183, 360] on link "Julio Cesar Azevedo Da Silva" at bounding box center [186, 354] width 197 height 13
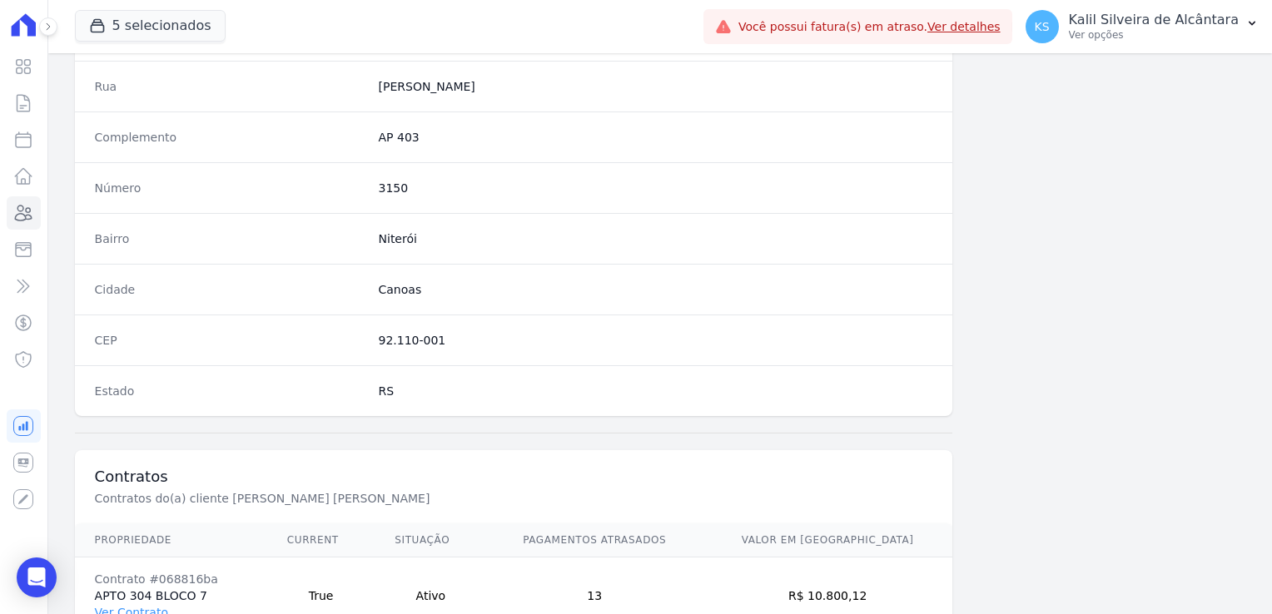
scroll to position [937, 0]
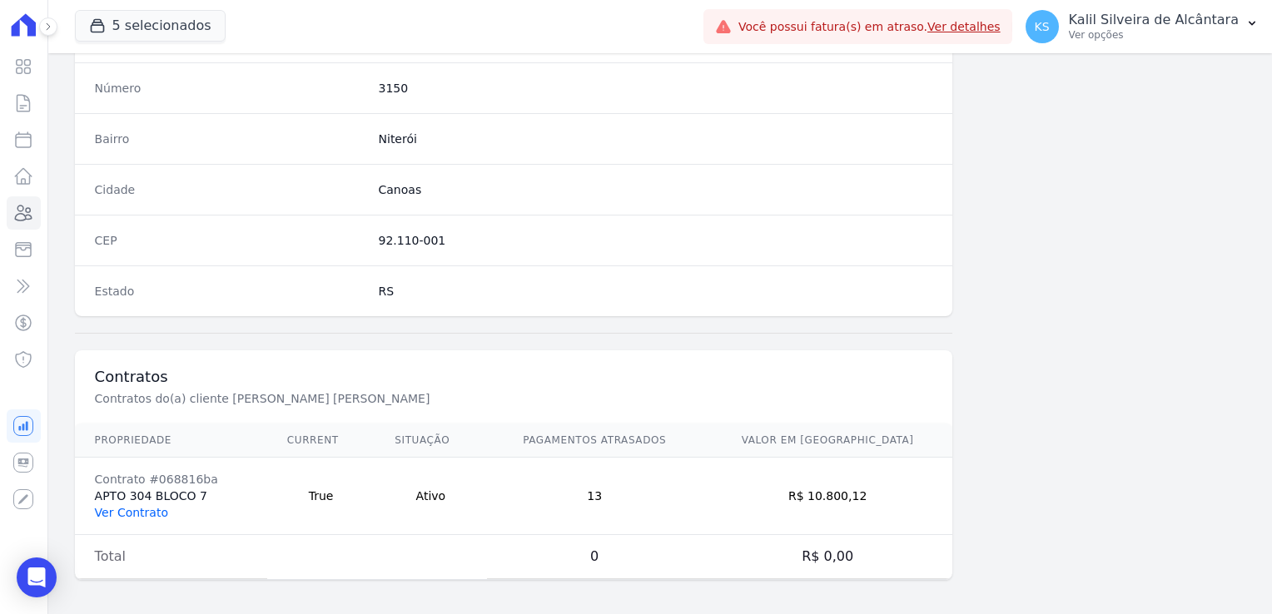
click at [124, 512] on link "Ver Contrato" at bounding box center [131, 512] width 73 height 13
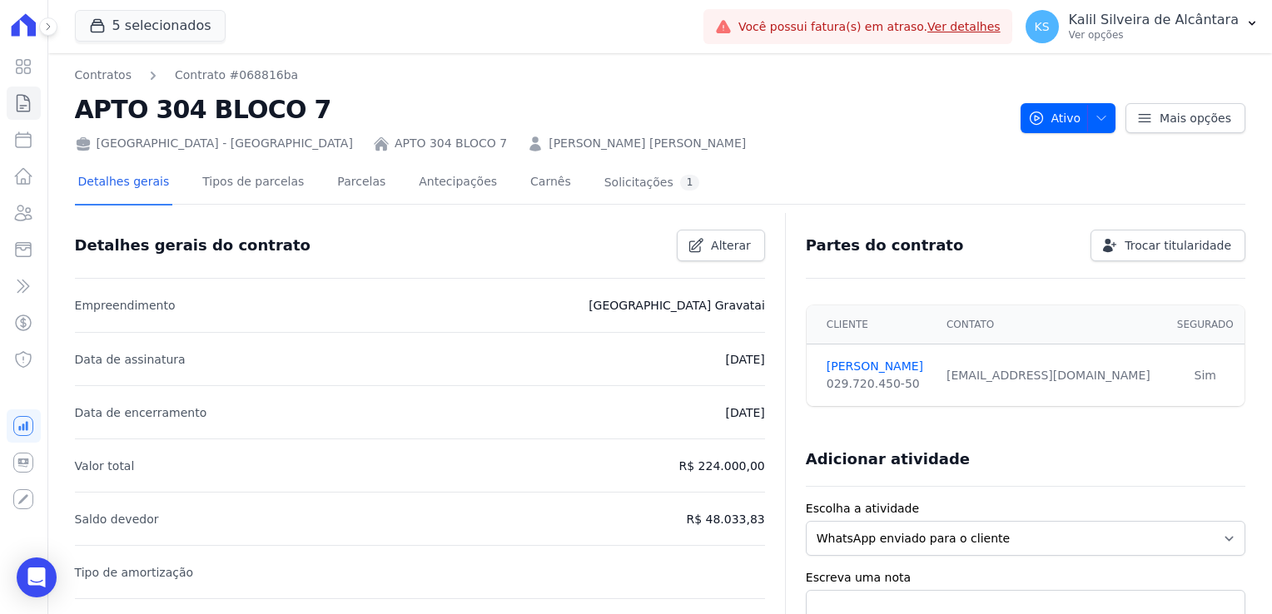
click at [549, 139] on link "JULIO CESAR AZEVEDO DA SILVA" at bounding box center [647, 143] width 197 height 17
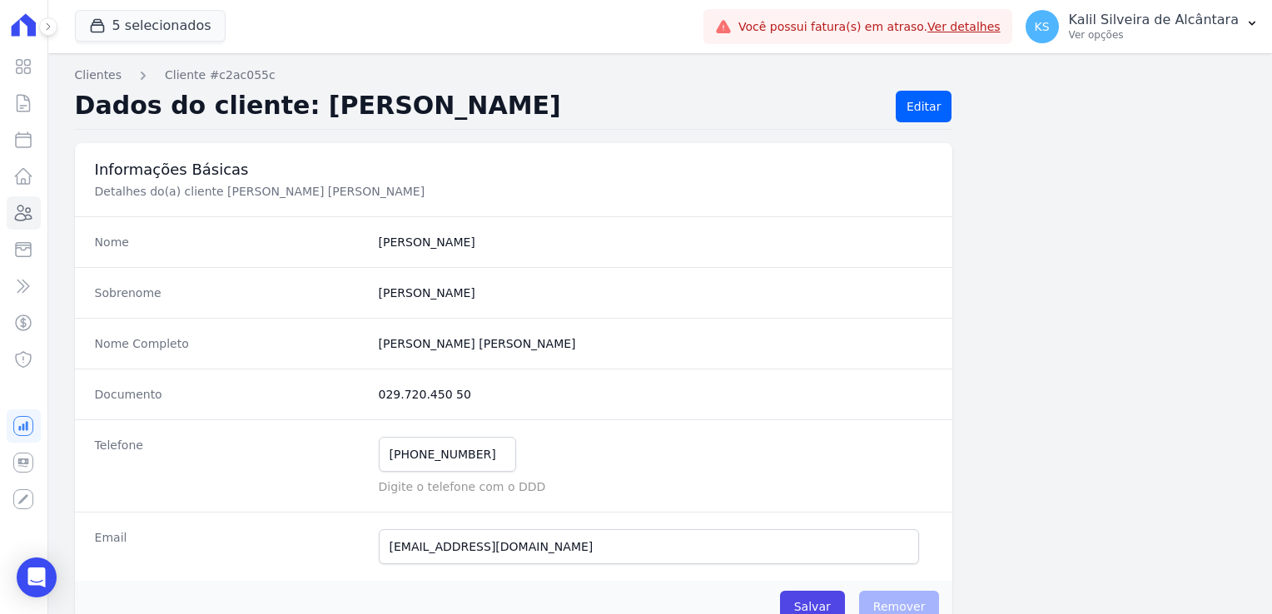
drag, startPoint x: 489, startPoint y: 395, endPoint x: 328, endPoint y: 382, distance: 162.0
click at [328, 382] on div "Documento 029.720.450 50" at bounding box center [514, 394] width 878 height 51
copy div "029.720.450 50"
click at [30, 220] on icon at bounding box center [23, 213] width 20 height 20
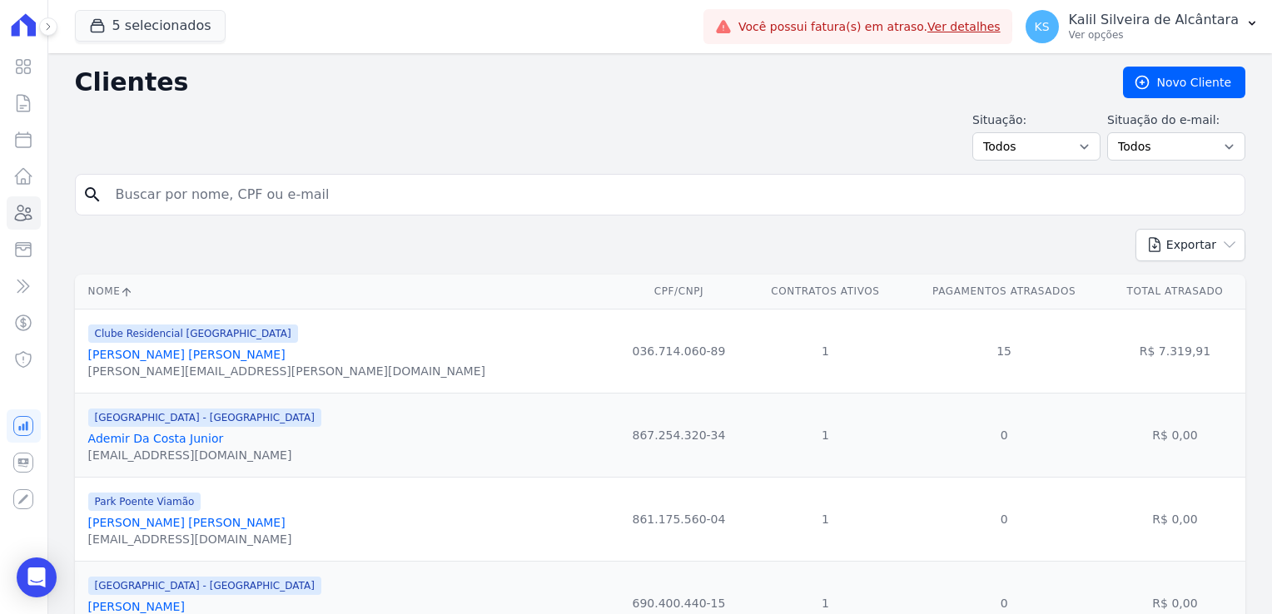
click at [200, 203] on input "search" at bounding box center [672, 194] width 1132 height 33
type input "rochele"
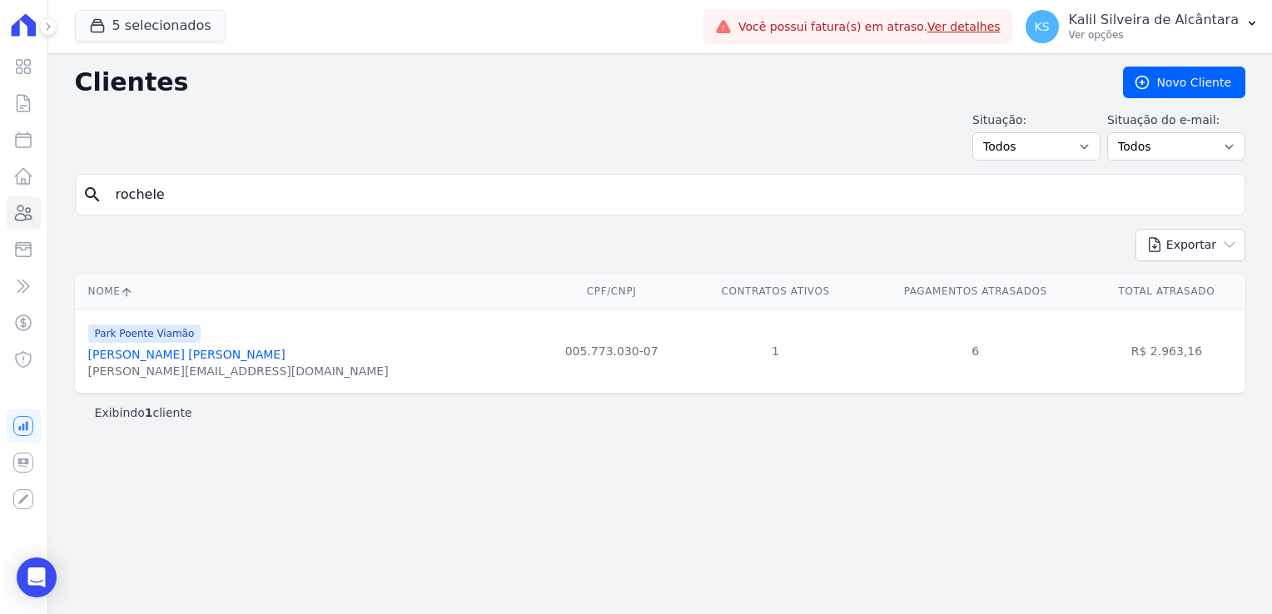
click at [193, 351] on link "Rochele Horiana Esparremberger" at bounding box center [186, 354] width 197 height 13
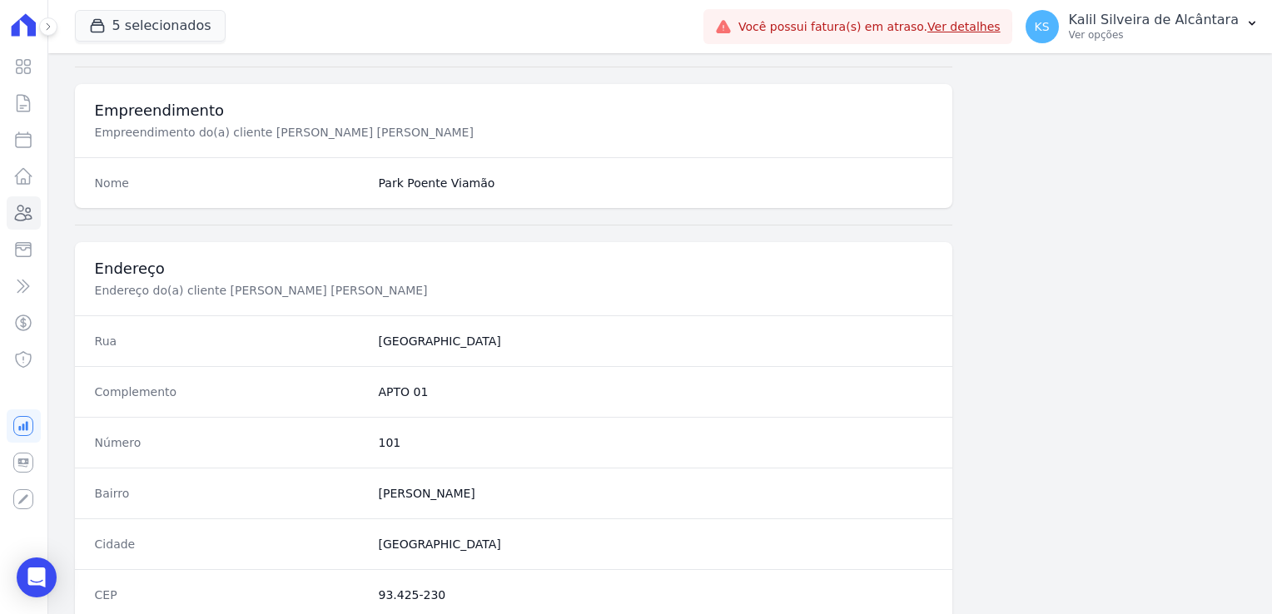
scroll to position [937, 0]
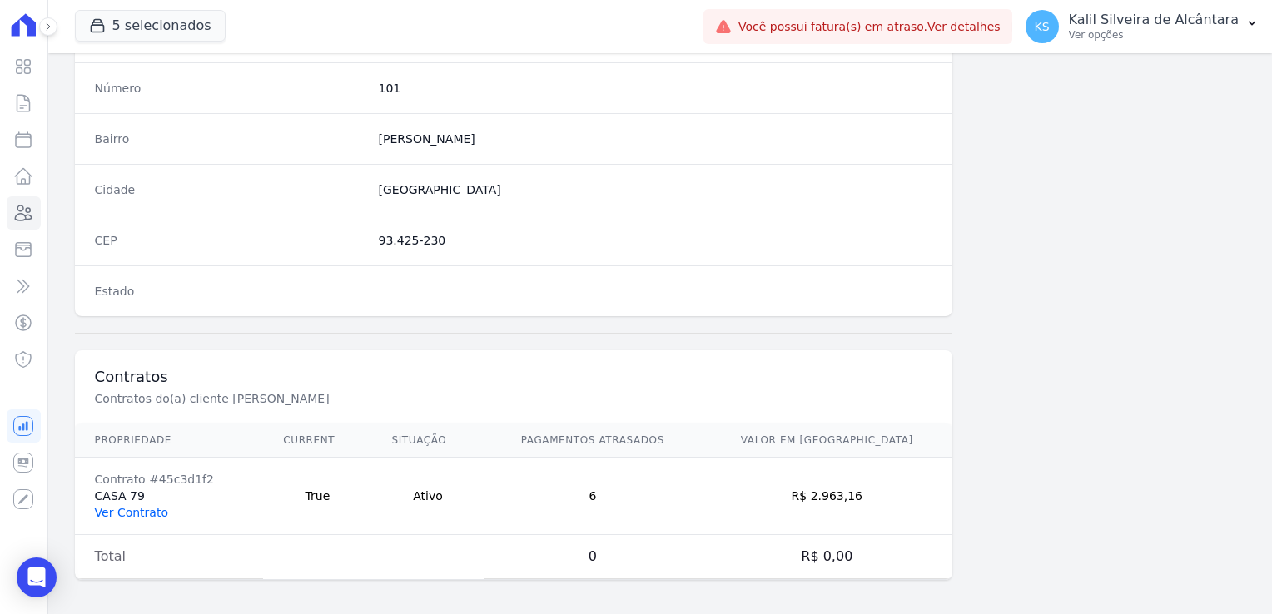
click at [160, 508] on link "Ver Contrato" at bounding box center [131, 512] width 73 height 13
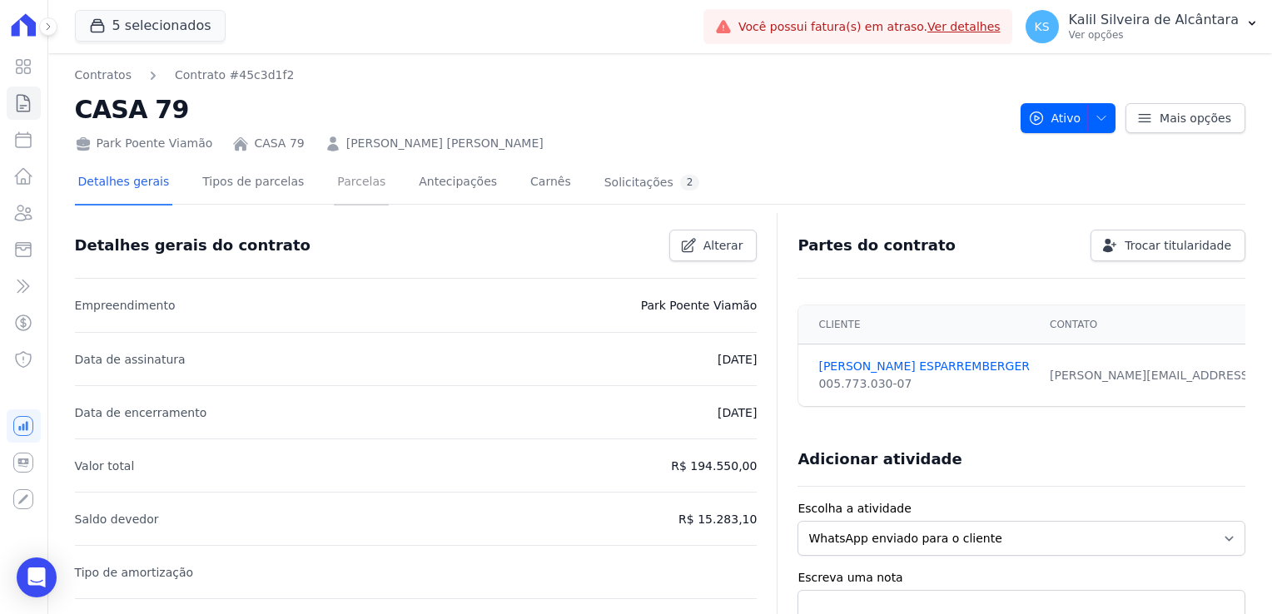
click at [334, 177] on link "Parcelas" at bounding box center [361, 183] width 55 height 44
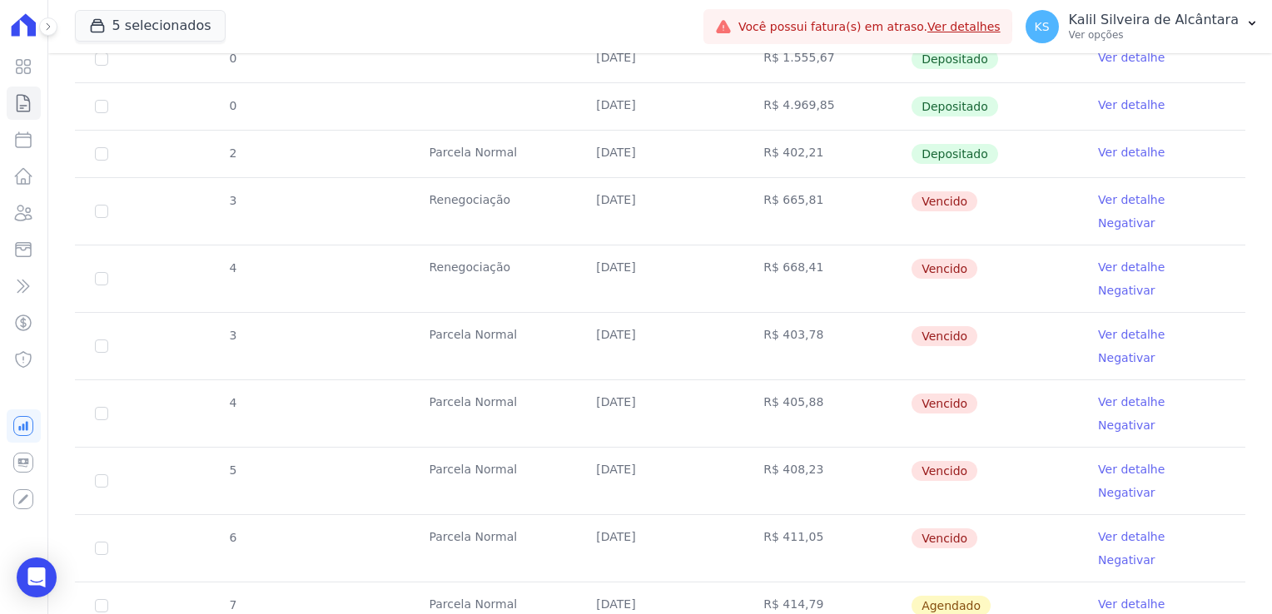
scroll to position [583, 0]
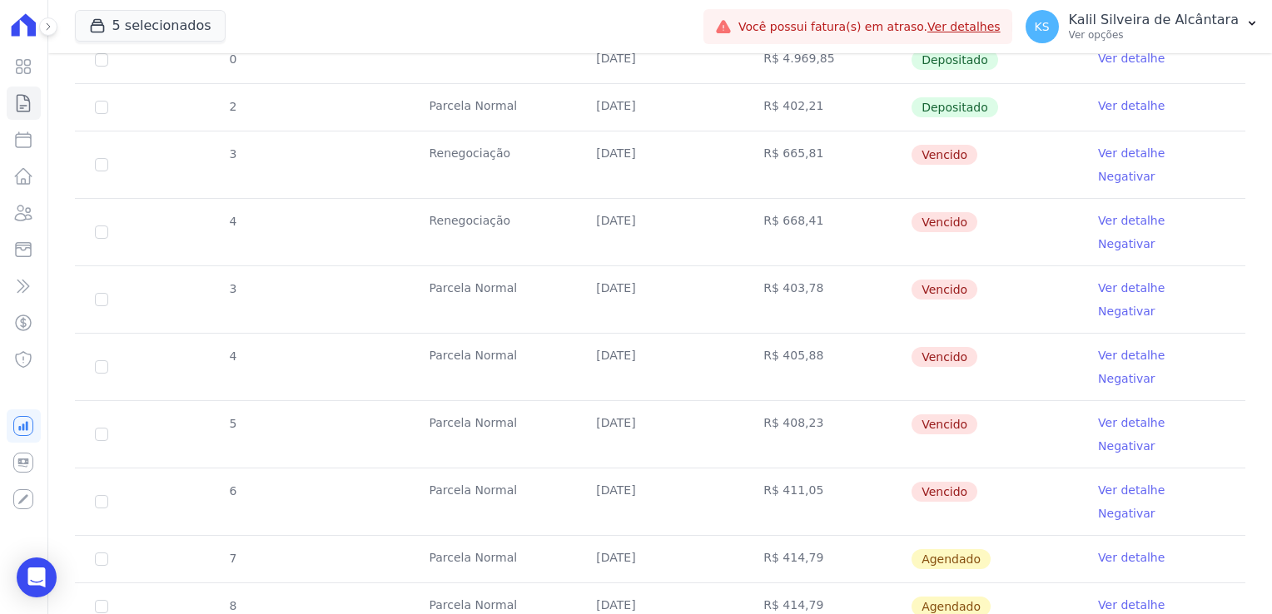
drag, startPoint x: 988, startPoint y: 388, endPoint x: 864, endPoint y: 155, distance: 264.0
click at [864, 155] on tbody "0 20/01/2025 R$ 2.379,96 Renegociada Ver detalhe 18 Parcela Normal 25/02/2025 R…" at bounding box center [660, 286] width 1170 height 878
drag, startPoint x: 864, startPoint y: 155, endPoint x: 861, endPoint y: 258, distance: 103.2
click at [861, 266] on td "R$ 403,78" at bounding box center [826, 299] width 167 height 67
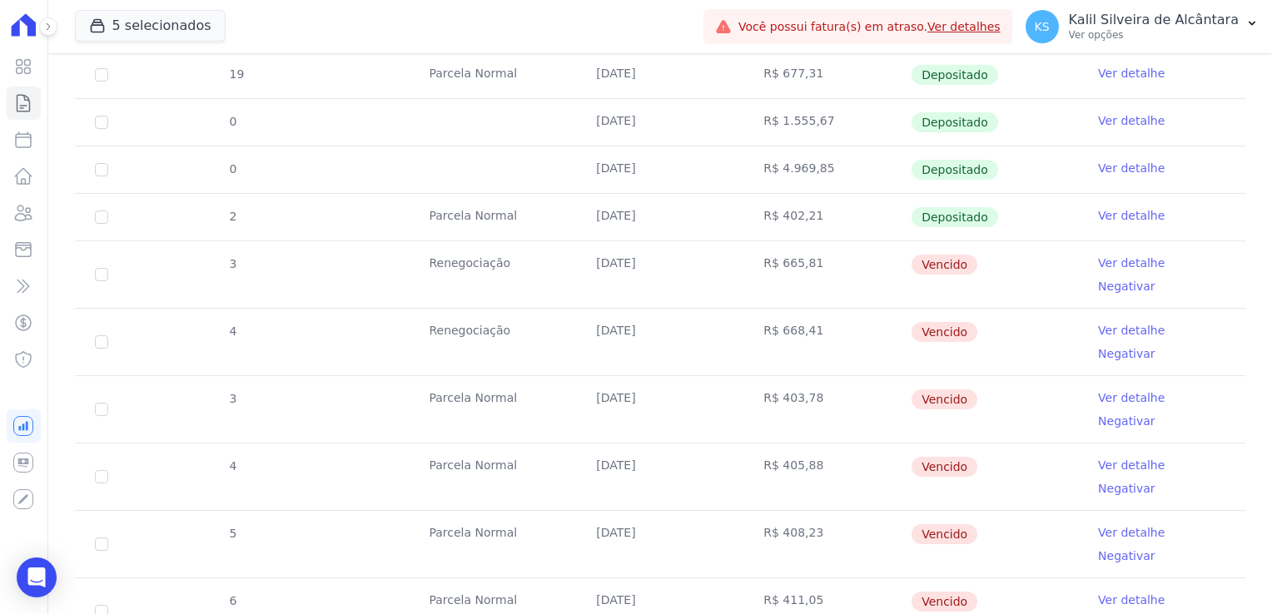
scroll to position [499, 0]
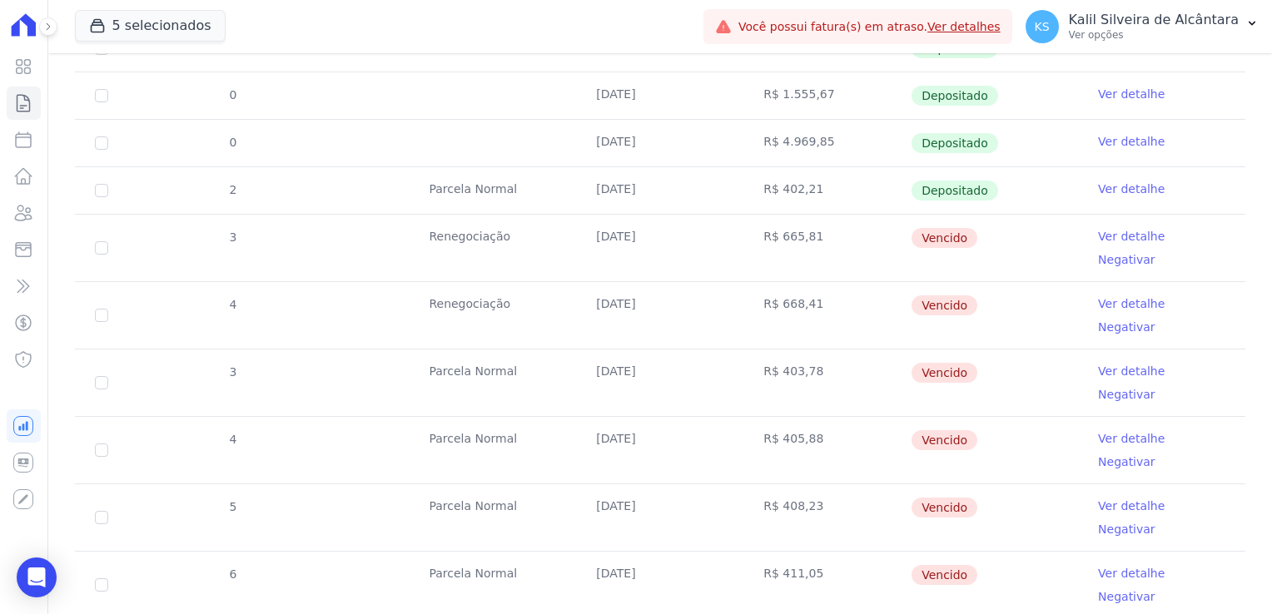
click at [826, 417] on td "R$ 405,88" at bounding box center [826, 450] width 167 height 67
click at [1112, 484] on td "Ver detalhe Negativar" at bounding box center [1161, 517] width 167 height 67
click at [22, 212] on icon at bounding box center [23, 213] width 20 height 20
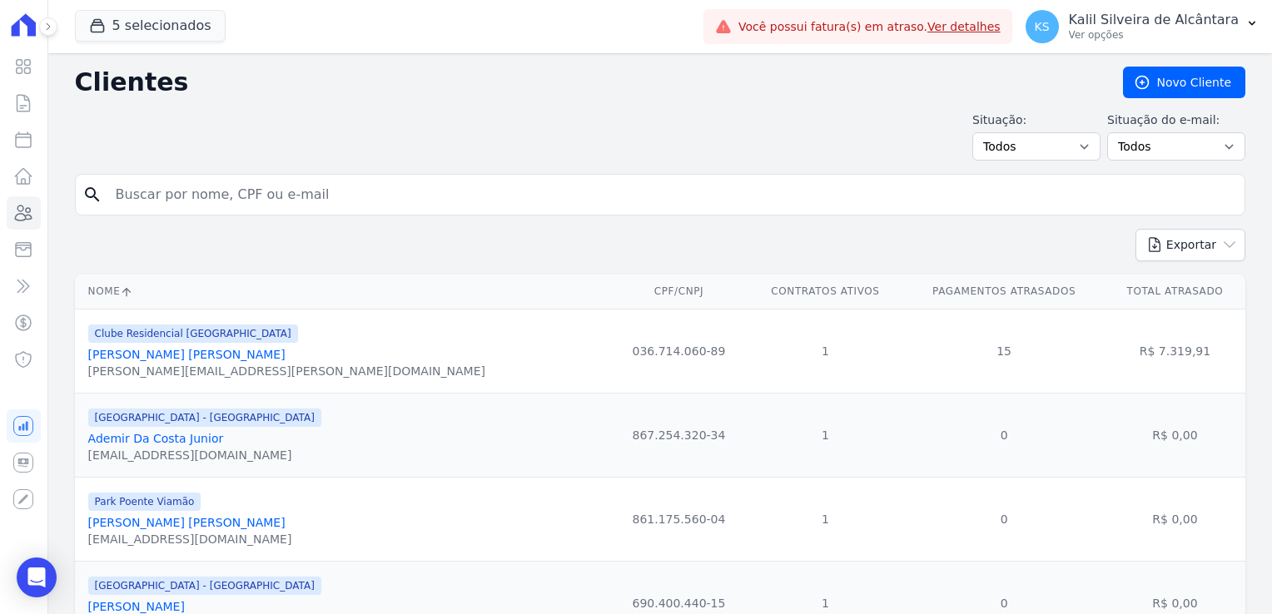
click at [288, 192] on input "search" at bounding box center [672, 194] width 1132 height 33
type input "joyci"
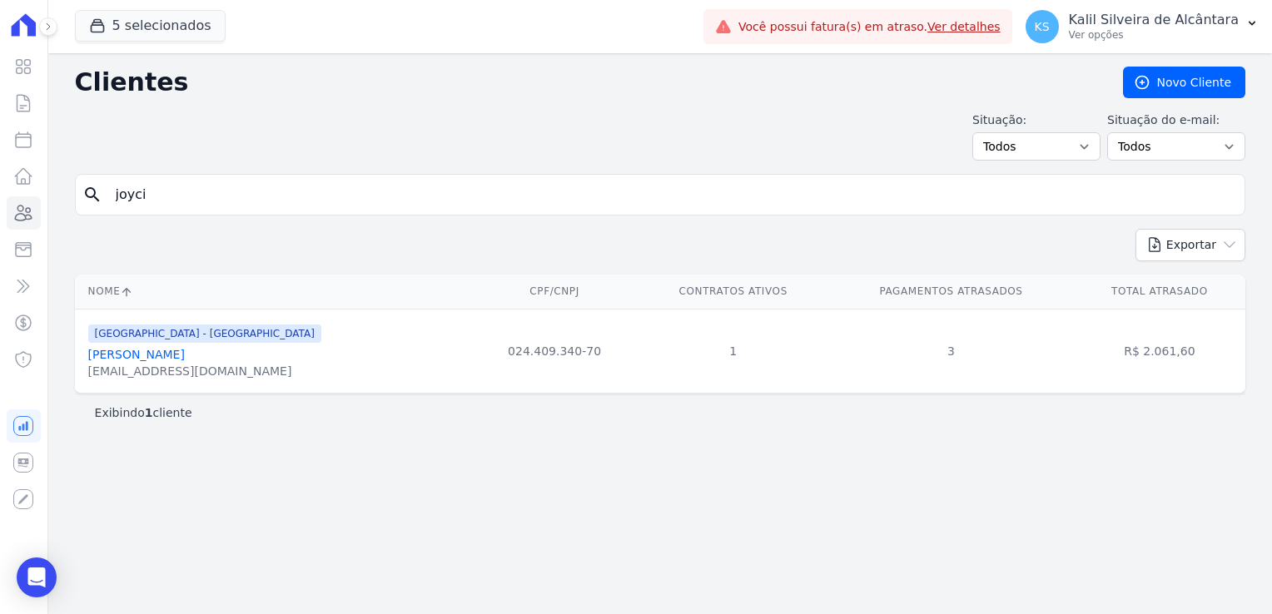
click at [185, 355] on link "Joyci Barboza Limberger" at bounding box center [136, 354] width 97 height 13
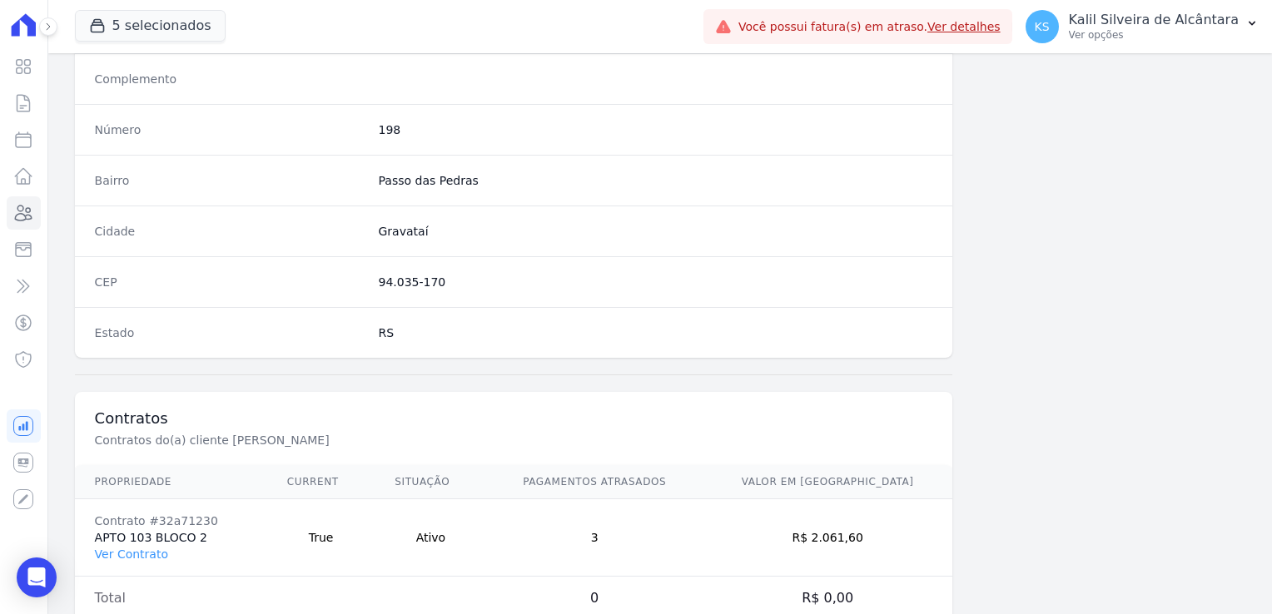
scroll to position [937, 0]
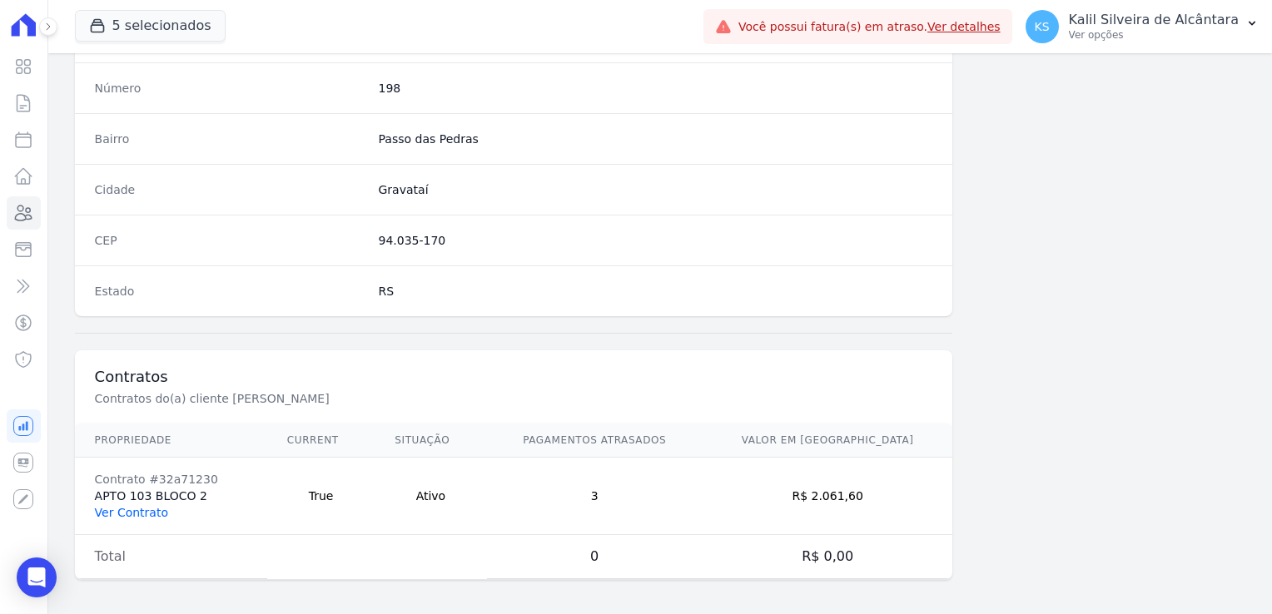
click at [117, 506] on link "Ver Contrato" at bounding box center [131, 512] width 73 height 13
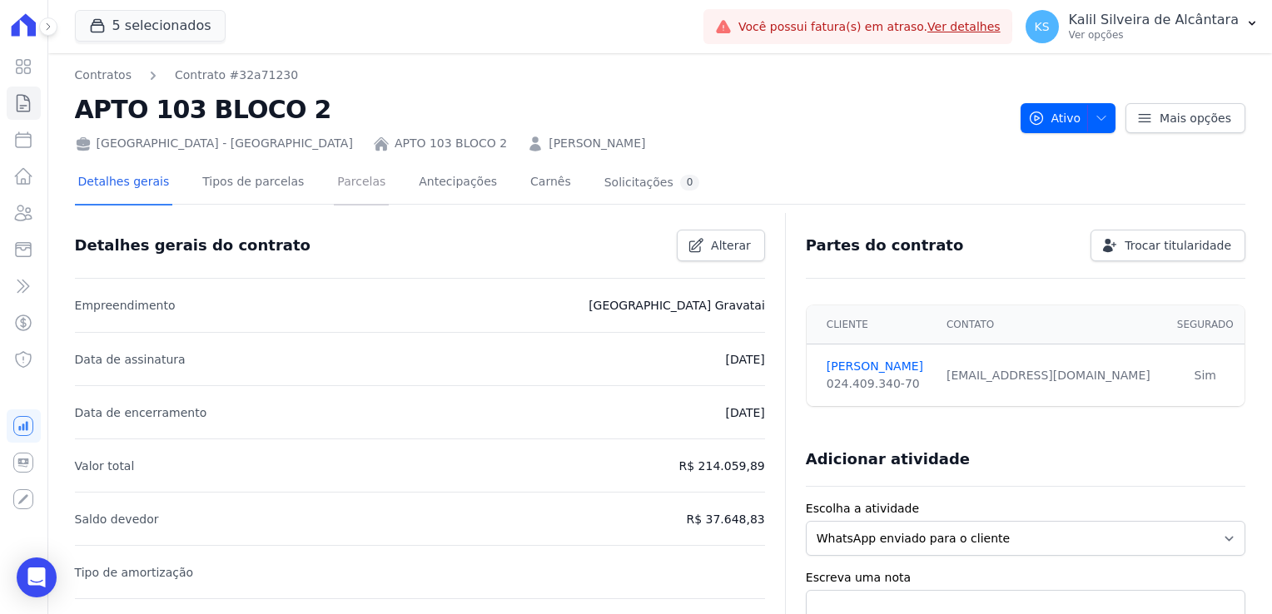
click at [359, 196] on link "Parcelas" at bounding box center [361, 183] width 55 height 44
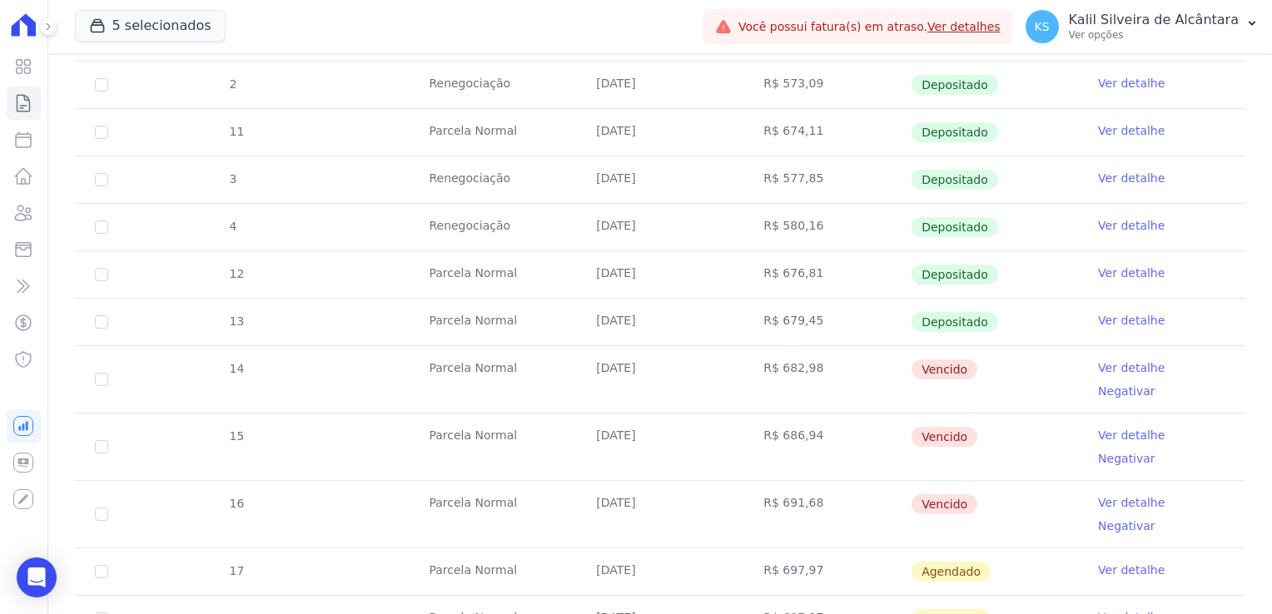
scroll to position [499, 0]
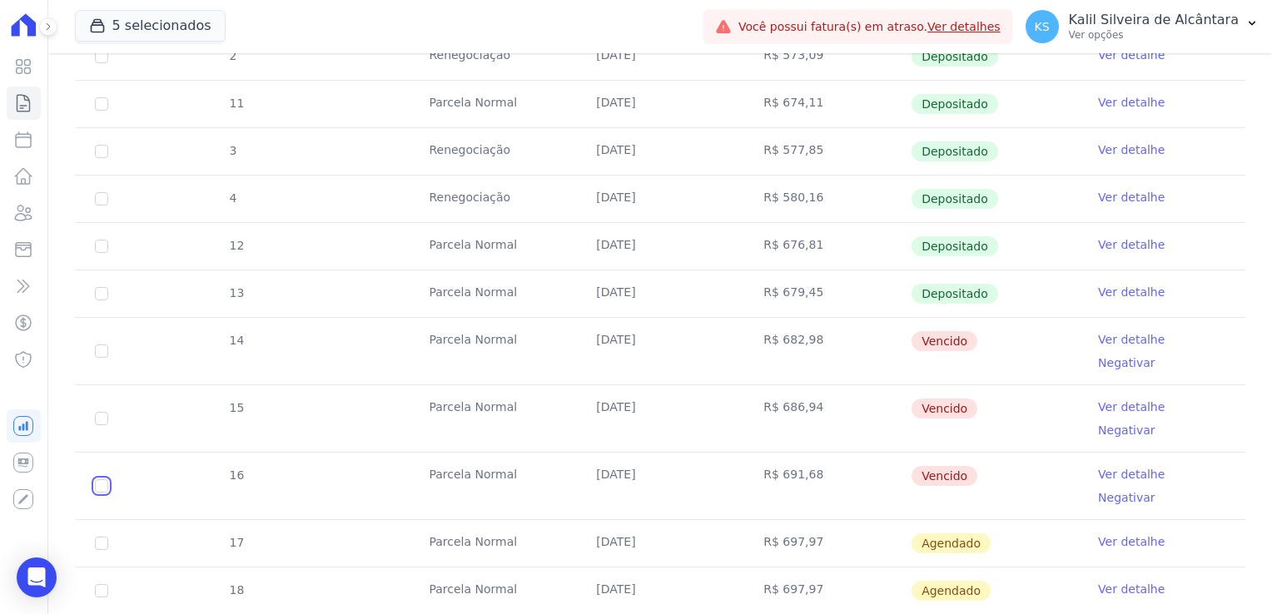
drag, startPoint x: 107, startPoint y: 434, endPoint x: 112, endPoint y: 405, distance: 29.6
click at [107, 479] on input "checkbox" at bounding box center [101, 485] width 13 height 13
checkbox input "true"
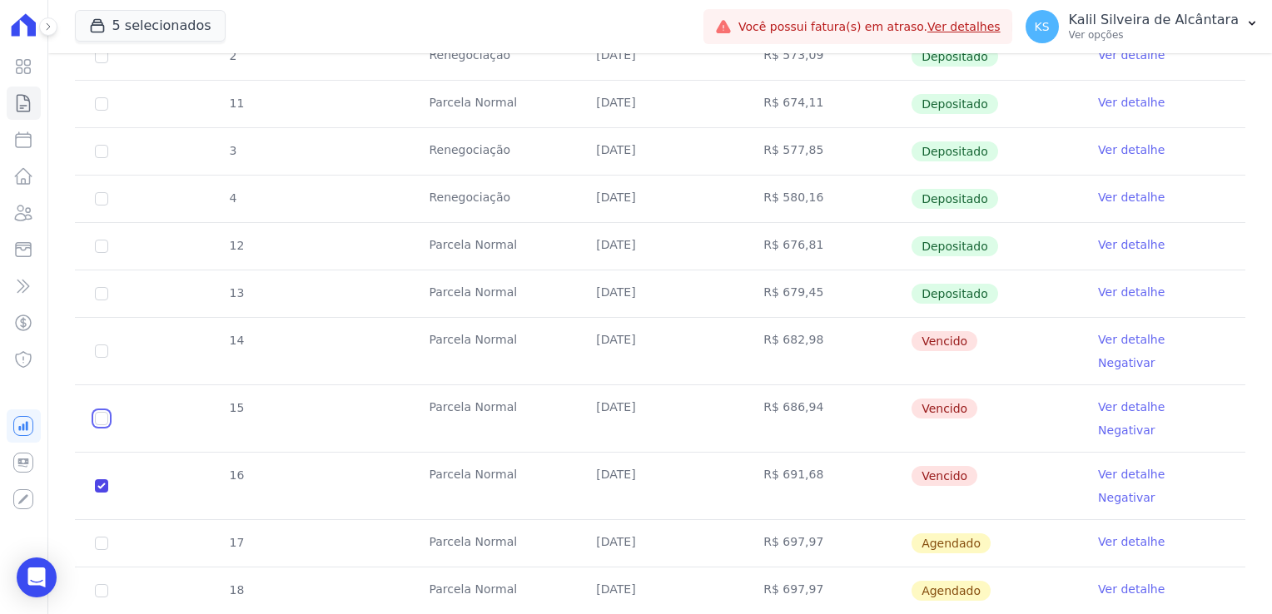
drag, startPoint x: 104, startPoint y: 385, endPoint x: 101, endPoint y: 370, distance: 15.3
click at [100, 412] on input "checkbox" at bounding box center [101, 418] width 13 height 13
checkbox input "true"
click at [100, 345] on input "checkbox" at bounding box center [101, 351] width 13 height 13
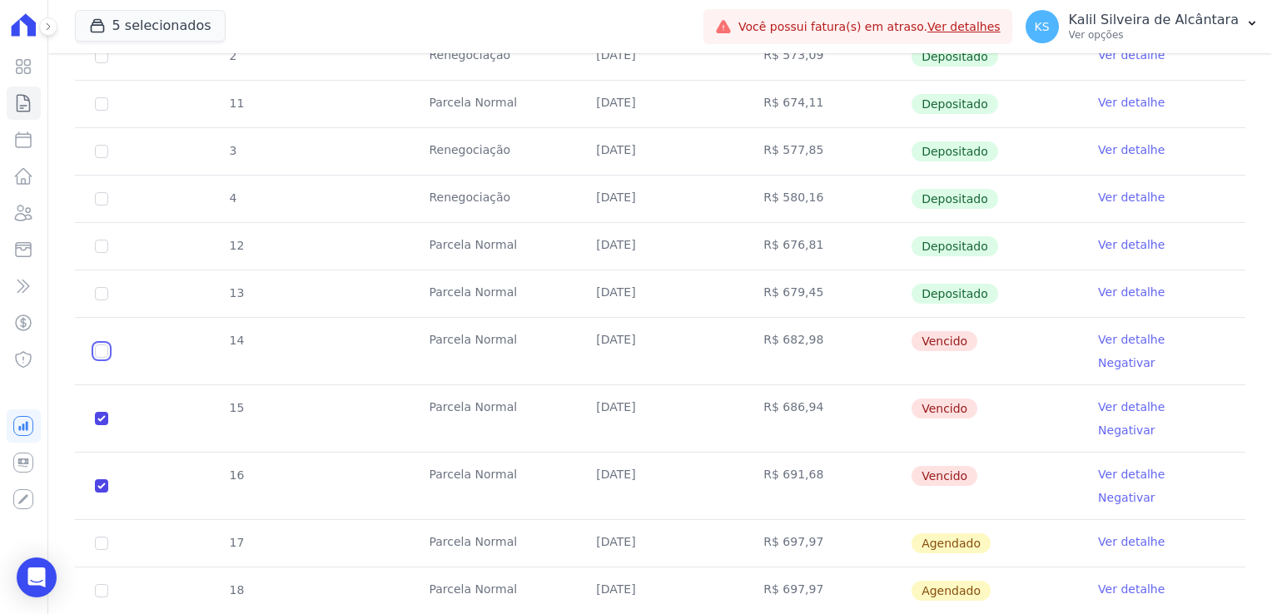
checkbox input "true"
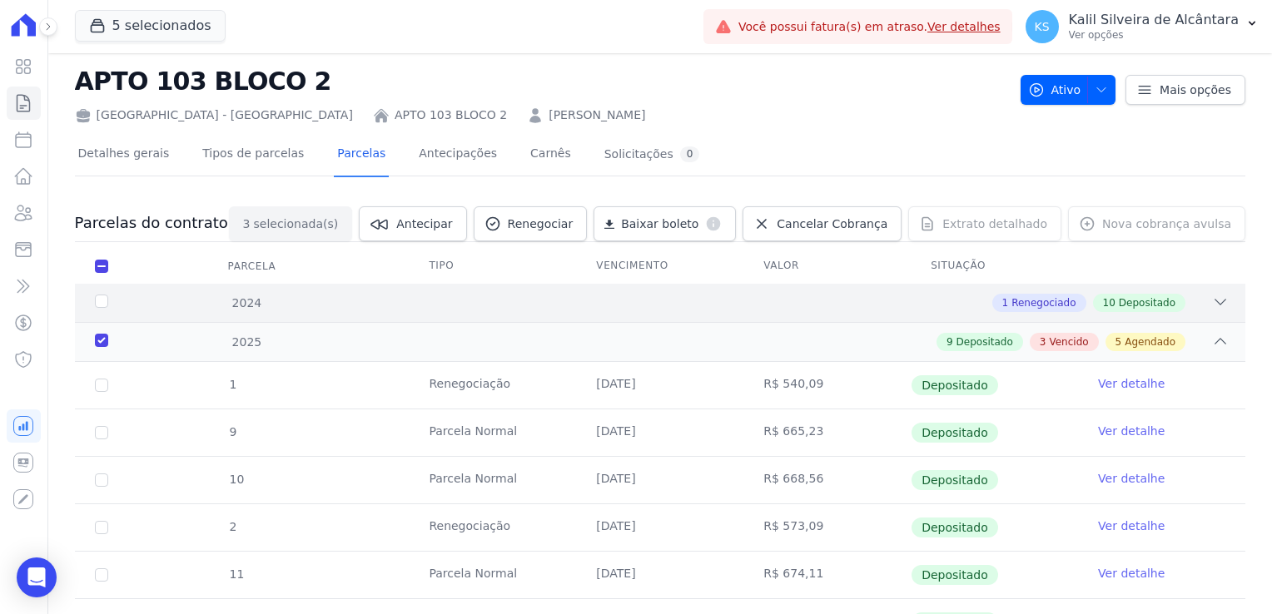
scroll to position [0, 0]
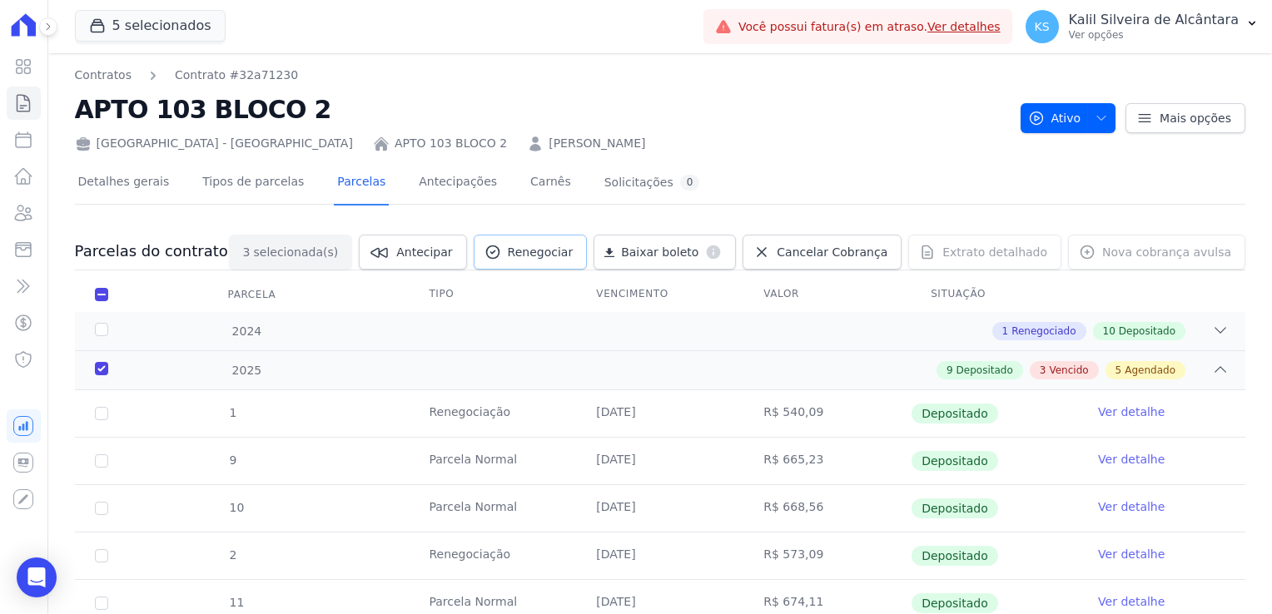
click at [573, 246] on span "Renegociar" at bounding box center [541, 252] width 66 height 17
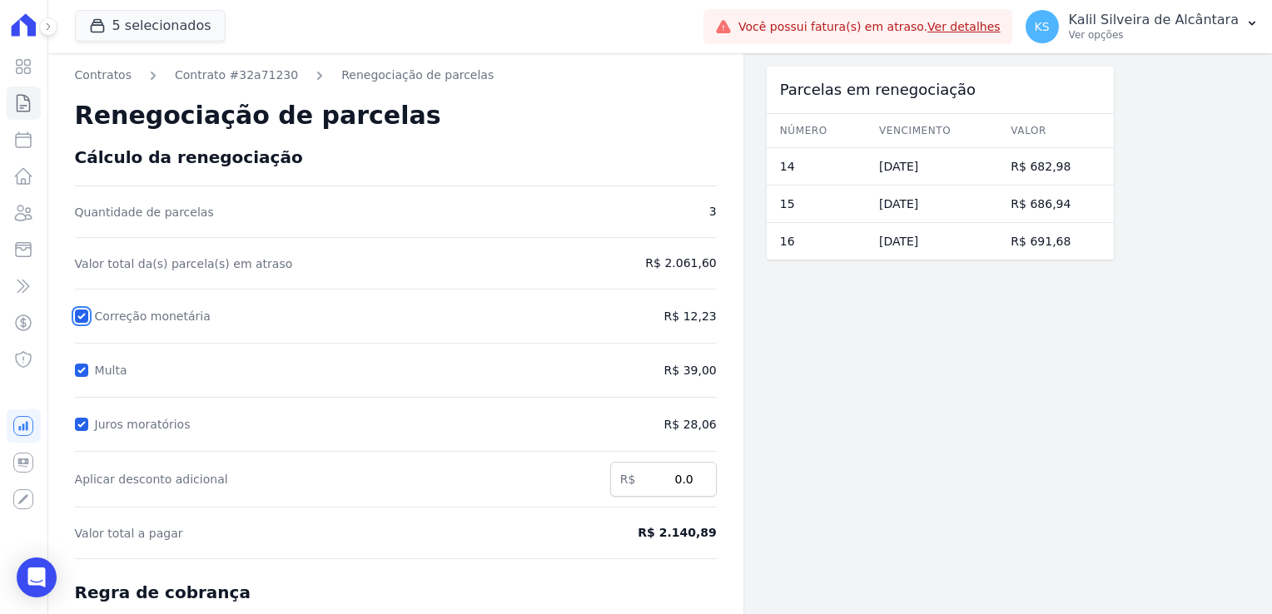
click at [78, 320] on input "Correção monetária" at bounding box center [81, 316] width 13 height 13
checkbox input "false"
click at [82, 360] on div "Multa" at bounding box center [313, 370] width 477 height 20
click at [81, 378] on div "Multa" at bounding box center [313, 370] width 477 height 20
click at [74, 425] on div "Contratos Contrato #32a71230 Renegociação de parcelas Renegociação de parcelas …" at bounding box center [395, 443] width 695 height 781
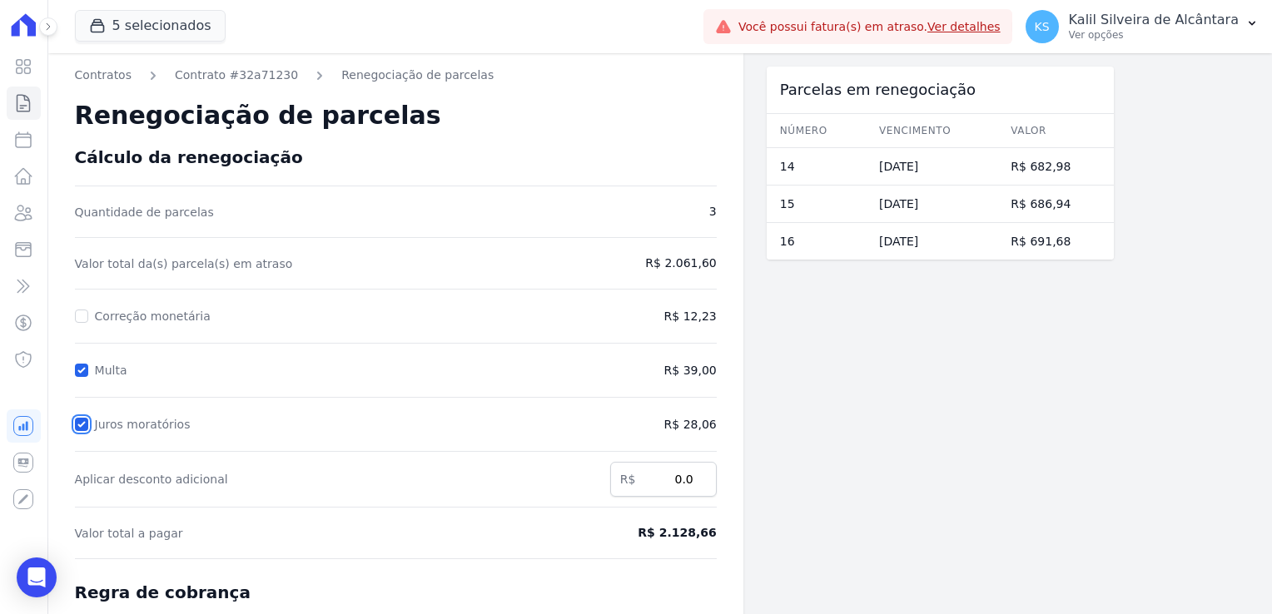
click at [81, 418] on input "Juros moratórios" at bounding box center [81, 424] width 13 height 13
checkbox input "false"
drag, startPoint x: 86, startPoint y: 384, endPoint x: 82, endPoint y: 369, distance: 15.5
click at [86, 382] on form "Cálculo da renegociação Quantidade de parcelas 3 Valor total da(s) parcela(s) e…" at bounding box center [396, 483] width 642 height 673
click at [82, 369] on input "Multa" at bounding box center [81, 370] width 13 height 13
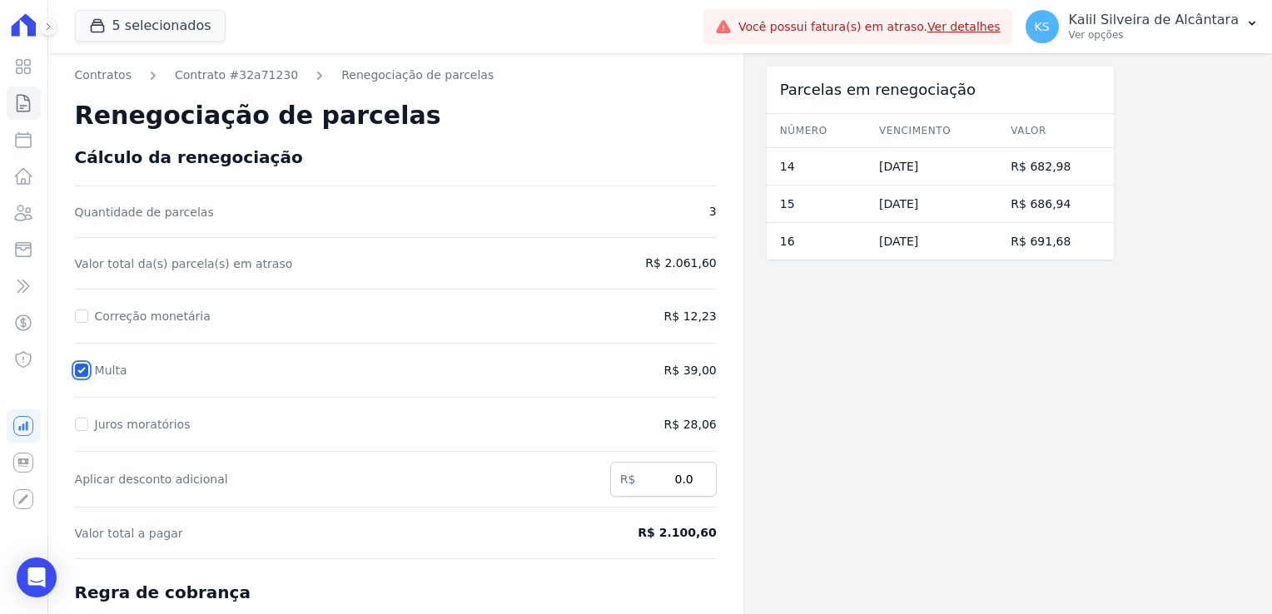
checkbox input "false"
click at [90, 314] on div "Correção monetária" at bounding box center [358, 316] width 566 height 20
click at [85, 315] on input "Correção monetária" at bounding box center [81, 316] width 13 height 13
checkbox input "true"
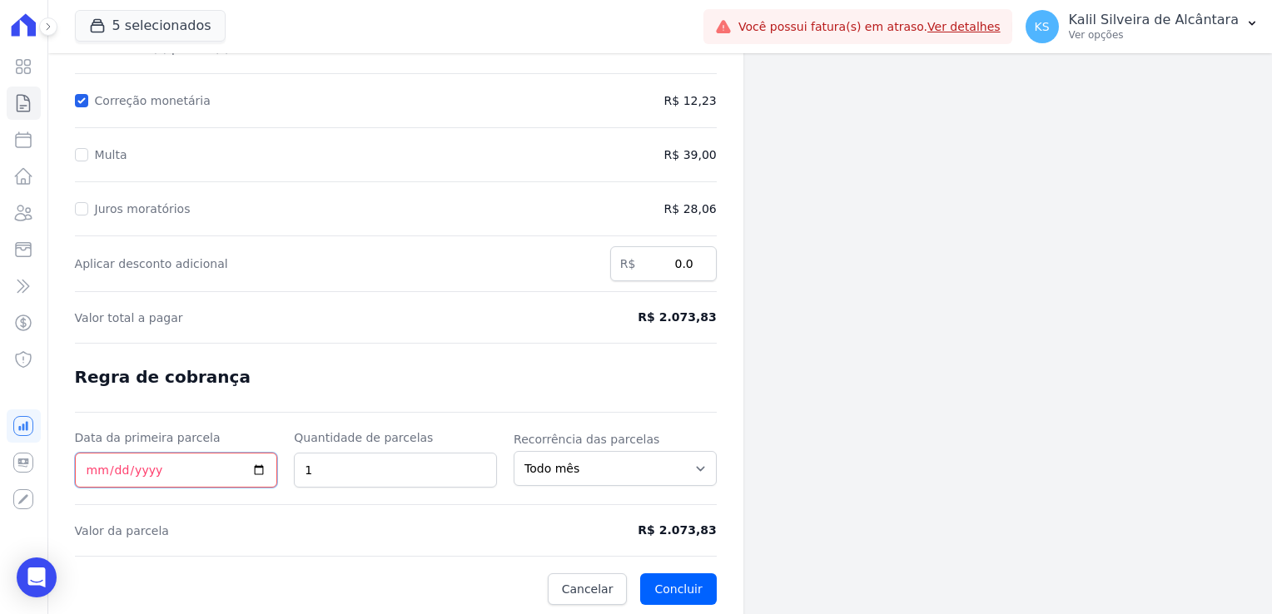
click at [93, 468] on input "Data da primeira parcela" at bounding box center [176, 470] width 203 height 35
click at [88, 464] on input "Data da primeira parcela" at bounding box center [176, 470] width 203 height 35
type input "2025-09-25"
drag, startPoint x: 330, startPoint y: 464, endPoint x: 174, endPoint y: 486, distance: 157.3
click at [178, 486] on form "Cálculo da renegociação Quantidade de parcelas 3 Valor total da(s) parcela(s) e…" at bounding box center [396, 268] width 642 height 673
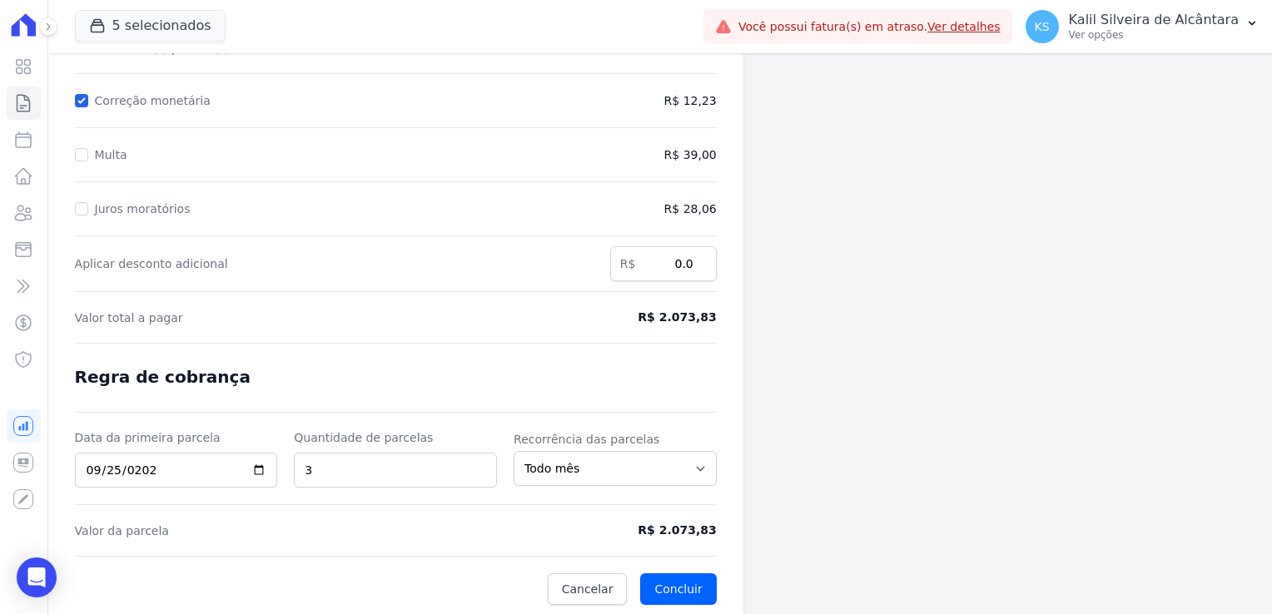
click at [382, 518] on form "Cálculo da renegociação Quantidade de parcelas 3 Valor total da(s) parcela(s) e…" at bounding box center [396, 268] width 642 height 673
drag, startPoint x: 380, startPoint y: 459, endPoint x: 261, endPoint y: 472, distance: 119.8
click at [260, 469] on div "Data da primeira parcela 2025-09-25 Quantidade de parcelas 3 Recorrência das pa…" at bounding box center [396, 458] width 642 height 58
type input "4"
click at [382, 556] on div at bounding box center [396, 556] width 642 height 1
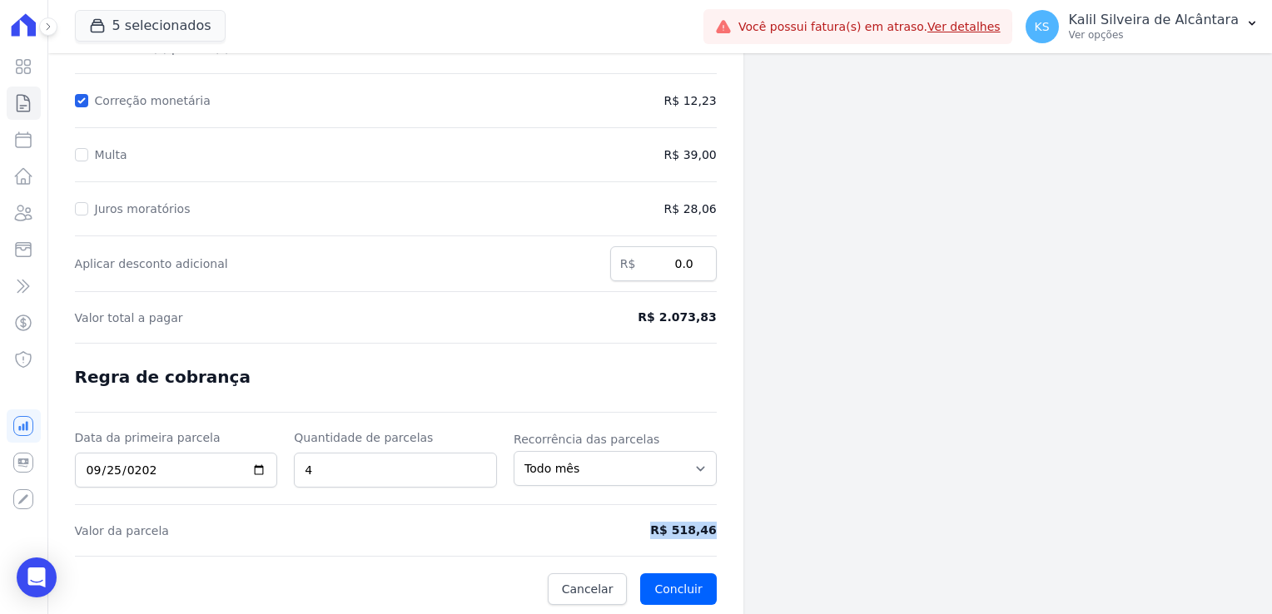
drag, startPoint x: 657, startPoint y: 529, endPoint x: 719, endPoint y: 531, distance: 62.5
click at [719, 531] on div "Contratos Contrato #32a71230 Renegociação de parcelas Renegociação de parcelas …" at bounding box center [395, 228] width 695 height 781
copy span "R$ 518,46"
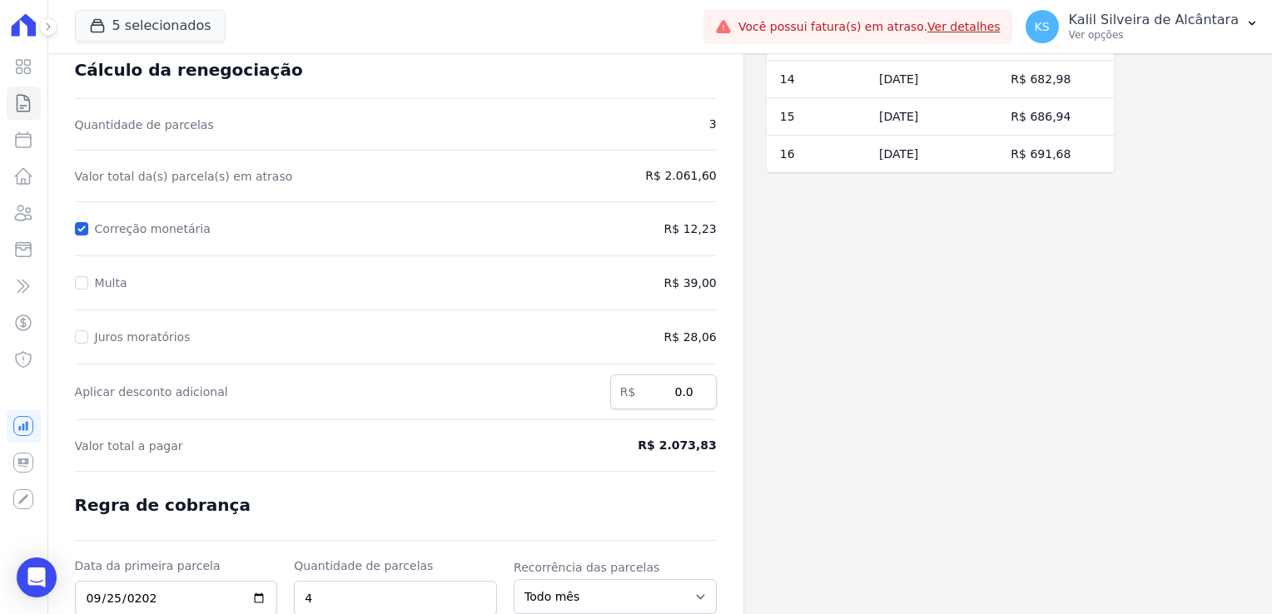
scroll to position [0, 0]
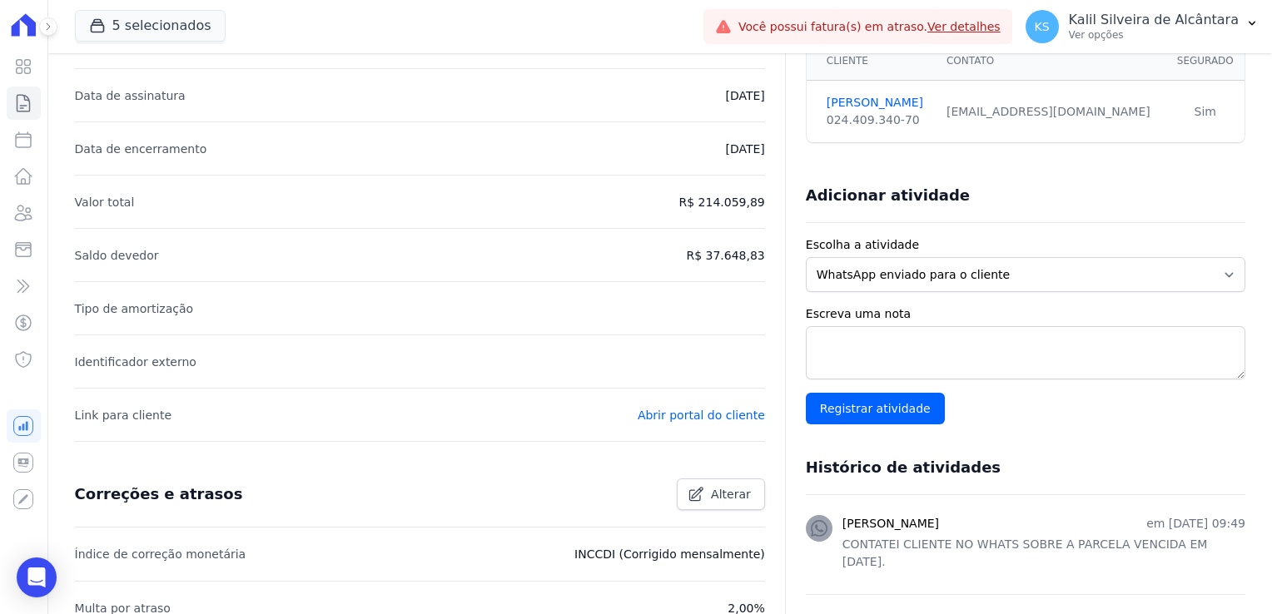
scroll to position [83, 0]
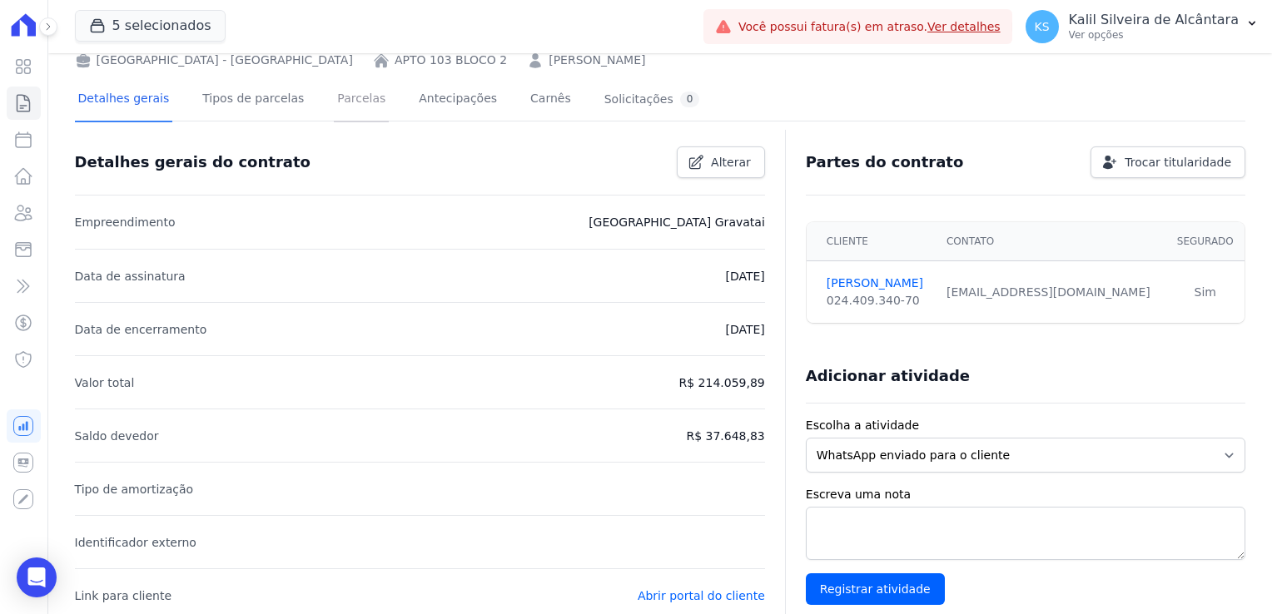
click at [360, 101] on link "Parcelas" at bounding box center [361, 100] width 55 height 44
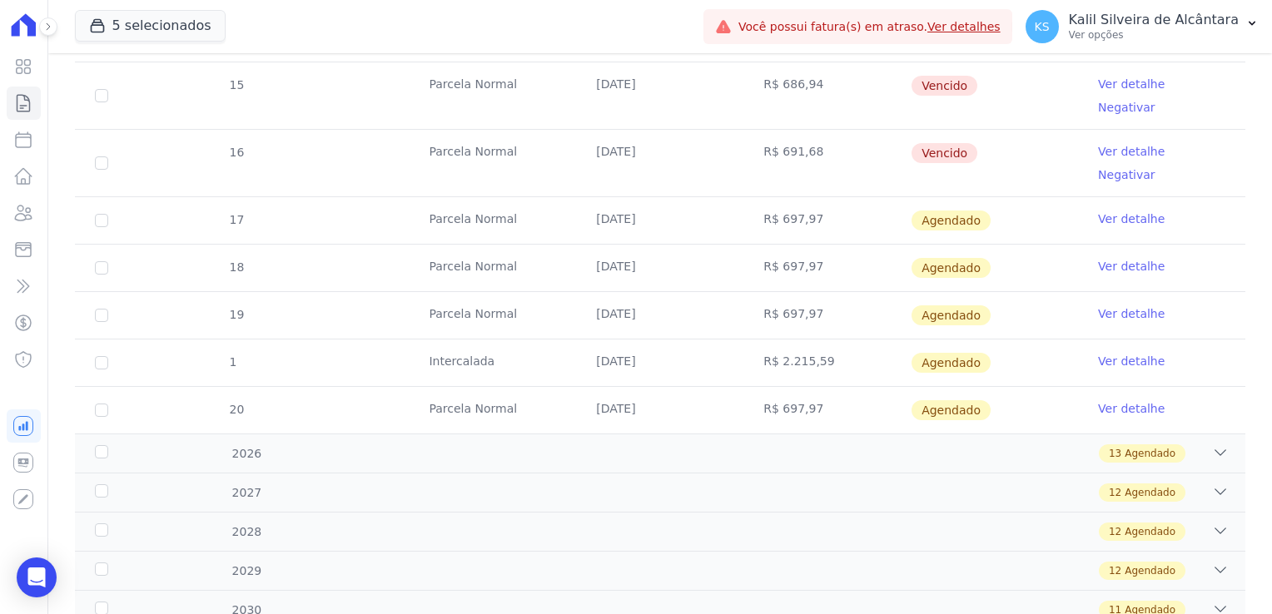
scroll to position [489, 0]
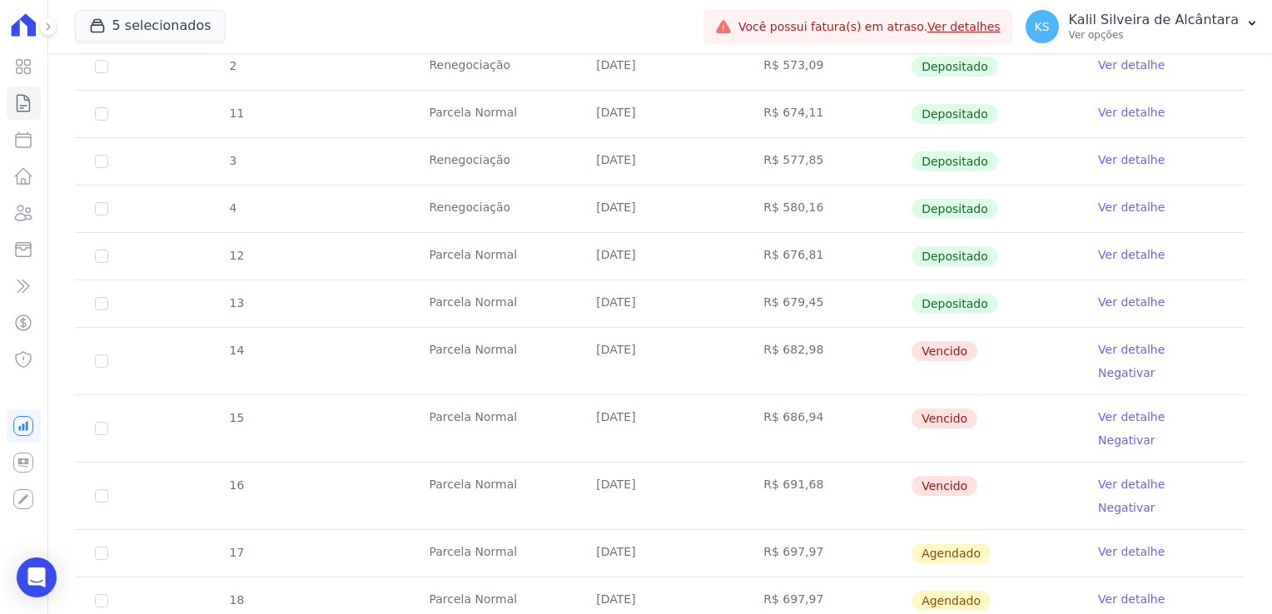
drag, startPoint x: 817, startPoint y: 494, endPoint x: 756, endPoint y: 497, distance: 60.8
click at [756, 530] on td "R$ 697,97" at bounding box center [826, 553] width 167 height 47
copy td "R$ 697,97"
click at [919, 368] on td "Vencido" at bounding box center [994, 361] width 167 height 67
click at [641, 463] on td "[DATE]" at bounding box center [659, 496] width 167 height 67
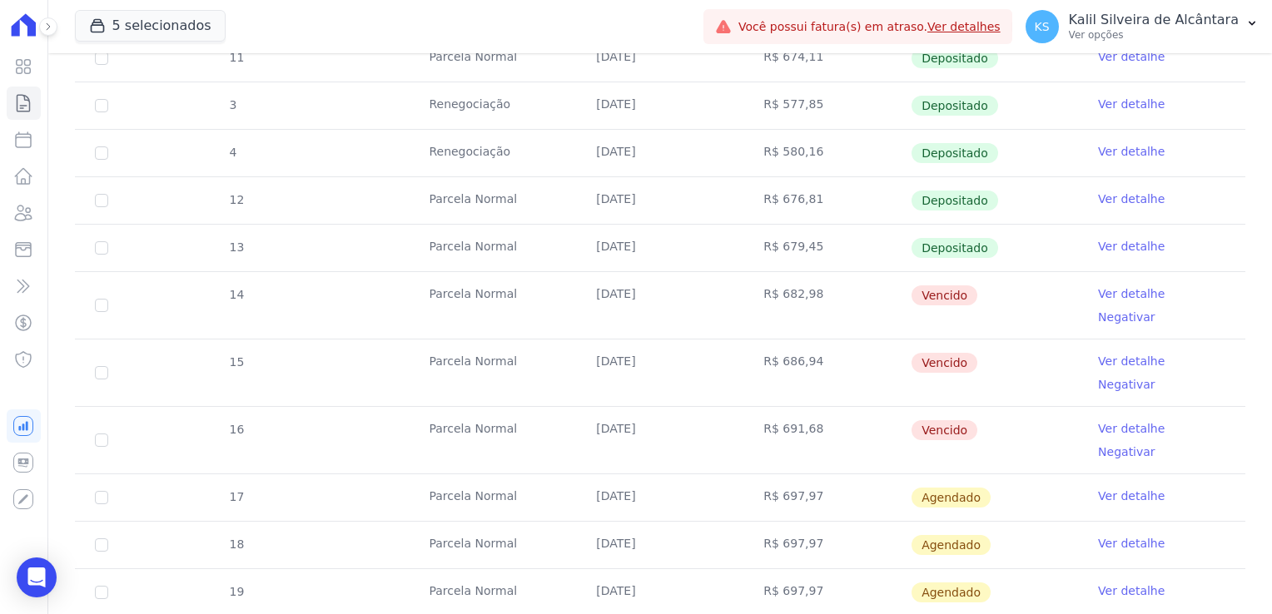
scroll to position [573, 0]
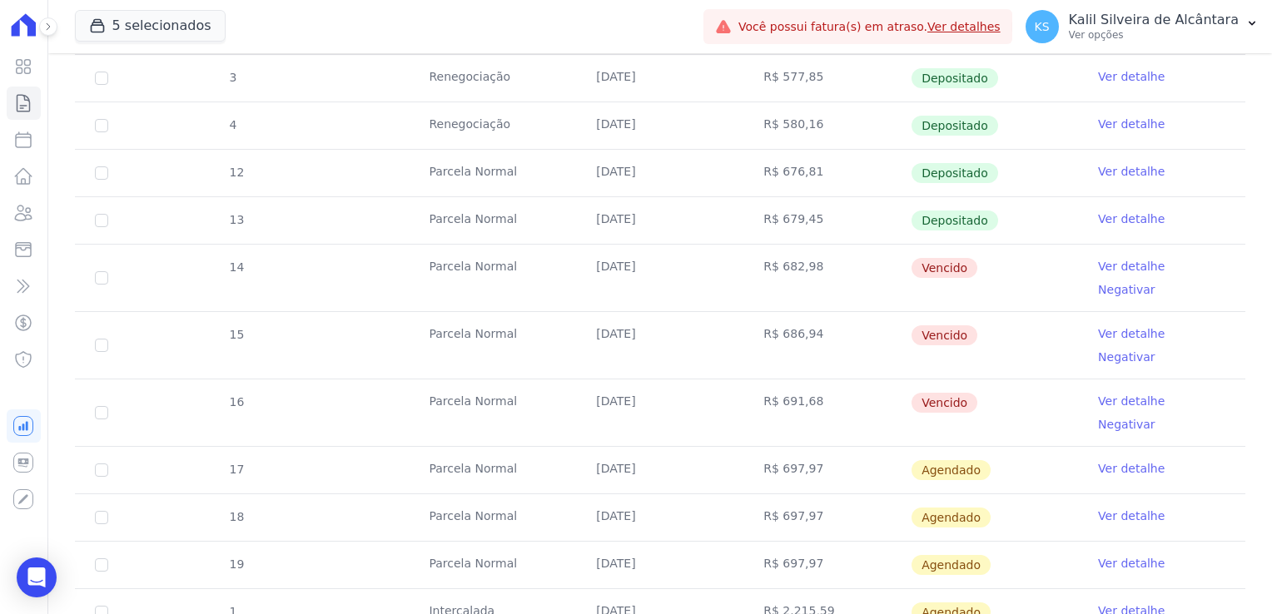
drag, startPoint x: 841, startPoint y: 351, endPoint x: 409, endPoint y: 258, distance: 441.9
click at [409, 258] on tbody "1 Renegociação 25/01/2025 R$ 540,09 Depositado Ver detalhe 9 Parcela Normal 25/…" at bounding box center [660, 251] width 1170 height 866
click at [661, 447] on td "[DATE]" at bounding box center [659, 470] width 167 height 47
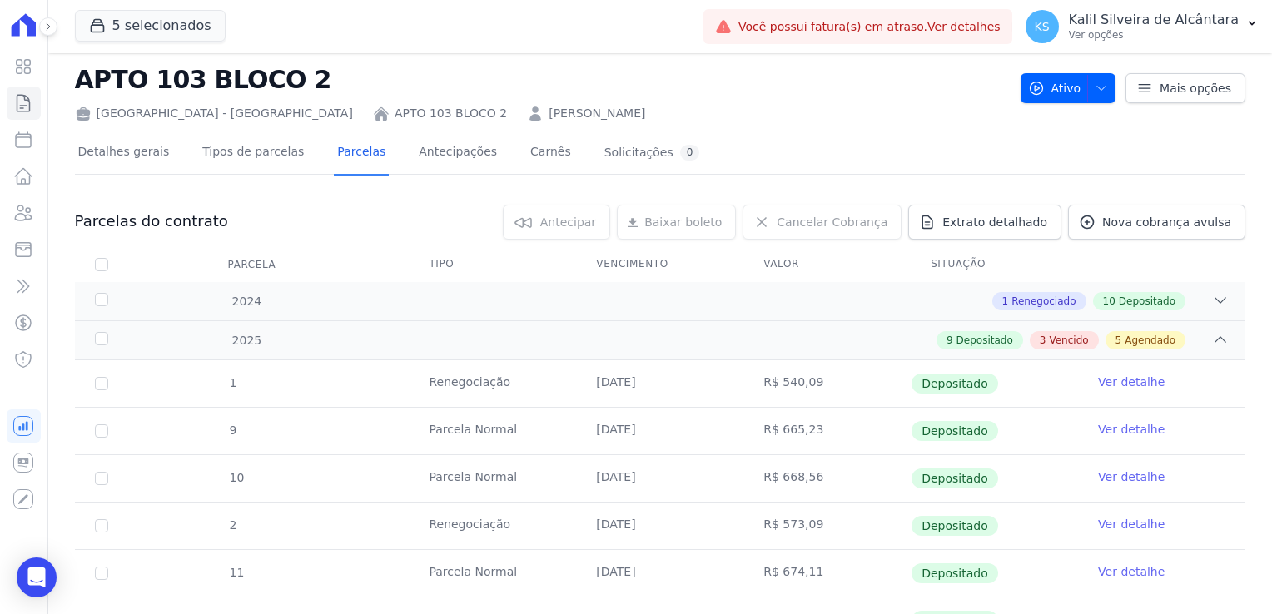
scroll to position [0, 0]
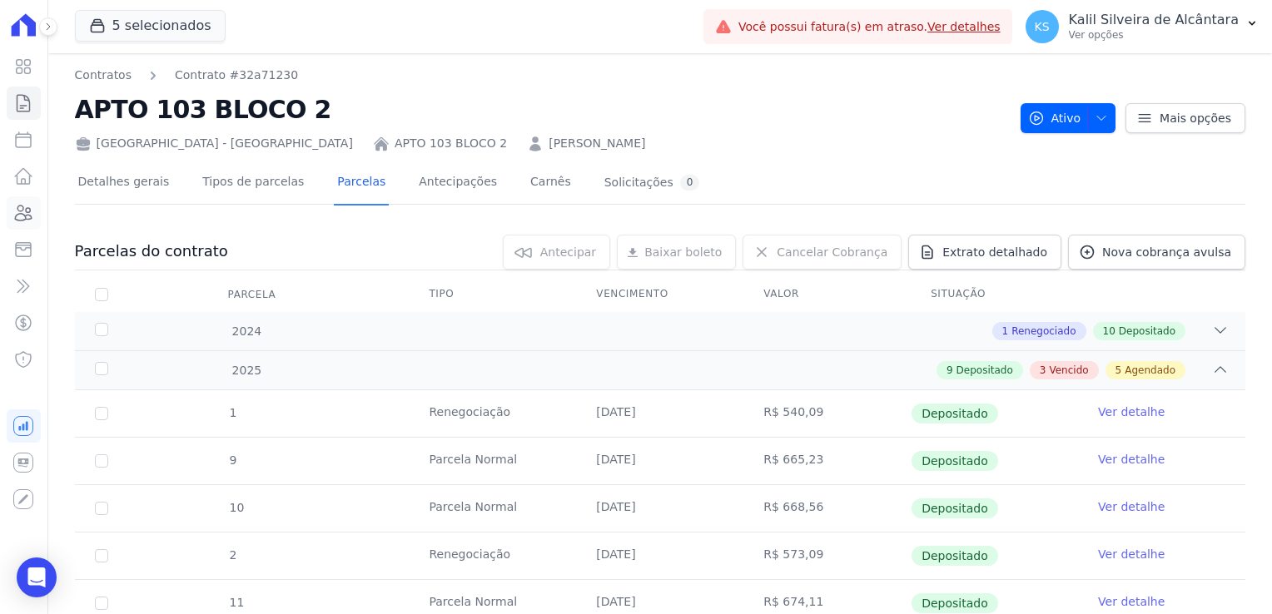
click at [33, 212] on icon at bounding box center [23, 213] width 20 height 20
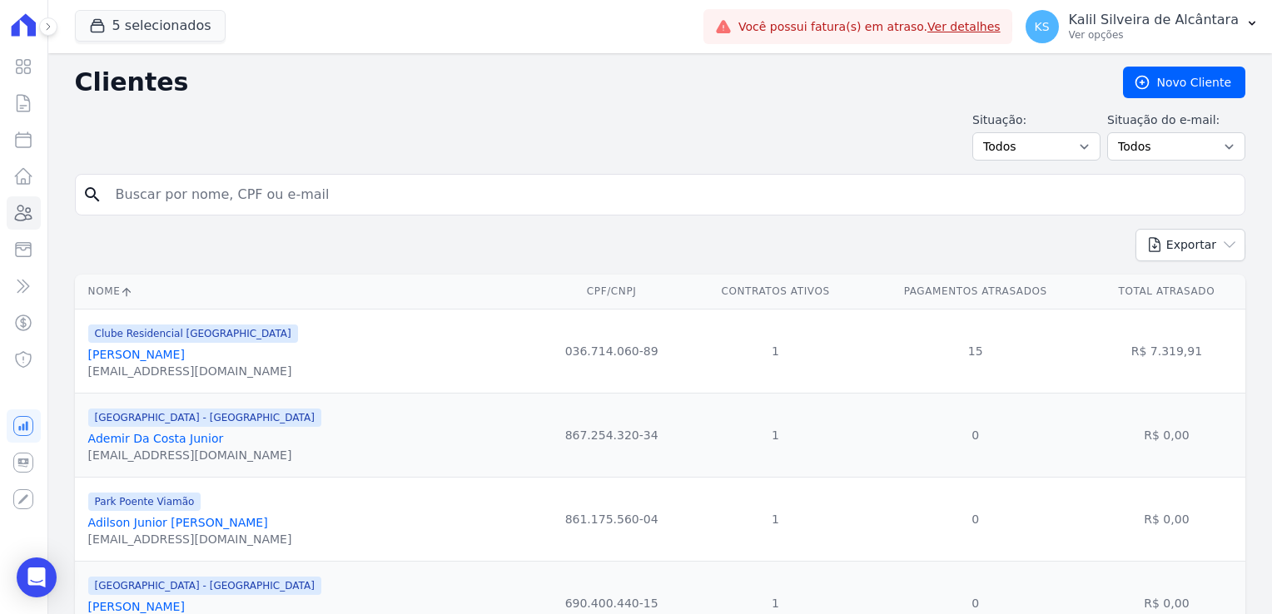
click at [324, 223] on form "search" at bounding box center [660, 201] width 1170 height 55
click at [316, 213] on div "search" at bounding box center [660, 195] width 1170 height 42
click at [313, 206] on input "search" at bounding box center [672, 194] width 1132 height 33
type input "rochele"
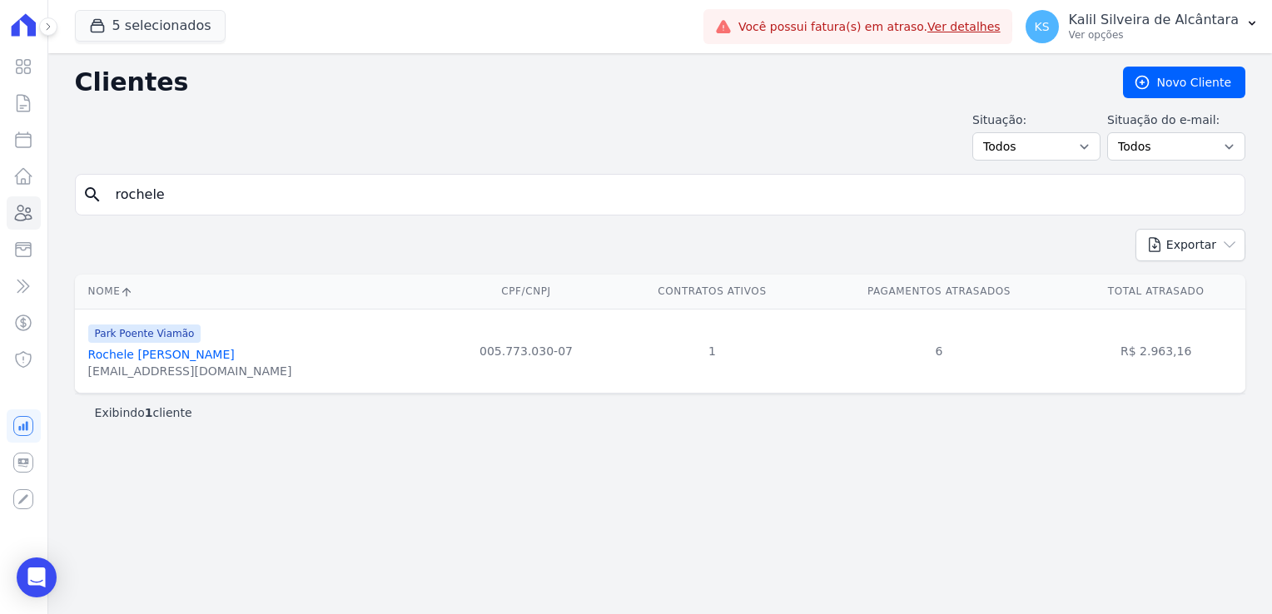
click at [193, 351] on link "Rochele Horiana Esparremberger" at bounding box center [161, 354] width 146 height 13
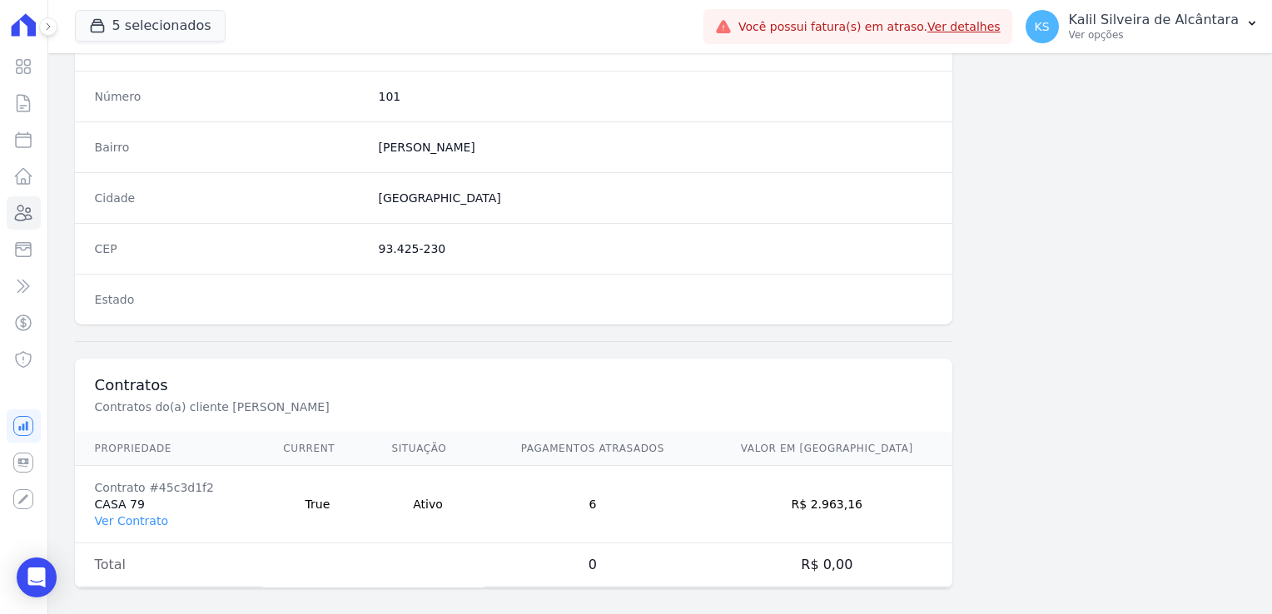
scroll to position [937, 0]
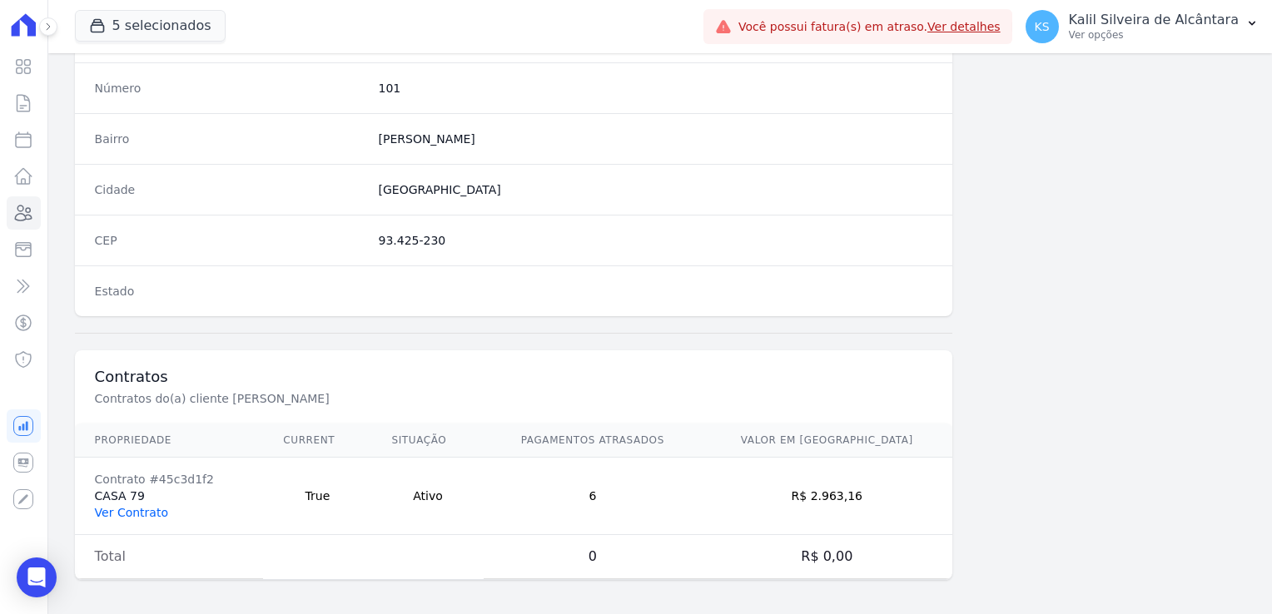
click at [146, 512] on link "Ver Contrato" at bounding box center [131, 512] width 73 height 13
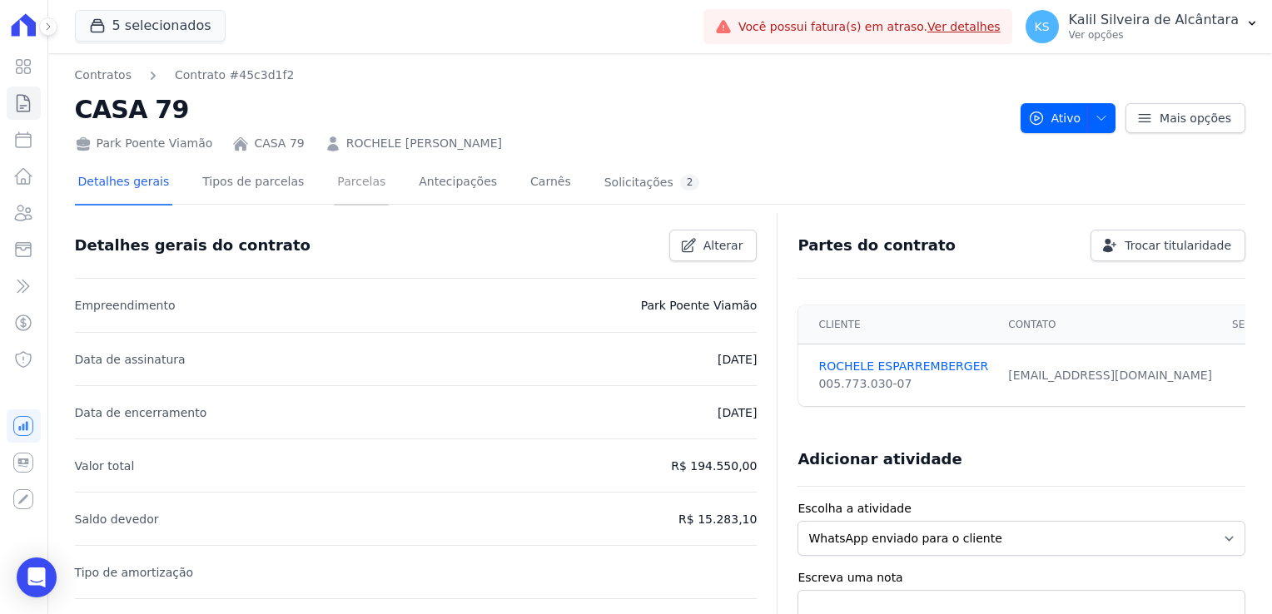
click at [334, 196] on link "Parcelas" at bounding box center [361, 183] width 55 height 44
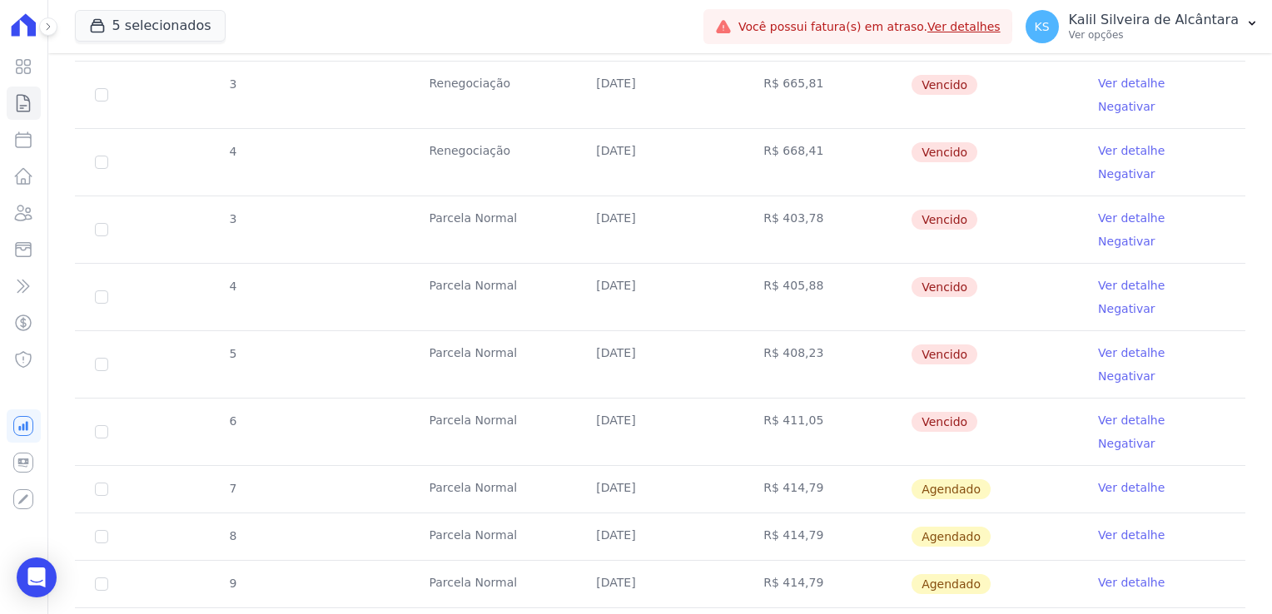
scroll to position [569, 0]
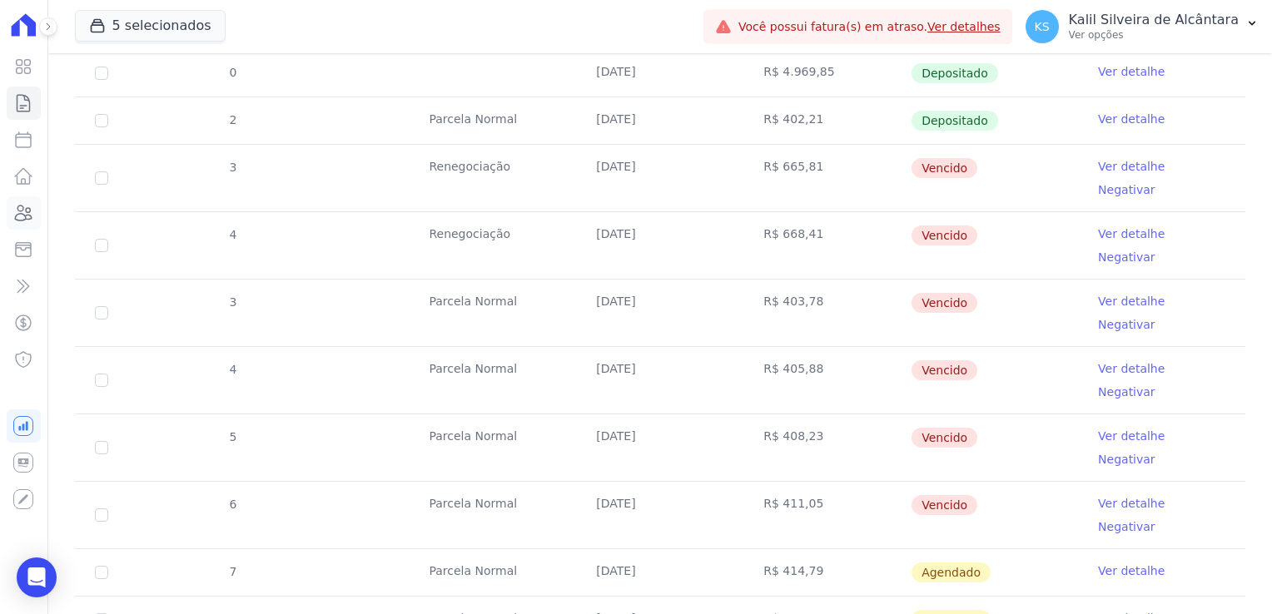
click at [33, 217] on link "Clientes" at bounding box center [24, 212] width 34 height 33
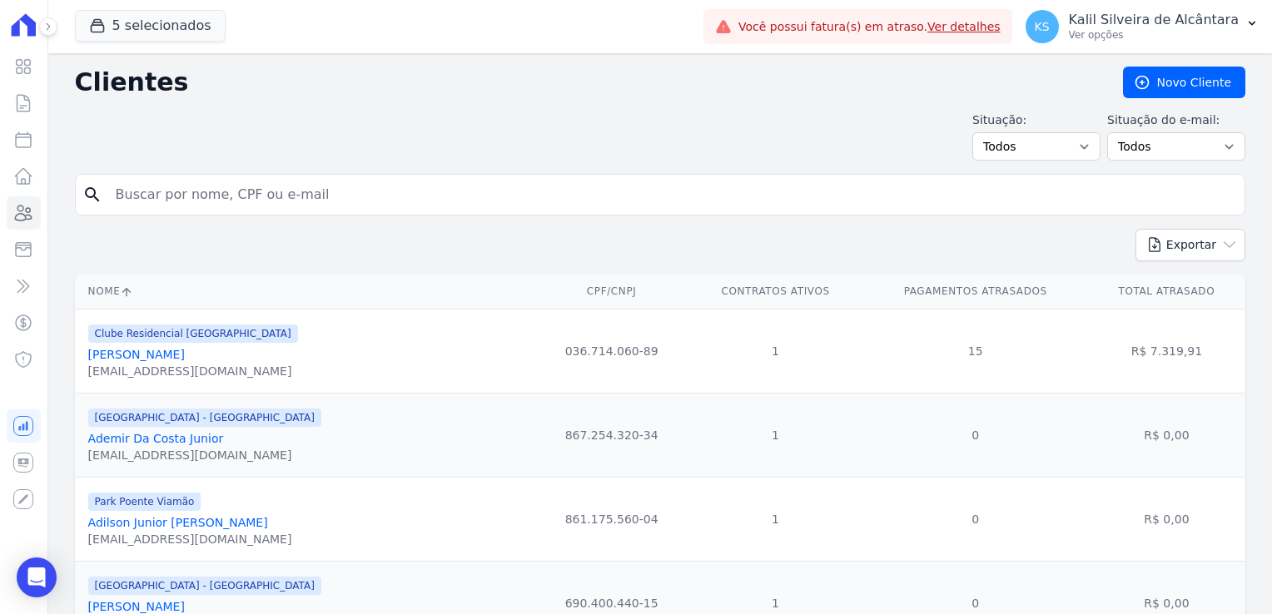
click at [189, 195] on input "search" at bounding box center [672, 194] width 1132 height 33
type input "matheus"
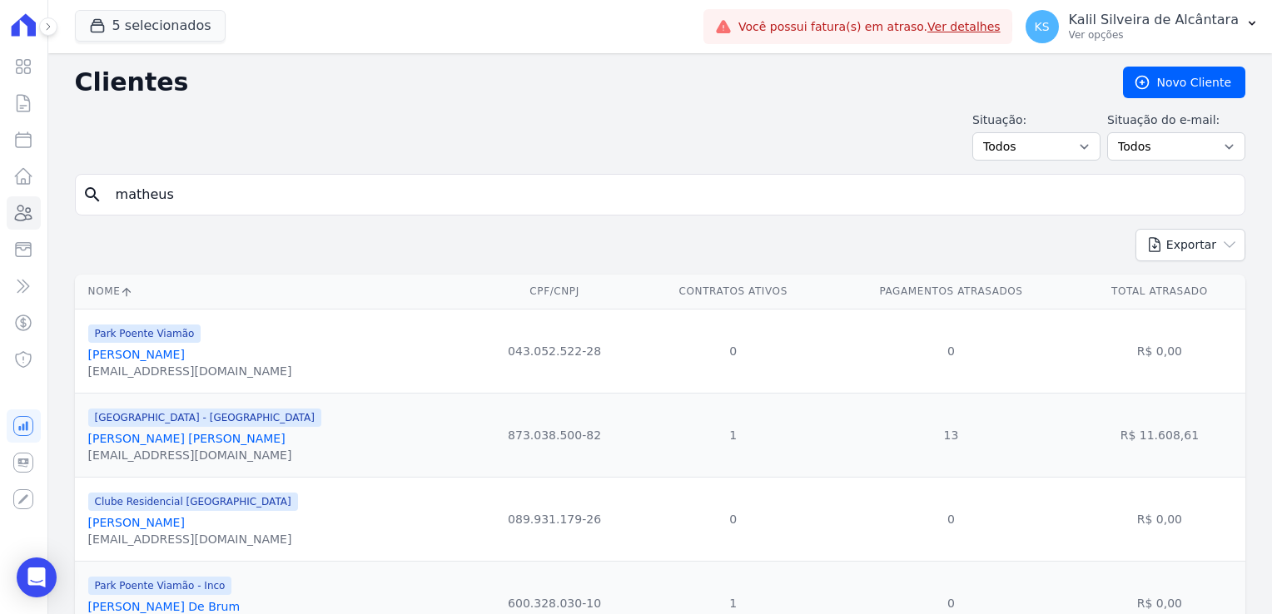
click at [218, 221] on form "search matheus" at bounding box center [660, 201] width 1170 height 55
click at [226, 206] on input "matheus" at bounding box center [672, 194] width 1132 height 33
type input "matheus ale"
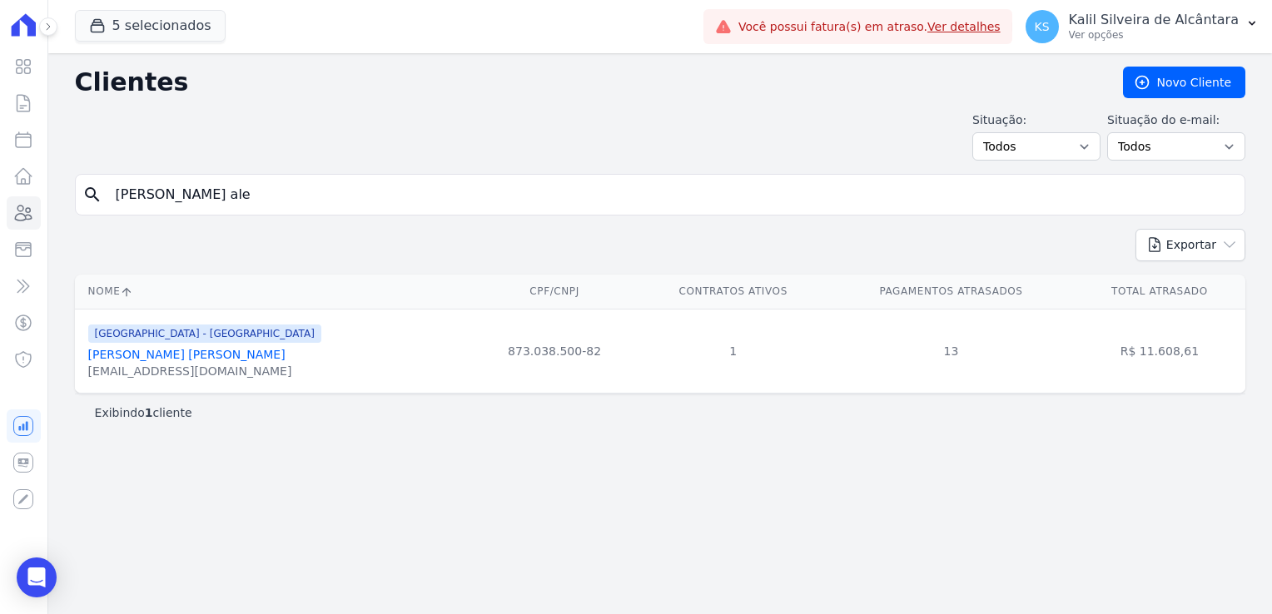
click at [215, 355] on link "Matheus Alexandre Nunes Reiter" at bounding box center [186, 354] width 197 height 13
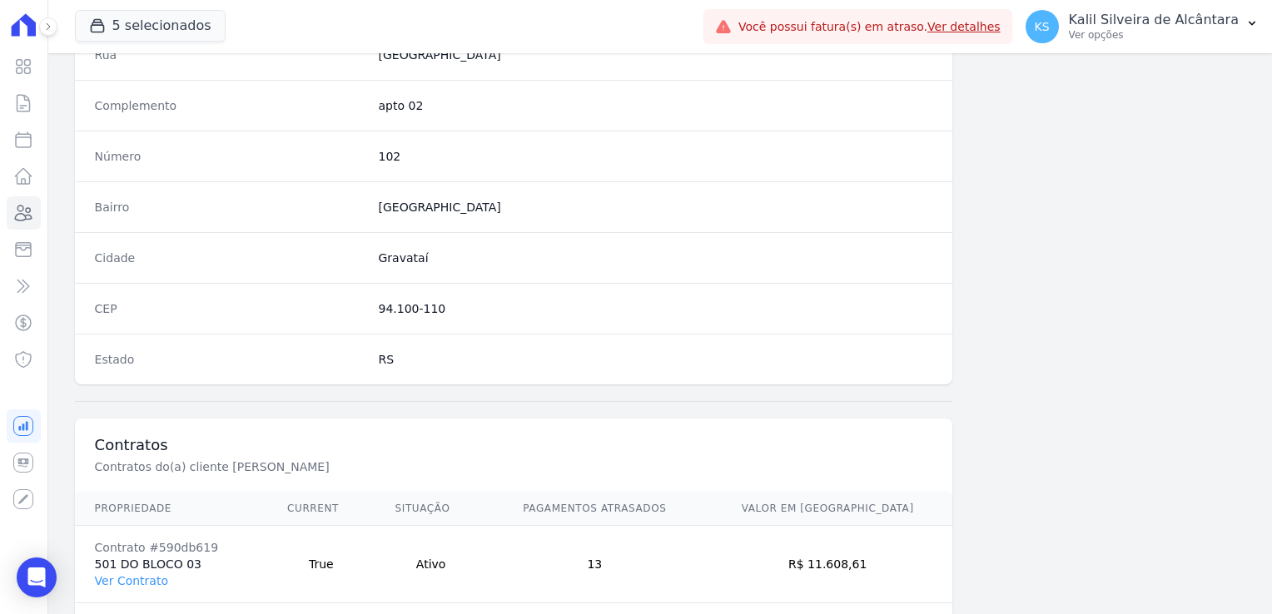
scroll to position [937, 0]
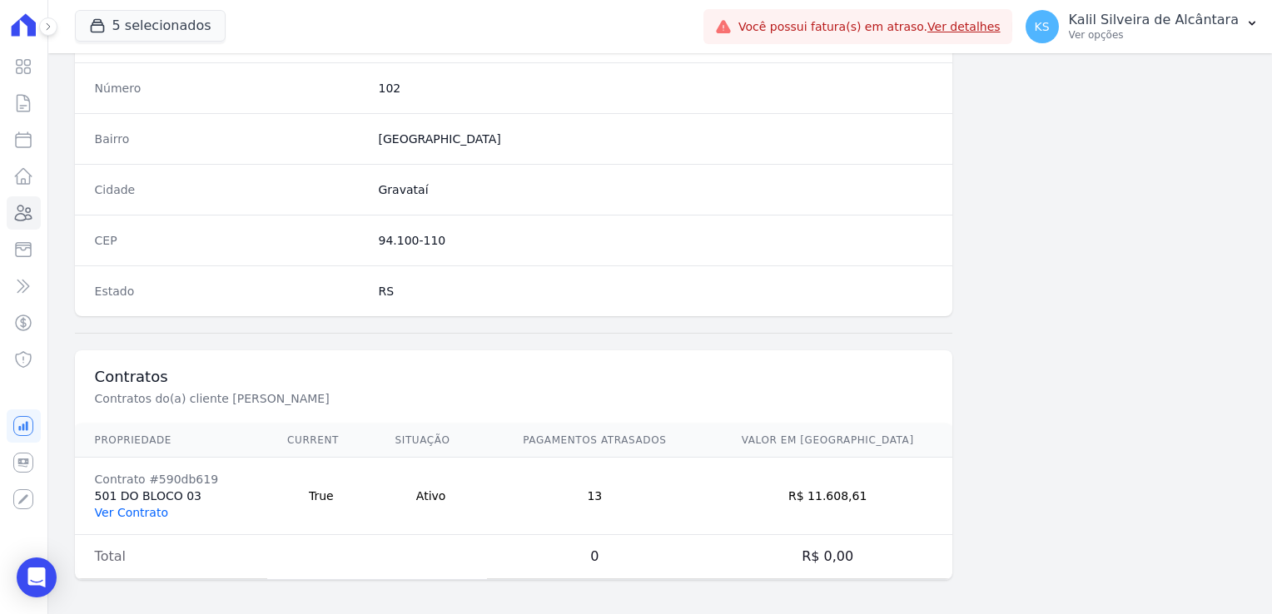
click at [138, 511] on link "Ver Contrato" at bounding box center [131, 512] width 73 height 13
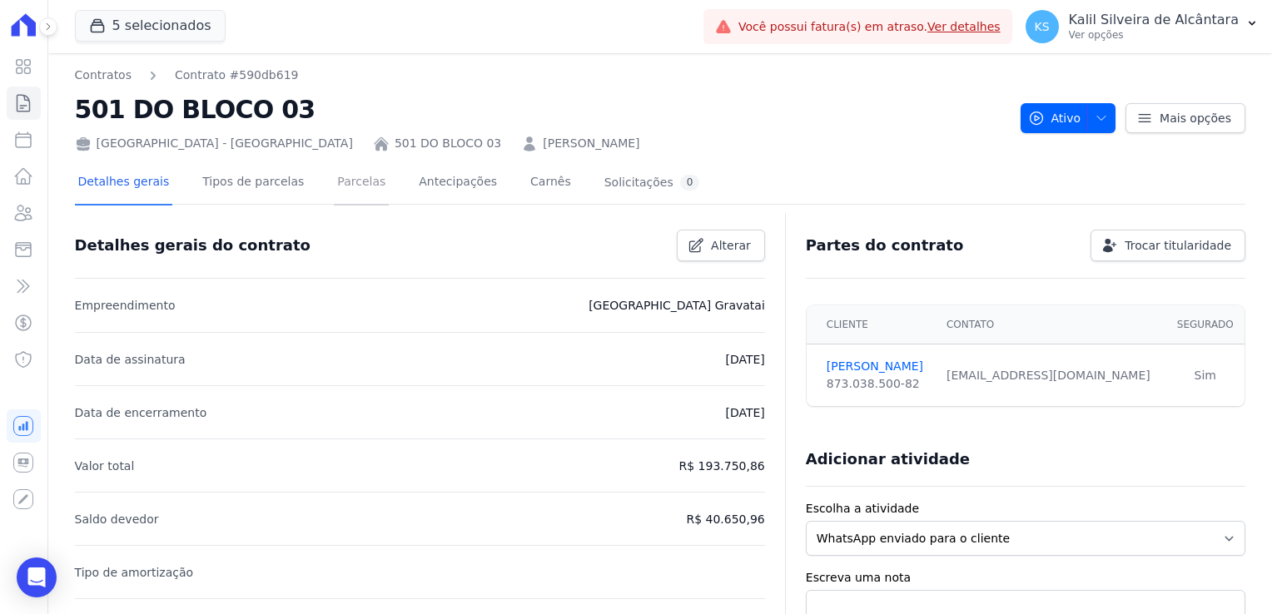
click at [344, 181] on link "Parcelas" at bounding box center [361, 183] width 55 height 44
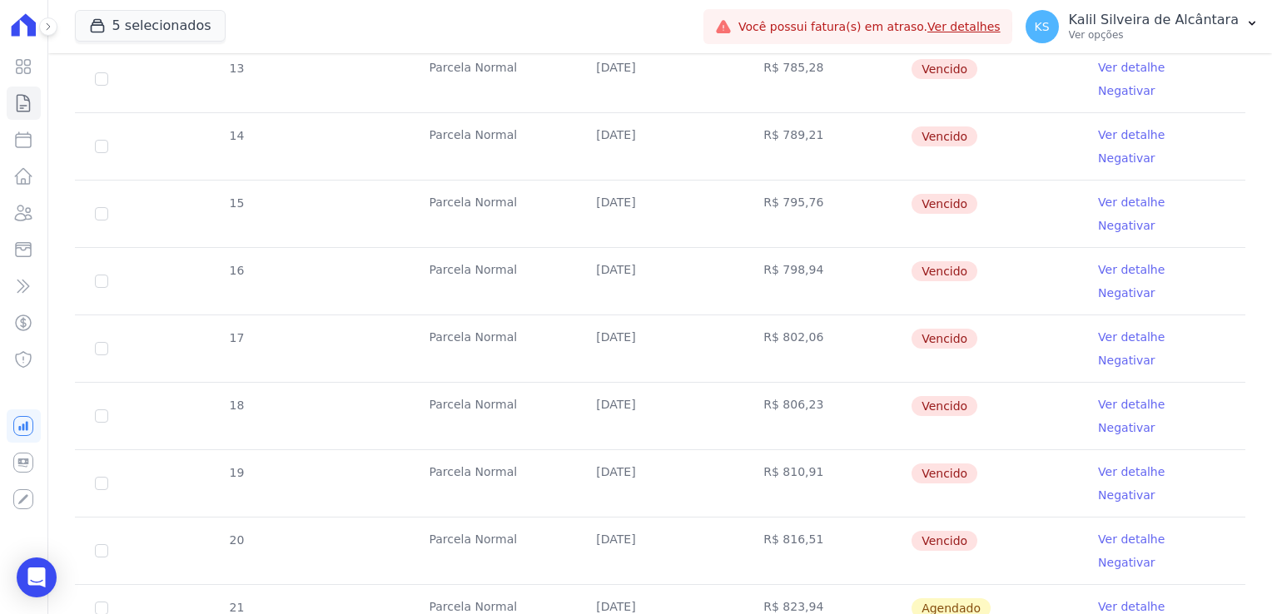
scroll to position [83, 0]
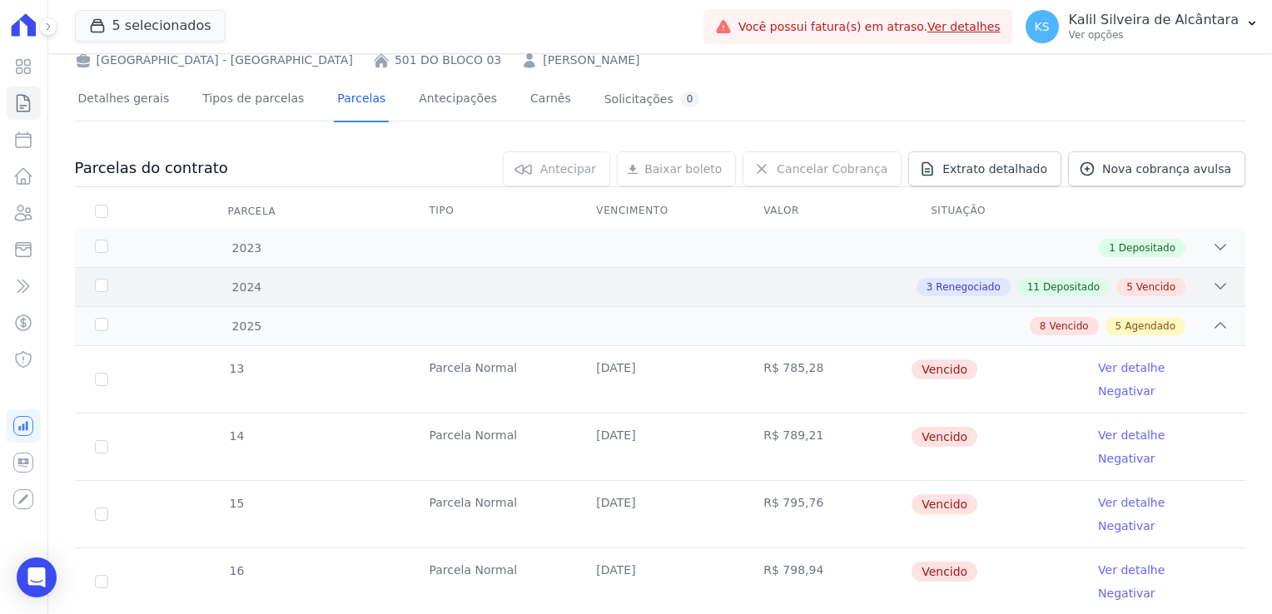
click at [388, 283] on div "3 Renegociado 11 Depositado 5 Vencido" at bounding box center [717, 287] width 1023 height 18
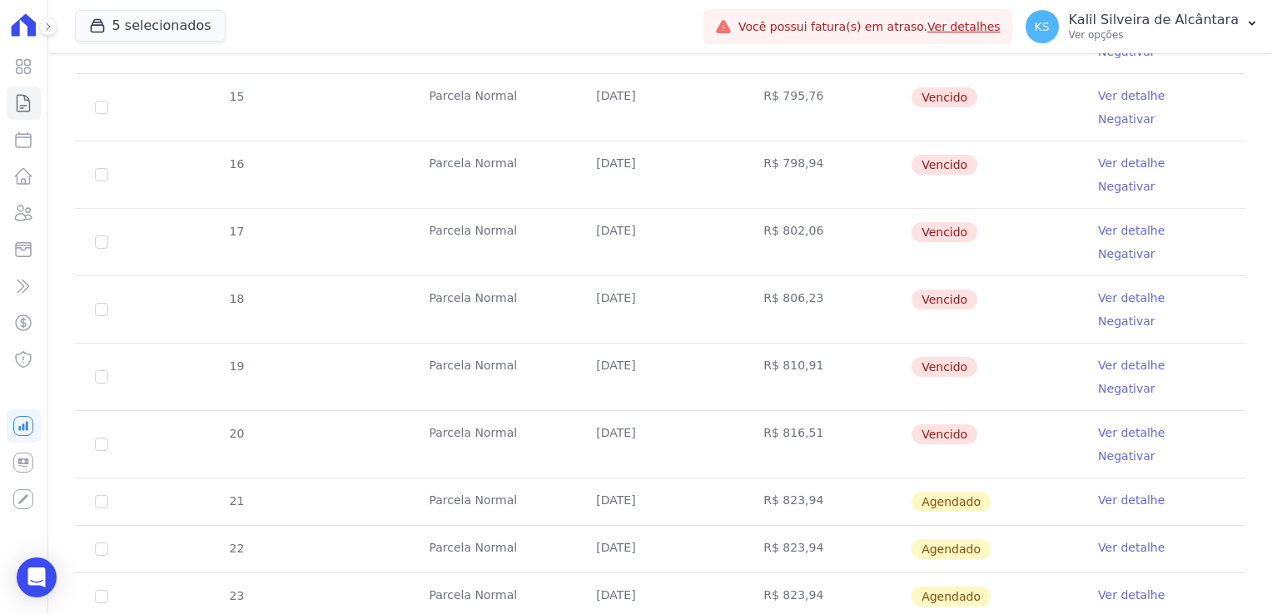
scroll to position [1492, 0]
click at [32, 216] on icon at bounding box center [23, 213] width 20 height 20
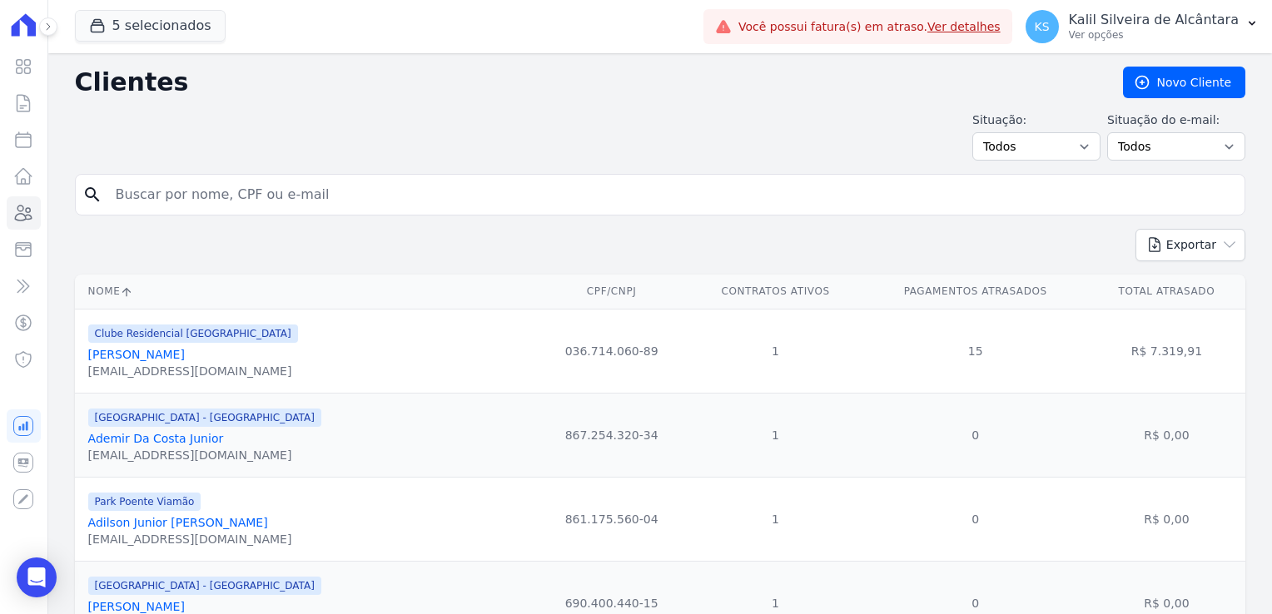
click at [322, 191] on input "search" at bounding box center [672, 194] width 1132 height 33
type input "mateus"
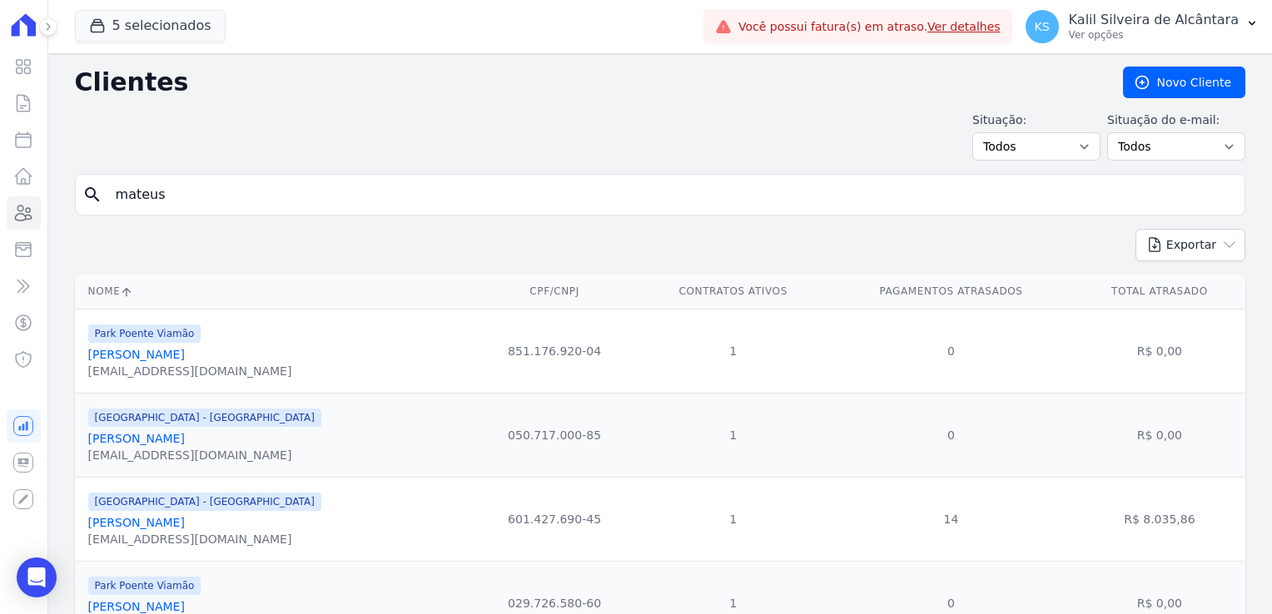
click at [211, 206] on input "mateus" at bounding box center [672, 194] width 1132 height 33
type input "mateus hen"
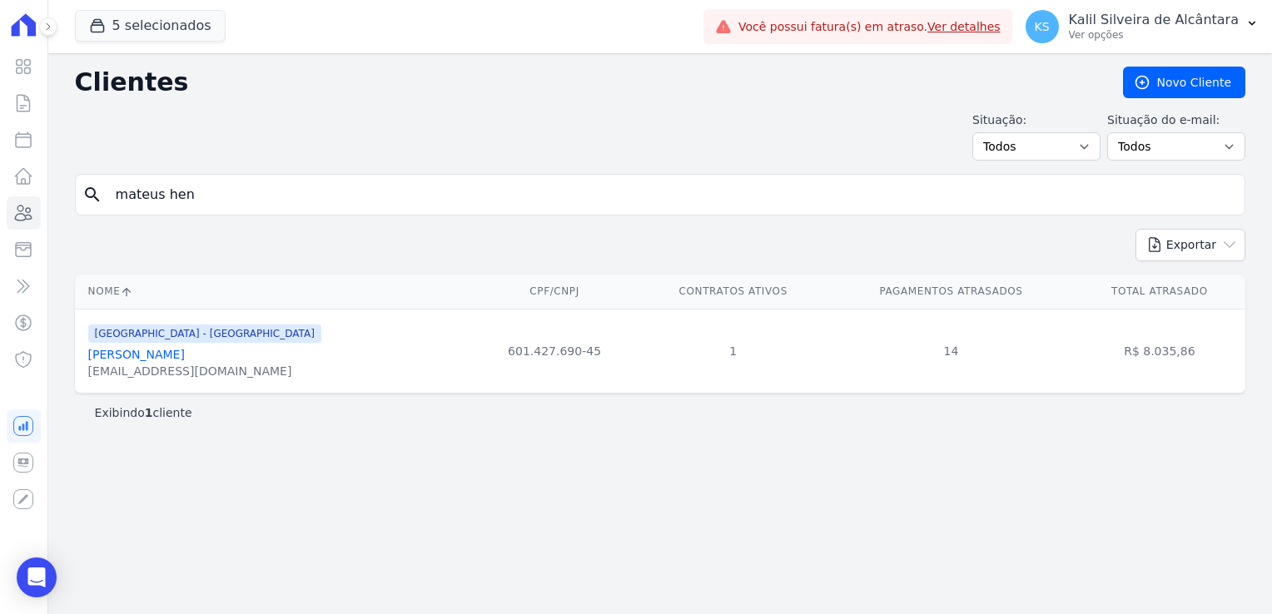
drag, startPoint x: 232, startPoint y: 196, endPoint x: 54, endPoint y: 196, distance: 178.1
click at [63, 196] on div "Clientes Novo Cliente Situação: Todos Adimplentes Inadimplentes Situação do e-m…" at bounding box center [660, 333] width 1224 height 561
type input "gabriel"
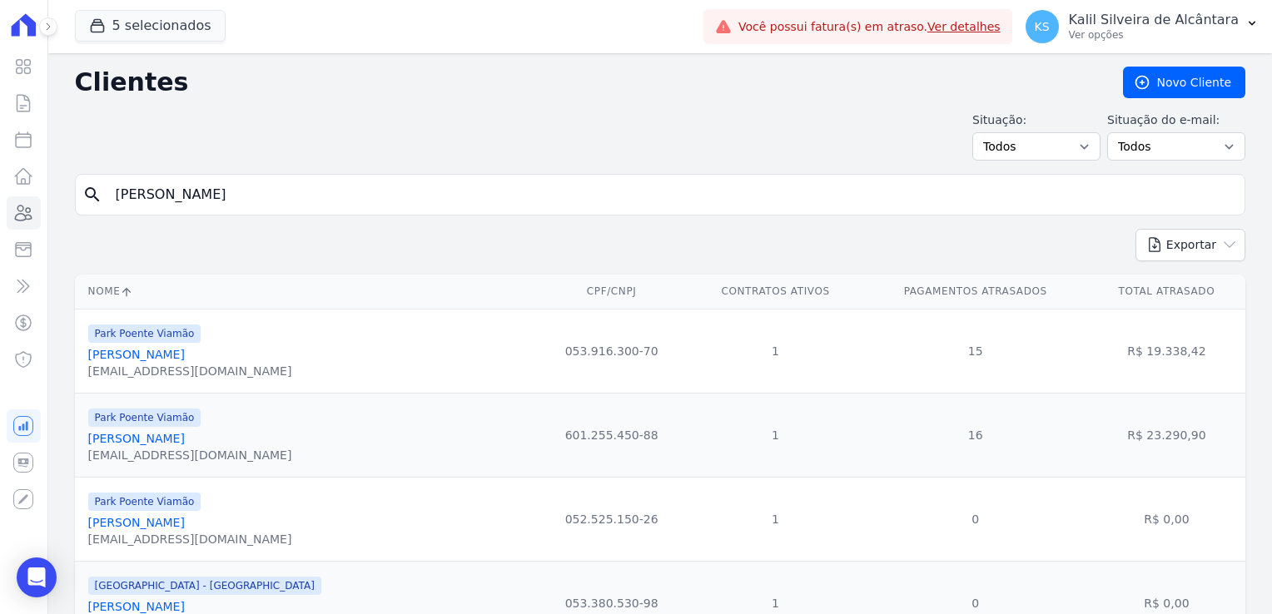
click at [186, 190] on input "gabriel" at bounding box center [672, 194] width 1132 height 33
type input "gabriel ourique"
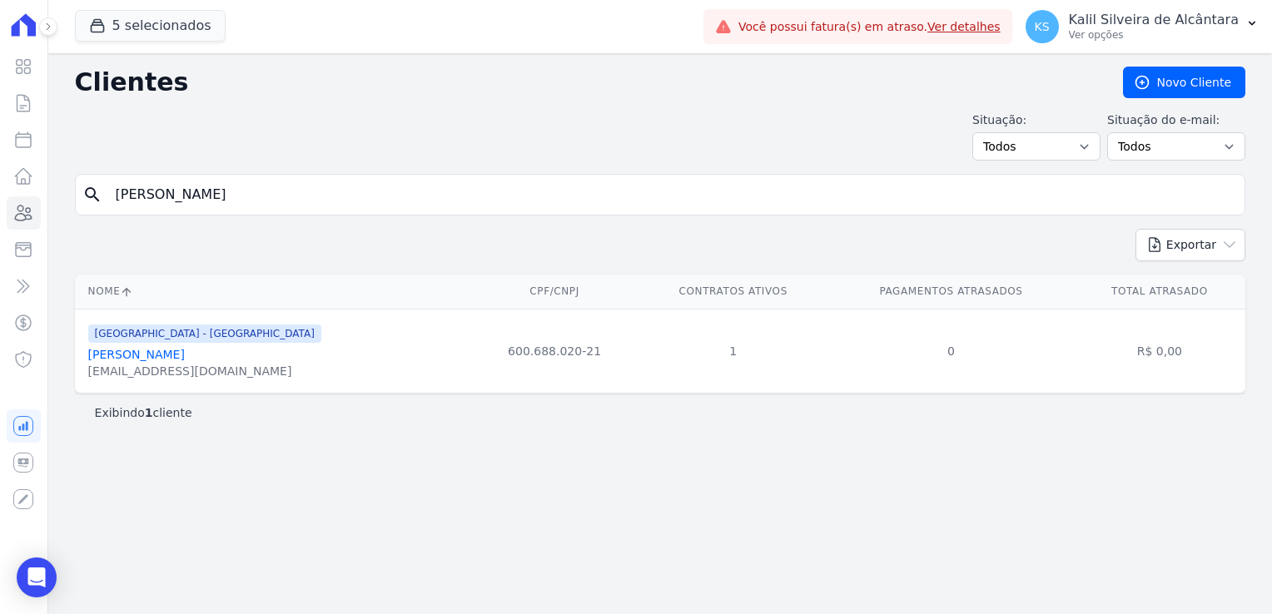
click at [185, 354] on link "Gabriel Ourique Pereira" at bounding box center [136, 354] width 97 height 13
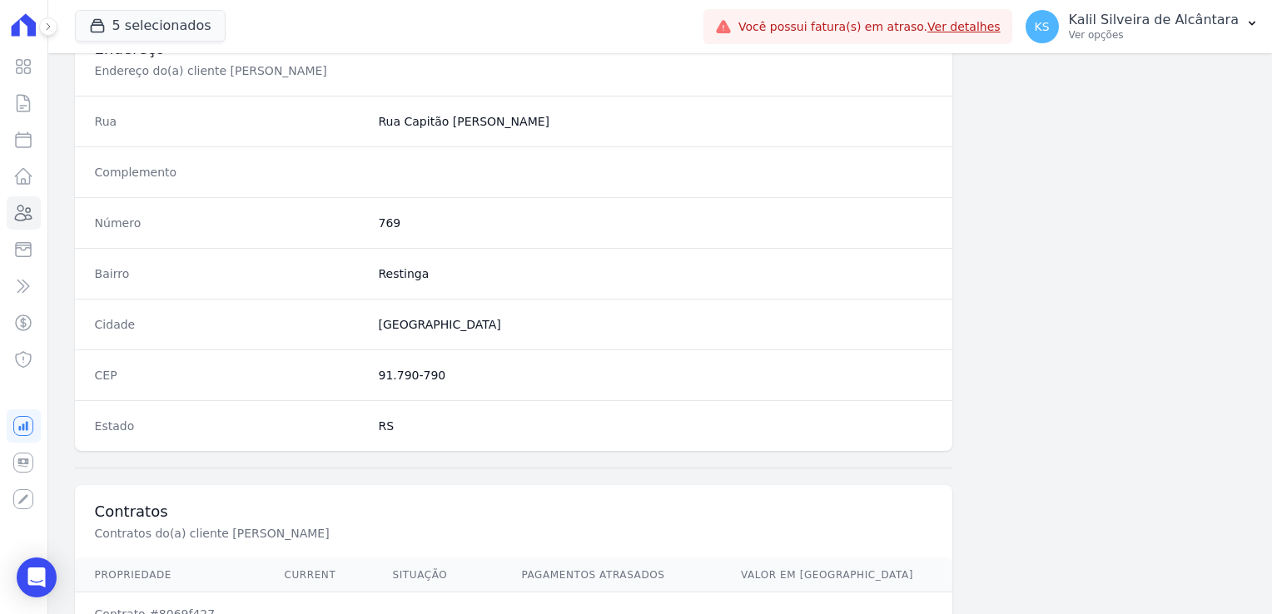
scroll to position [937, 0]
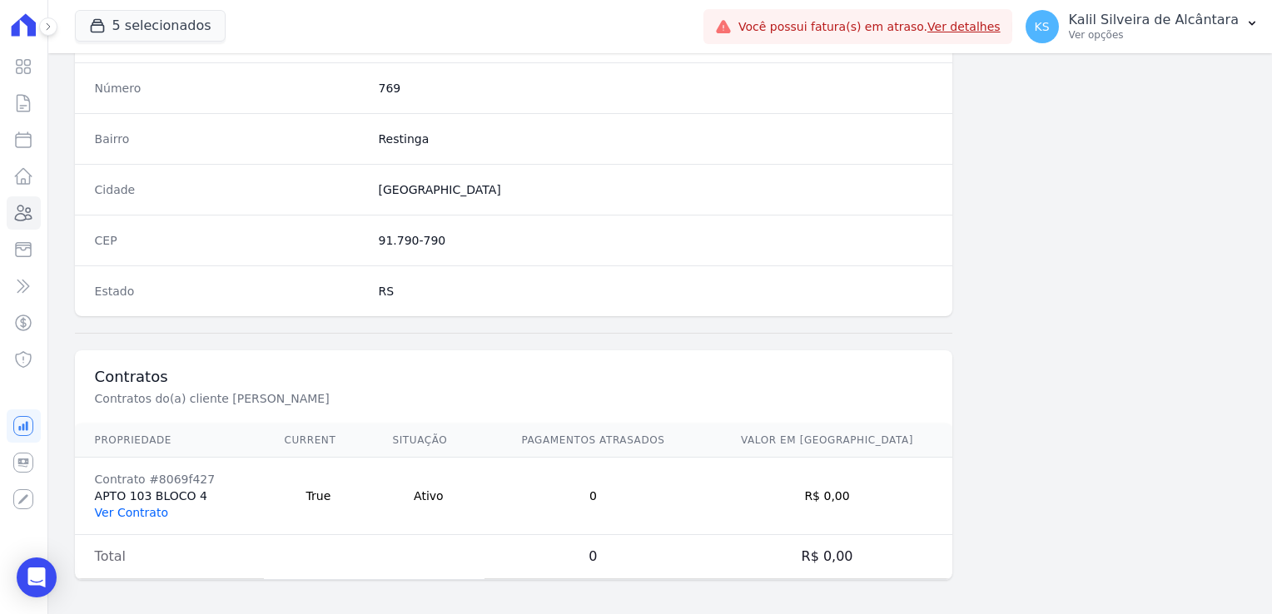
click at [126, 506] on link "Ver Contrato" at bounding box center [131, 512] width 73 height 13
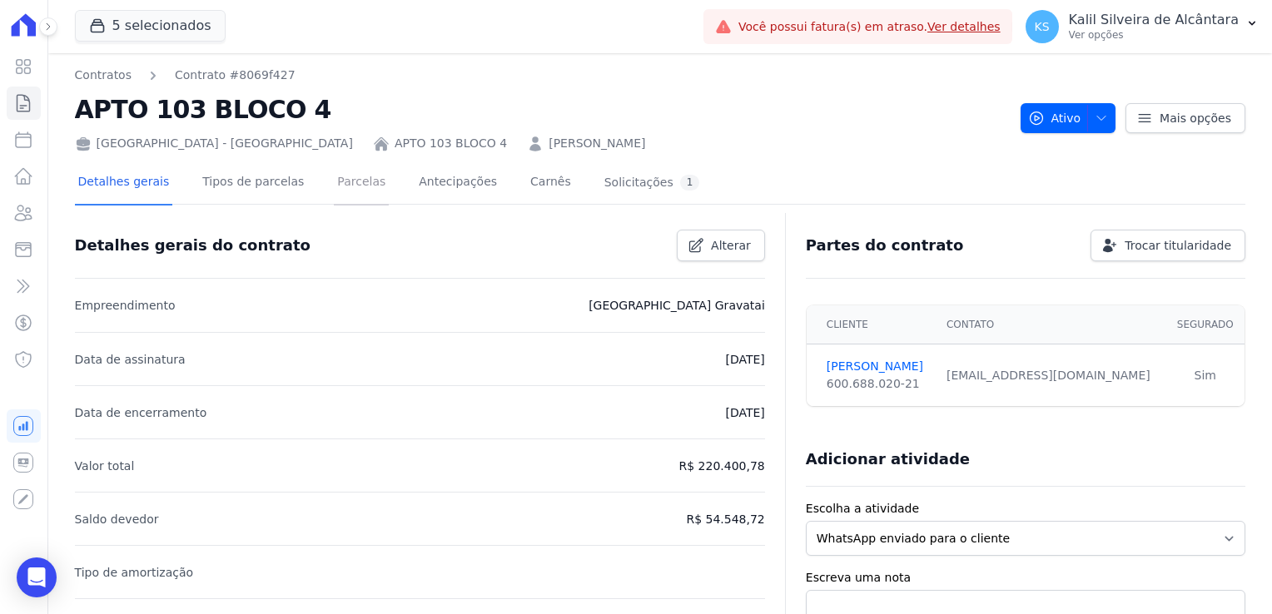
click at [344, 181] on link "Parcelas" at bounding box center [361, 183] width 55 height 44
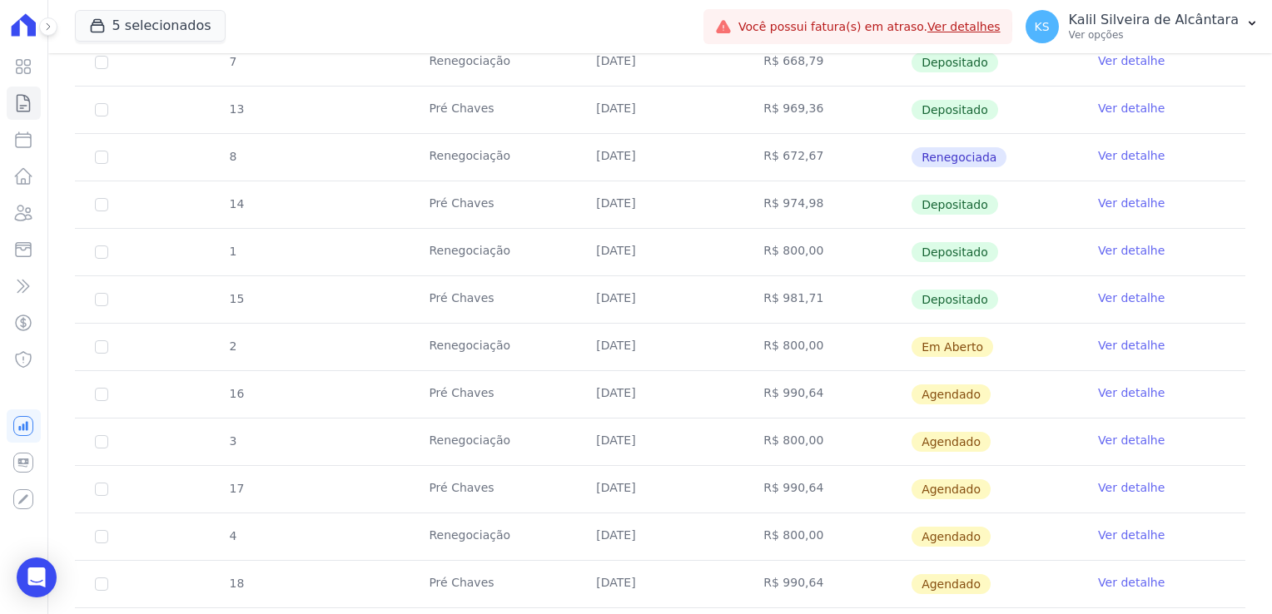
scroll to position [1082, 0]
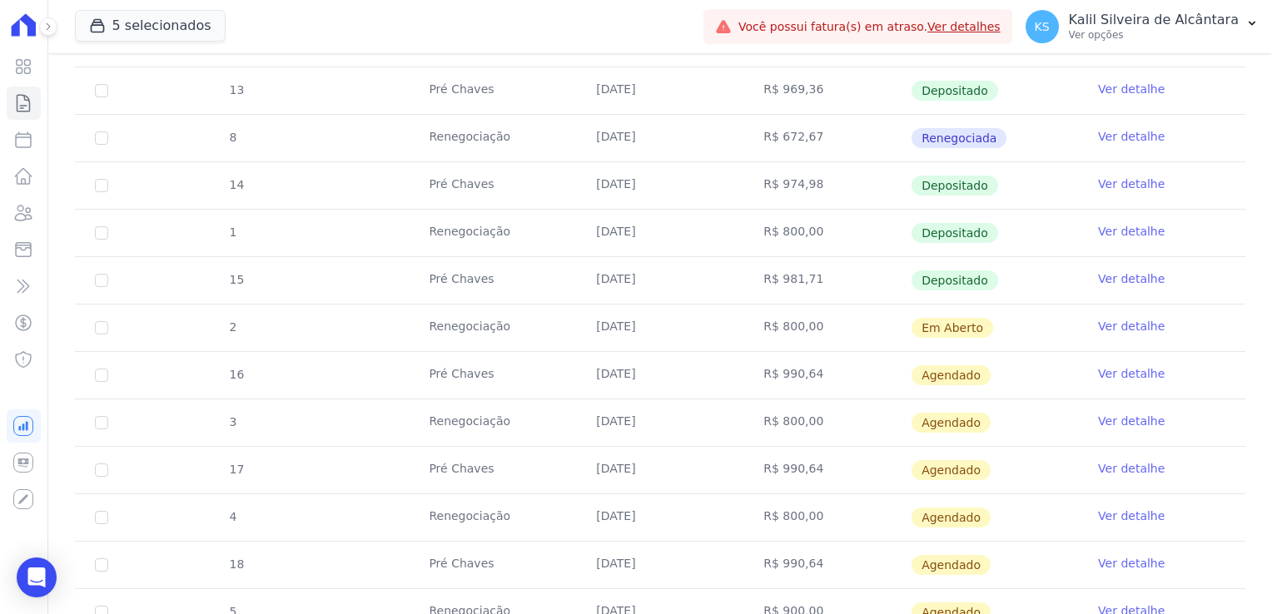
drag, startPoint x: 834, startPoint y: 324, endPoint x: 552, endPoint y: 325, distance: 282.2
click at [552, 325] on tr "2 Renegociação 10/09/2025 R$ 800,00 Em Aberto Ver detalhe" at bounding box center [660, 327] width 1170 height 47
drag, startPoint x: 552, startPoint y: 325, endPoint x: 486, endPoint y: 330, distance: 66.0
click at [486, 330] on td "Renegociação" at bounding box center [492, 328] width 167 height 47
click at [26, 217] on icon at bounding box center [23, 213] width 20 height 20
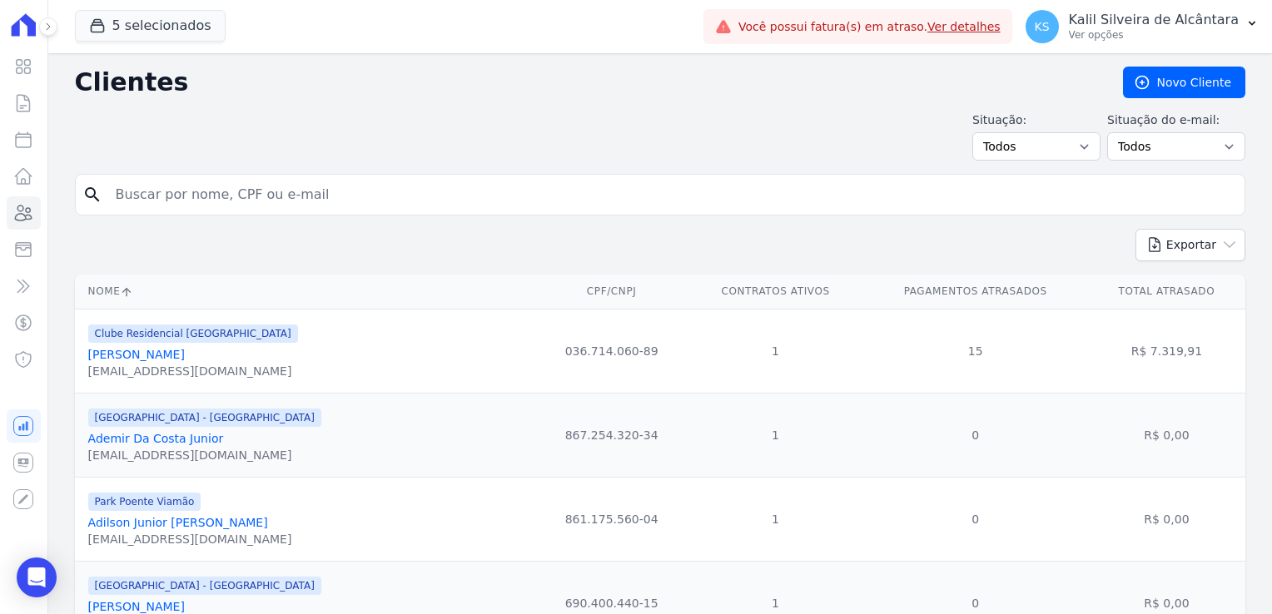
click at [233, 204] on input "search" at bounding box center [672, 194] width 1132 height 33
type input "gabriel our"
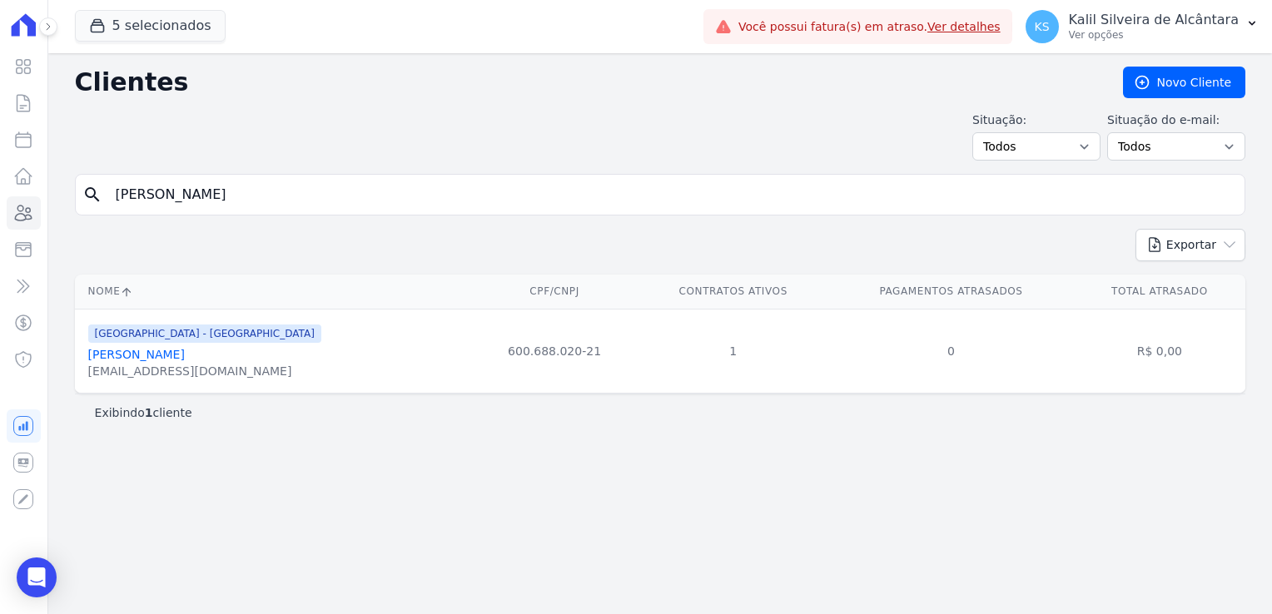
click at [159, 352] on link "Gabriel Ourique Pereira" at bounding box center [136, 354] width 97 height 13
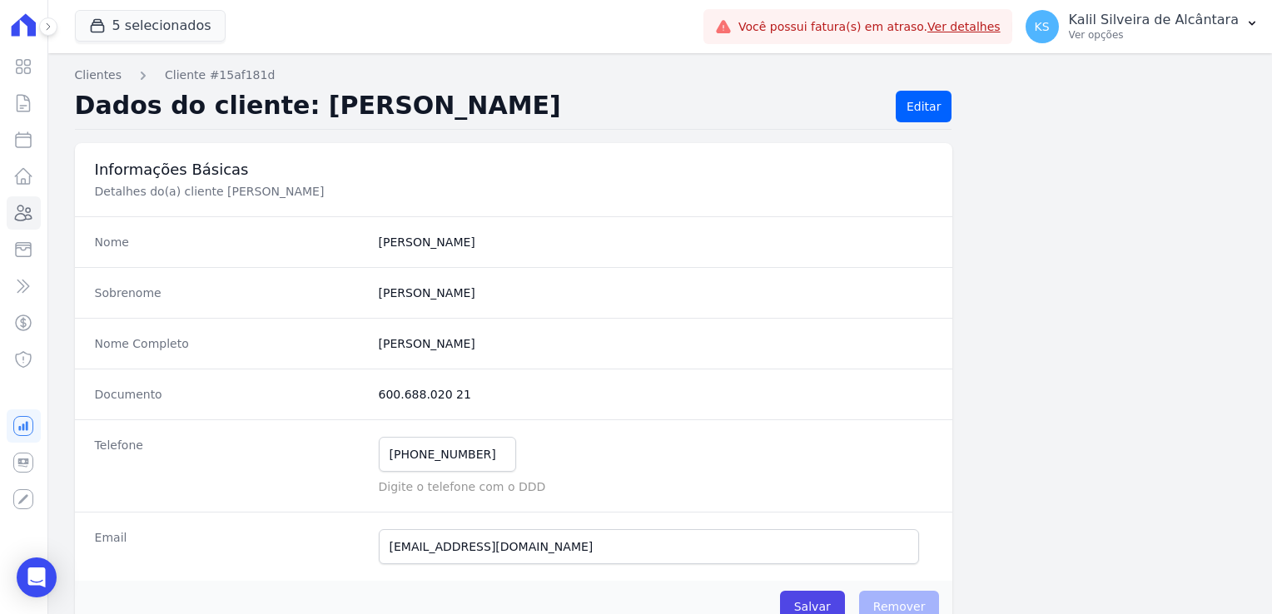
drag, startPoint x: 469, startPoint y: 391, endPoint x: 350, endPoint y: 388, distance: 118.2
click at [350, 388] on div "Documento 600.688.020 21" at bounding box center [514, 394] width 878 height 51
copy div "600.688.020 21"
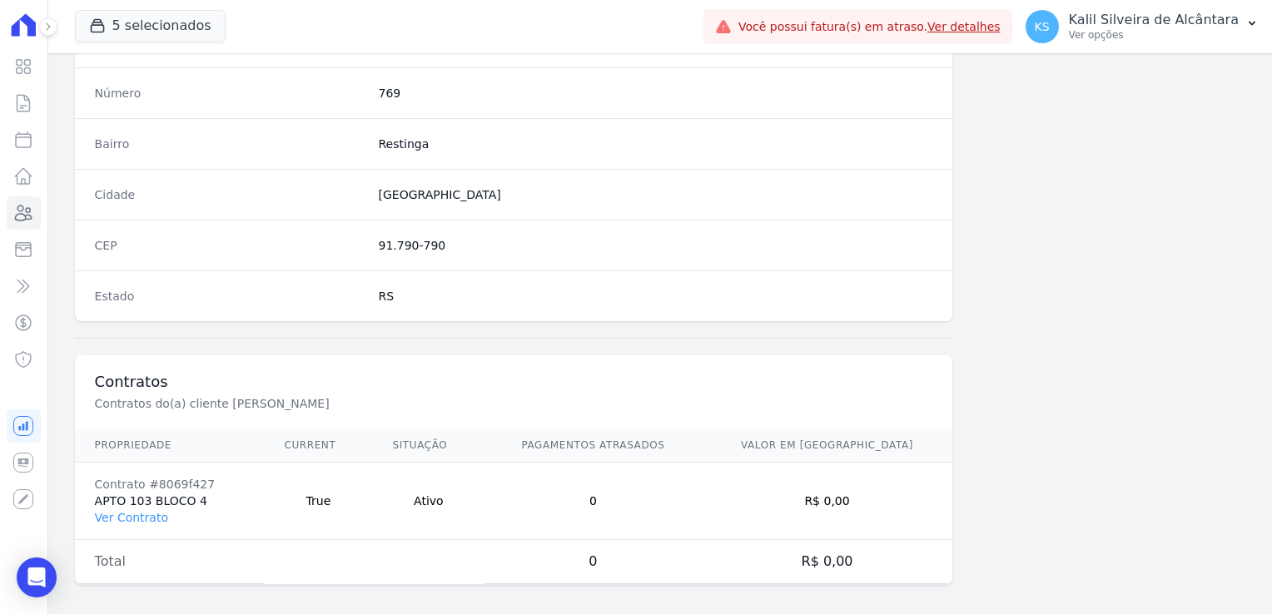
scroll to position [937, 0]
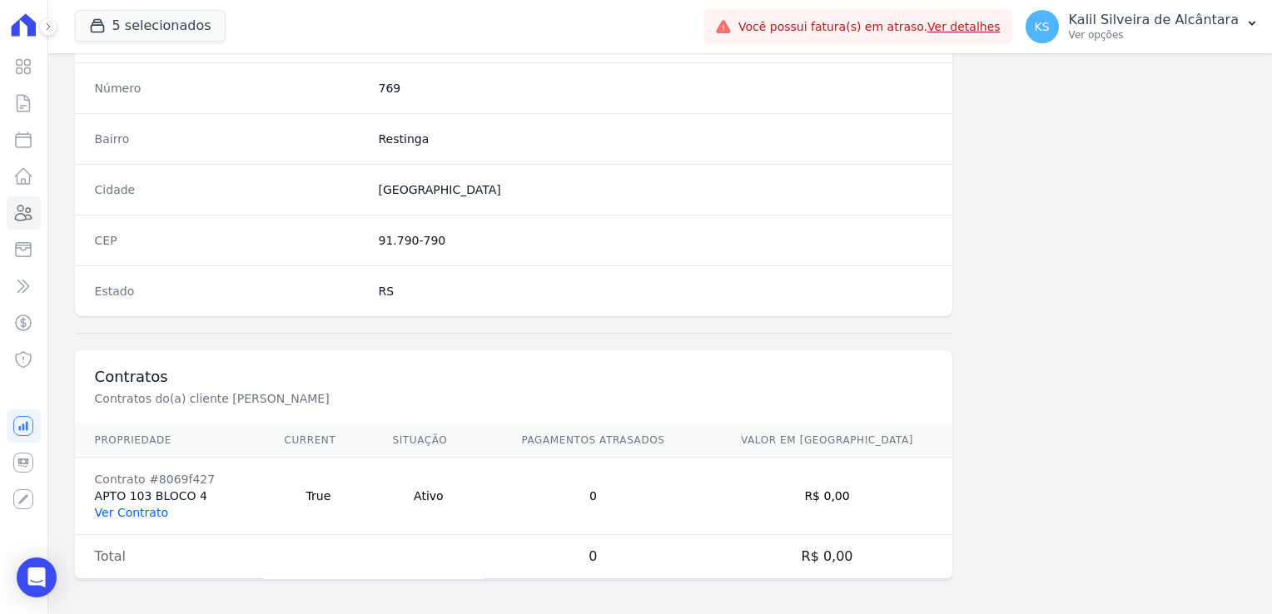
click at [142, 514] on link "Ver Contrato" at bounding box center [131, 512] width 73 height 13
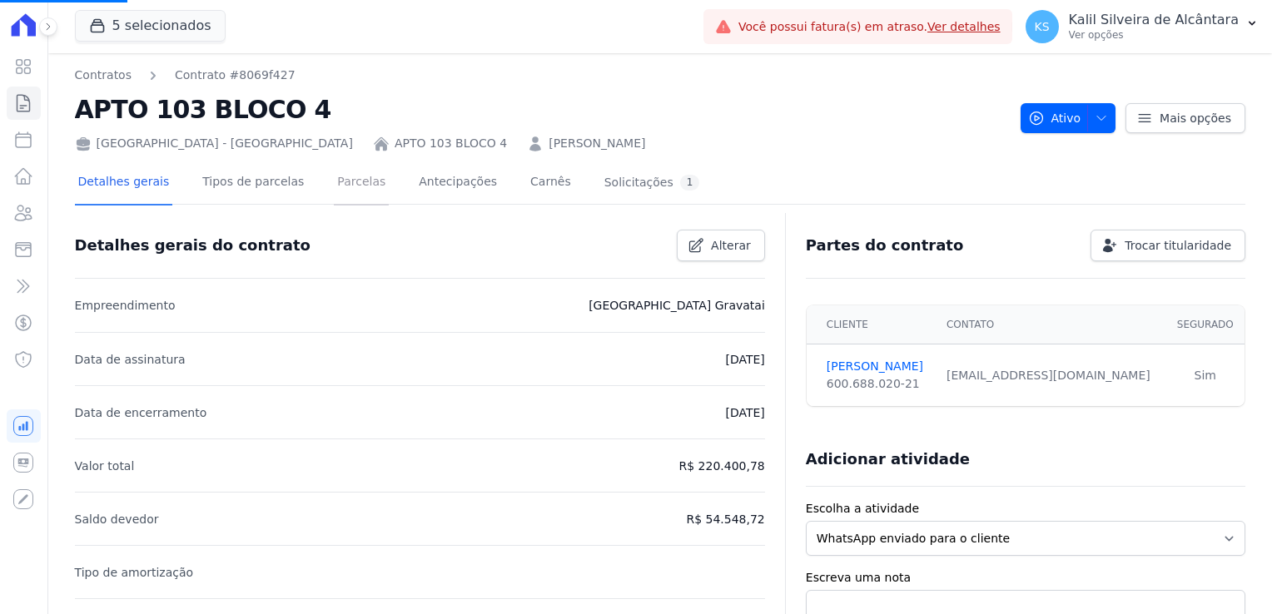
click at [341, 191] on link "Parcelas" at bounding box center [361, 183] width 55 height 44
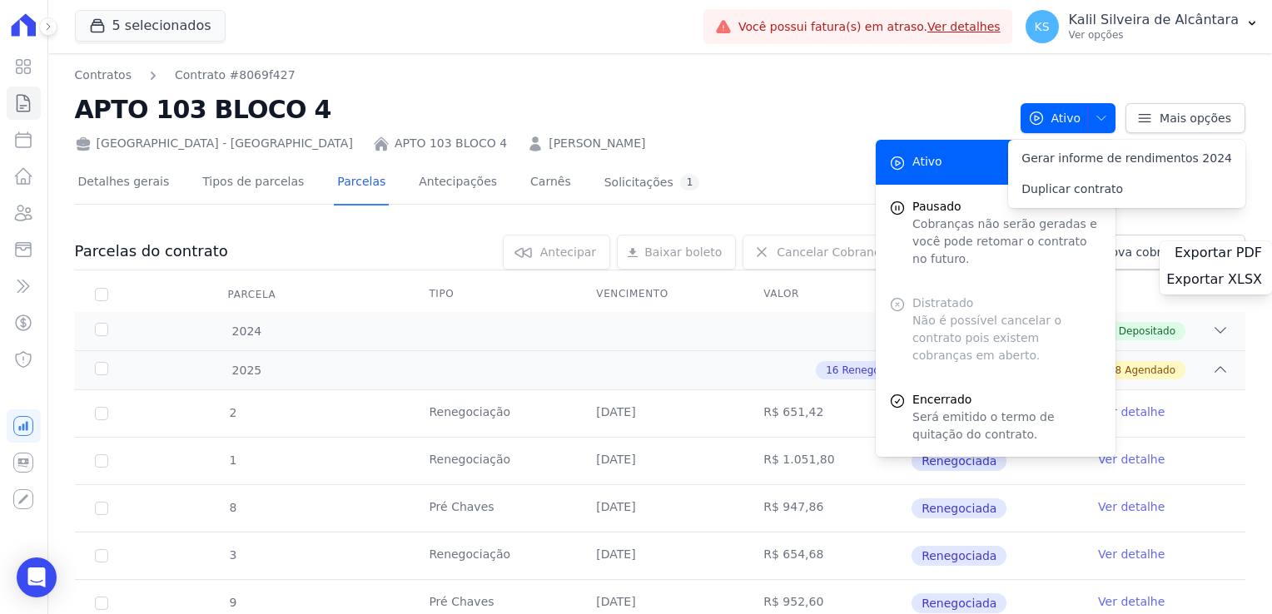
click at [345, 123] on h2 "APTO 103 BLOCO 4" at bounding box center [541, 109] width 932 height 37
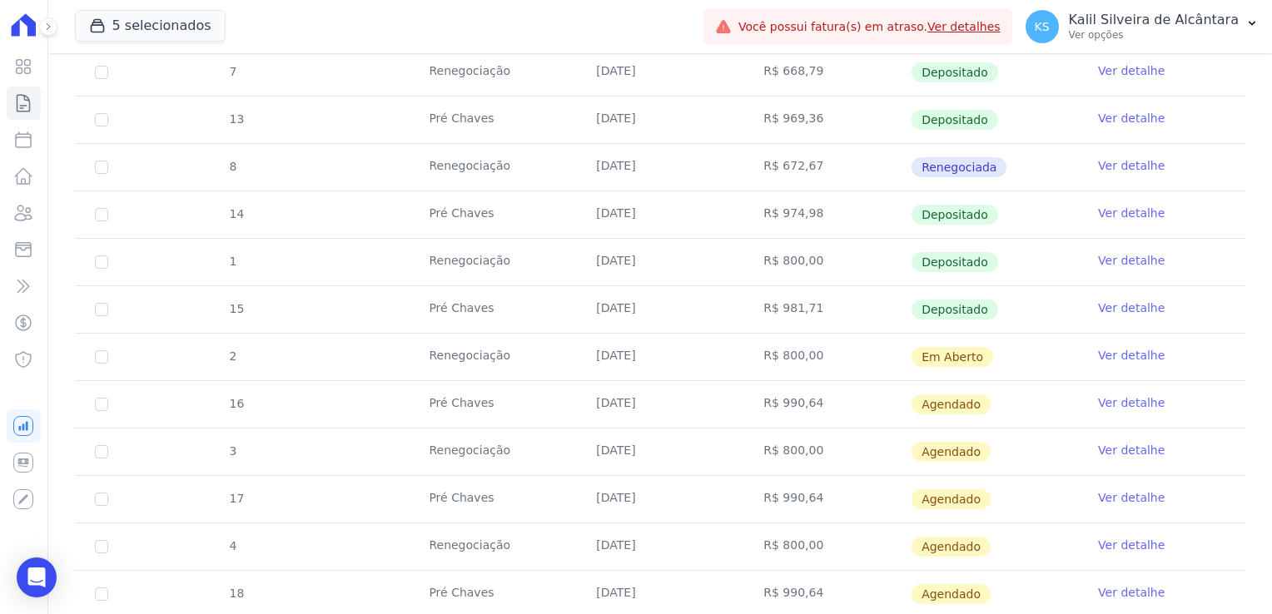
scroll to position [1082, 0]
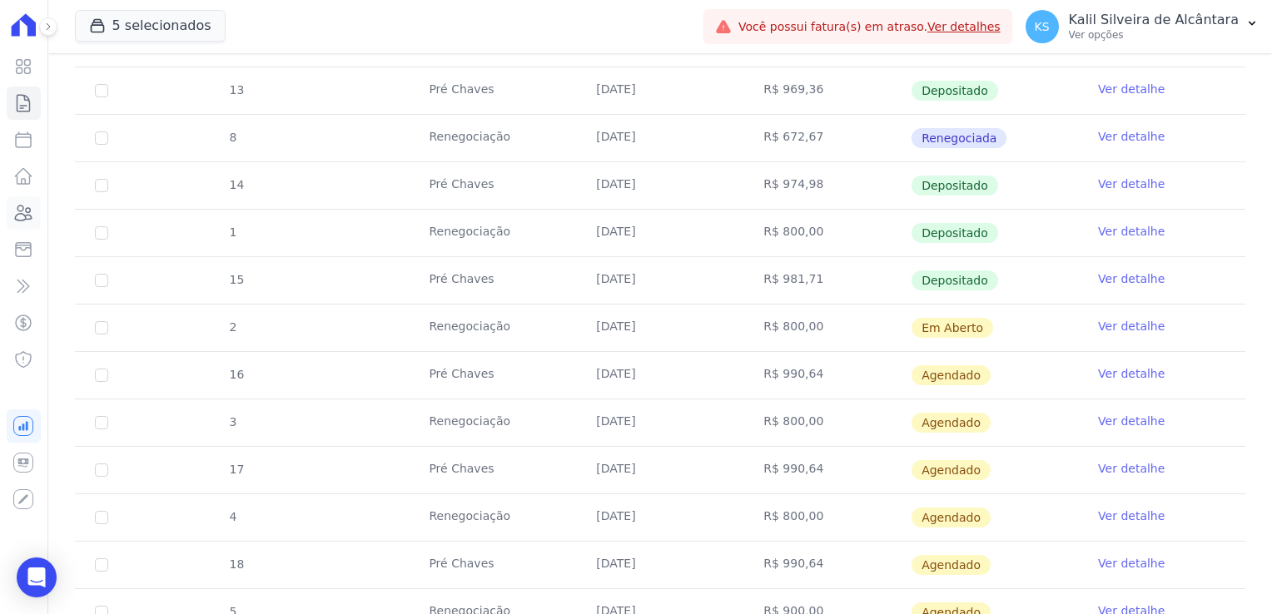
click at [25, 213] on icon at bounding box center [23, 213] width 20 height 20
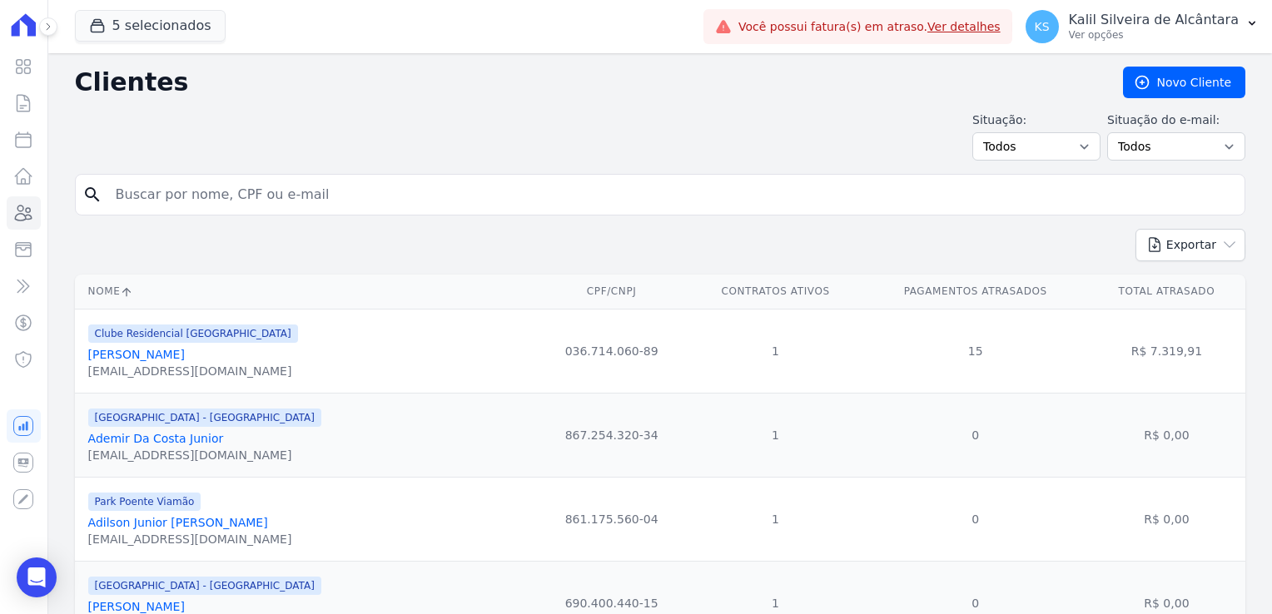
click at [206, 195] on input "search" at bounding box center [672, 194] width 1132 height 33
type input "eduardo brum"
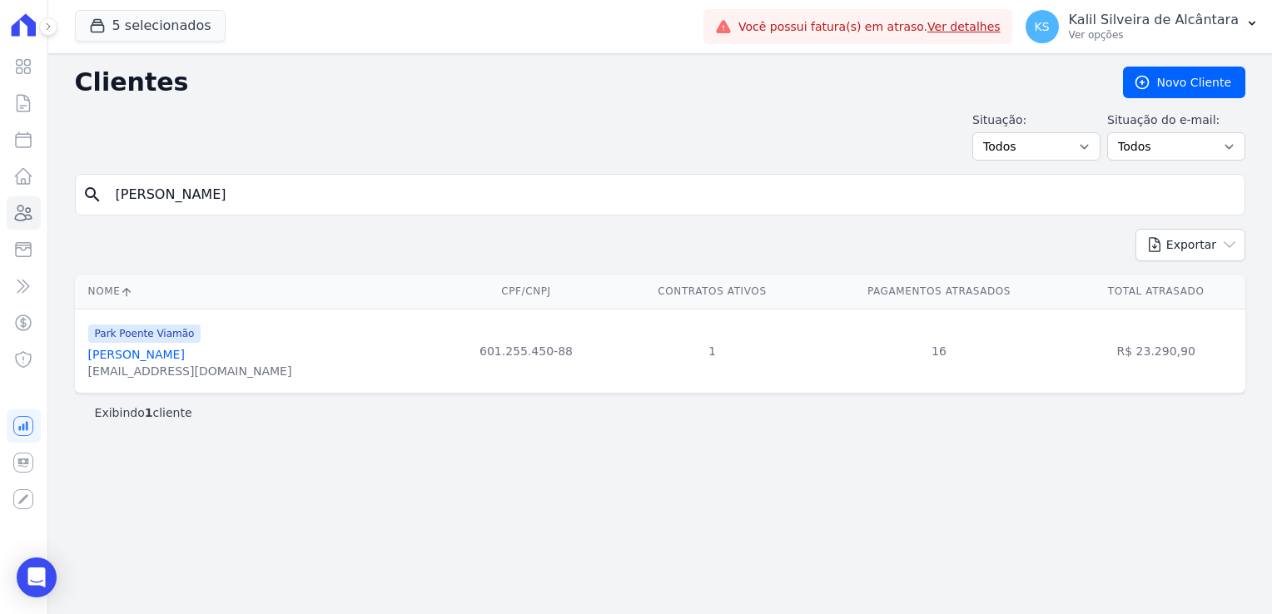
drag, startPoint x: 228, startPoint y: 211, endPoint x: 156, endPoint y: 206, distance: 71.8
click at [156, 206] on div "search eduardo brum" at bounding box center [660, 195] width 1170 height 42
type input "e"
type input "emily"
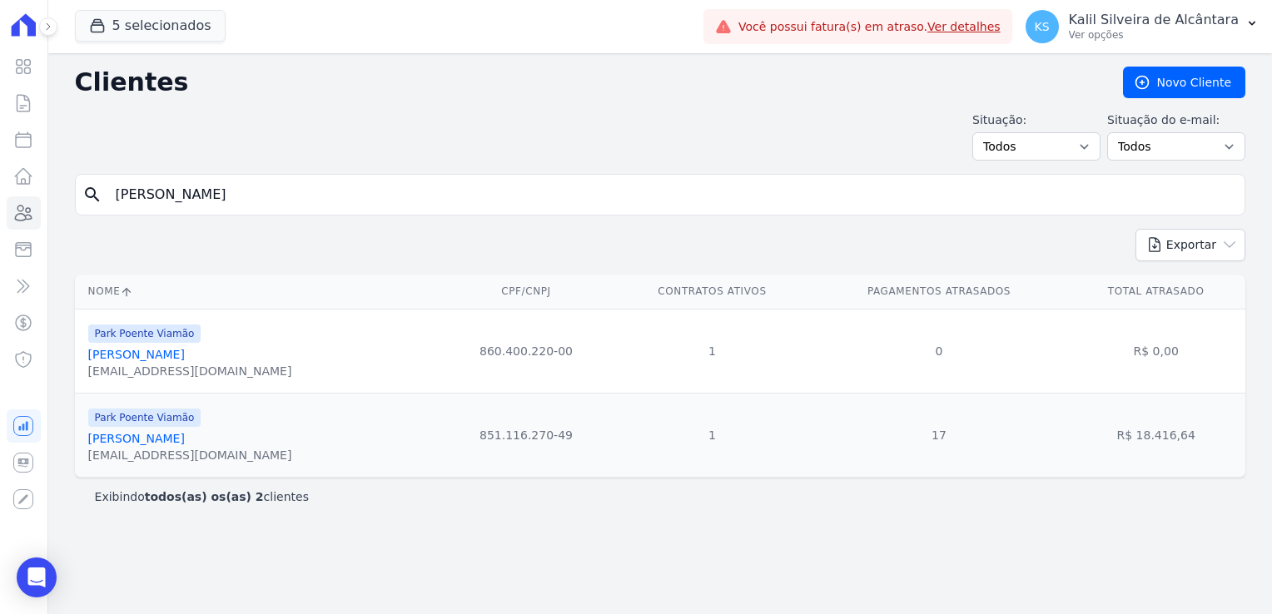
drag, startPoint x: 201, startPoint y: 191, endPoint x: 111, endPoint y: 195, distance: 90.0
click at [111, 195] on input "emily" at bounding box center [672, 194] width 1132 height 33
type input "b"
type input "bruno cesar["
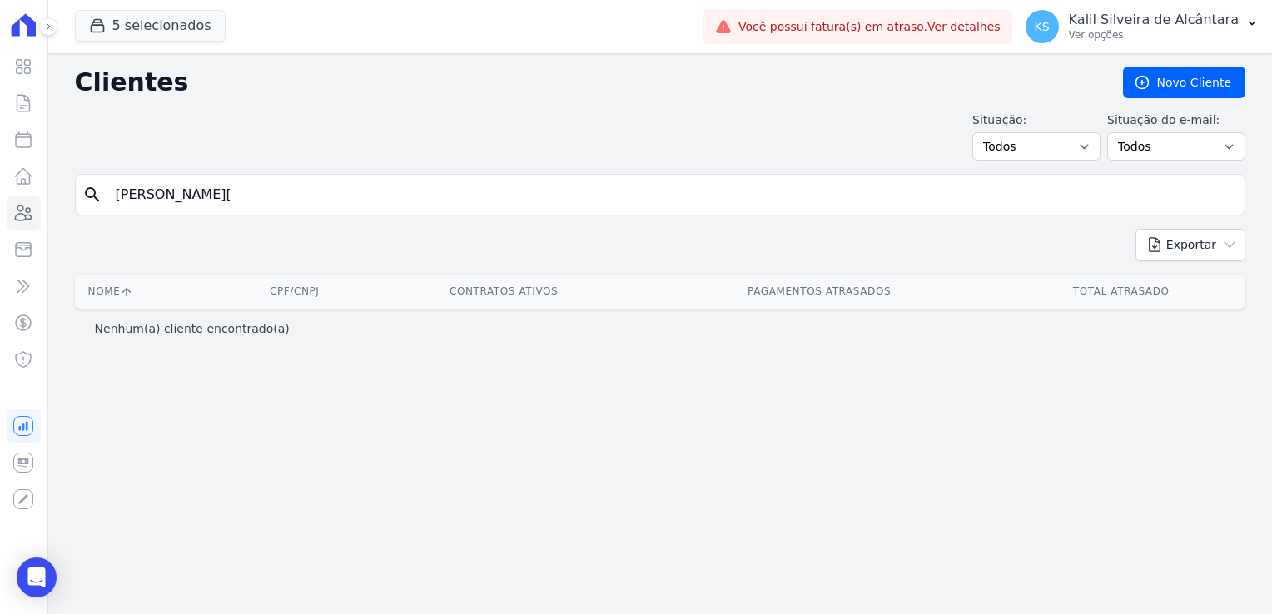
click at [197, 197] on input "bruno cesar[" at bounding box center [672, 194] width 1132 height 33
type input "bruno cesar"
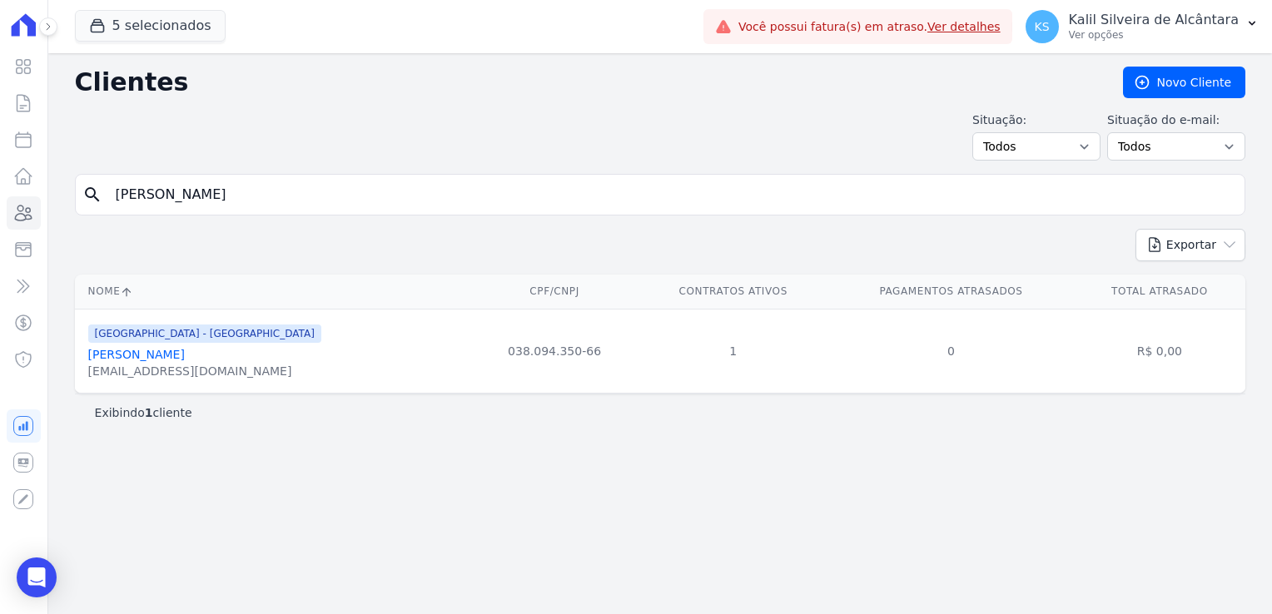
click at [131, 354] on link "Bruno Cesar Toledo Rodrigues" at bounding box center [136, 354] width 97 height 13
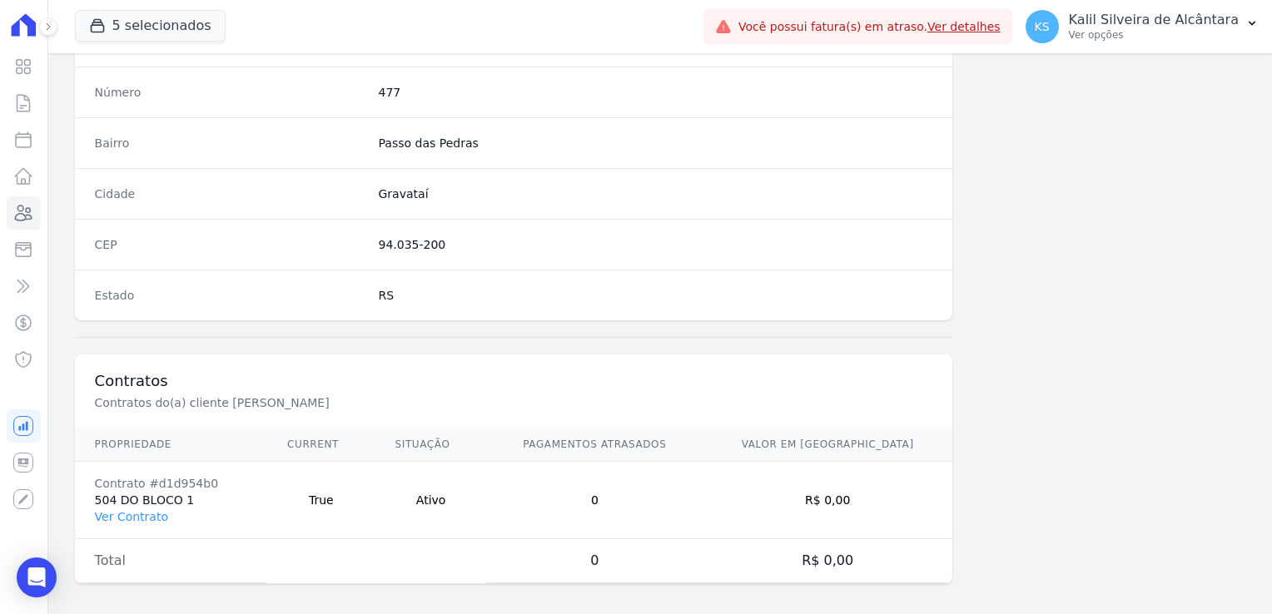
scroll to position [937, 0]
click at [133, 512] on link "Ver Contrato" at bounding box center [131, 512] width 73 height 13
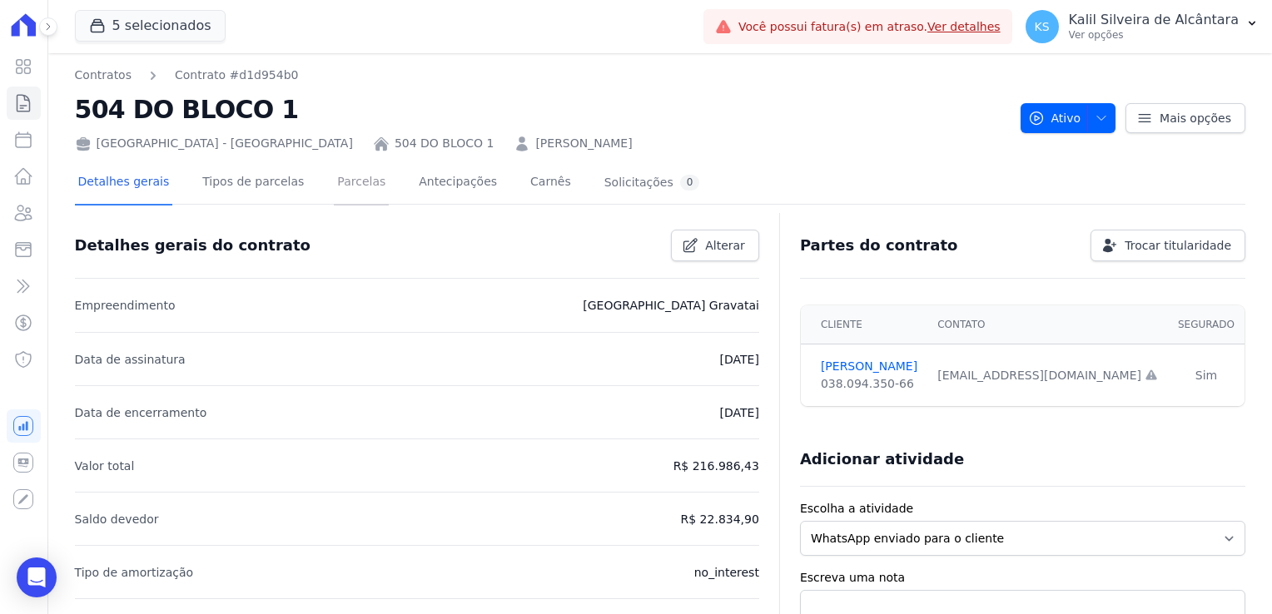
click at [334, 179] on link "Parcelas" at bounding box center [361, 183] width 55 height 44
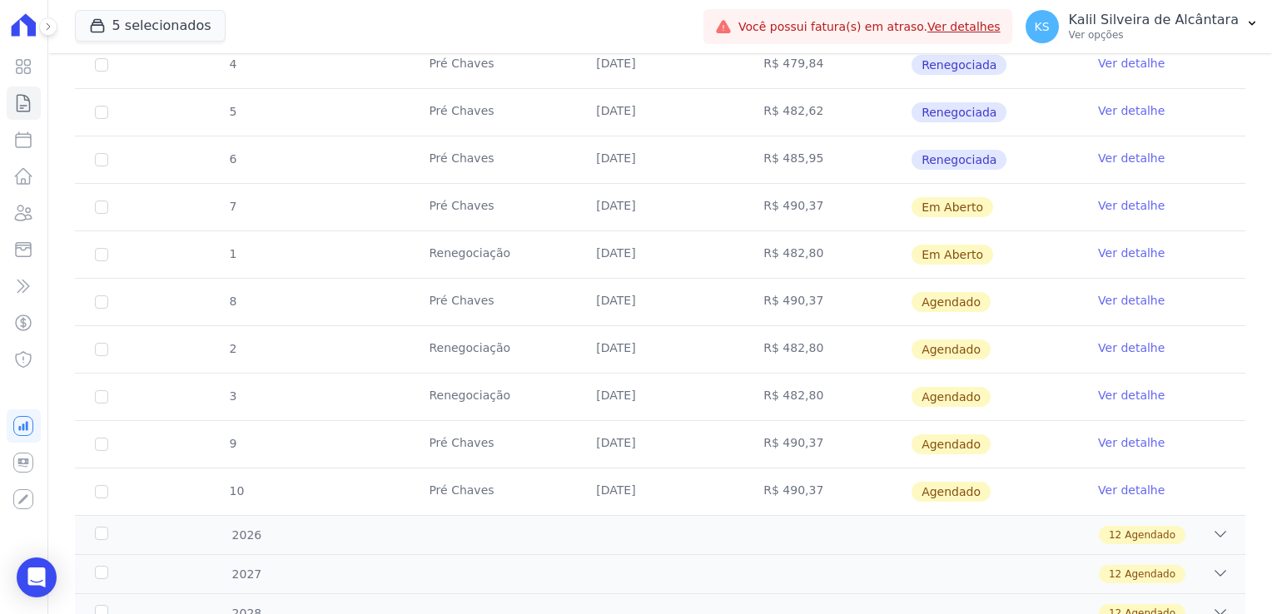
scroll to position [333, 0]
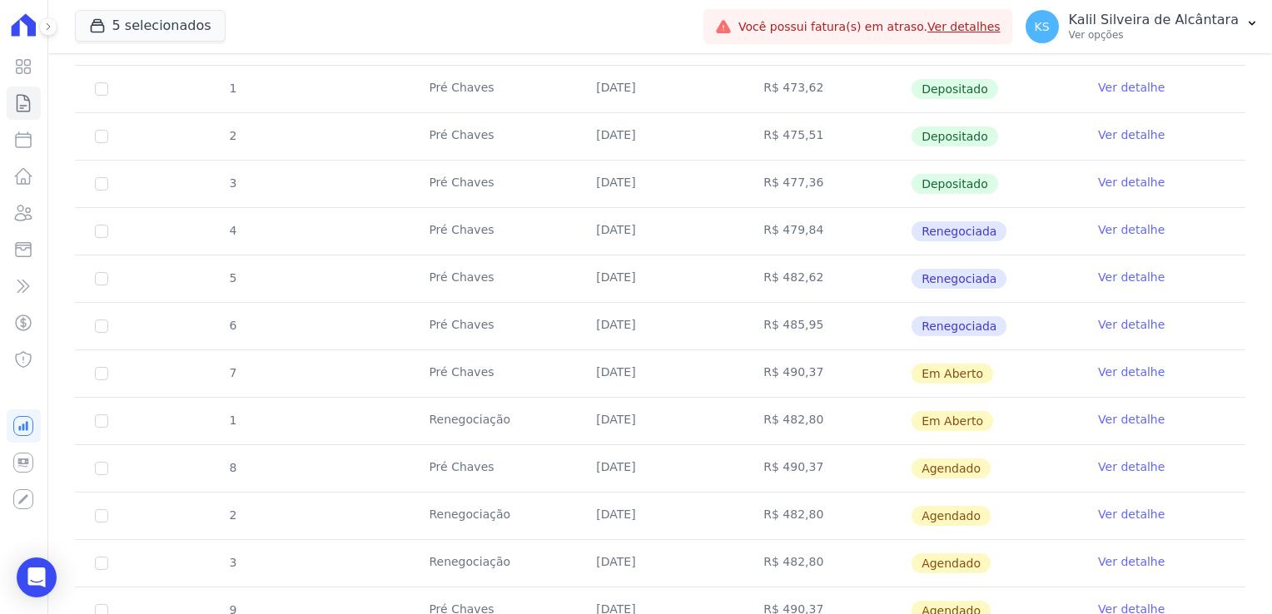
drag, startPoint x: 673, startPoint y: 211, endPoint x: 553, endPoint y: 219, distance: 120.1
click at [553, 219] on tr "4 Pré Chaves 10/06/2025 R$ 479,84 Renegociada Ver detalhe" at bounding box center [660, 230] width 1170 height 47
drag, startPoint x: 822, startPoint y: 362, endPoint x: 599, endPoint y: 410, distance: 227.4
click at [599, 410] on tbody "0 26/02/2025 R$ 500,07 Depositado Ver detalhe 1 Pré Chaves 10/03/2025 R$ 473,62…" at bounding box center [660, 349] width 1170 height 663
click at [797, 411] on td "R$ 482,80" at bounding box center [826, 421] width 167 height 47
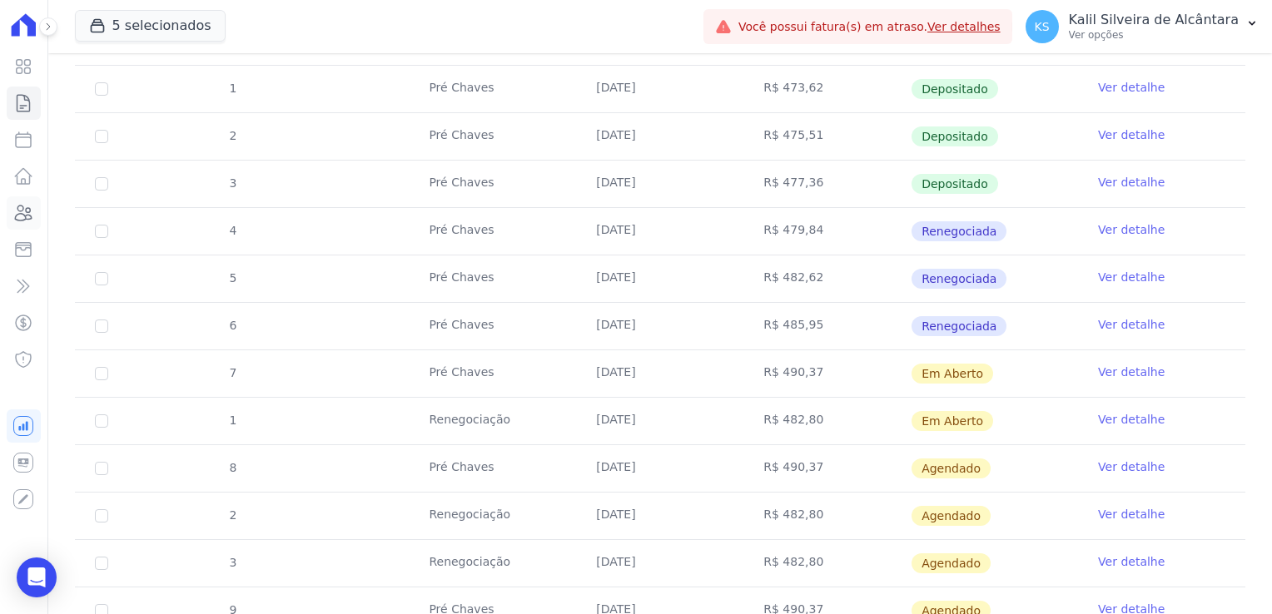
click at [30, 216] on icon at bounding box center [23, 213] width 20 height 20
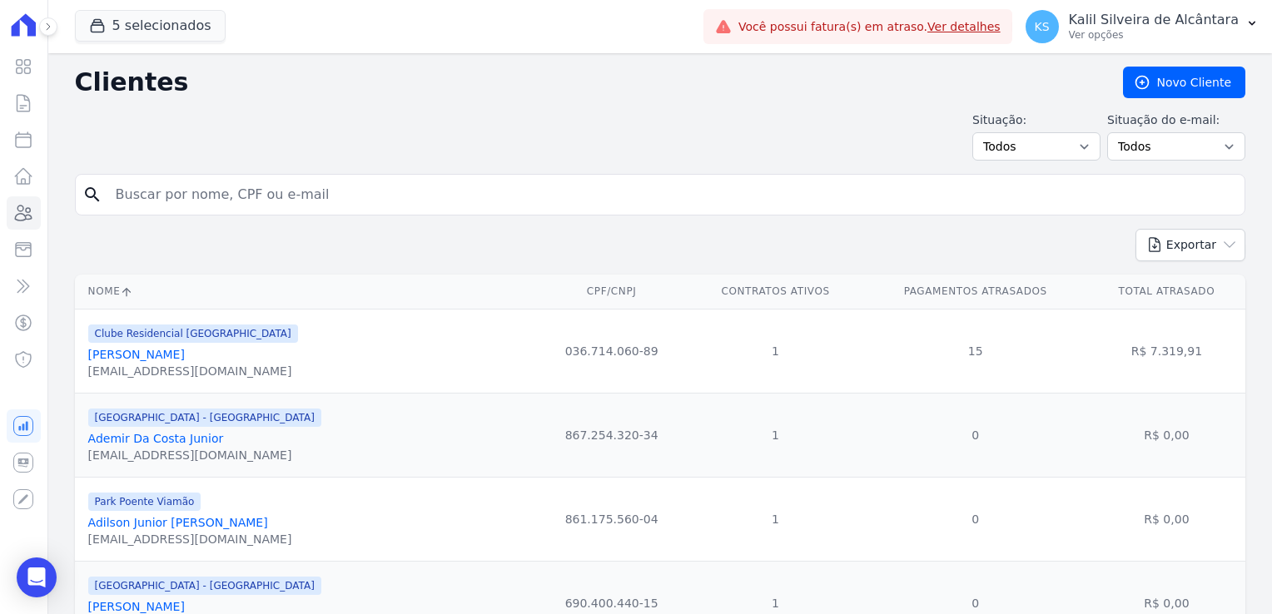
click at [393, 185] on input "search" at bounding box center [672, 194] width 1132 height 33
type input "rochele horiana"
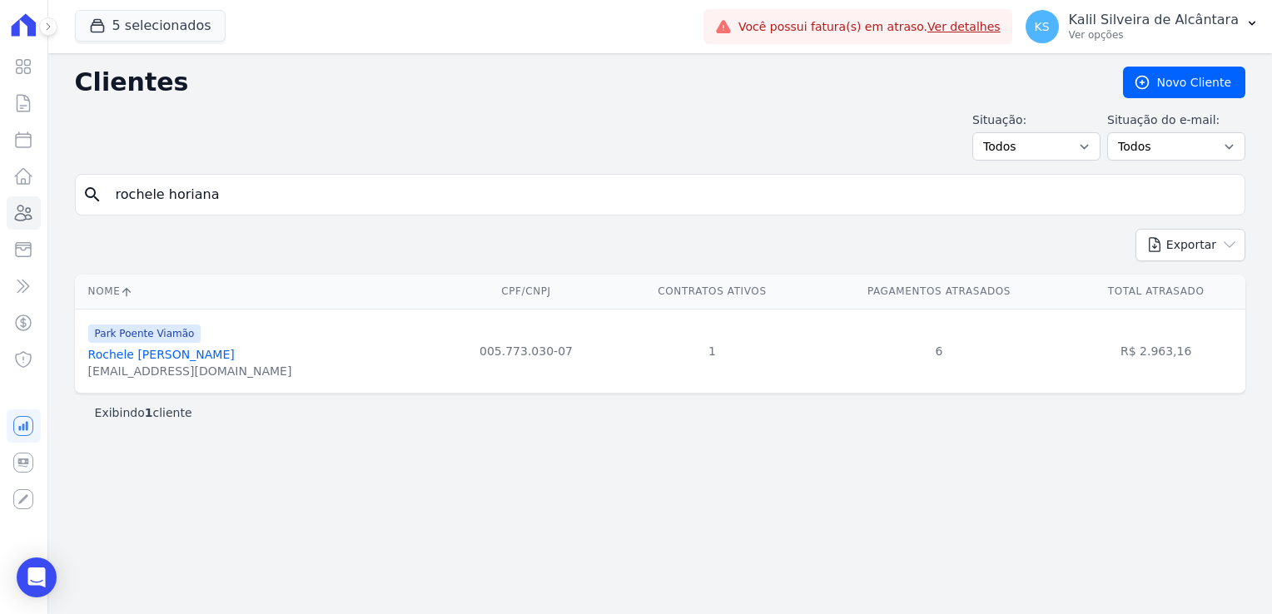
click at [203, 359] on link "Rochele Horiana Esparremberger" at bounding box center [161, 354] width 146 height 13
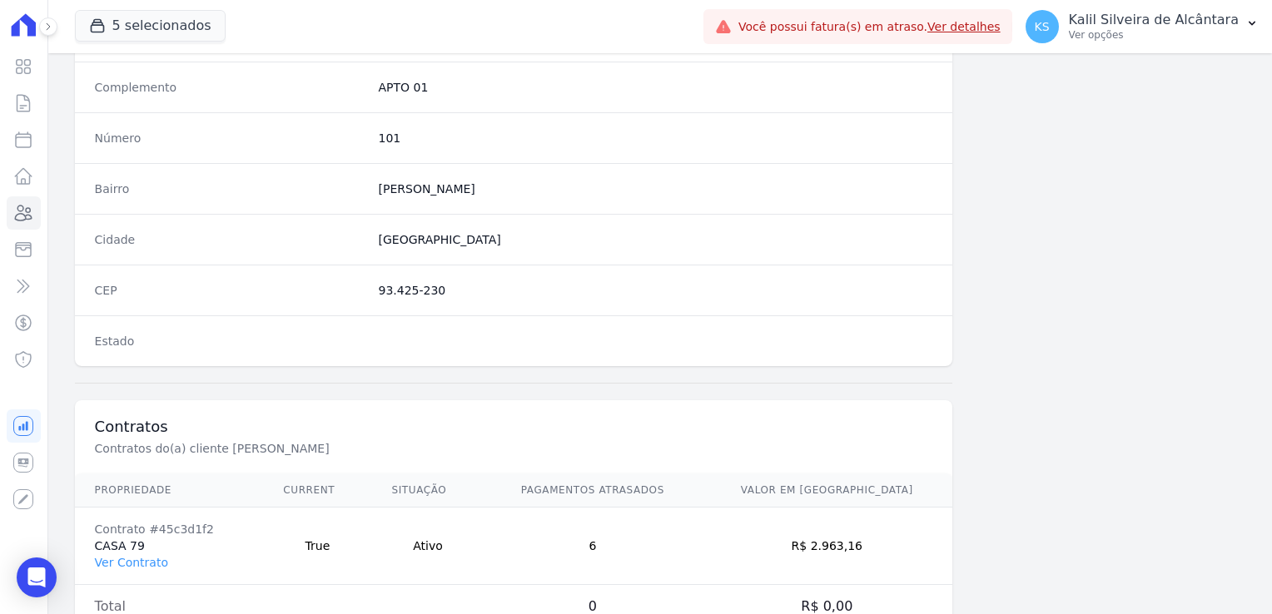
scroll to position [937, 0]
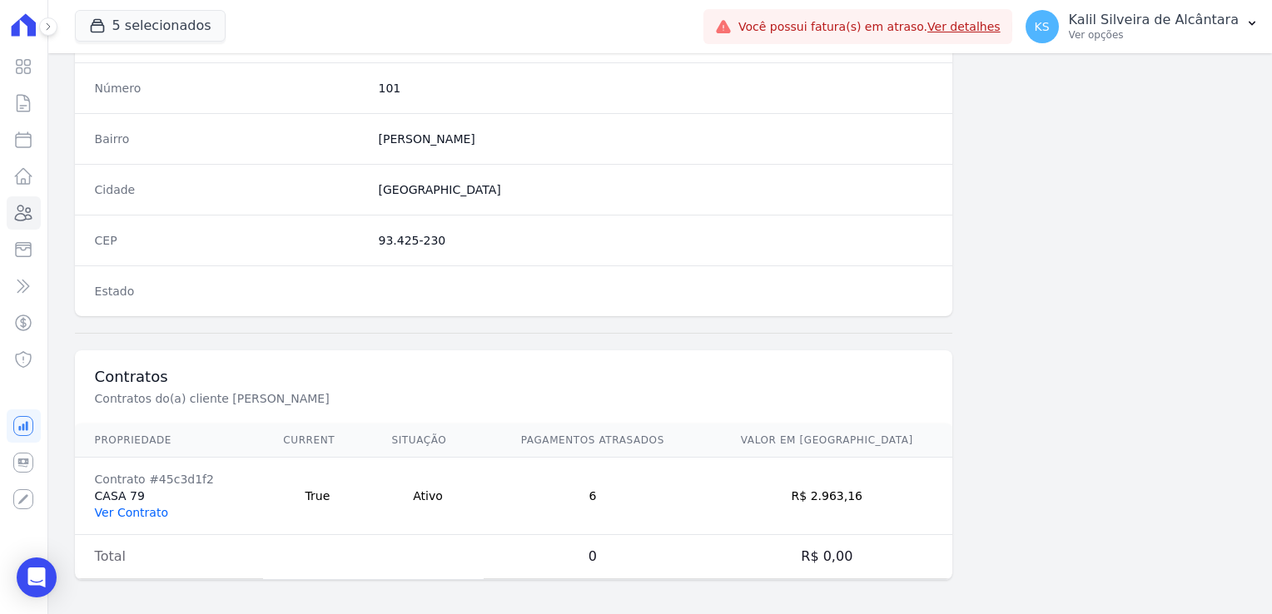
click at [121, 511] on link "Ver Contrato" at bounding box center [131, 512] width 73 height 13
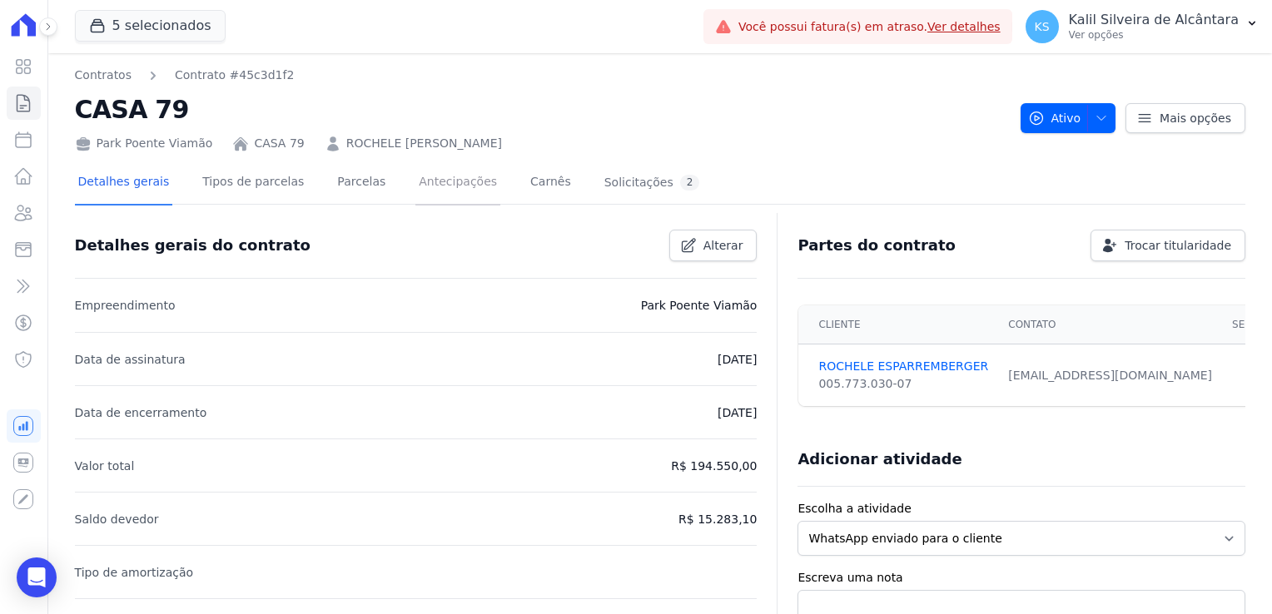
click at [449, 177] on link "Antecipações" at bounding box center [457, 183] width 85 height 44
click at [534, 191] on div "Detalhes gerais Tipos de parcelas Parcelas Antecipações Carnês Solicitações 2" at bounding box center [389, 183] width 628 height 44
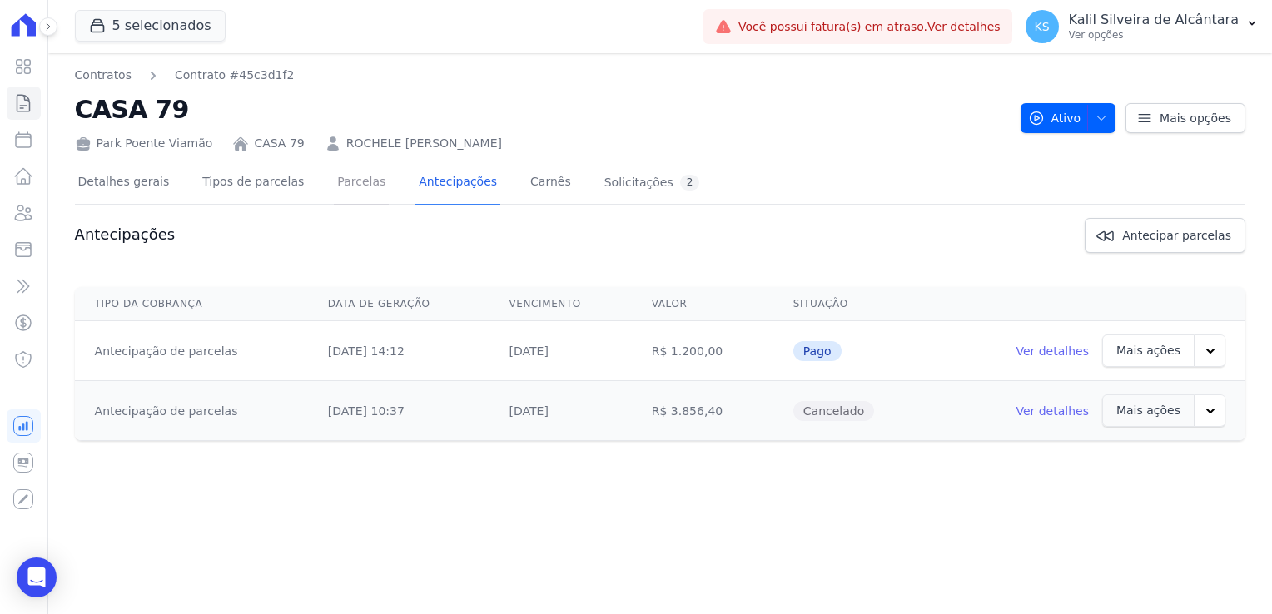
click at [359, 186] on link "Parcelas" at bounding box center [361, 183] width 55 height 44
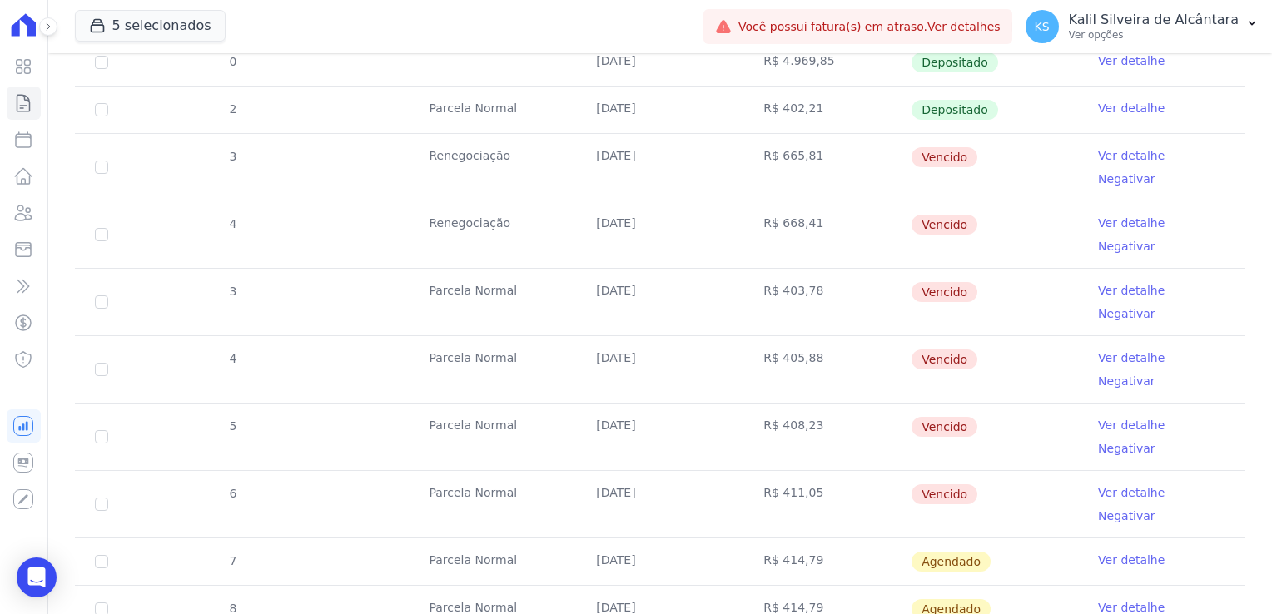
scroll to position [583, 0]
click at [87, 469] on td "6" at bounding box center [101, 502] width 53 height 67
click at [97, 495] on input "checkbox" at bounding box center [101, 501] width 13 height 13
checkbox input "true"
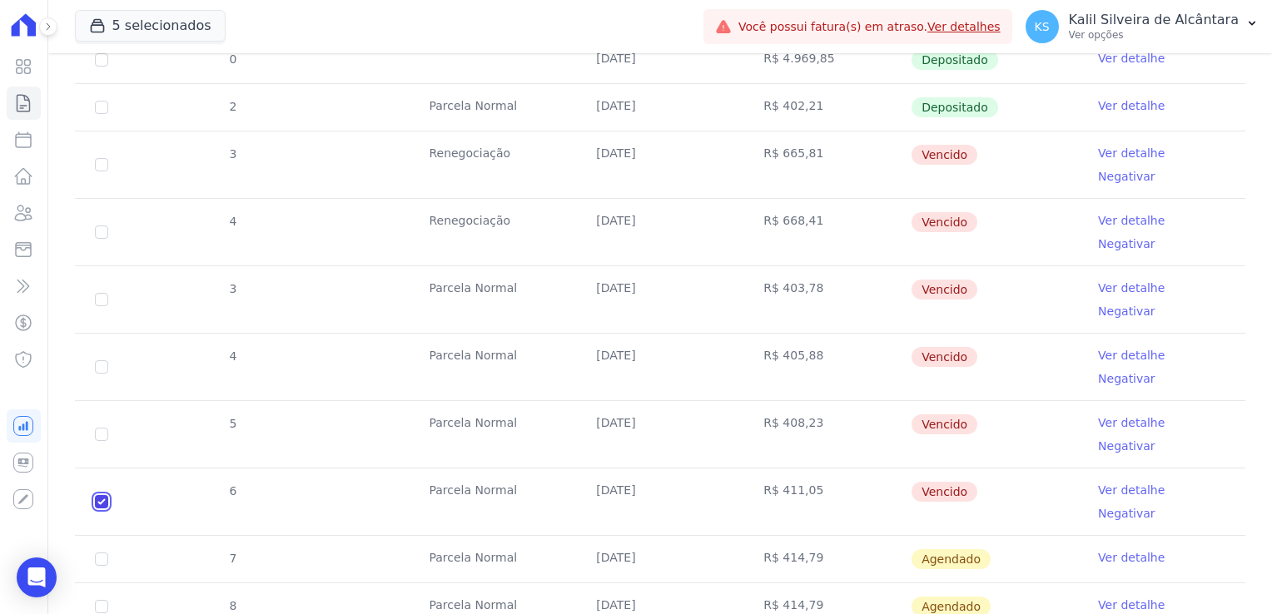
checkbox input "true"
click at [105, 428] on input "checkbox" at bounding box center [101, 434] width 13 height 13
checkbox input "true"
drag, startPoint x: 107, startPoint y: 305, endPoint x: 107, endPoint y: 291, distance: 13.3
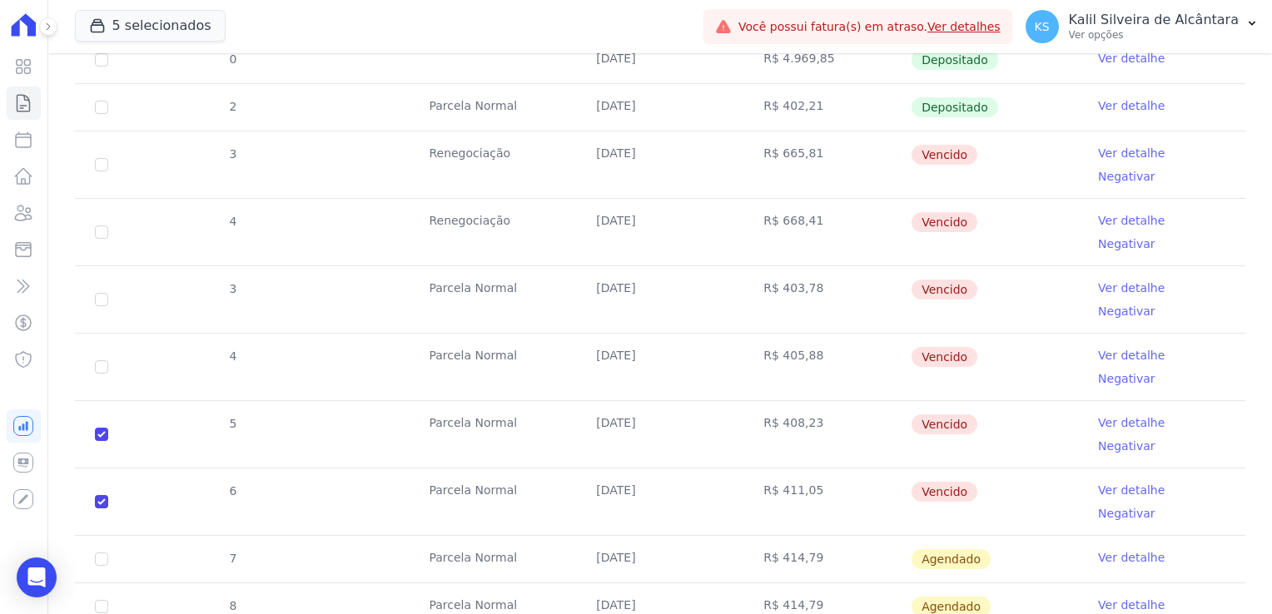
click at [107, 334] on td "4" at bounding box center [101, 367] width 53 height 67
click at [107, 360] on input "checkbox" at bounding box center [101, 366] width 13 height 13
checkbox input "true"
click at [107, 266] on td "3" at bounding box center [101, 299] width 53 height 67
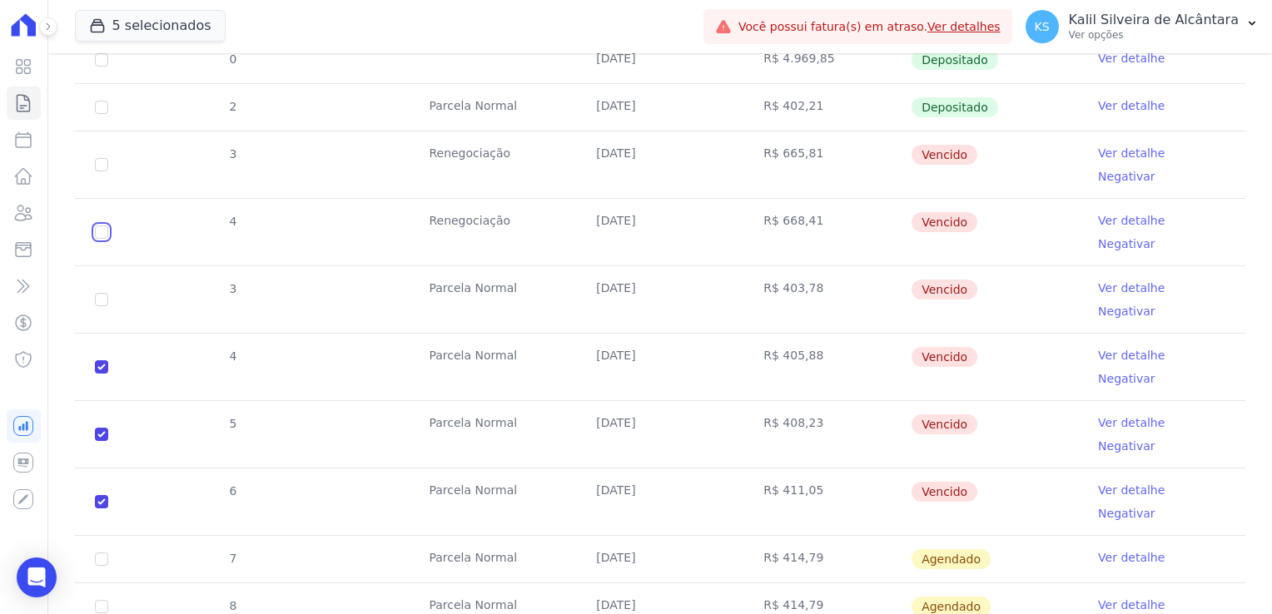
click at [103, 226] on input "checkbox" at bounding box center [101, 232] width 13 height 13
checkbox input "true"
click at [103, 293] on input "checkbox" at bounding box center [101, 299] width 13 height 13
checkbox input "true"
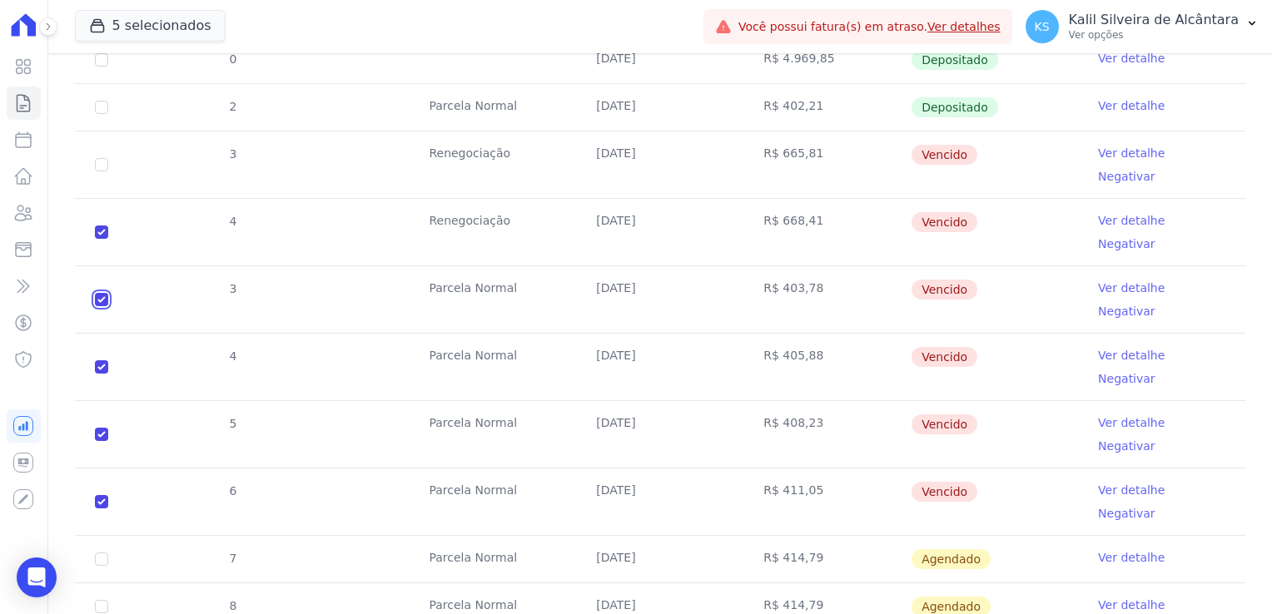
checkbox input "true"
click at [100, 158] on input "checkbox" at bounding box center [101, 164] width 13 height 13
checkbox input "true"
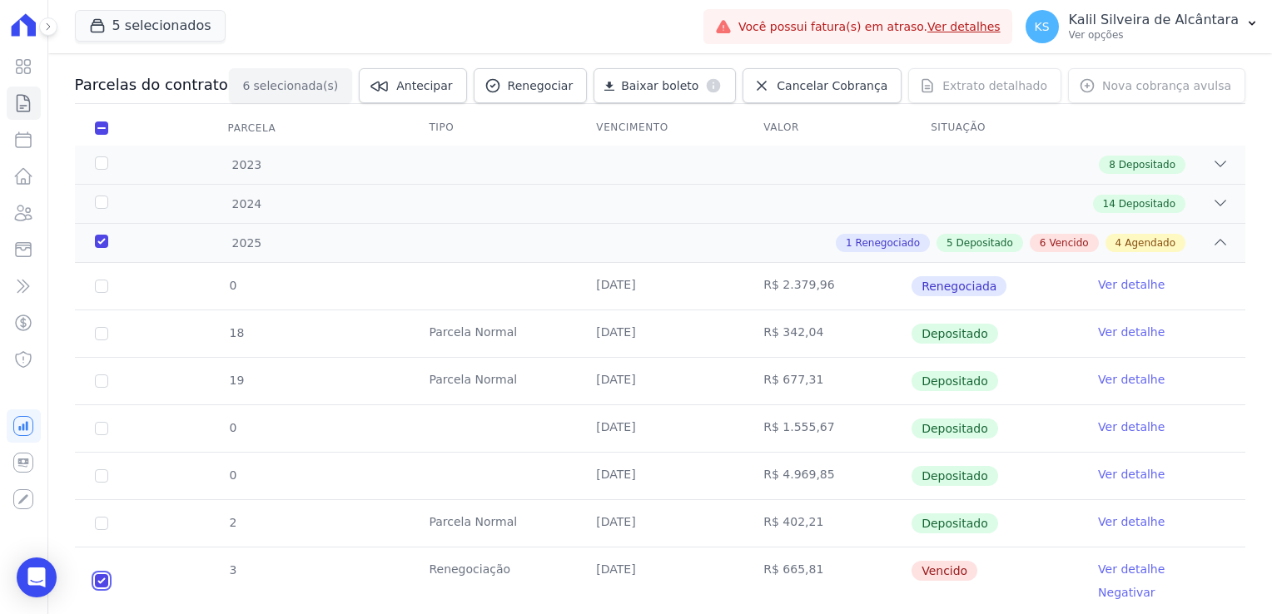
scroll to position [0, 0]
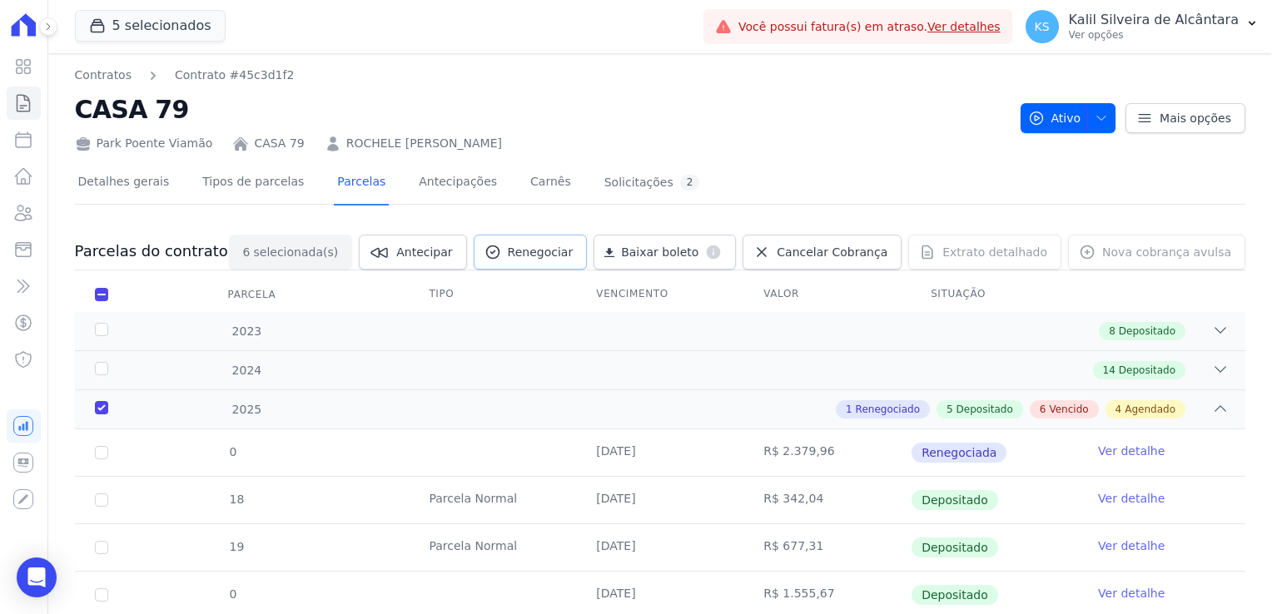
click at [562, 251] on span "Renegociar" at bounding box center [541, 252] width 66 height 17
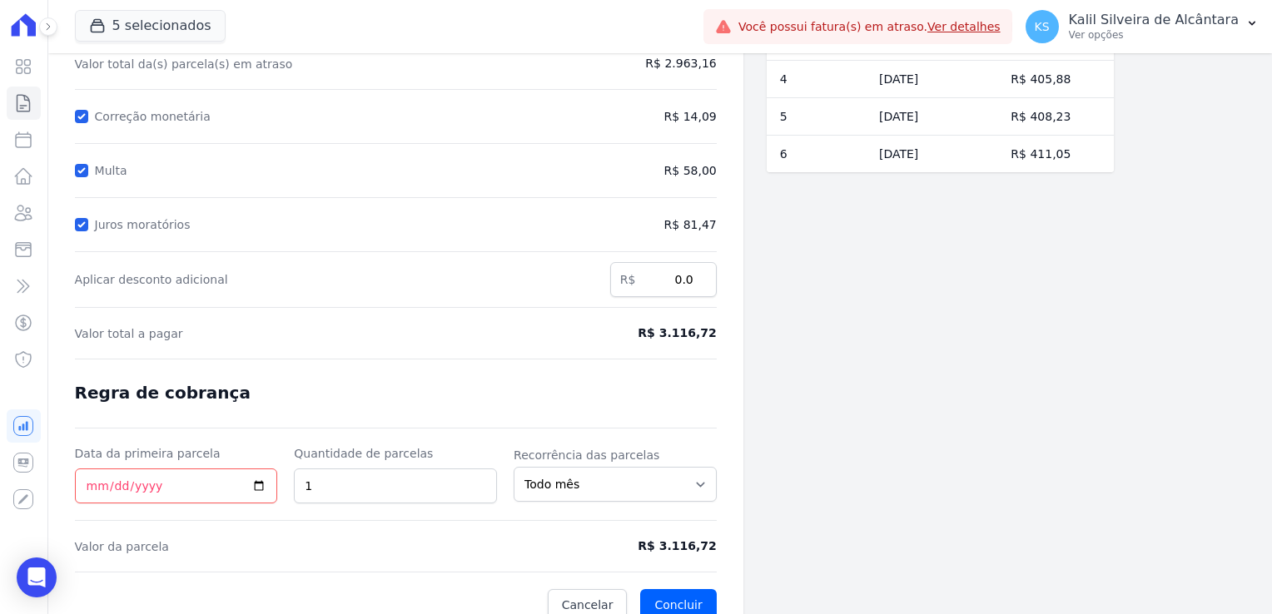
scroll to position [216, 0]
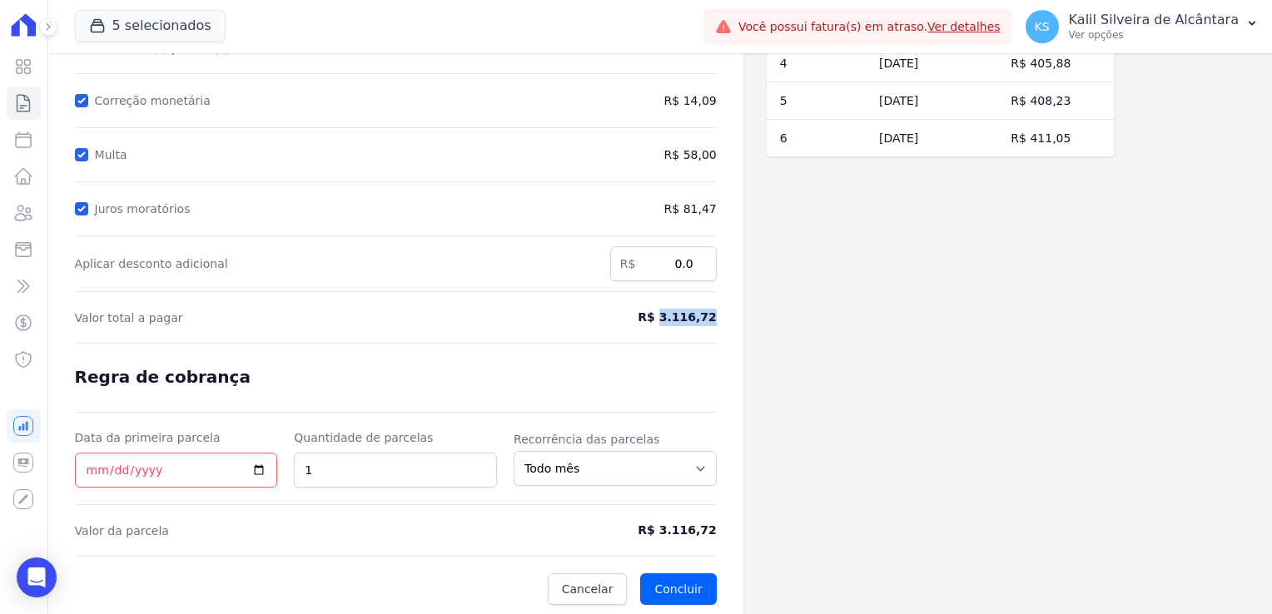
drag, startPoint x: 669, startPoint y: 313, endPoint x: 754, endPoint y: 314, distance: 84.9
click at [754, 314] on div "Contratos Contrato #45c3d1f2 Renegociação de parcelas Renegociação de parcelas …" at bounding box center [580, 228] width 1065 height 781
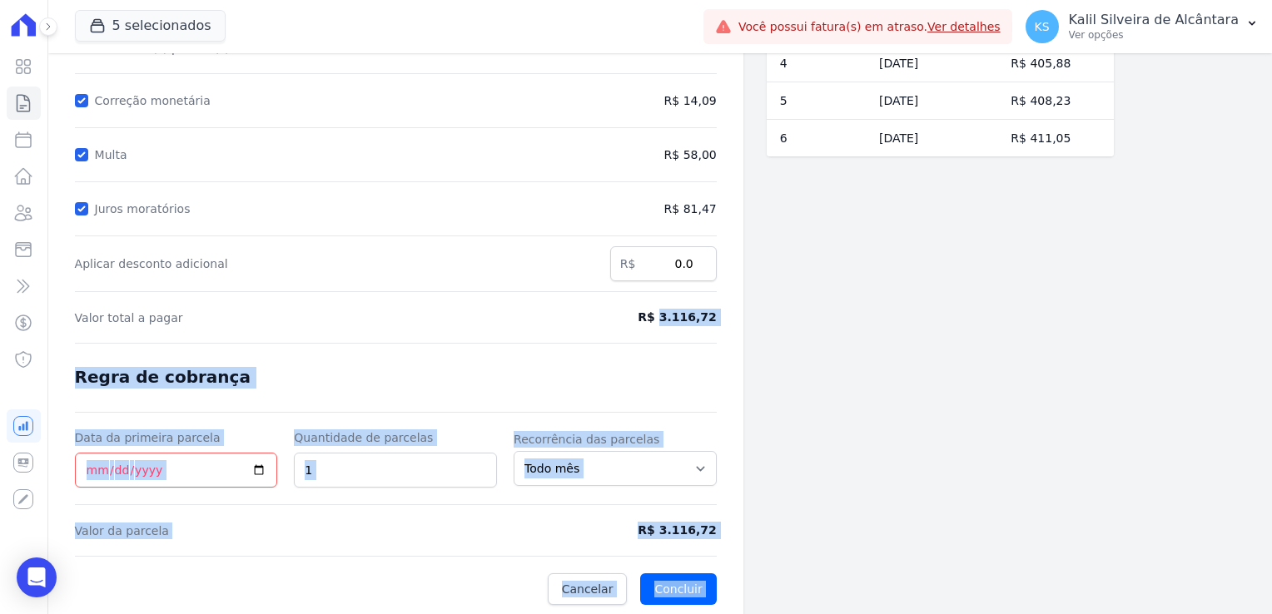
click at [742, 395] on div "Contratos Contrato #45c3d1f2 Renegociação de parcelas Renegociação de parcelas …" at bounding box center [580, 228] width 1065 height 781
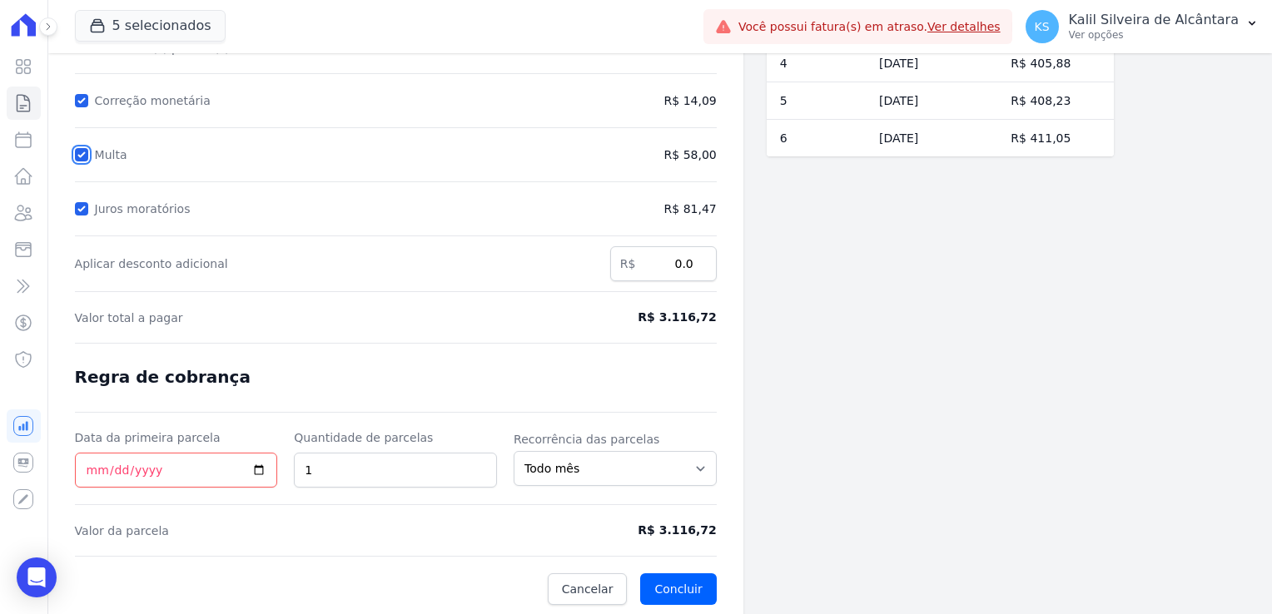
click at [83, 152] on input "Multa" at bounding box center [81, 154] width 13 height 13
checkbox input "false"
click at [73, 205] on div "Contratos Contrato #45c3d1f2 Renegociação de parcelas Renegociação de parcelas …" at bounding box center [395, 228] width 695 height 781
click at [85, 209] on input "Juros moratórios" at bounding box center [81, 208] width 13 height 13
checkbox input "false"
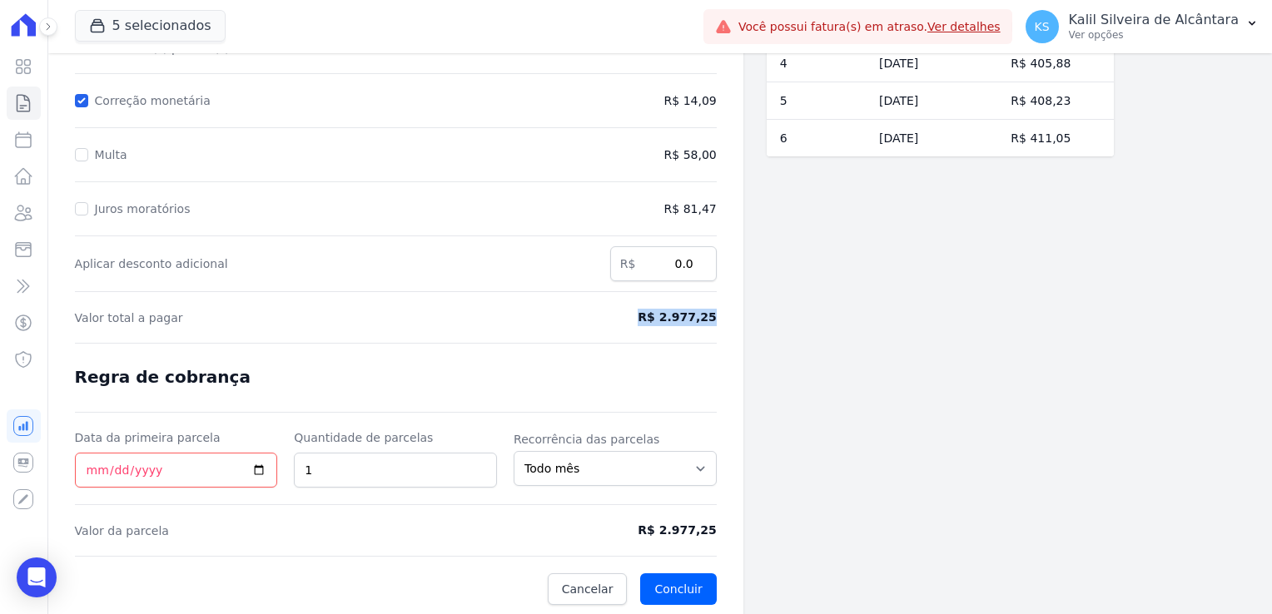
drag, startPoint x: 717, startPoint y: 319, endPoint x: 649, endPoint y: 318, distance: 68.3
click at [649, 318] on div "Contratos Contrato #45c3d1f2 Renegociação de parcelas Renegociação de parcelas …" at bounding box center [395, 228] width 695 height 781
copy span "R$ 2.977,25"
click at [27, 210] on icon at bounding box center [23, 213] width 20 height 20
